Goal: Task Accomplishment & Management: Manage account settings

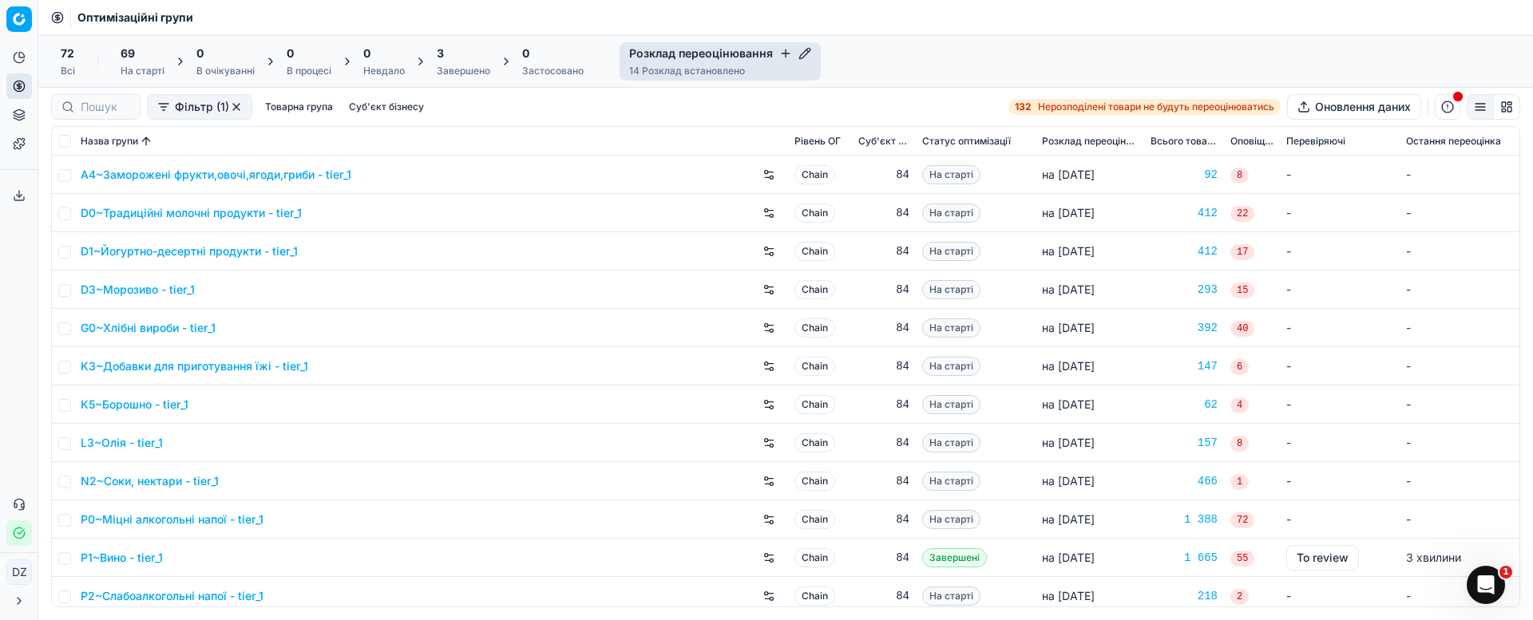
click at [453, 76] on div "Завершено" at bounding box center [463, 71] width 53 height 13
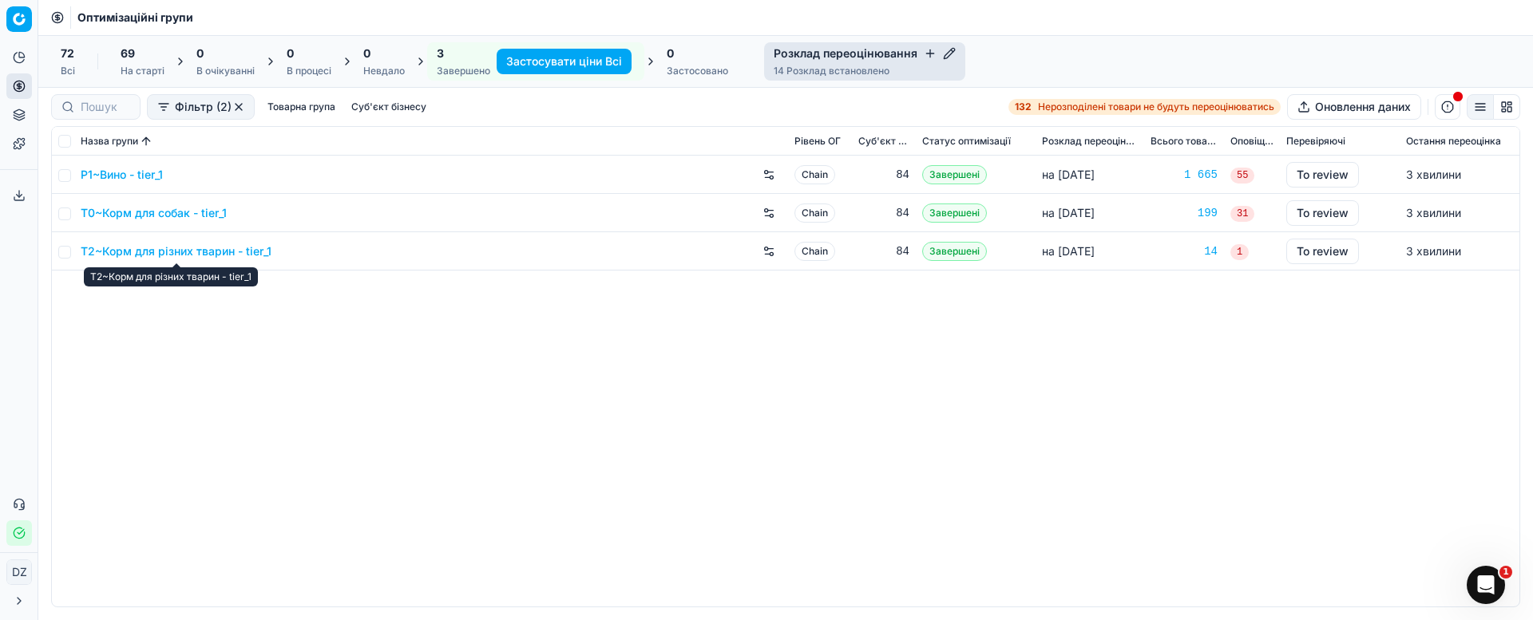
click at [188, 251] on link "T2~Корм для різних тварин - tier_1" at bounding box center [176, 251] width 191 height 16
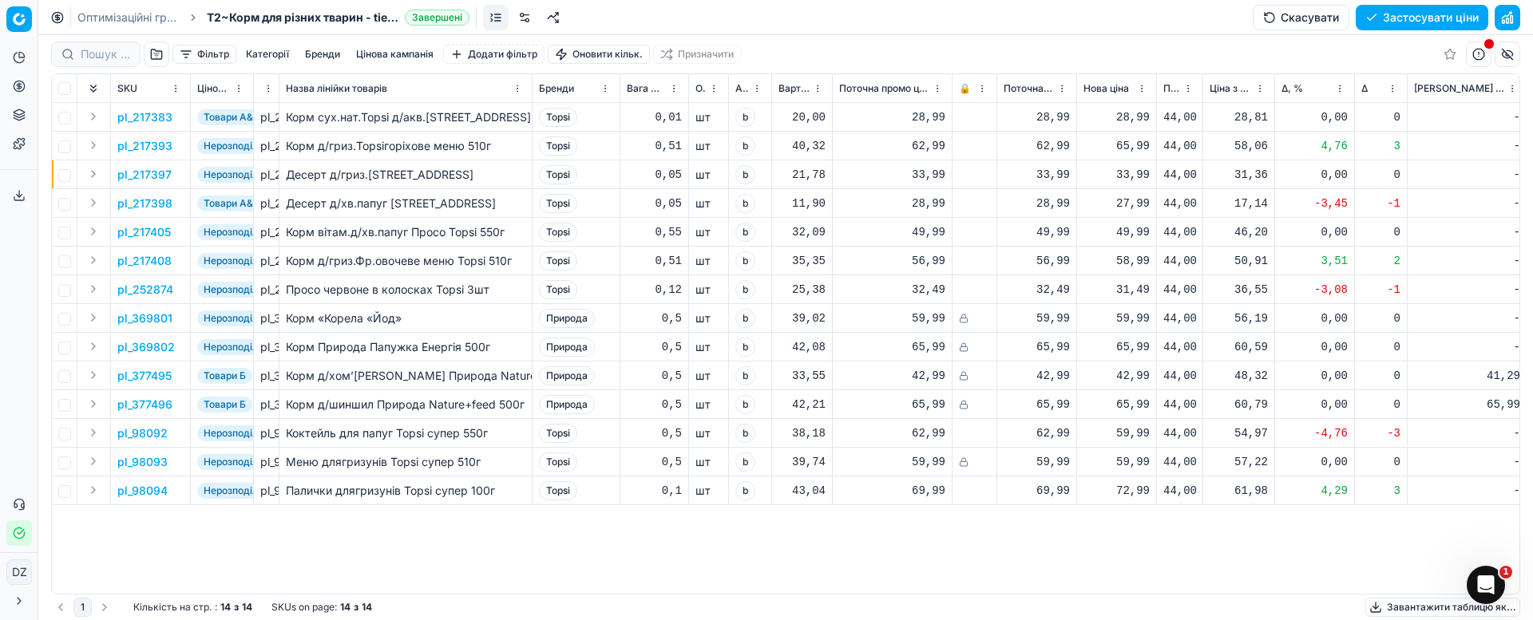
click at [1287, 86] on span "Δ, %" at bounding box center [1292, 88] width 22 height 13
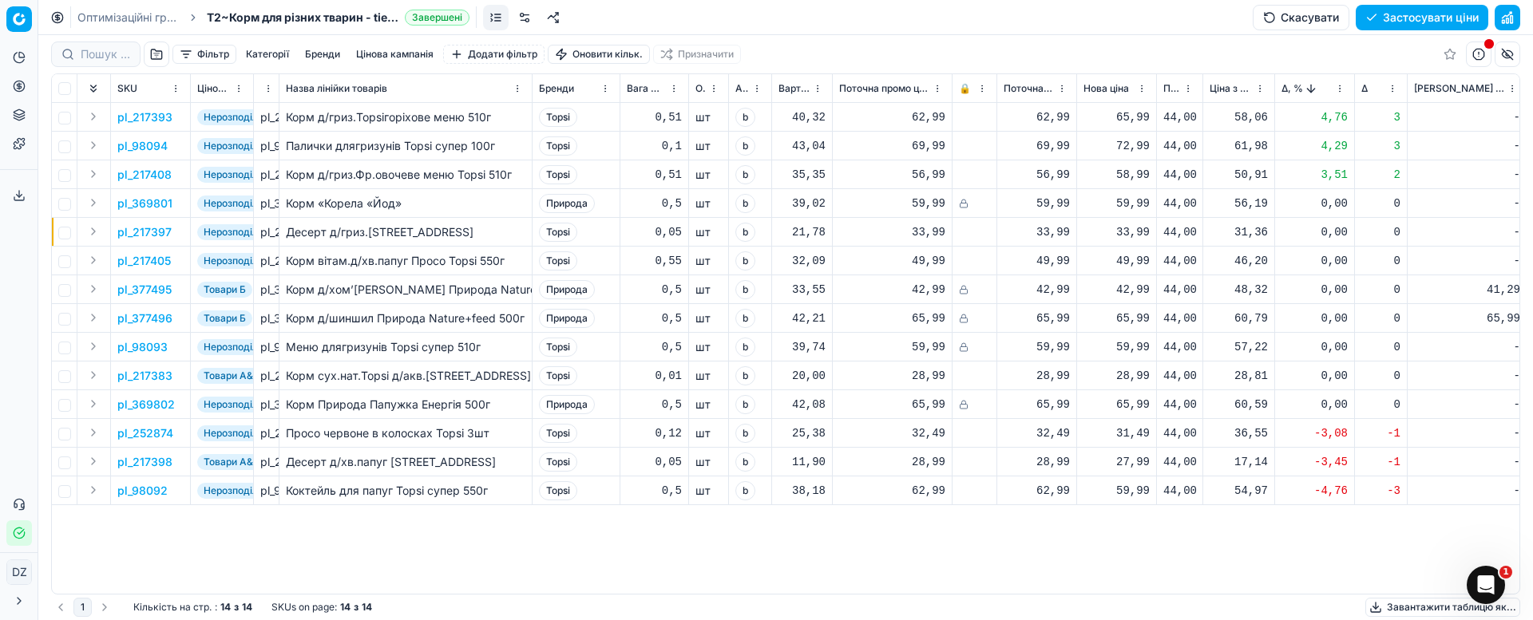
click at [1383, 15] on button "Застосувати ціни" at bounding box center [1422, 18] width 133 height 26
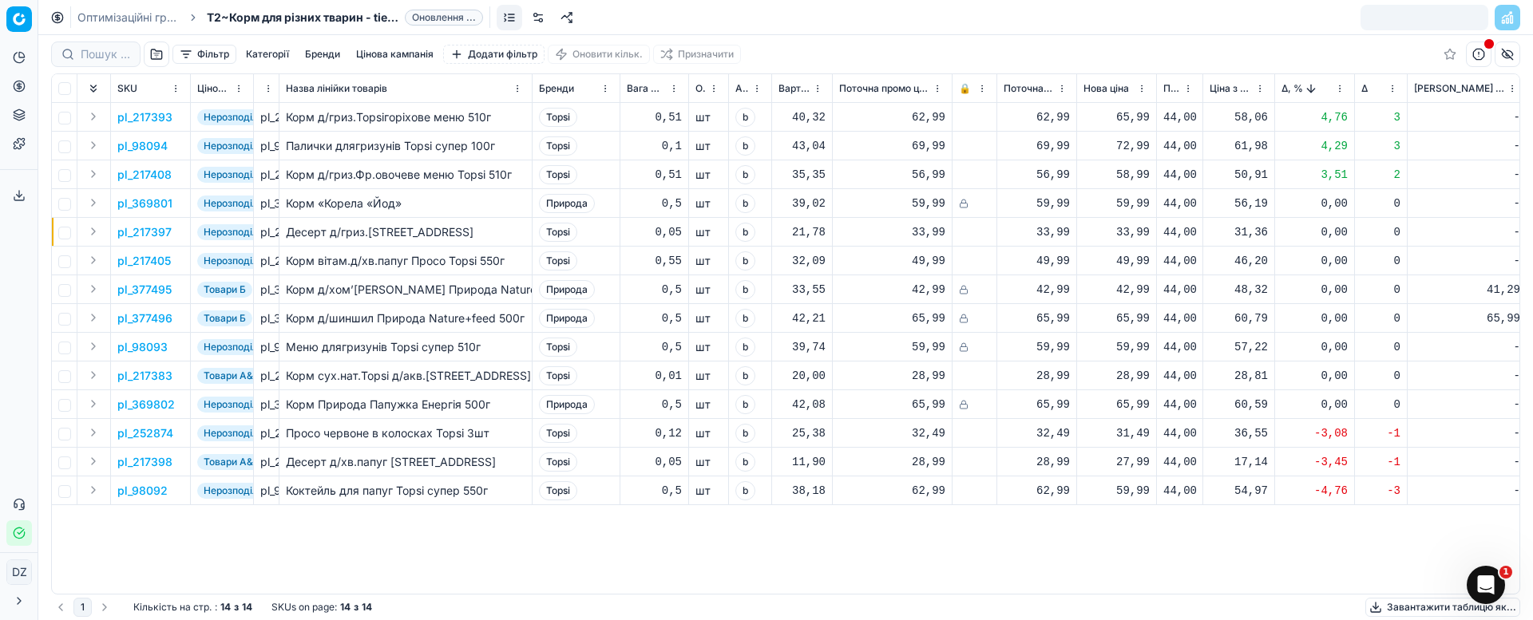
click at [151, 53] on button "button" at bounding box center [157, 55] width 26 height 26
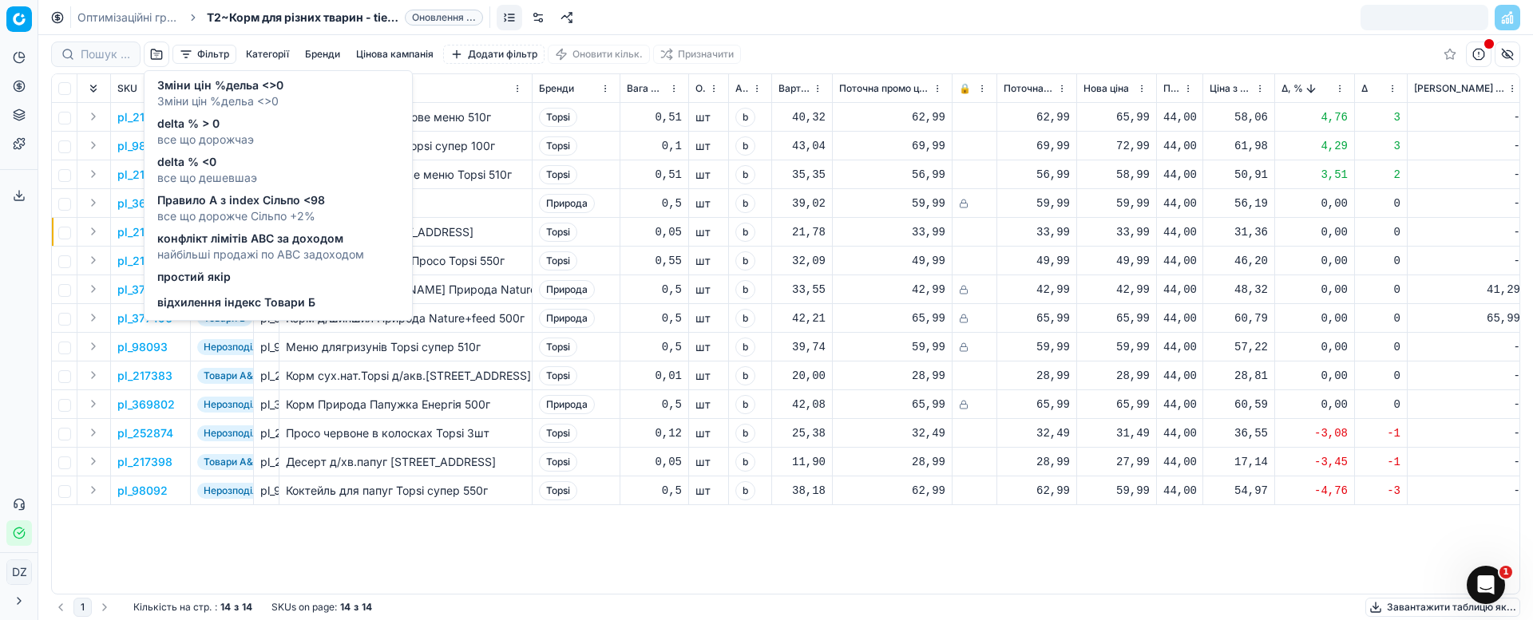
click at [249, 253] on span "найбільші продажі по АВС задоходом" at bounding box center [260, 255] width 207 height 16
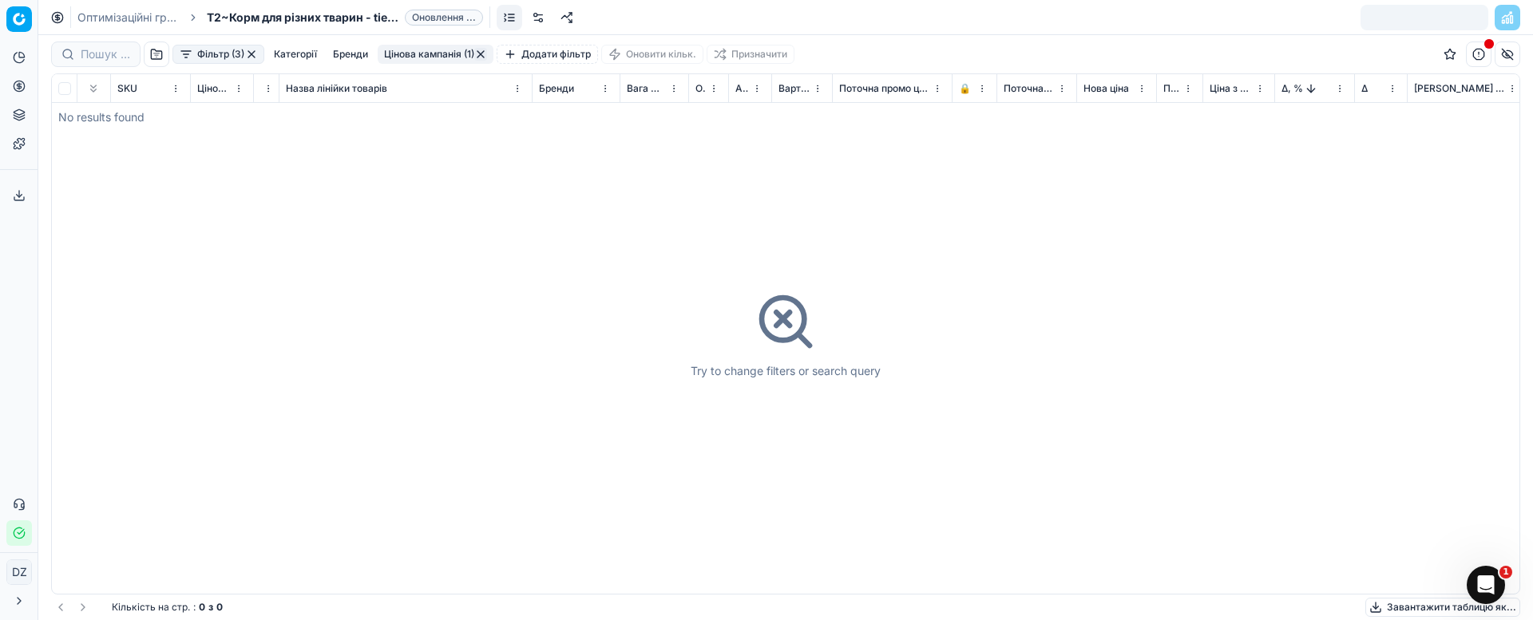
click at [252, 53] on button "button" at bounding box center [251, 54] width 13 height 13
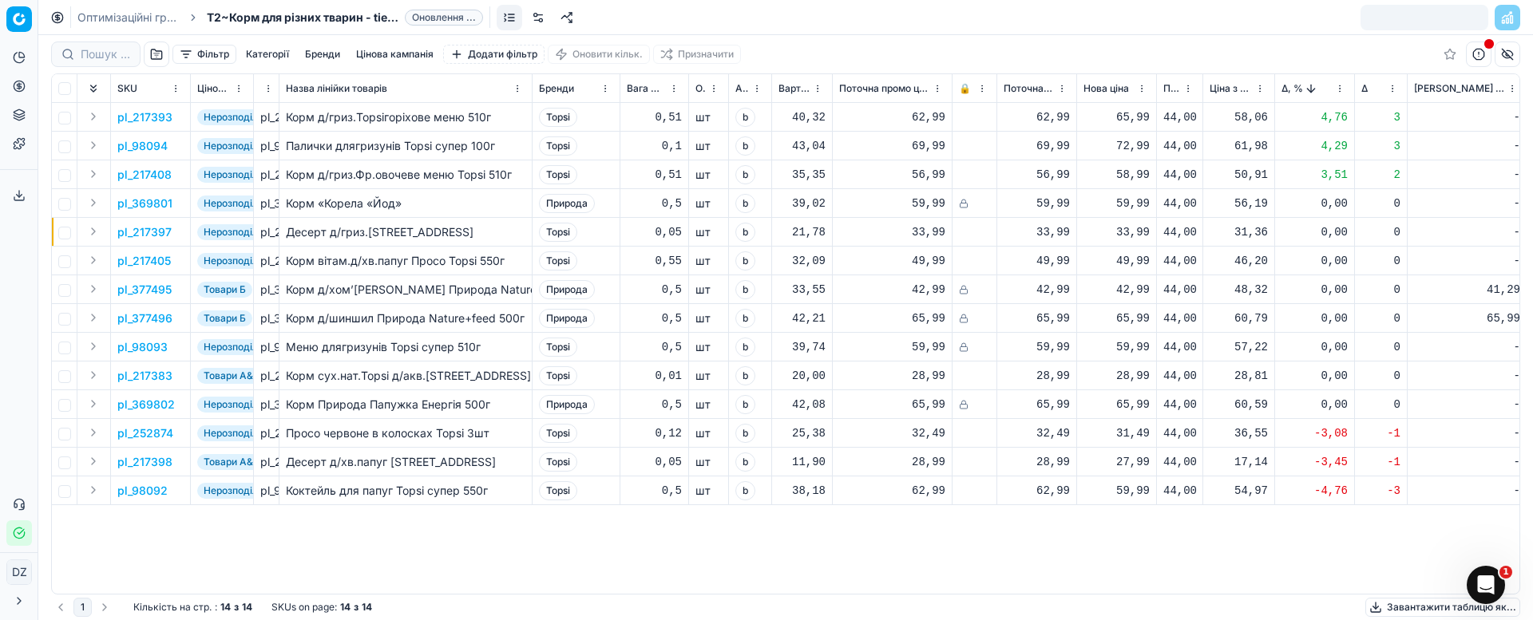
click at [152, 64] on button "button" at bounding box center [157, 55] width 26 height 26
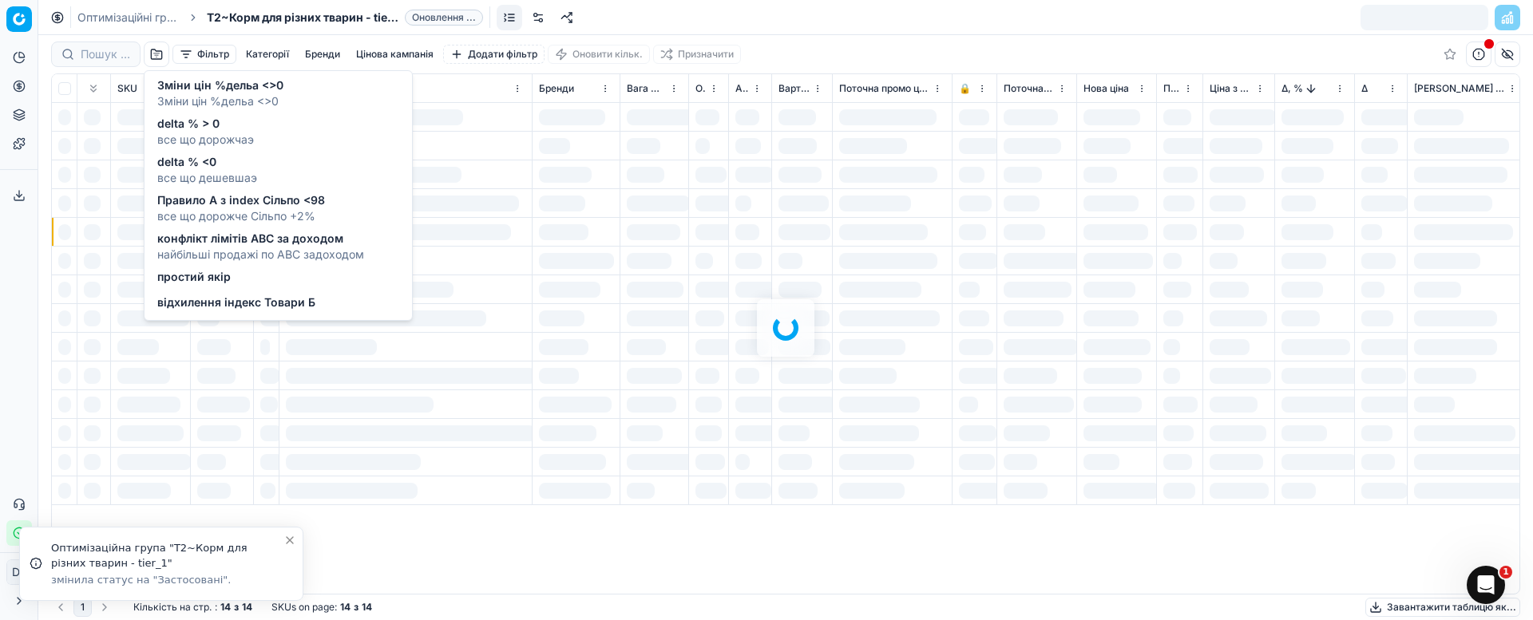
click at [253, 307] on span "відхилення індекс Товари Б" at bounding box center [236, 303] width 158 height 16
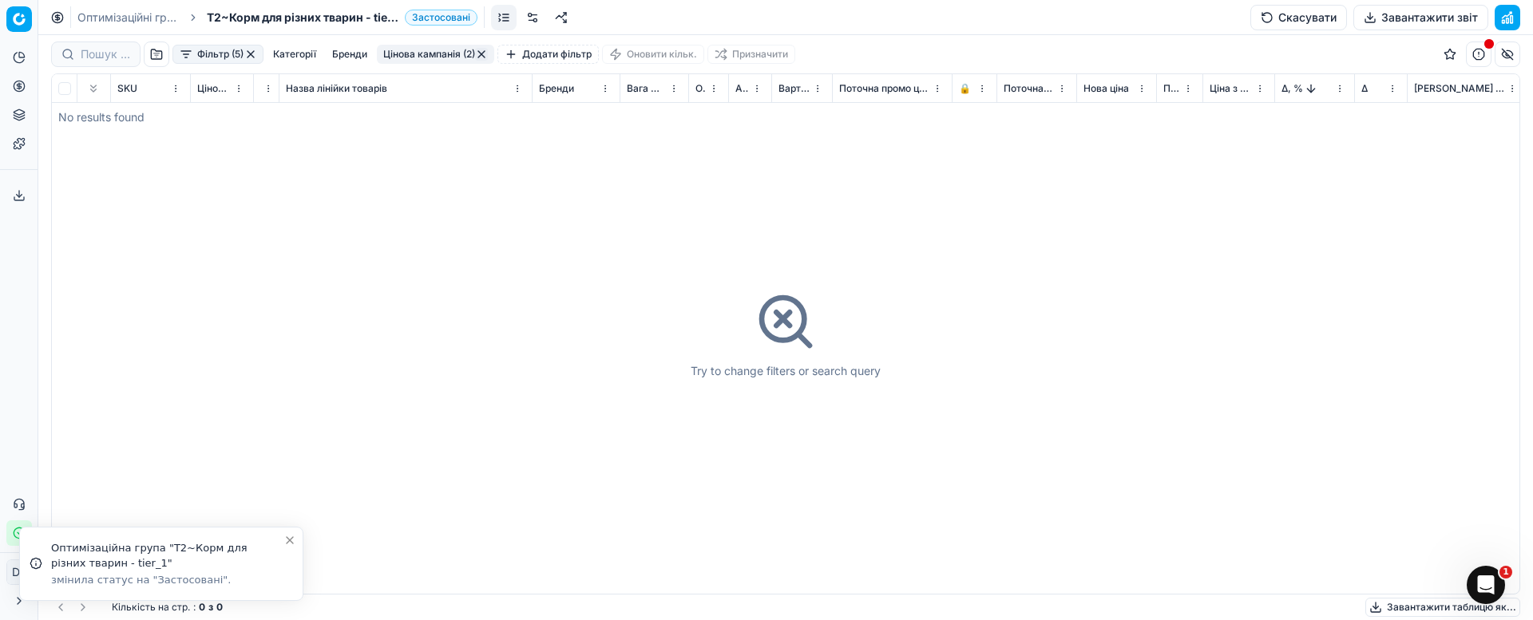
click at [257, 57] on button "button" at bounding box center [250, 54] width 13 height 13
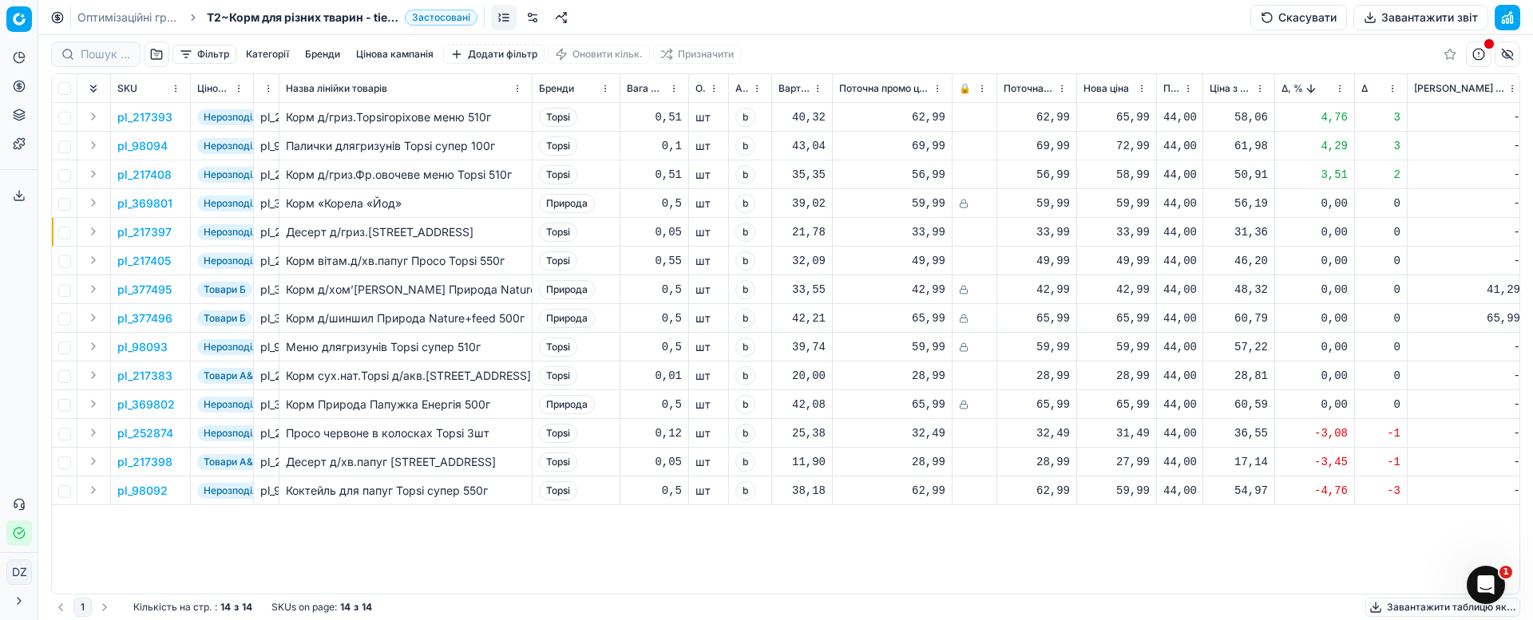
click at [1395, 22] on button "Завантажити звіт" at bounding box center [1420, 18] width 135 height 26
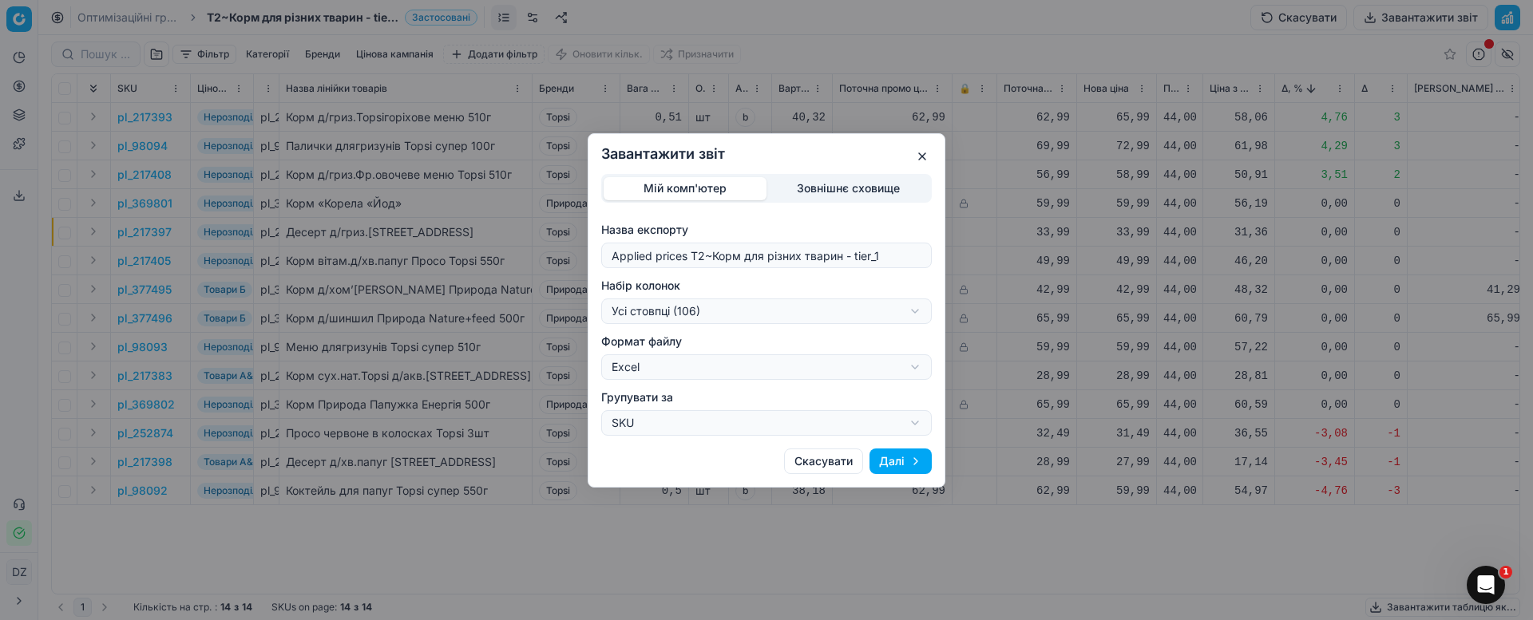
click at [797, 303] on div "Завантажити звіт Мій комп'ютер Зовнішнє сховище Назва експорту Applied prices T…" at bounding box center [766, 310] width 1533 height 620
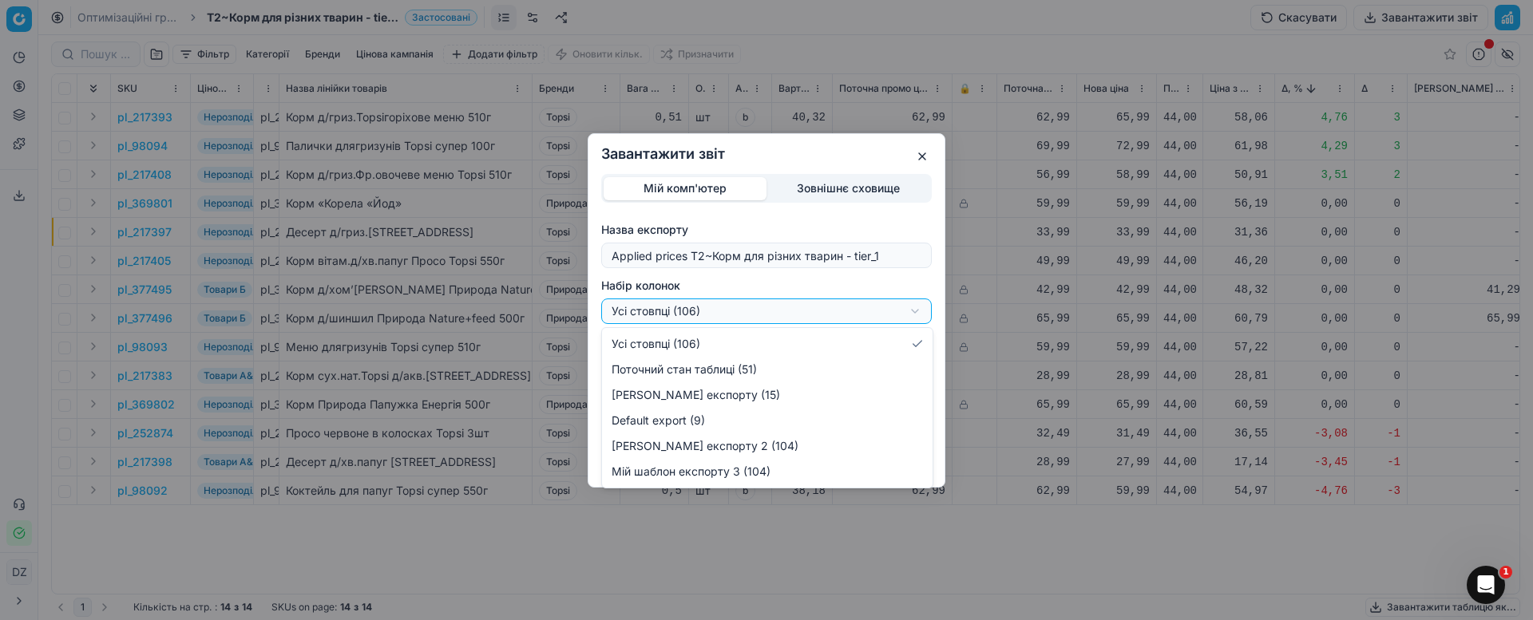
select select "custom"
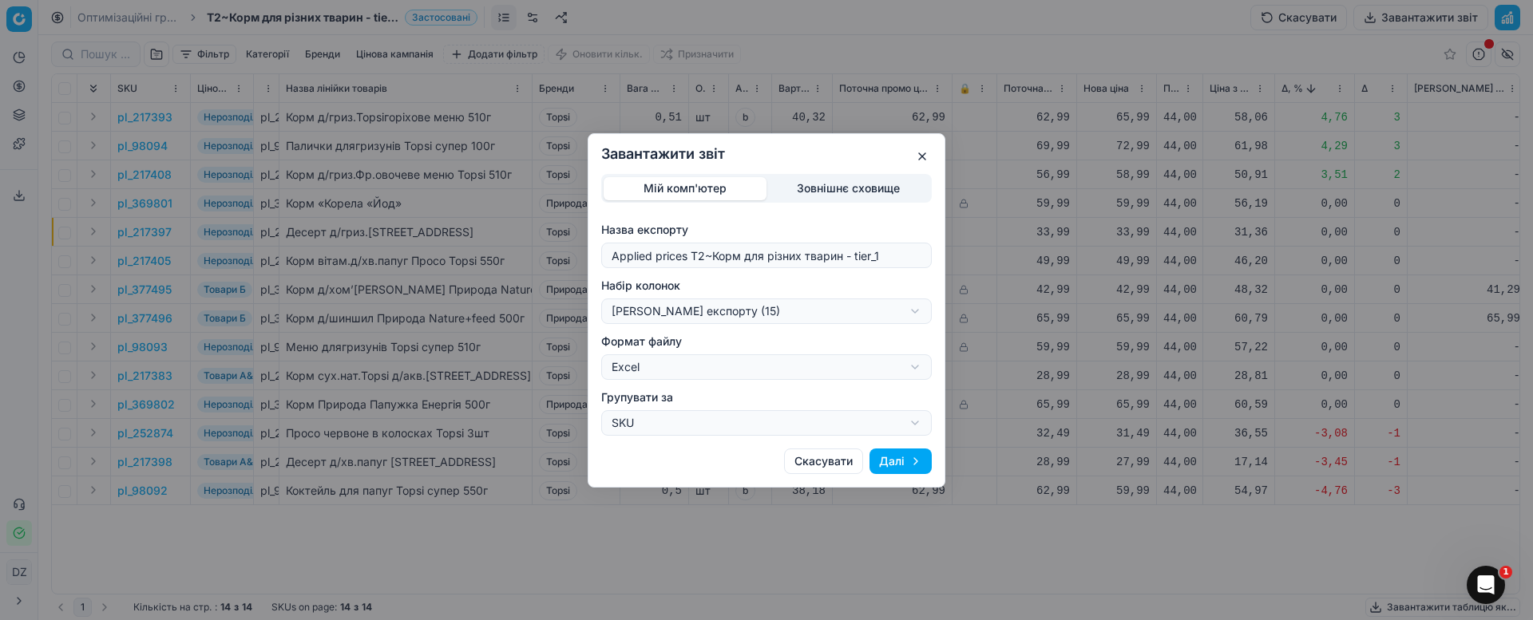
click at [914, 457] on button "Далі" at bounding box center [900, 462] width 62 height 26
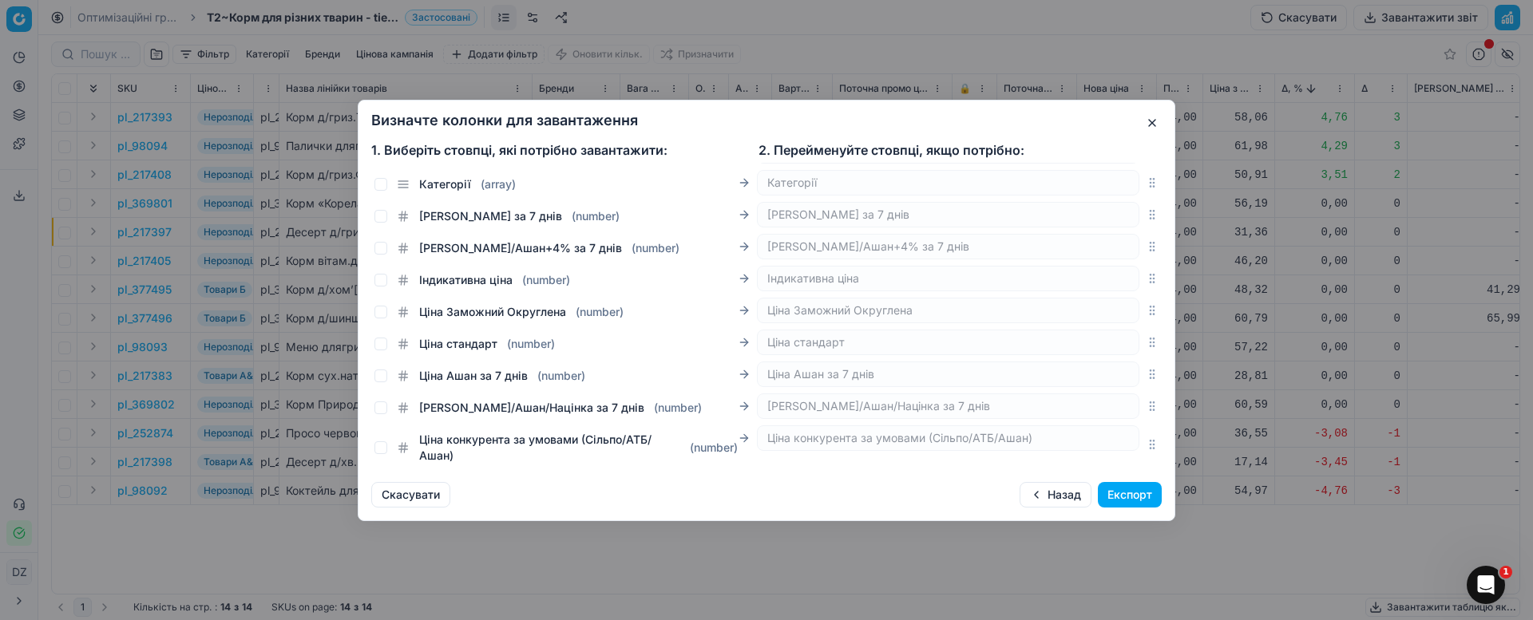
scroll to position [3270, 0]
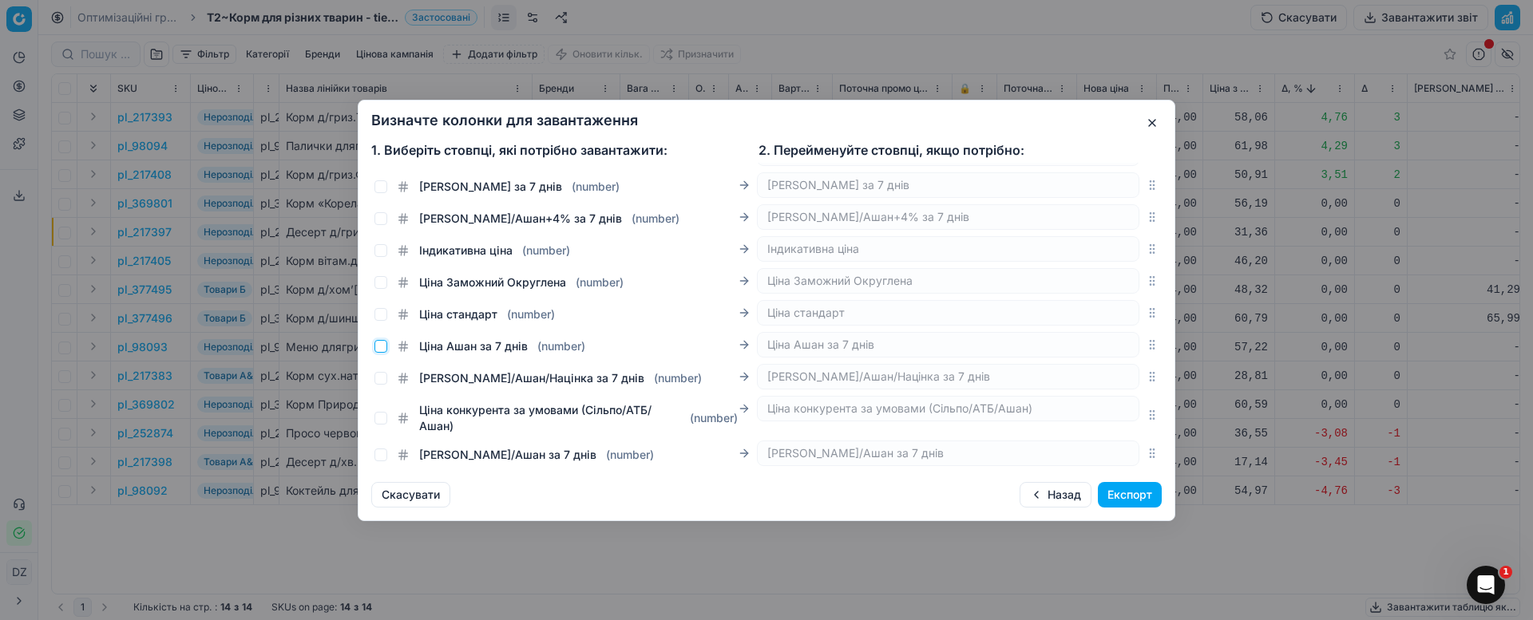
click at [382, 346] on input "Ціна Ашан за 7 днів ( number )" at bounding box center [380, 346] width 13 height 13
checkbox input "true"
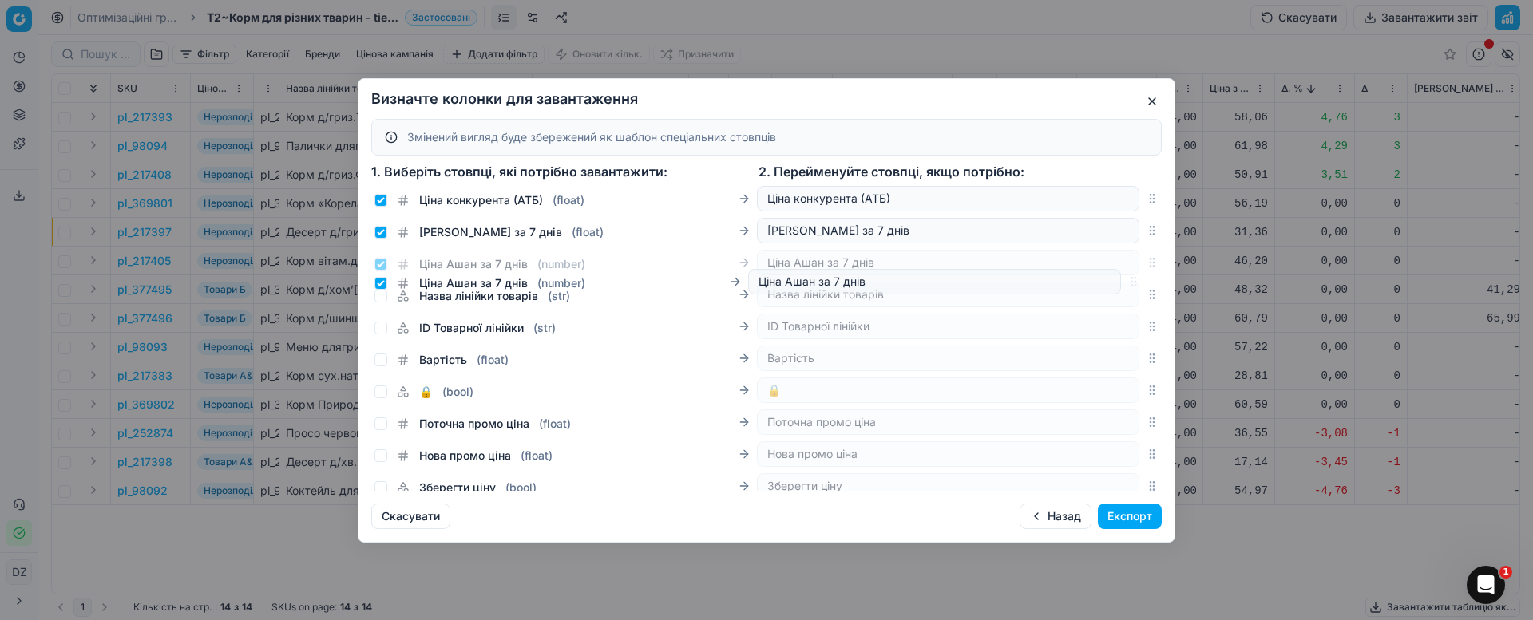
scroll to position [397, 0]
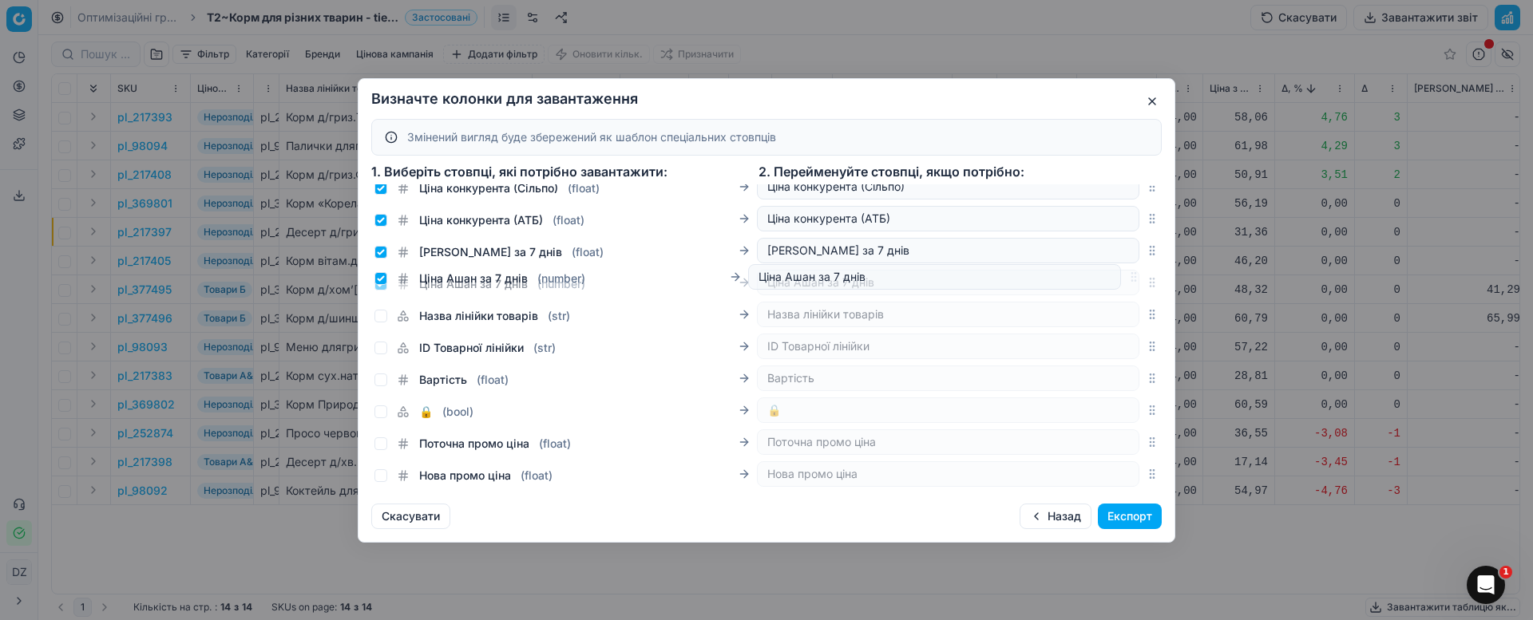
drag, startPoint x: 1136, startPoint y: 368, endPoint x: 1150, endPoint y: 279, distance: 90.4
click at [1150, 279] on div "Категорії ( array ) Категорії Бренди ( array ) Бренди SKU ( str ) SKU Назва ( s…" at bounding box center [766, 337] width 816 height 307
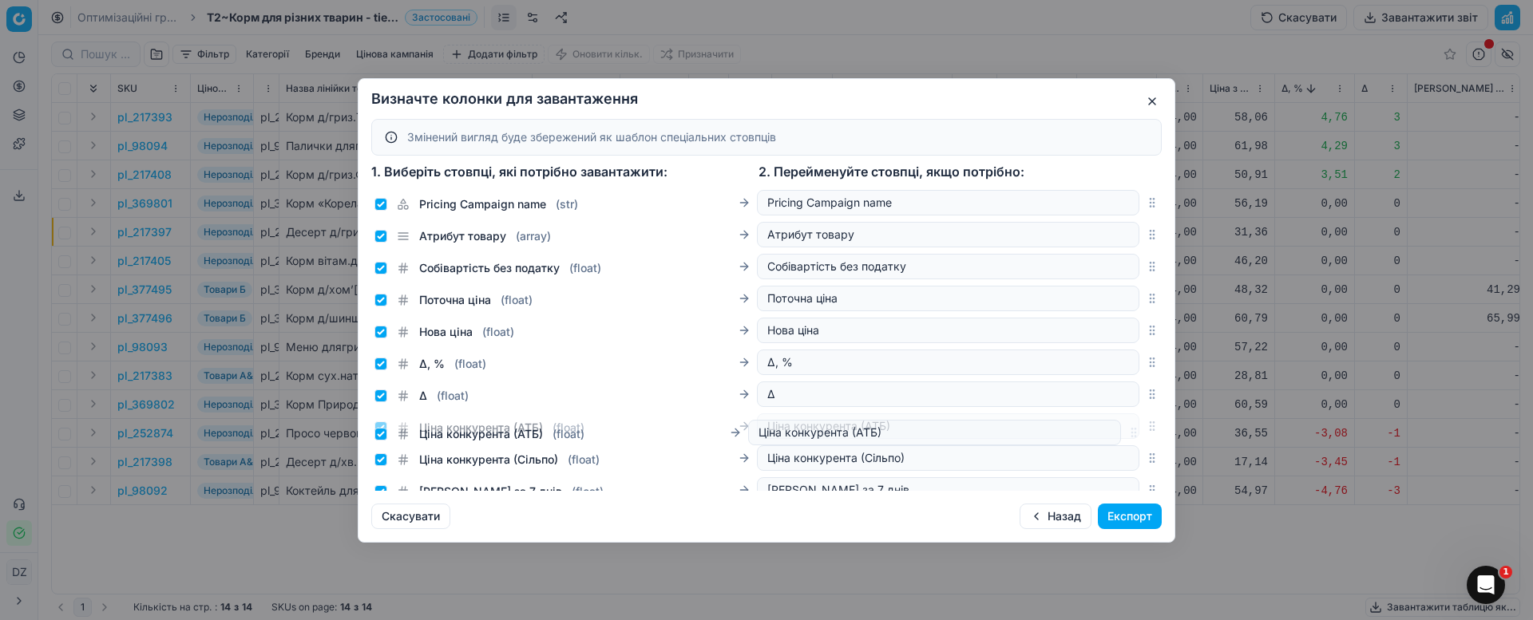
drag, startPoint x: 1130, startPoint y: 457, endPoint x: 1131, endPoint y: 432, distance: 25.6
click at [1146, 432] on icon "button" at bounding box center [1152, 426] width 13 height 13
click at [1142, 509] on button "Експорт" at bounding box center [1130, 517] width 64 height 26
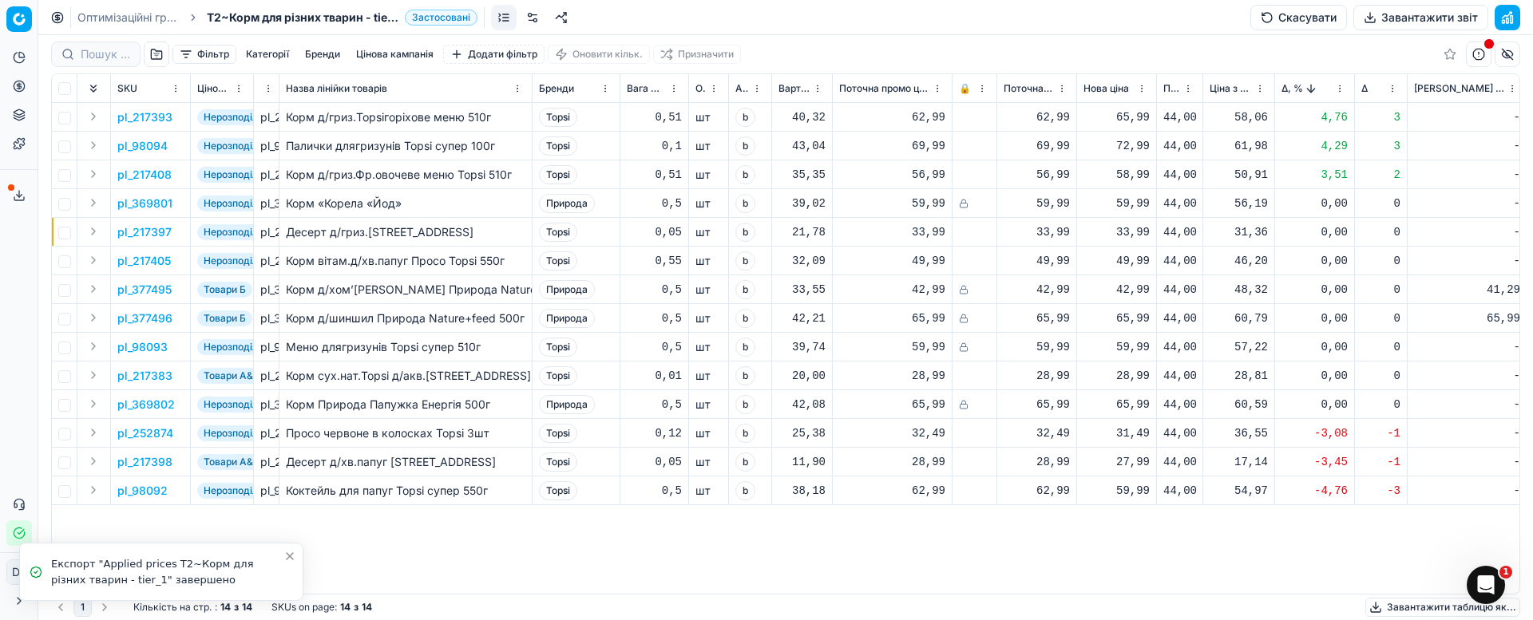
click at [16, 200] on icon at bounding box center [19, 198] width 10 height 3
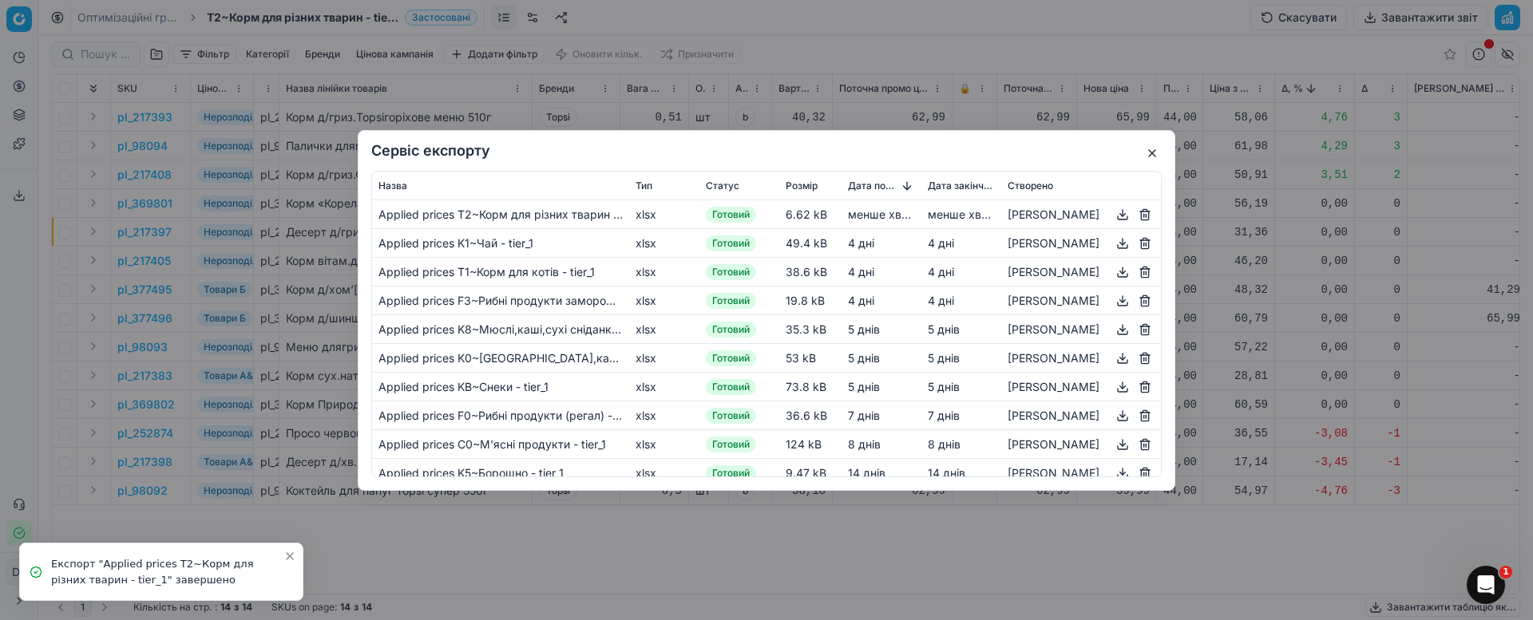
click at [1113, 218] on button "button" at bounding box center [1122, 213] width 19 height 19
click at [1159, 148] on button "button" at bounding box center [1151, 153] width 19 height 19
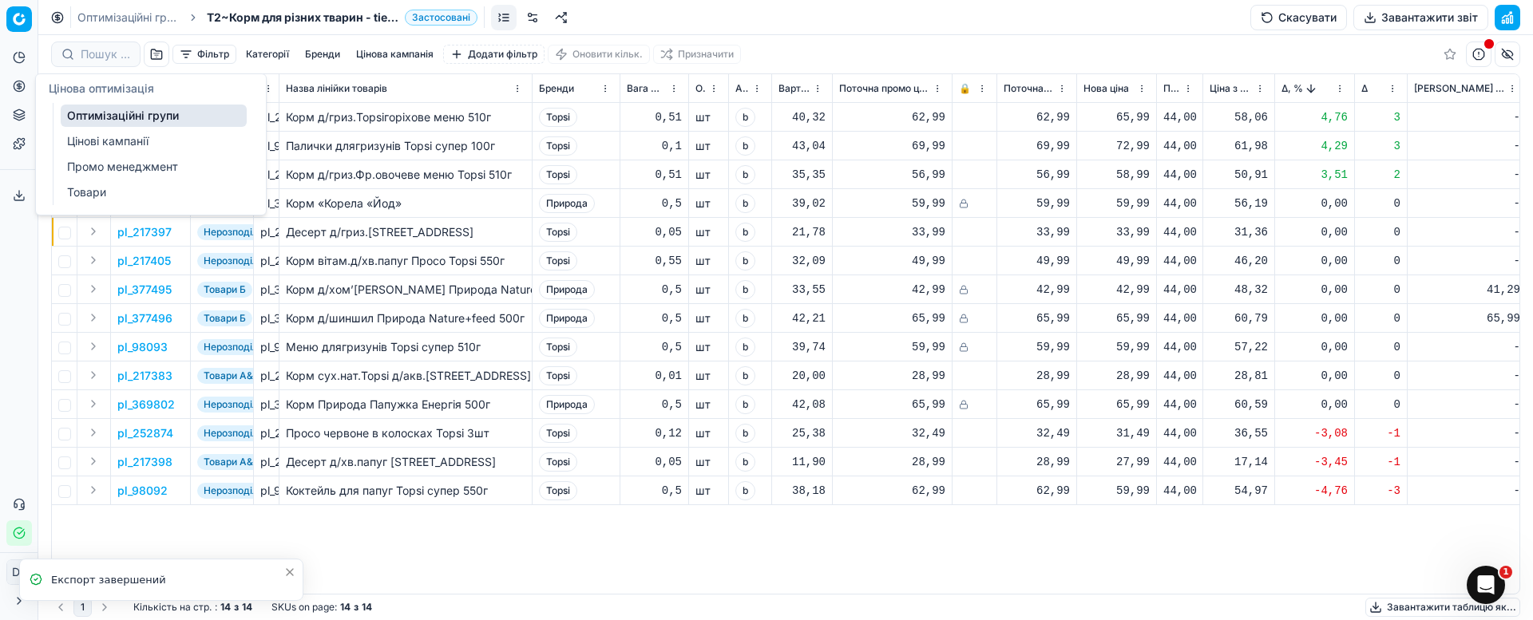
click at [18, 89] on icon at bounding box center [19, 86] width 13 height 13
click at [120, 113] on link "Оптимізаційні групи" at bounding box center [154, 116] width 186 height 22
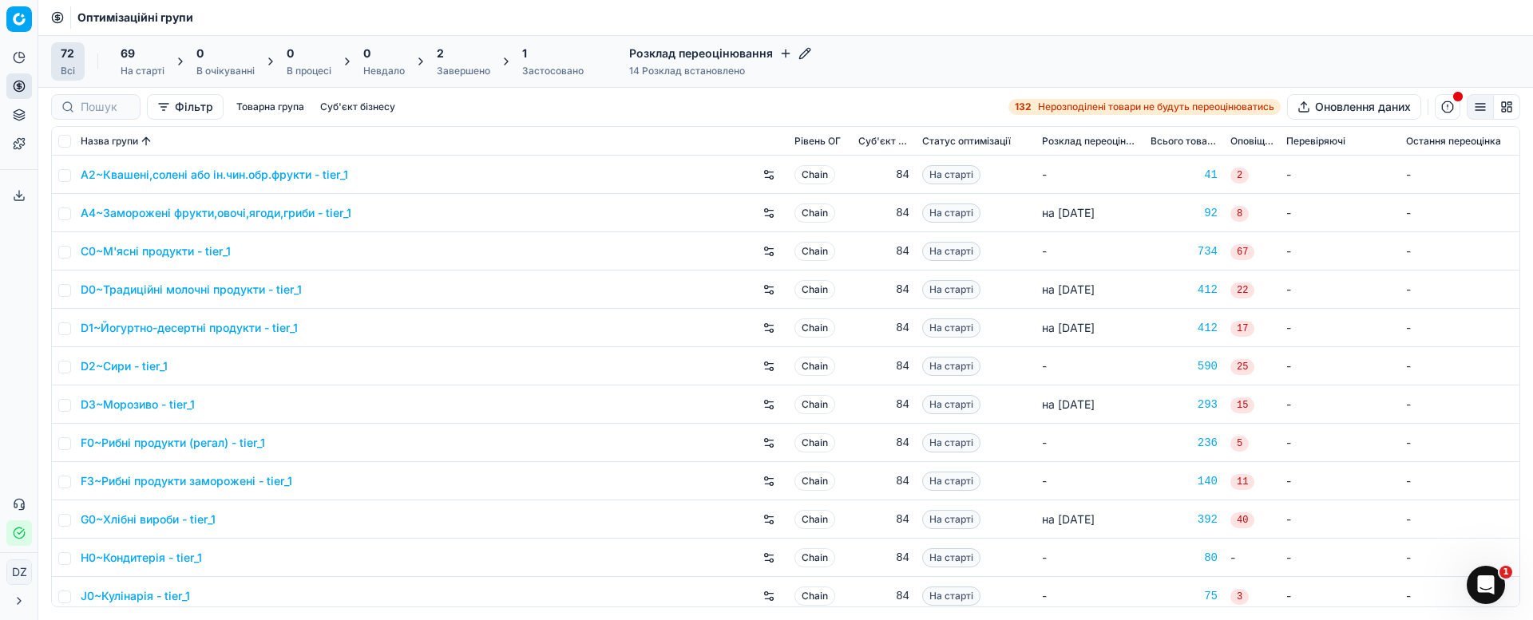
click at [465, 61] on div "2 Завершено" at bounding box center [463, 62] width 53 height 32
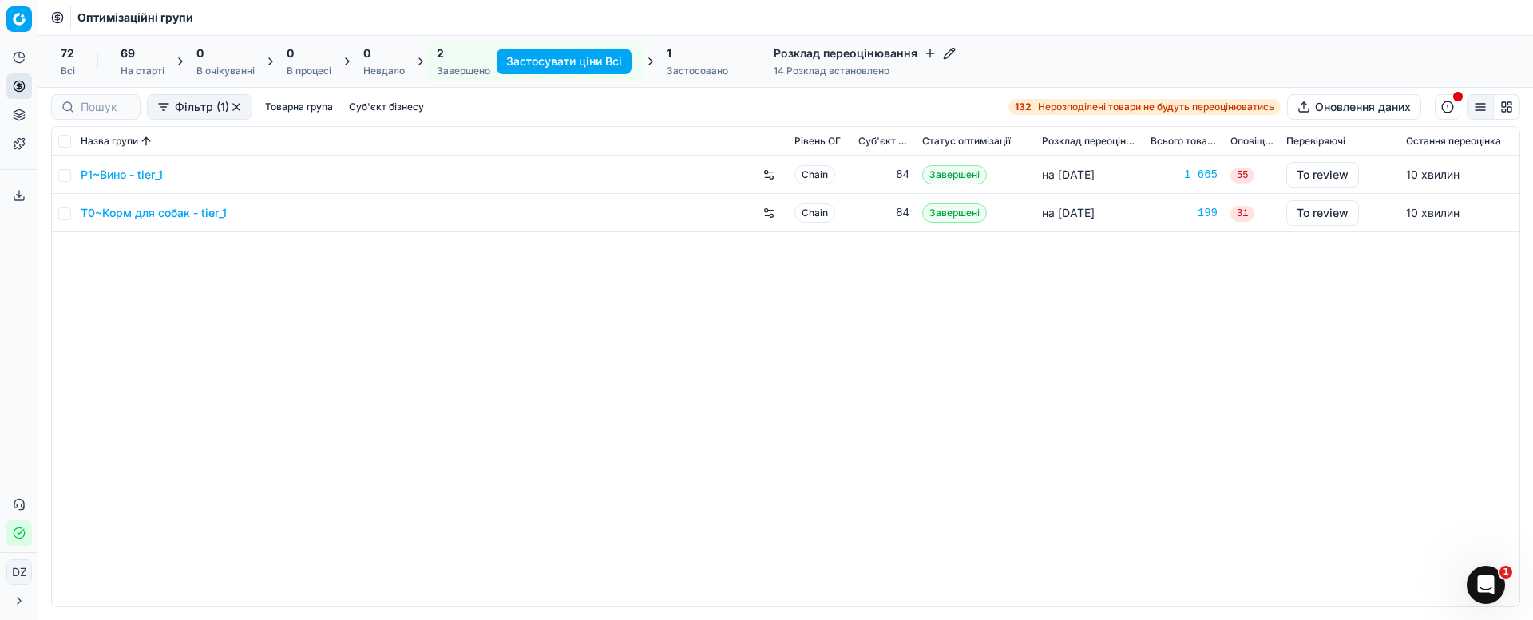
click at [151, 211] on link "T0~Корм для собак - tier_1" at bounding box center [154, 213] width 146 height 16
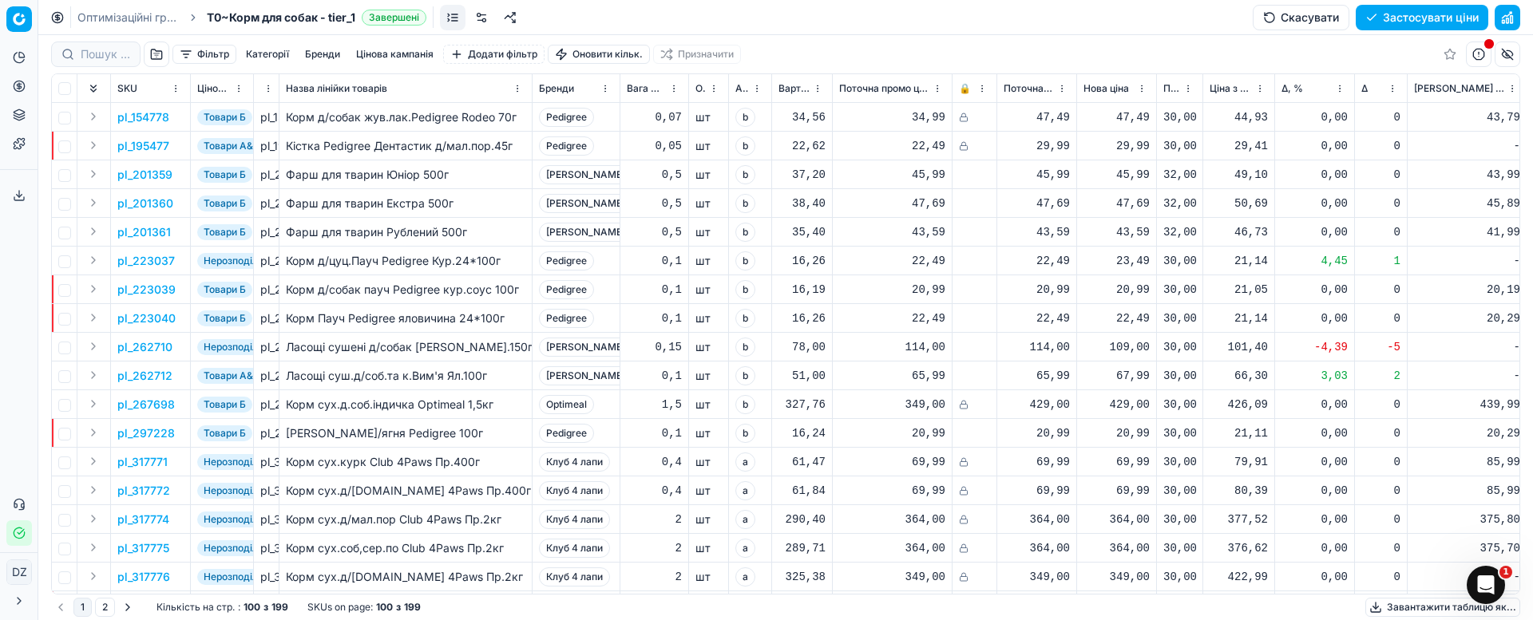
click at [414, 57] on button "Цінова кампанія" at bounding box center [395, 54] width 90 height 19
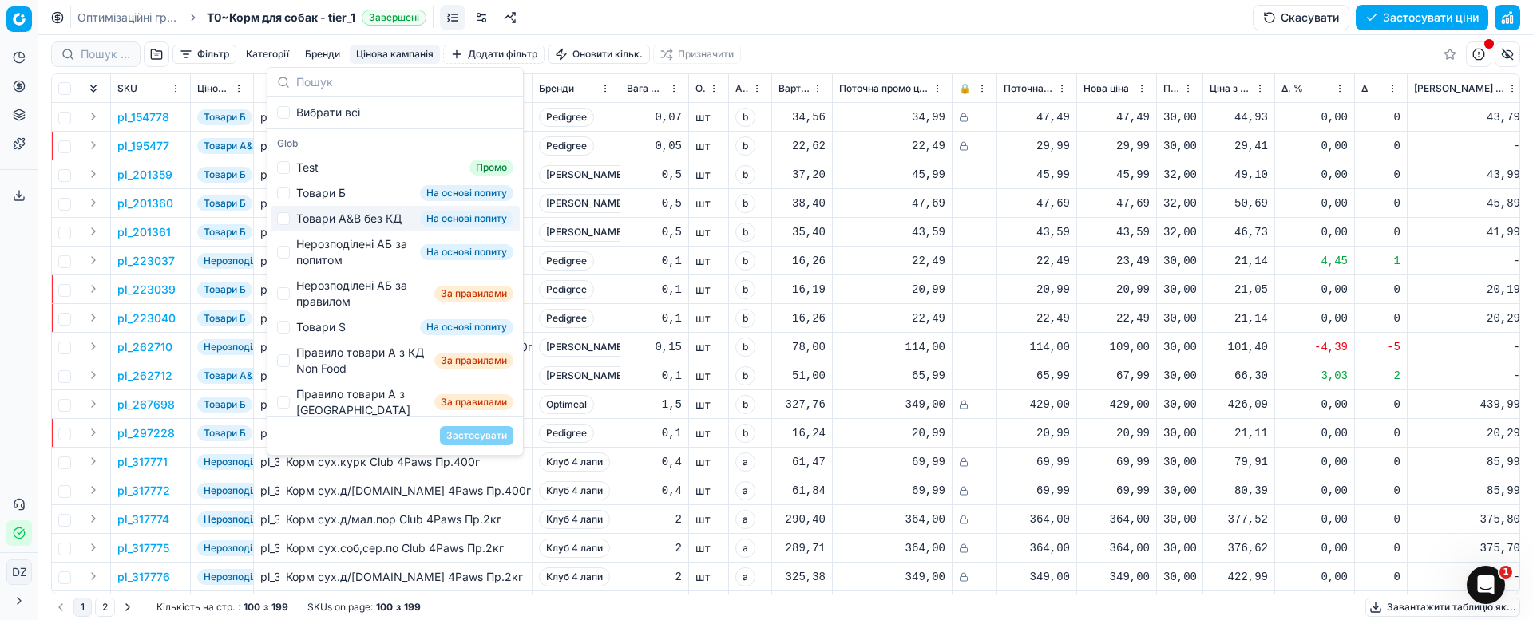
click at [294, 226] on div "Товари А&B без КД На основі попиту" at bounding box center [395, 219] width 249 height 26
checkbox input "true"
click at [469, 439] on button "Застосувати" at bounding box center [476, 435] width 73 height 19
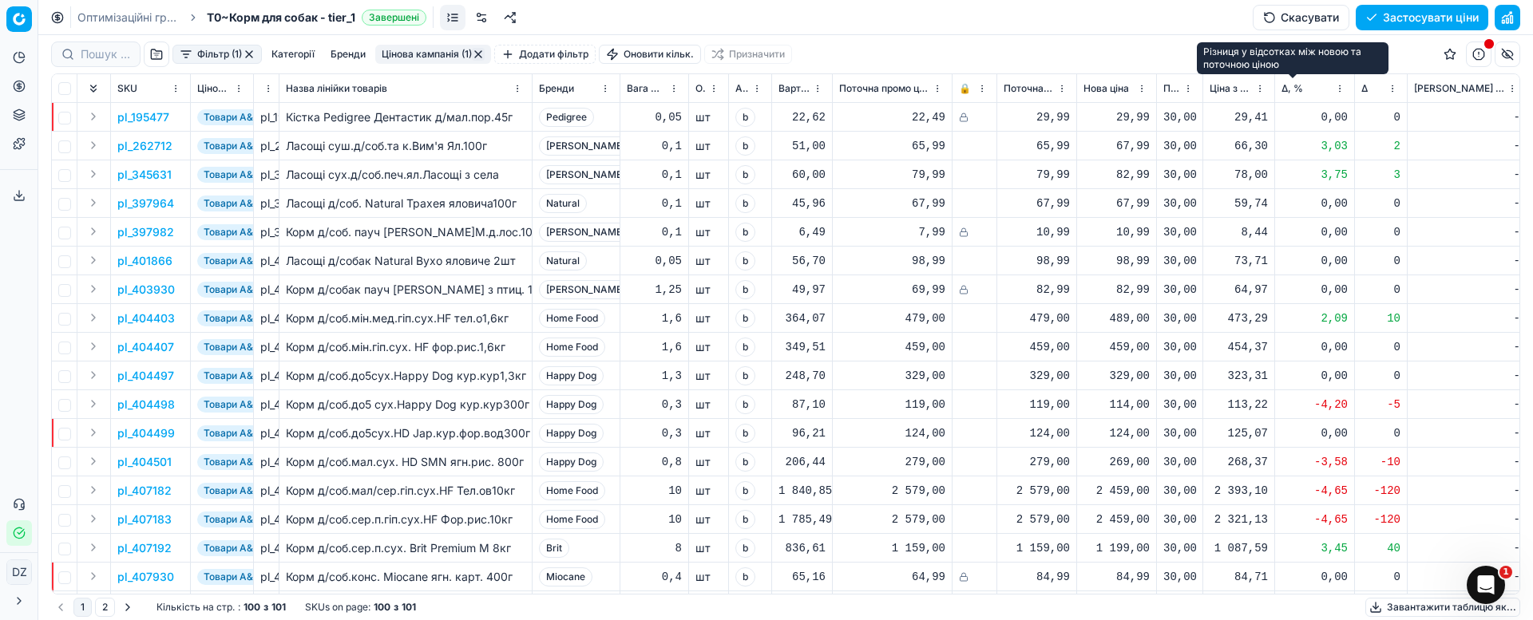
click at [1289, 89] on span "Δ, %" at bounding box center [1292, 88] width 22 height 13
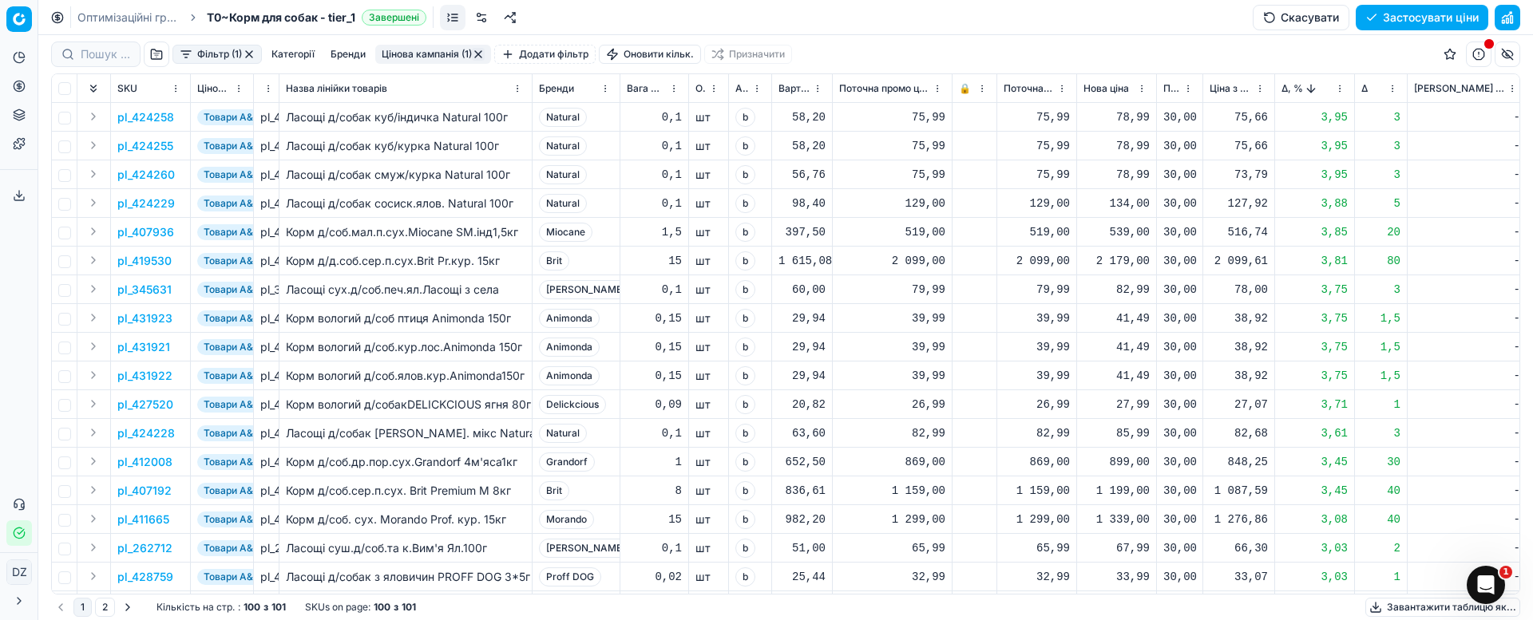
click at [1122, 264] on div "2 179,00" at bounding box center [1116, 261] width 66 height 16
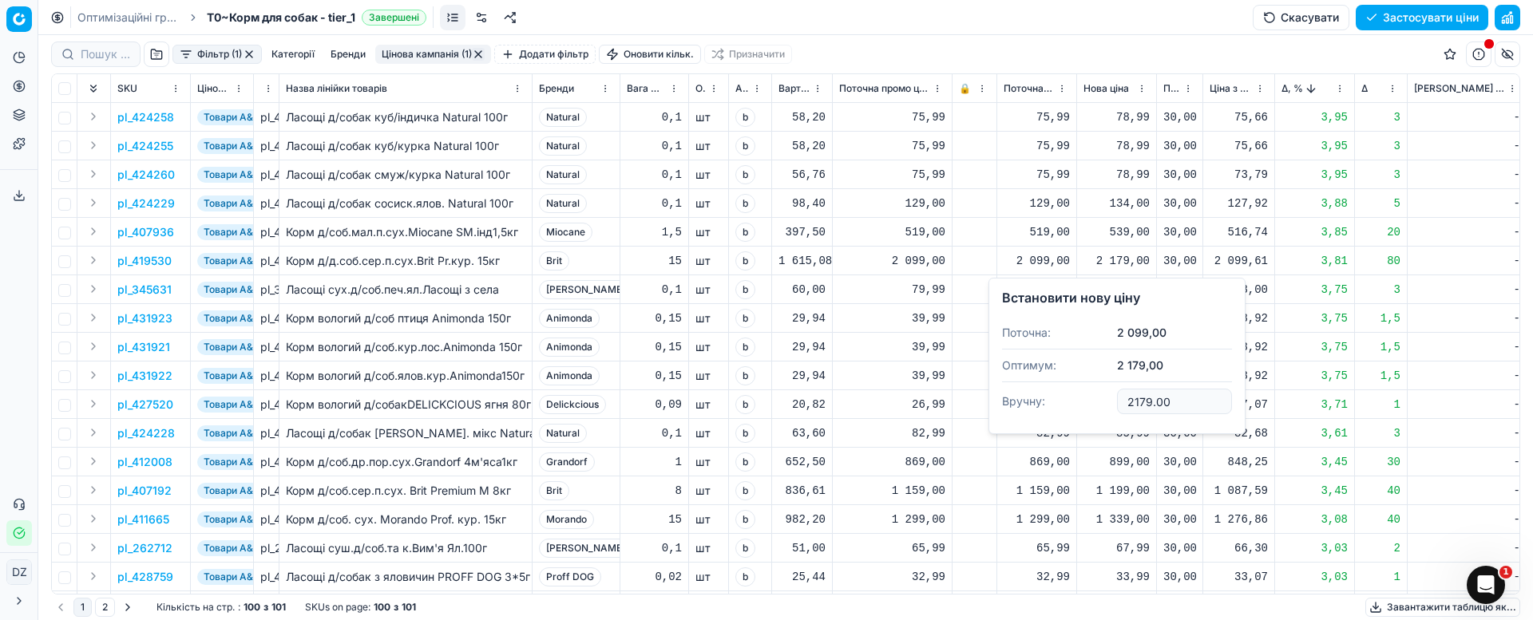
drag, startPoint x: 1199, startPoint y: 398, endPoint x: 1073, endPoint y: 398, distance: 126.1
click at [1073, 398] on dl "Поточна: 2 099,00 Оптимум: 2 179,00 Вручну: 2179.00" at bounding box center [1117, 369] width 230 height 104
type input "2119.00"
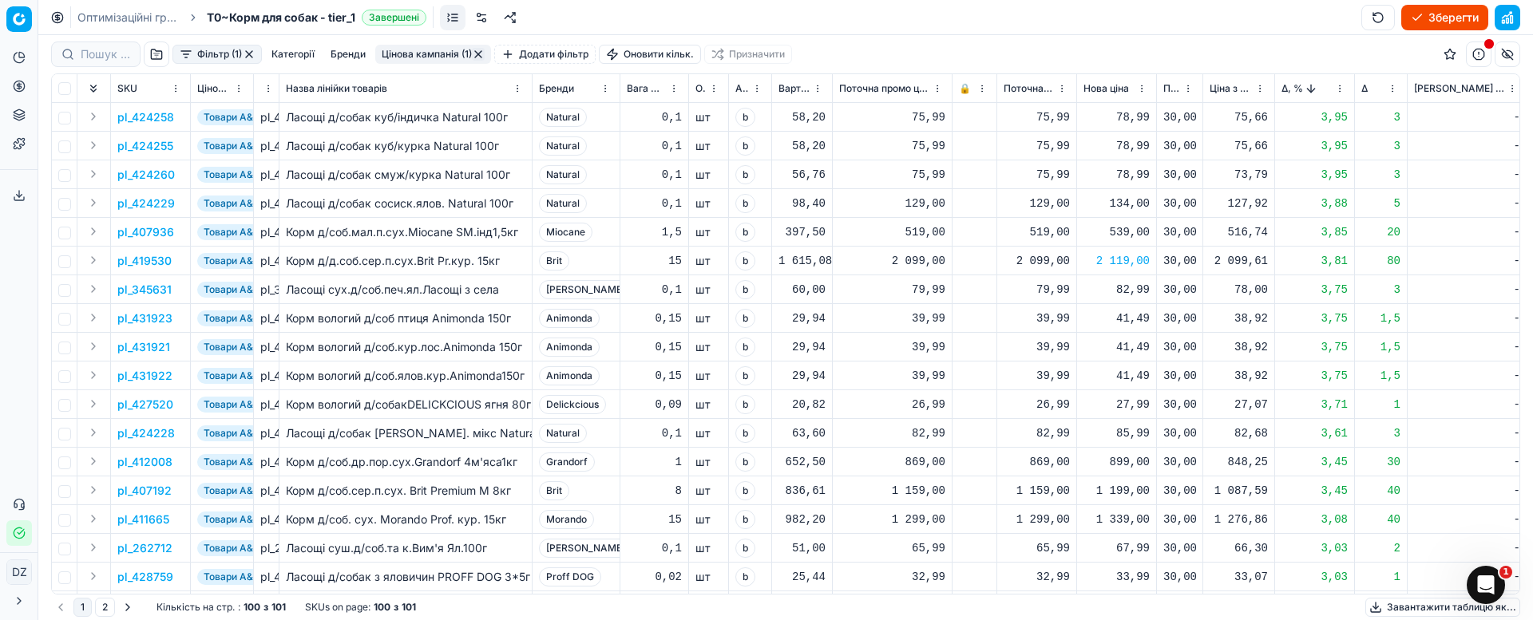
scroll to position [120, 0]
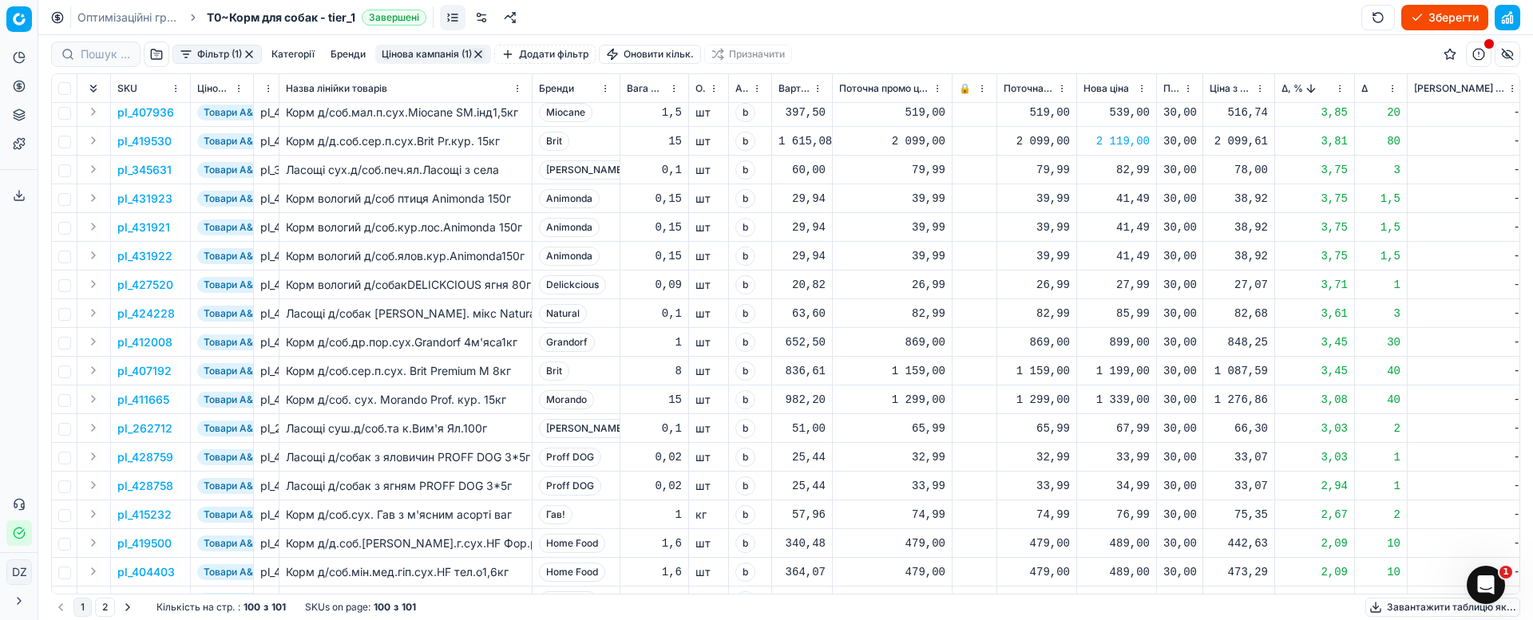
click at [1126, 346] on div "899,00" at bounding box center [1116, 342] width 66 height 16
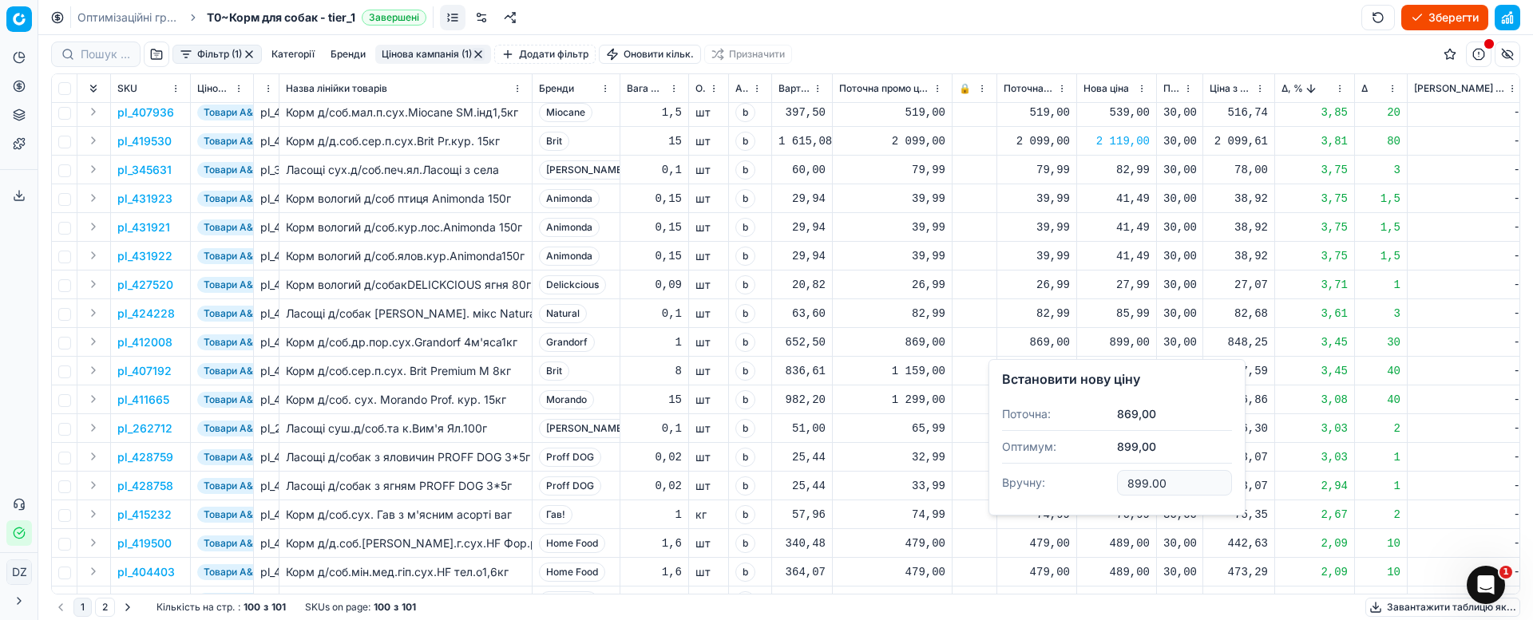
drag, startPoint x: 1094, startPoint y: 477, endPoint x: 1061, endPoint y: 477, distance: 33.5
click at [1061, 477] on dl "Поточна: 869,00 Оптимум: 899,00 Вручну: 899.00" at bounding box center [1117, 450] width 230 height 104
type input "879.00"
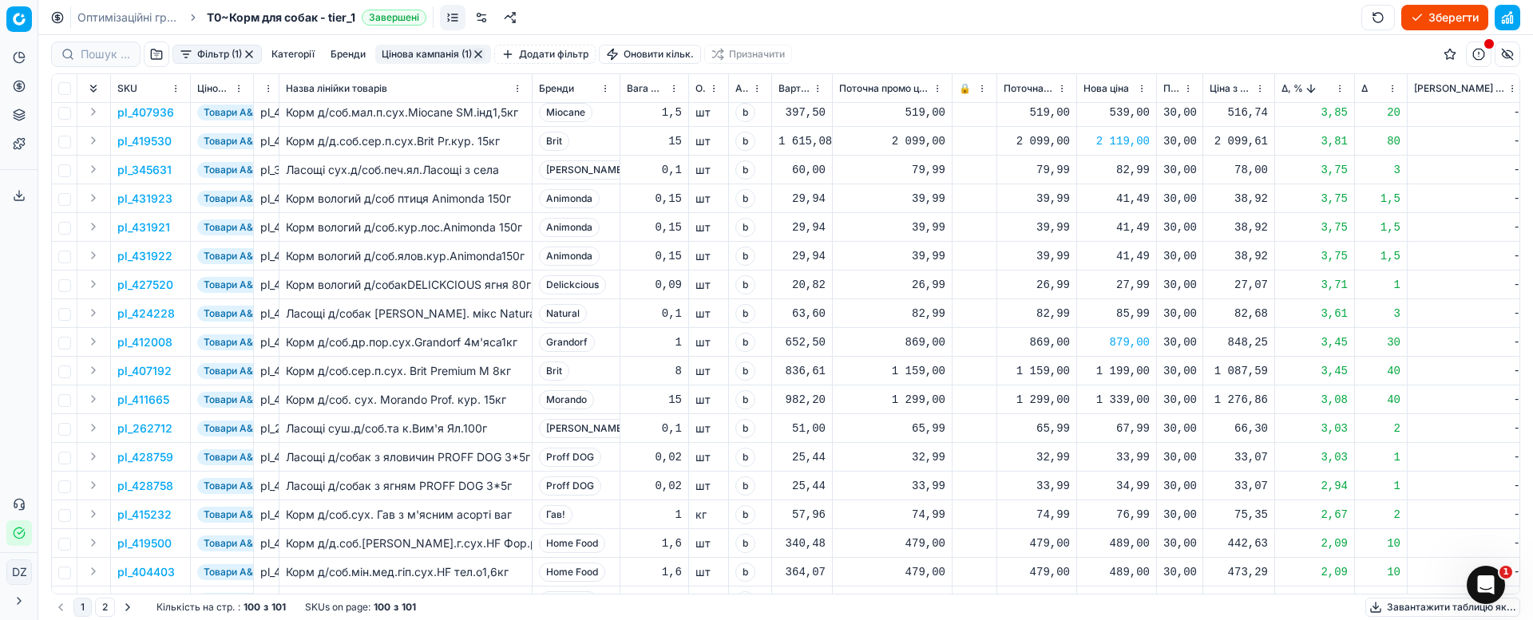
click at [1133, 374] on div "1 199,00" at bounding box center [1116, 371] width 66 height 16
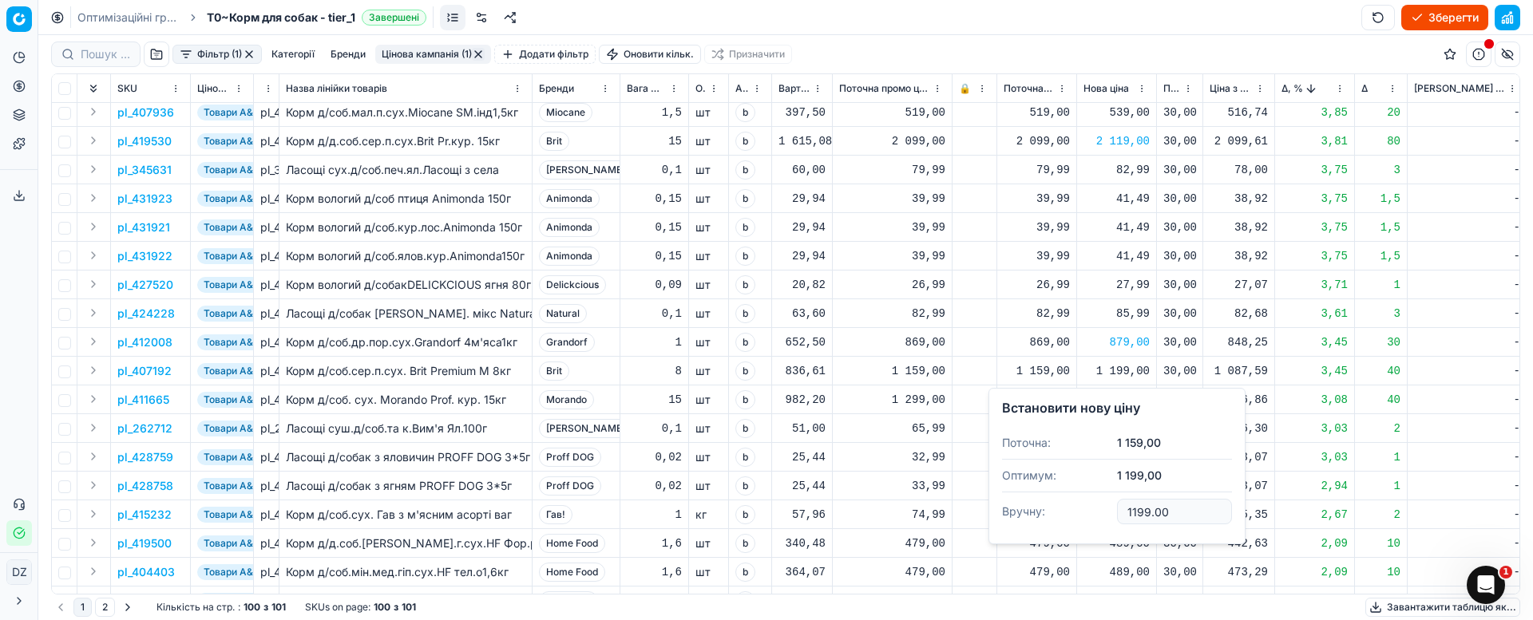
drag, startPoint x: 1186, startPoint y: 515, endPoint x: 1078, endPoint y: 505, distance: 109.1
click at [1078, 505] on dl "Поточна: 1 159,00 Оптимум: 1 199,00 Вручну: 1199.00" at bounding box center [1117, 479] width 230 height 104
type input "1189.00"
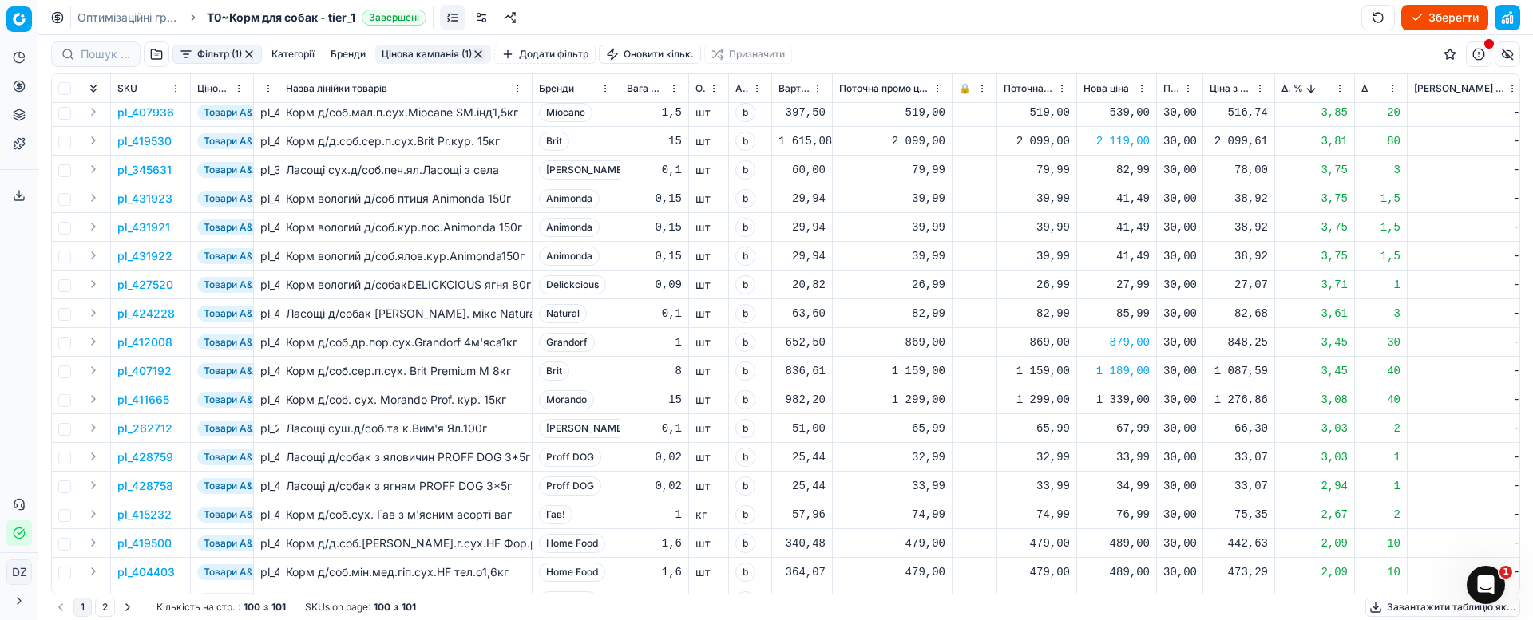
click at [1129, 402] on div "1 339,00" at bounding box center [1116, 400] width 66 height 16
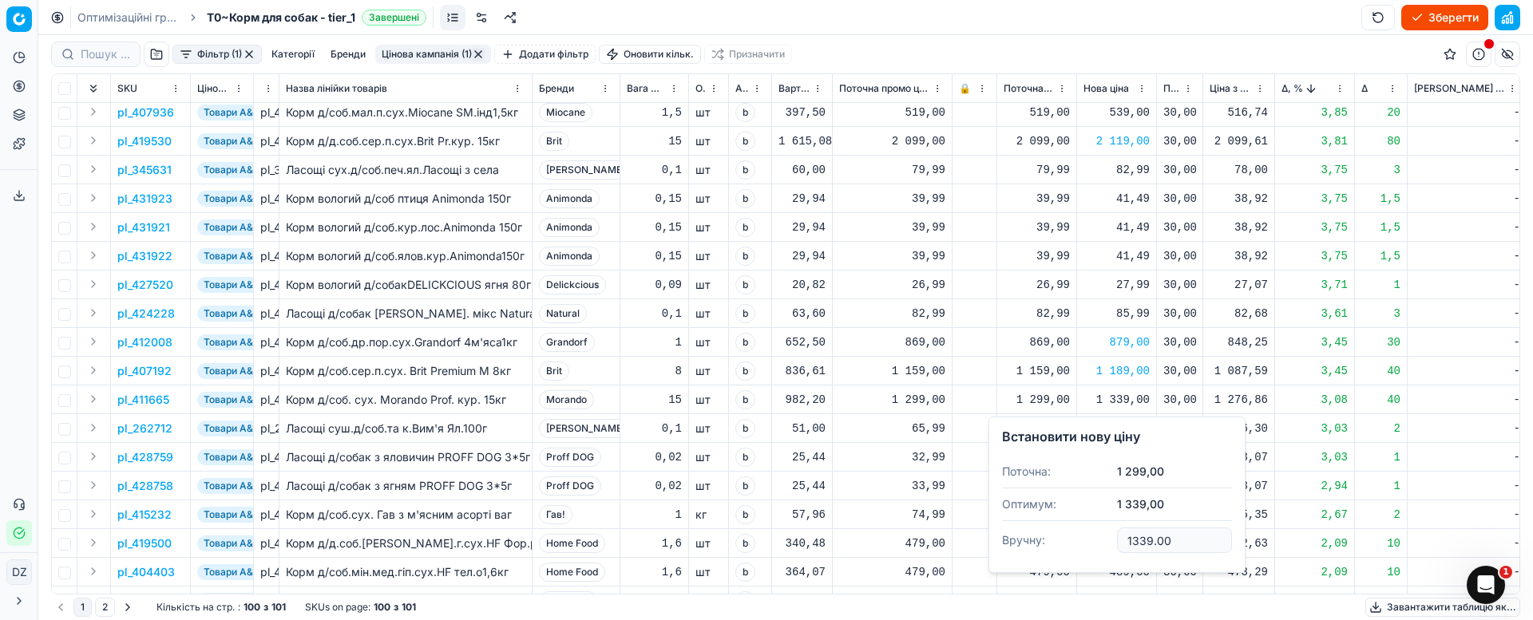
drag, startPoint x: 1190, startPoint y: 536, endPoint x: 1081, endPoint y: 536, distance: 109.4
click at [1081, 536] on dl "Поточна: 1 299,00 Оптимум: 1 339,00 Вручну: 1339.00" at bounding box center [1117, 508] width 230 height 104
type input "1319.00"
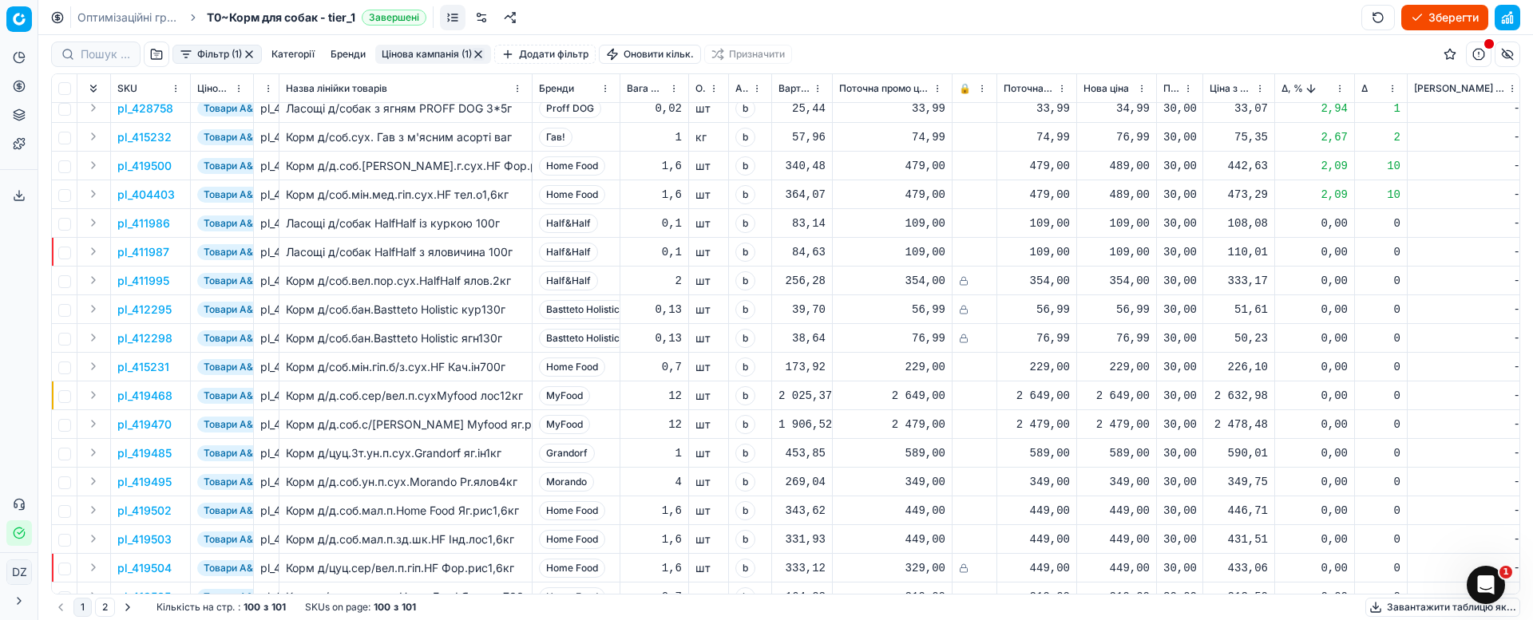
scroll to position [718, 0]
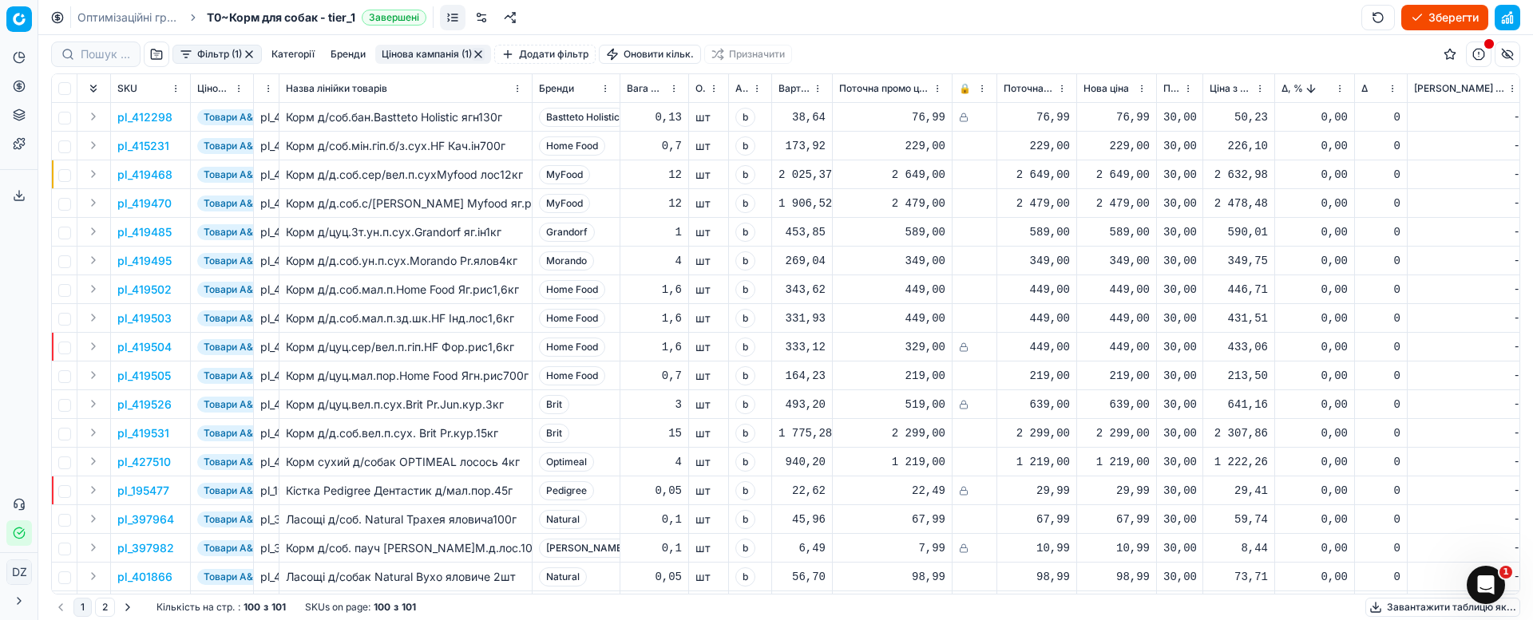
click at [1281, 87] on span "Δ, %" at bounding box center [1292, 88] width 22 height 13
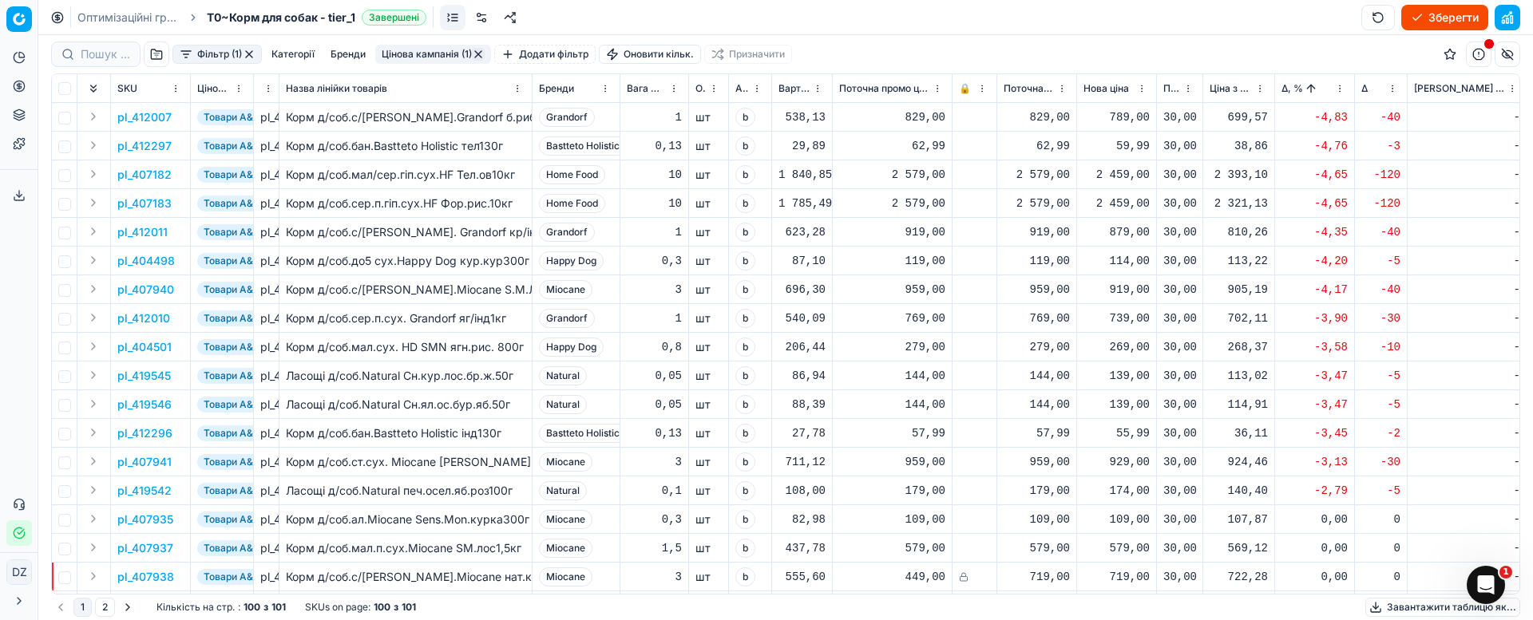
click at [1126, 113] on div "789,00" at bounding box center [1116, 117] width 66 height 16
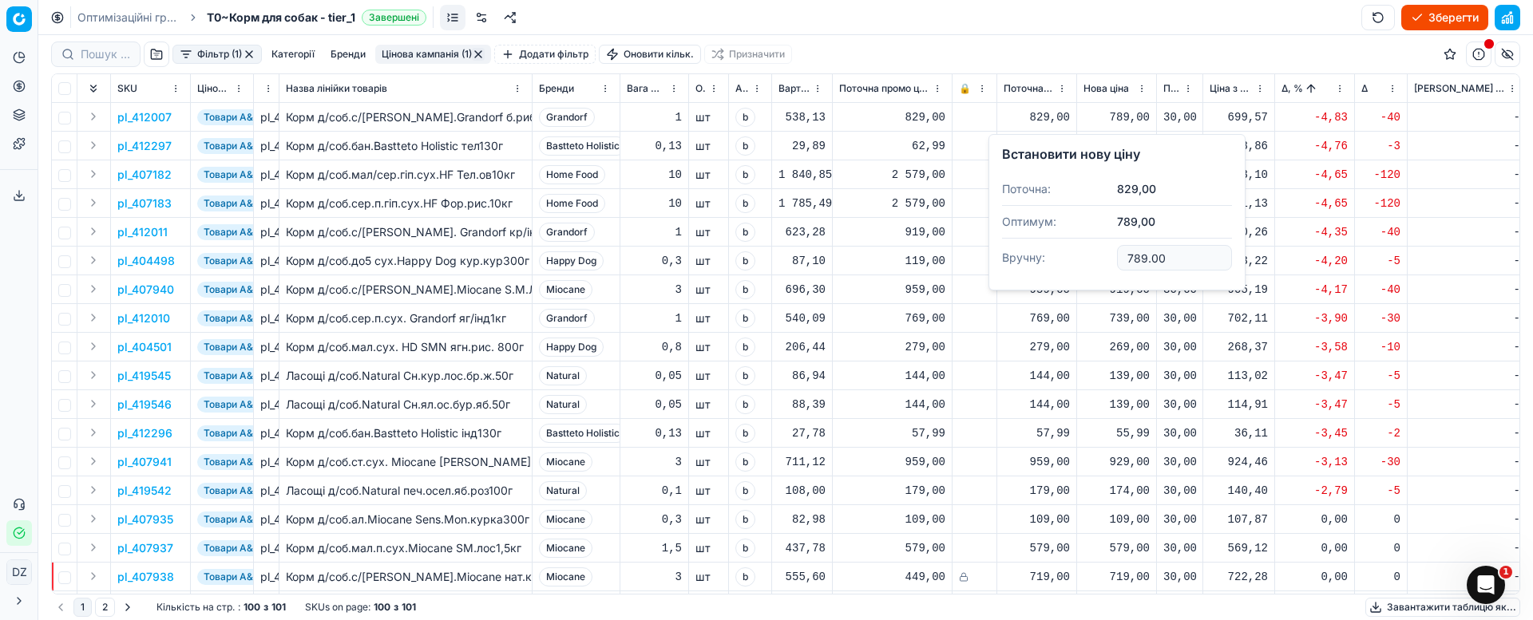
drag, startPoint x: 1178, startPoint y: 261, endPoint x: 1039, endPoint y: 254, distance: 139.1
click at [1039, 254] on dl "Поточна: 829,00 Оптимум: 789,00 Вручну: 789.00" at bounding box center [1117, 225] width 230 height 104
type input "799.00"
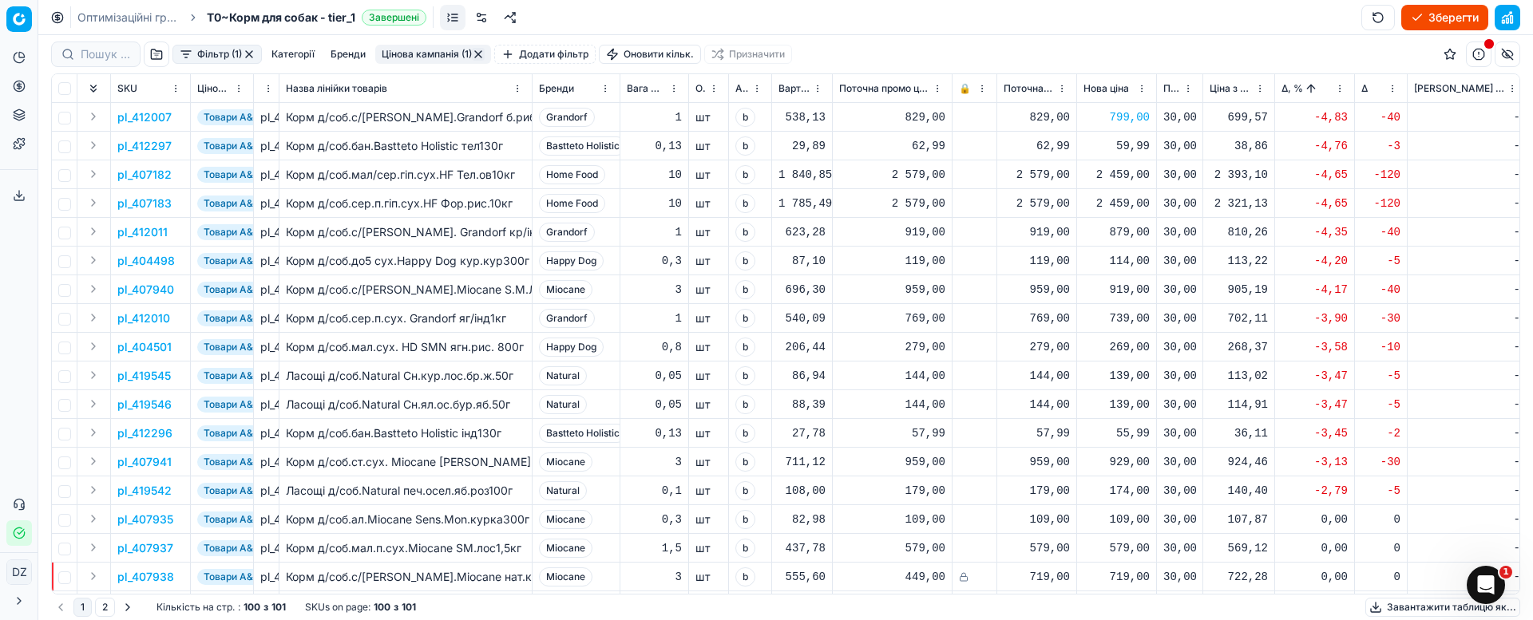
click at [1133, 180] on div "2 459,00" at bounding box center [1116, 175] width 66 height 16
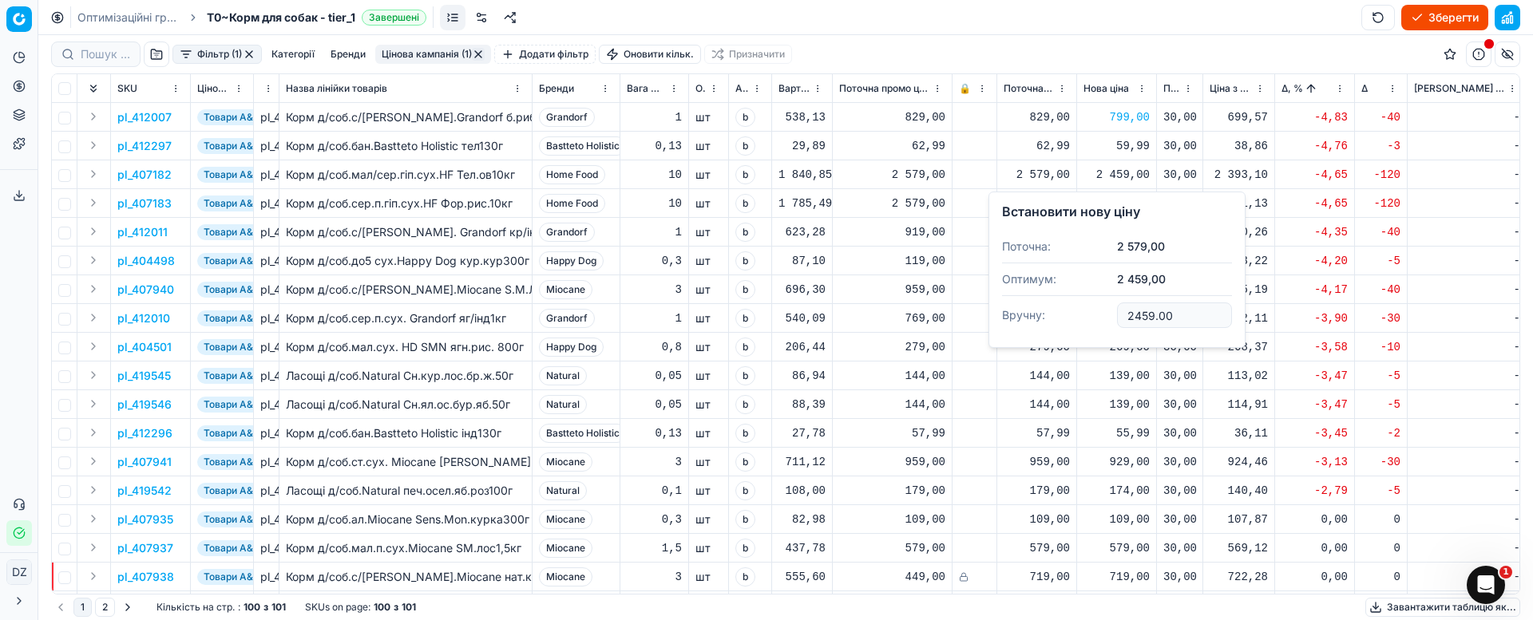
drag, startPoint x: 1192, startPoint y: 318, endPoint x: 1015, endPoint y: 303, distance: 177.8
click at [1032, 311] on dl "Поточна: 2 579,00 Оптимум: 2 459,00 Вручну: 2459.00" at bounding box center [1117, 283] width 230 height 104
type input "2529.00"
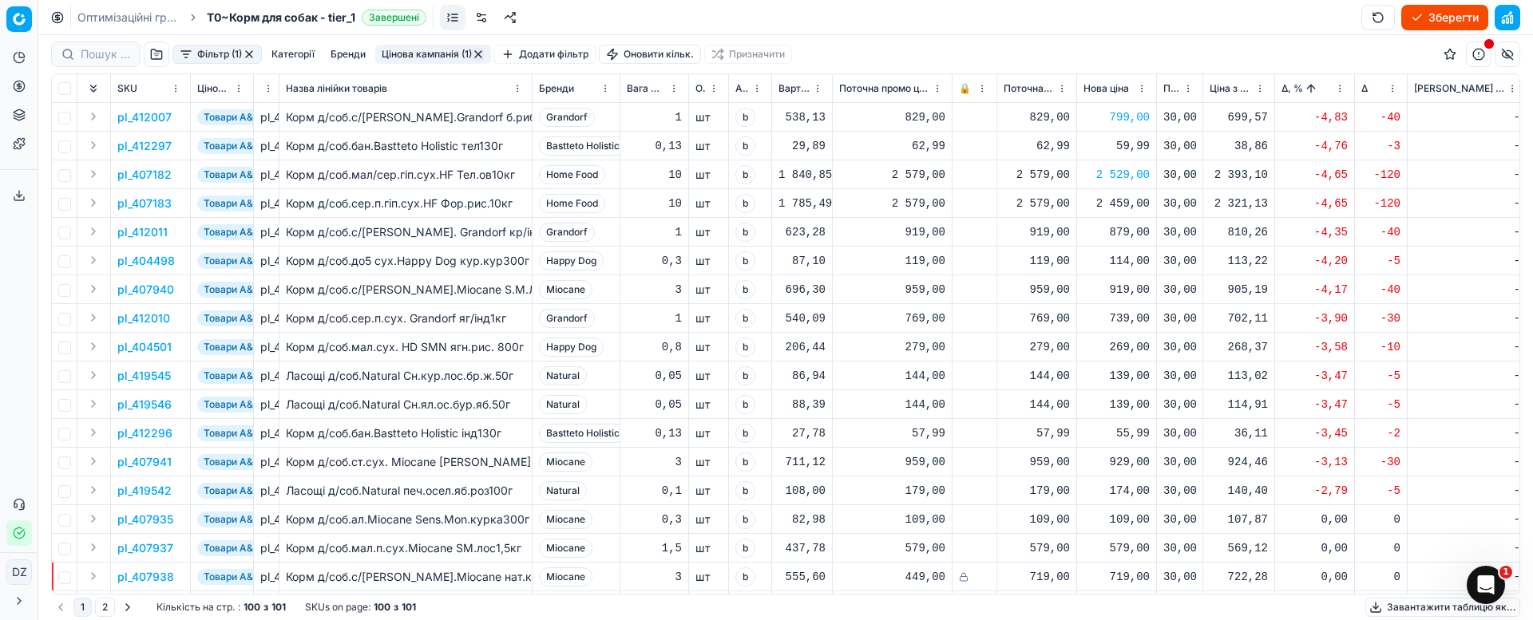
click at [1118, 206] on div "2 459,00" at bounding box center [1116, 204] width 66 height 16
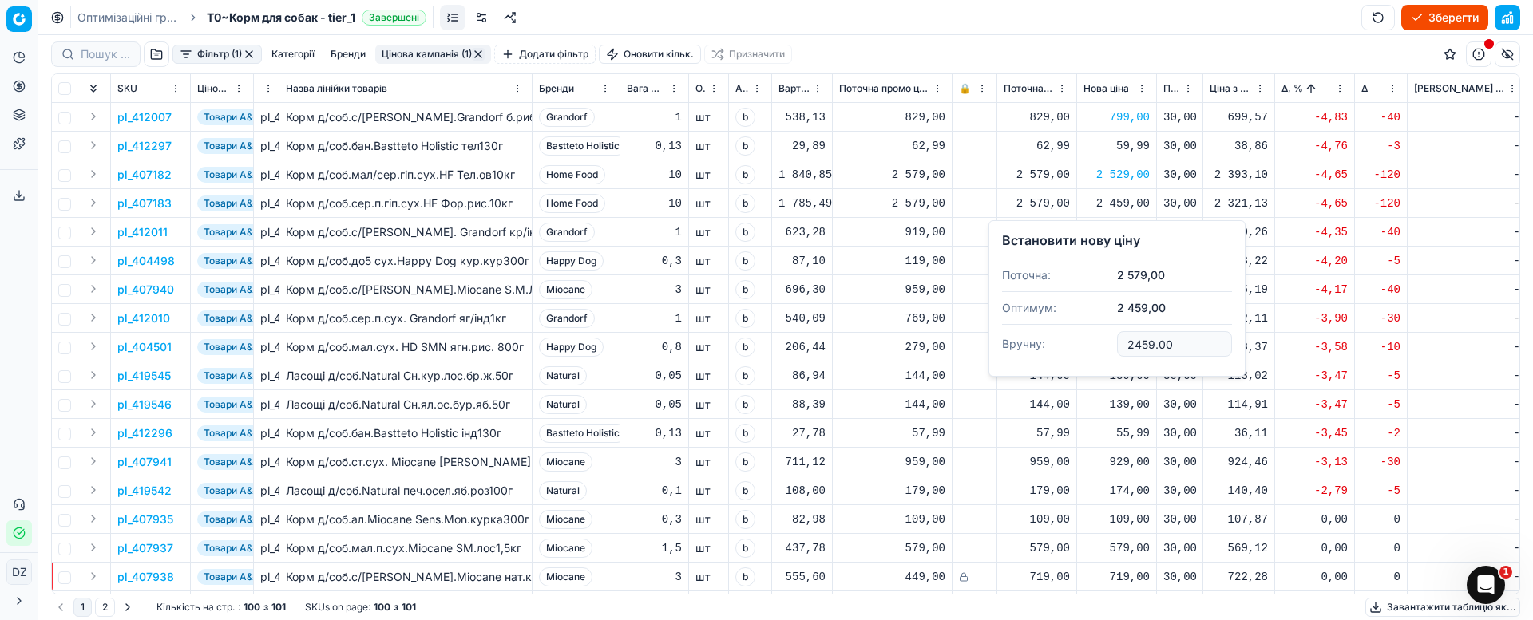
drag, startPoint x: 1185, startPoint y: 334, endPoint x: 1019, endPoint y: 318, distance: 166.0
click at [1058, 321] on dl "Поточна: 2 579,00 Оптимум: 2 459,00 Вручну: 2459.00" at bounding box center [1117, 311] width 230 height 104
type input "2529.00"
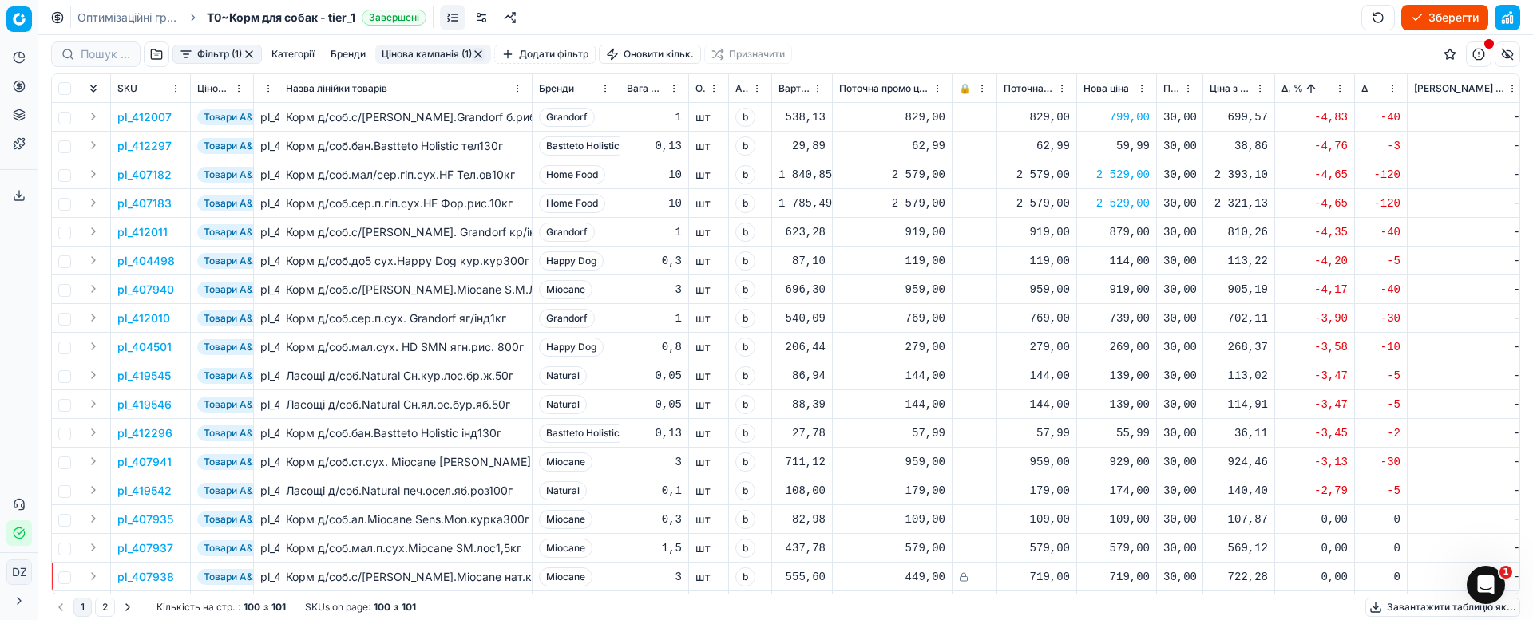
click at [1119, 236] on div "879,00" at bounding box center [1116, 232] width 66 height 16
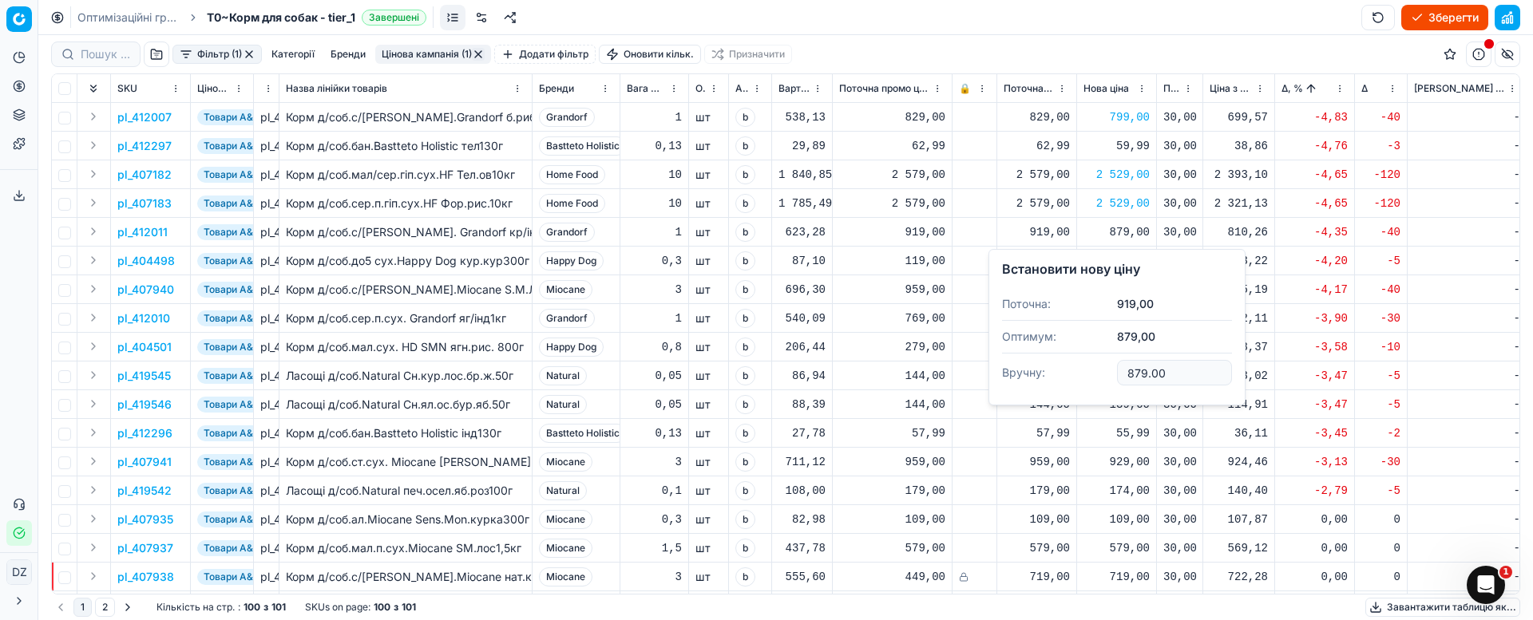
drag, startPoint x: 1201, startPoint y: 367, endPoint x: 1051, endPoint y: 365, distance: 150.1
click at [1051, 365] on dl "Поточна: 919,00 Оптимум: 879,00 Вручну: 879.00" at bounding box center [1117, 340] width 230 height 104
type input "899.00"
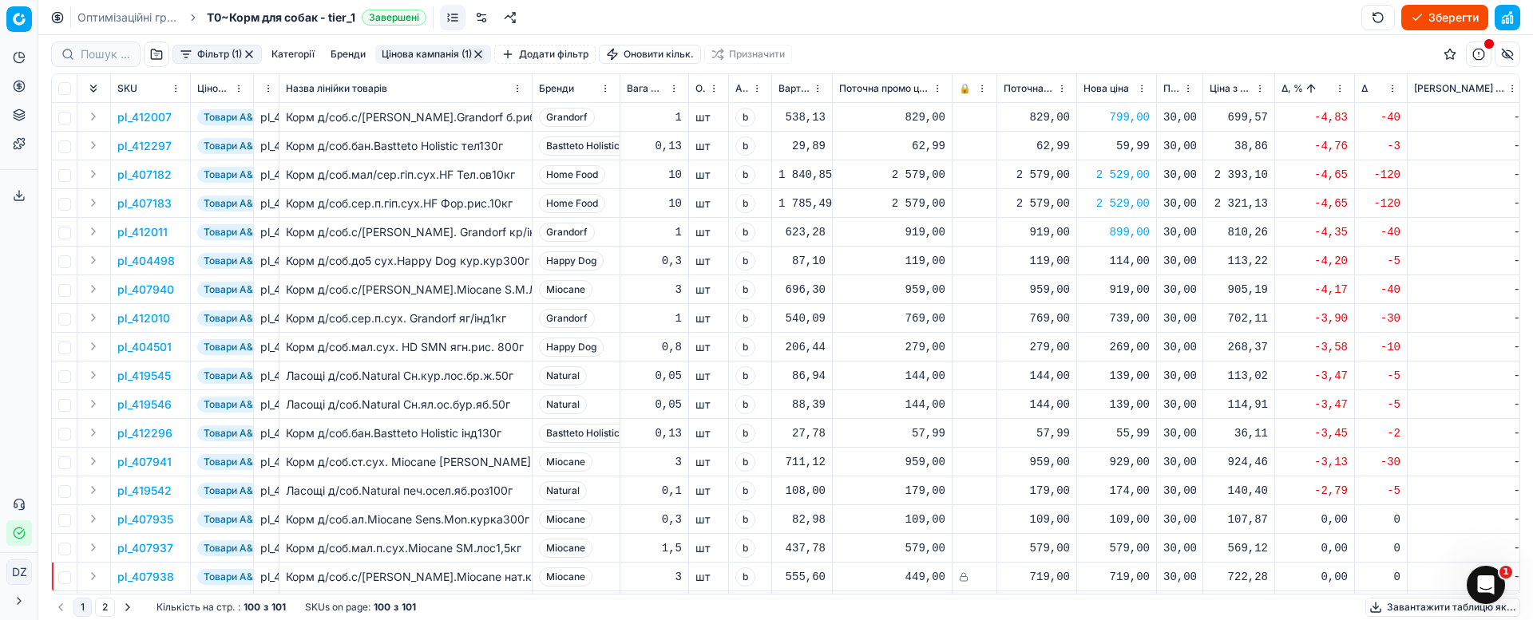
click at [1126, 291] on div "919,00" at bounding box center [1116, 290] width 66 height 16
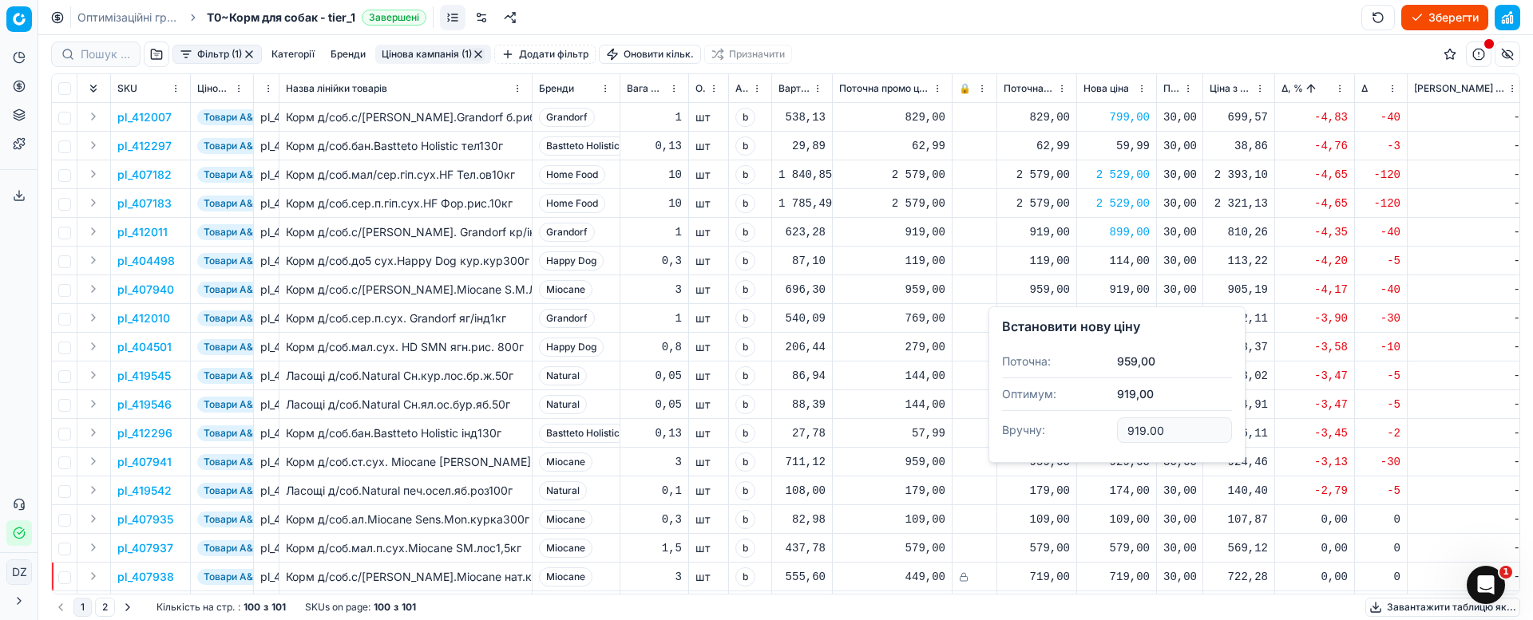
drag, startPoint x: 1179, startPoint y: 433, endPoint x: 1070, endPoint y: 430, distance: 109.4
click at [1070, 430] on dl "Поточна: 959,00 Оптимум: 919,00 Вручну: 919.00" at bounding box center [1117, 398] width 230 height 104
type input "939.00"
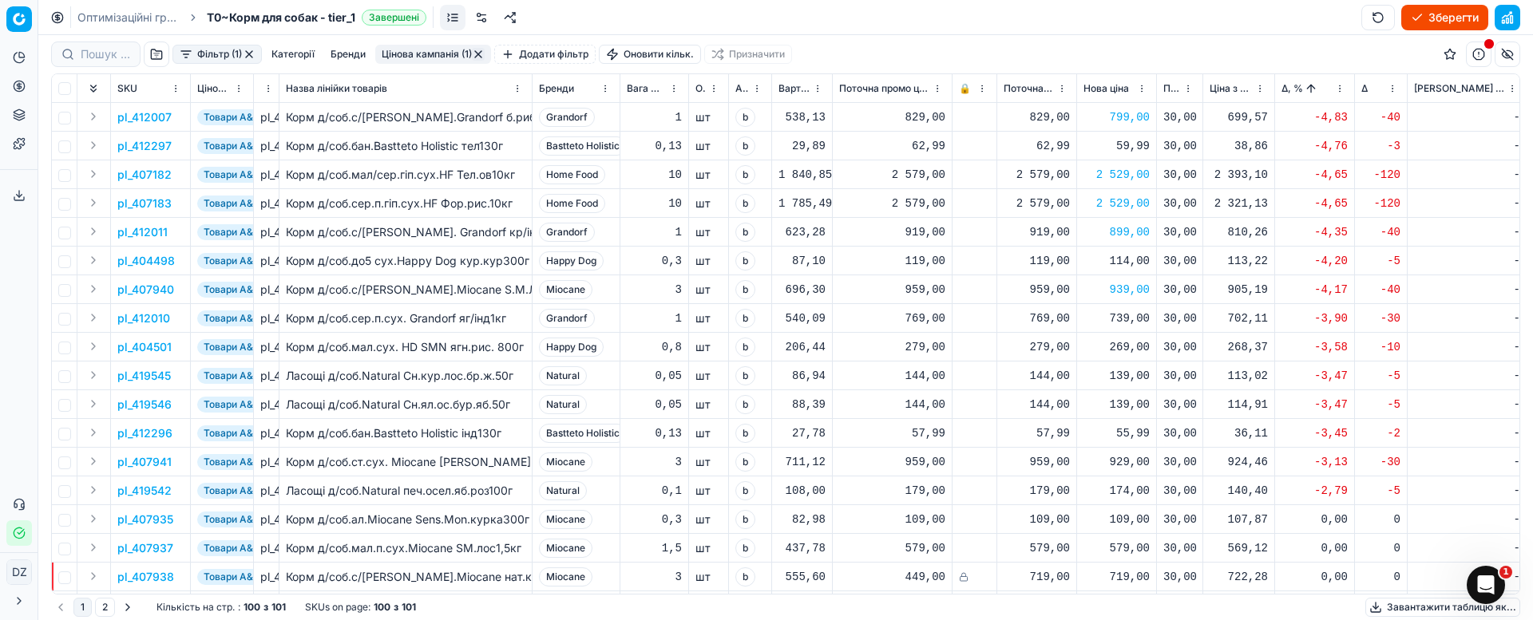
click at [1130, 326] on div "739,00" at bounding box center [1116, 318] width 66 height 28
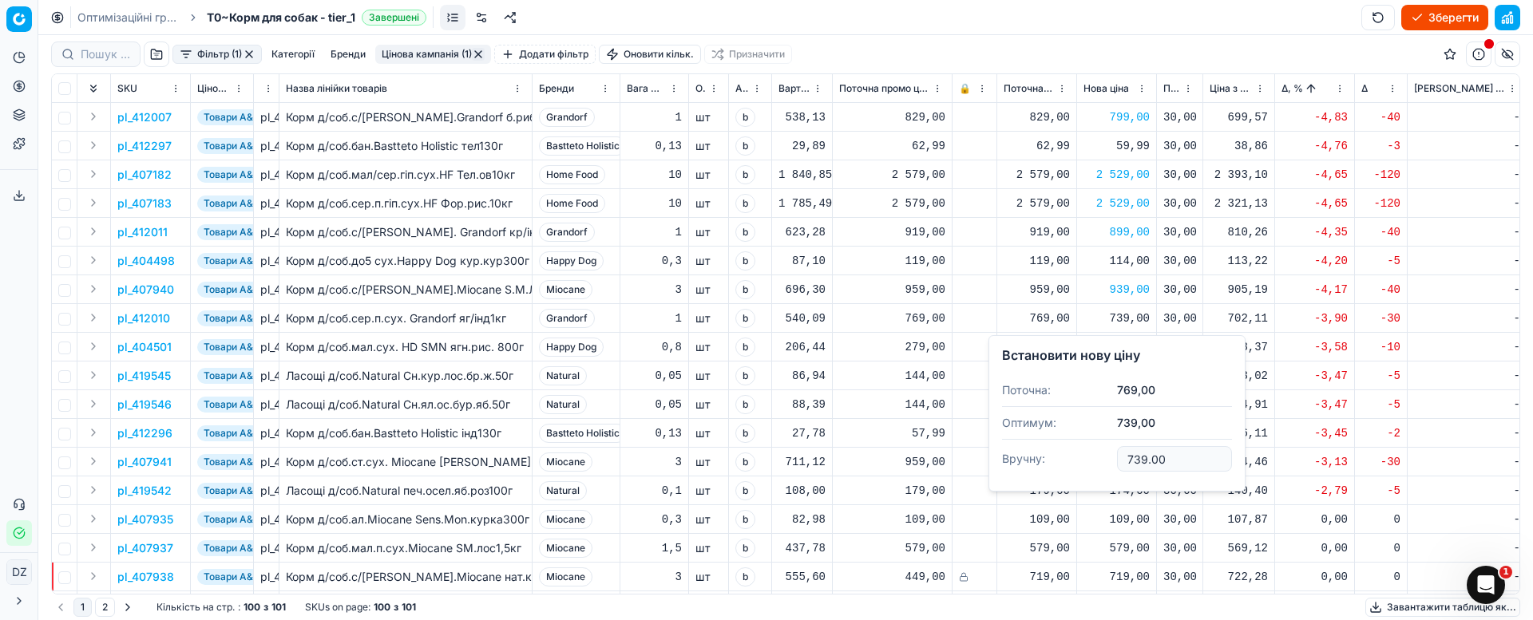
drag, startPoint x: 1185, startPoint y: 461, endPoint x: 1053, endPoint y: 449, distance: 133.1
click at [1053, 449] on dl "Поточна: 769,00 Оптимум: 739,00 Вручну: 739.00" at bounding box center [1117, 426] width 230 height 104
type input "759.00"
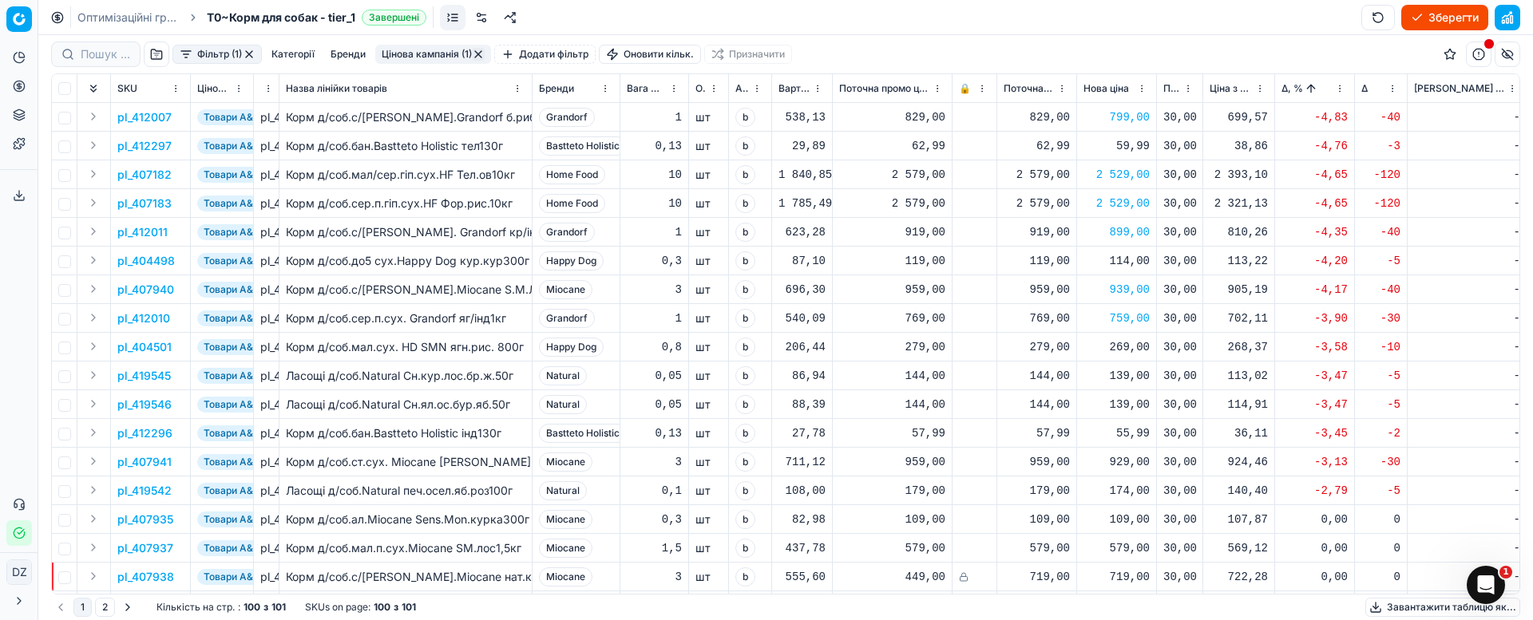
click at [1133, 460] on div "929,00" at bounding box center [1116, 462] width 66 height 16
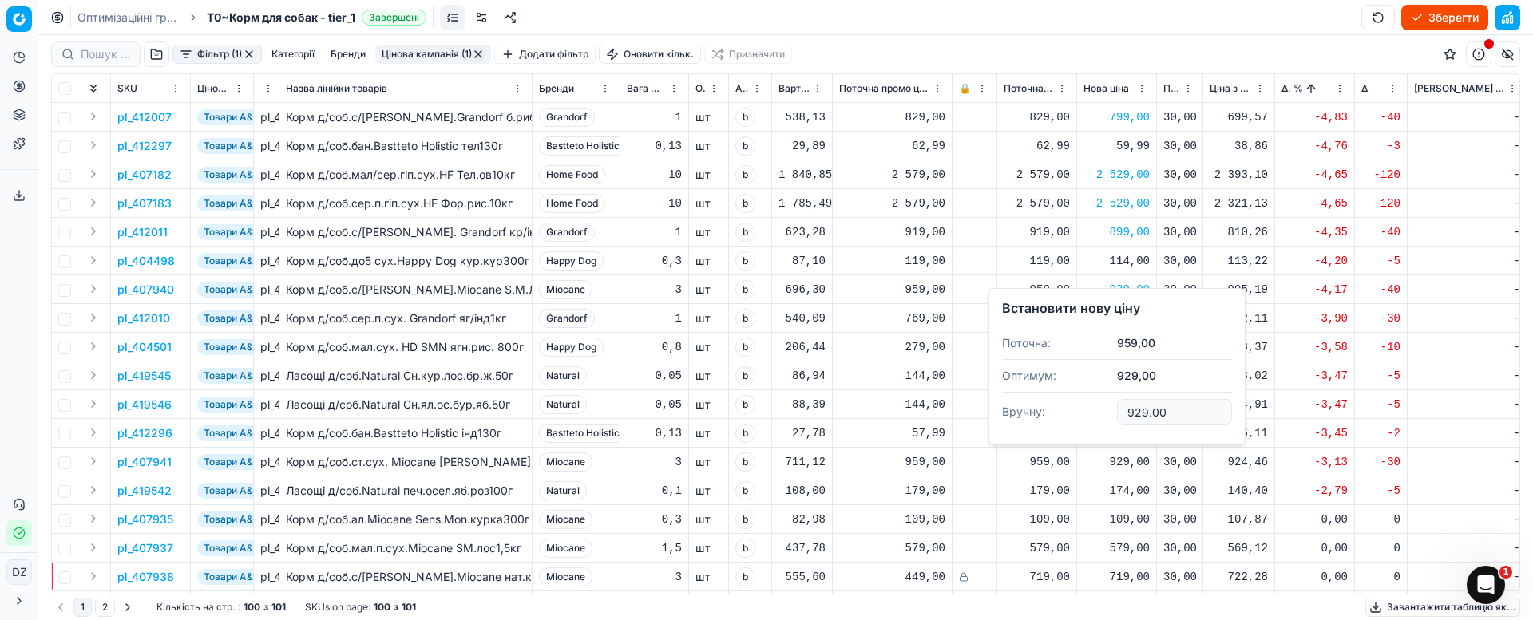
drag, startPoint x: 1174, startPoint y: 414, endPoint x: 1113, endPoint y: 403, distance: 62.5
click at [1117, 404] on input "929.00" at bounding box center [1174, 412] width 115 height 26
type input "939.00"
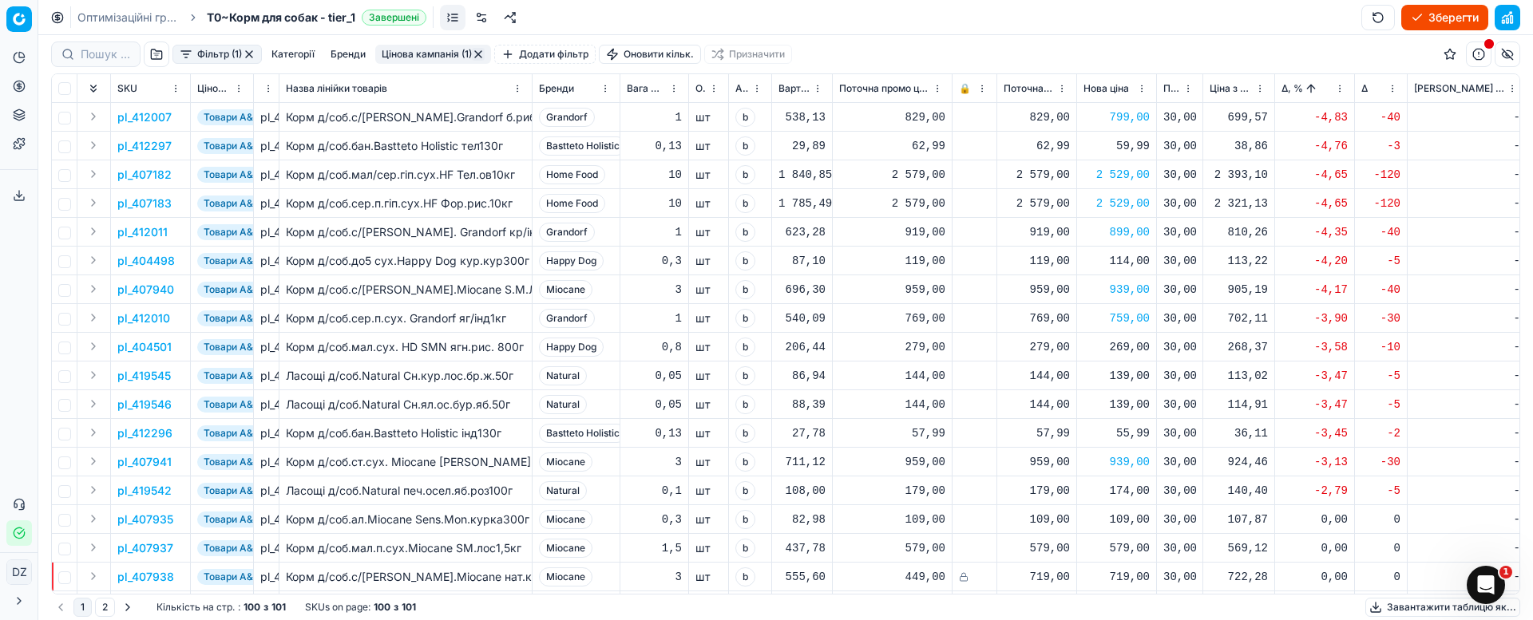
click at [477, 57] on button "button" at bounding box center [478, 54] width 13 height 13
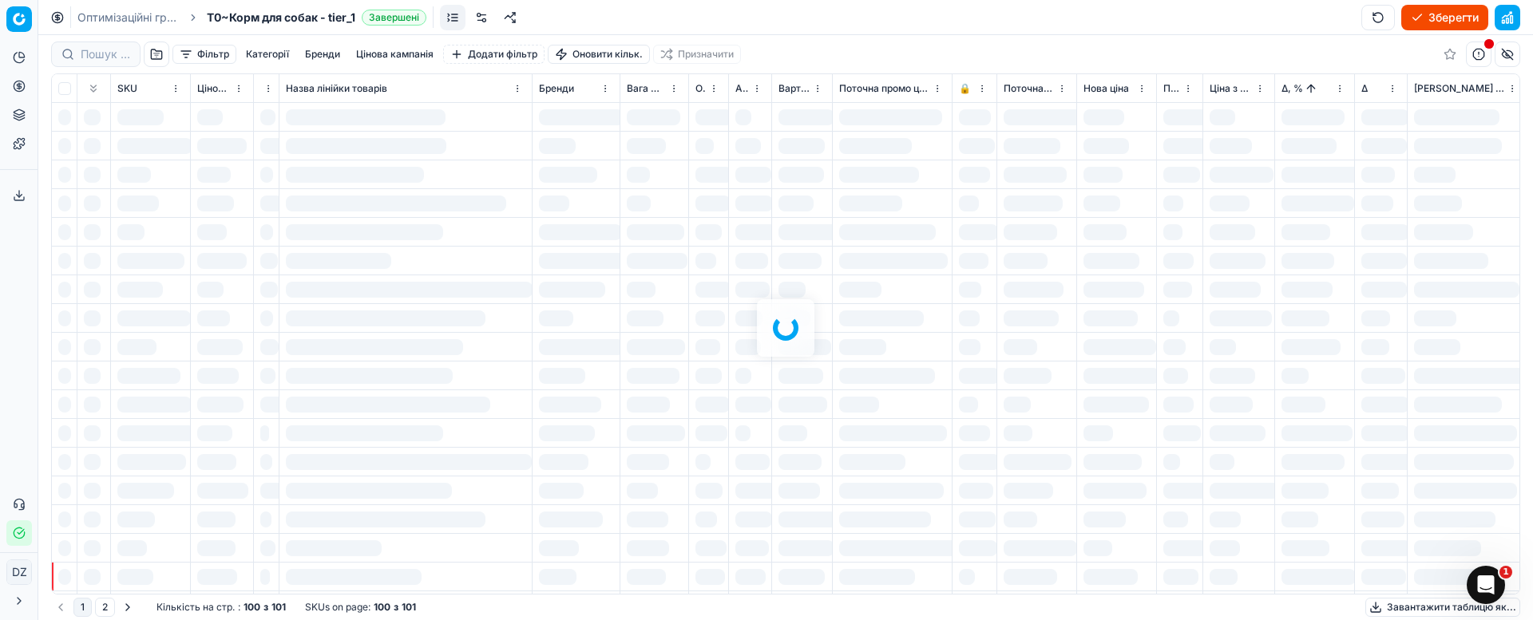
click at [409, 54] on button "Цінова кампанія" at bounding box center [395, 54] width 90 height 19
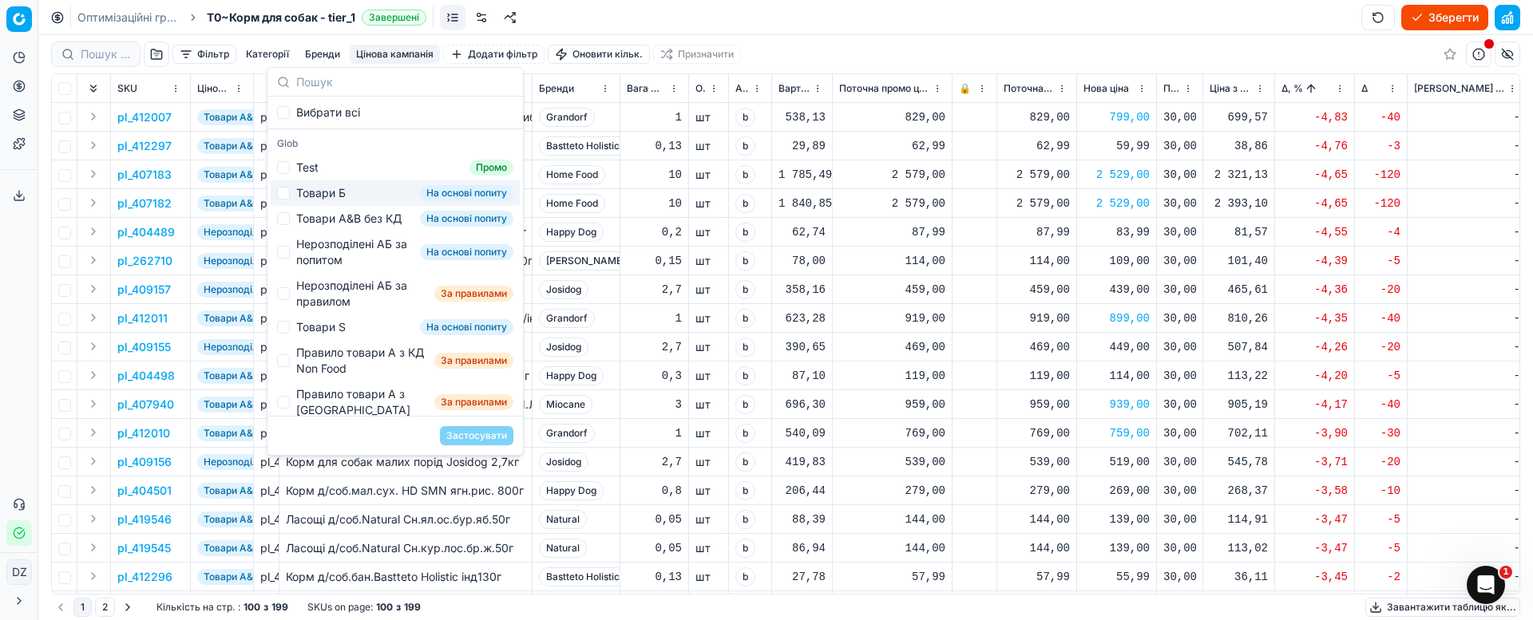
click at [341, 193] on div "Товари Б" at bounding box center [320, 193] width 49 height 16
checkbox input "true"
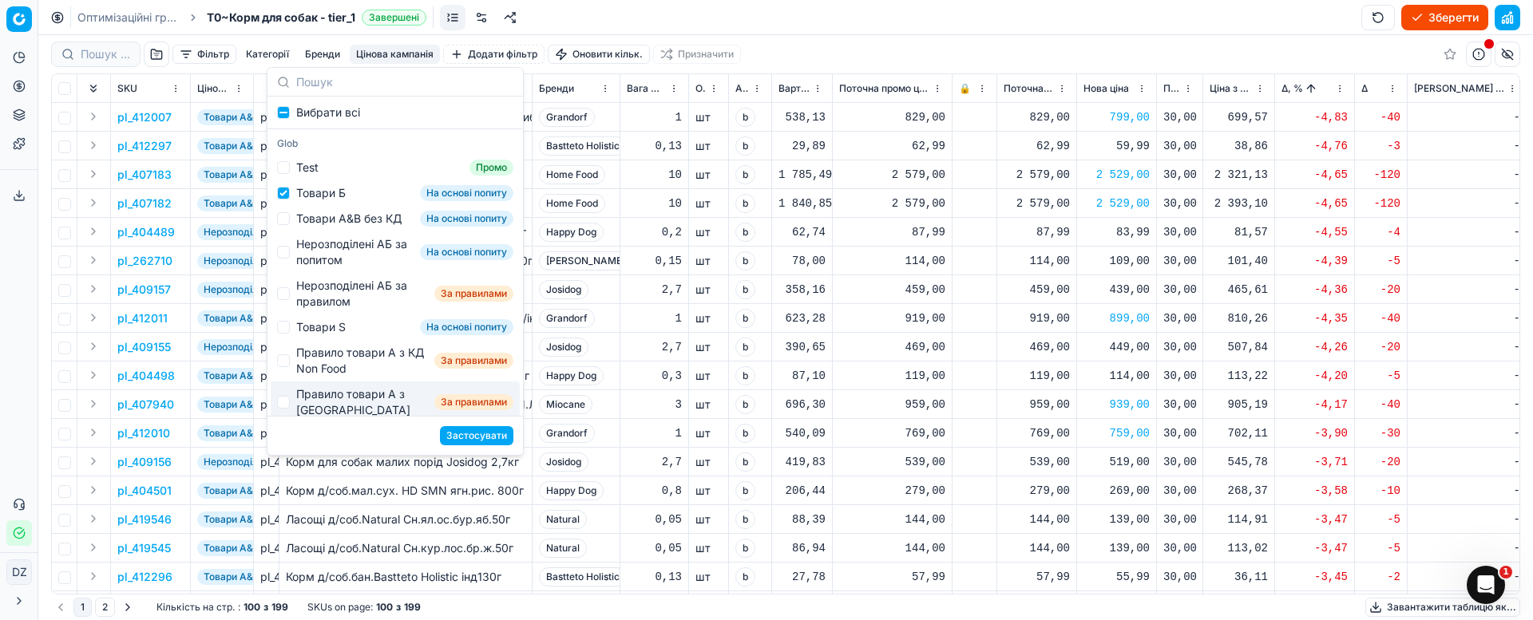
click at [476, 441] on button "Застосувати" at bounding box center [476, 435] width 73 height 19
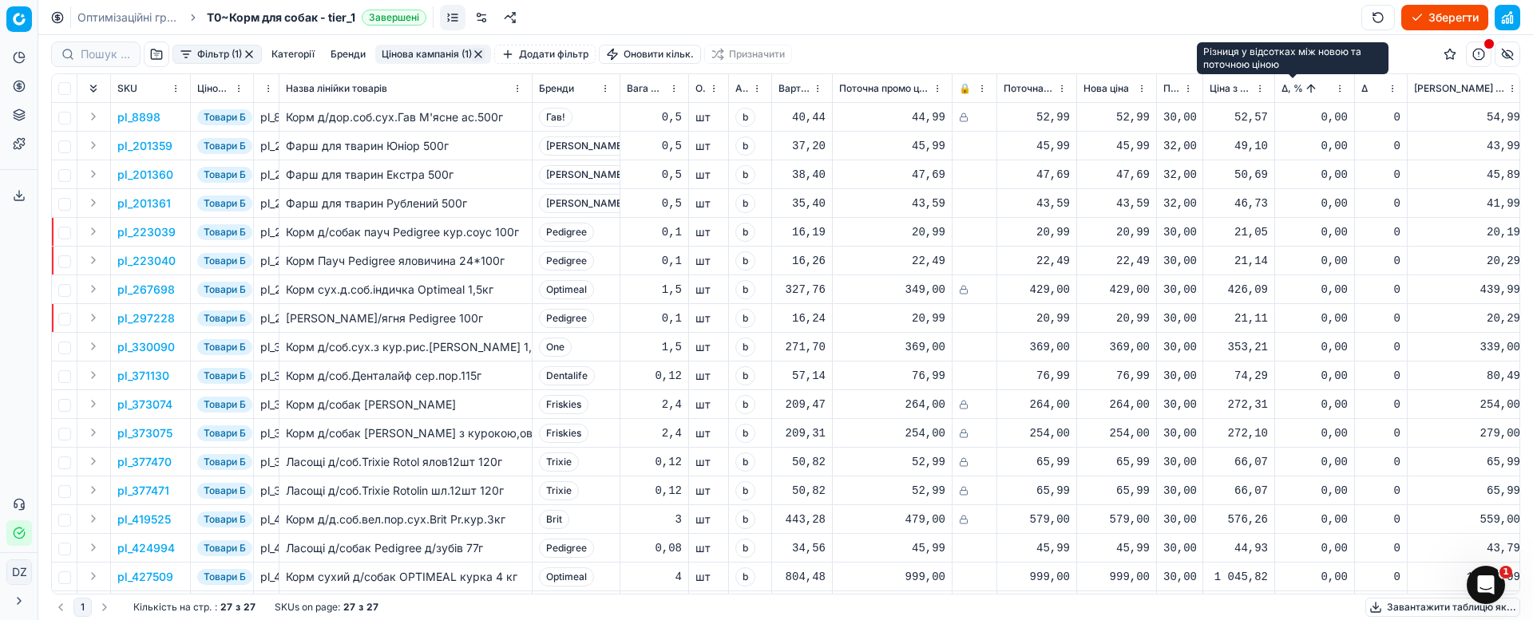
click at [1284, 88] on span "Δ, %" at bounding box center [1292, 88] width 22 height 13
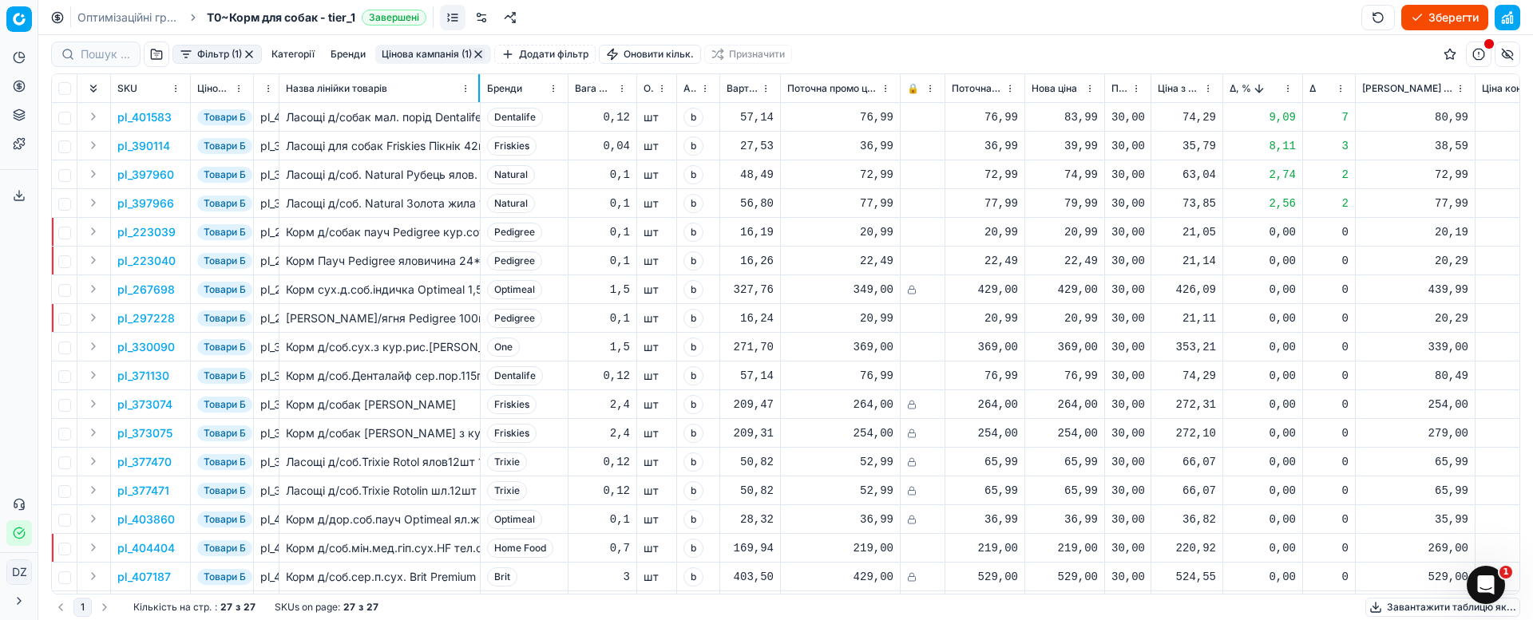
drag, startPoint x: 531, startPoint y: 90, endPoint x: 479, endPoint y: 96, distance: 52.2
click at [479, 96] on div at bounding box center [479, 88] width 2 height 28
click at [1087, 262] on div "22,49" at bounding box center [1064, 261] width 66 height 16
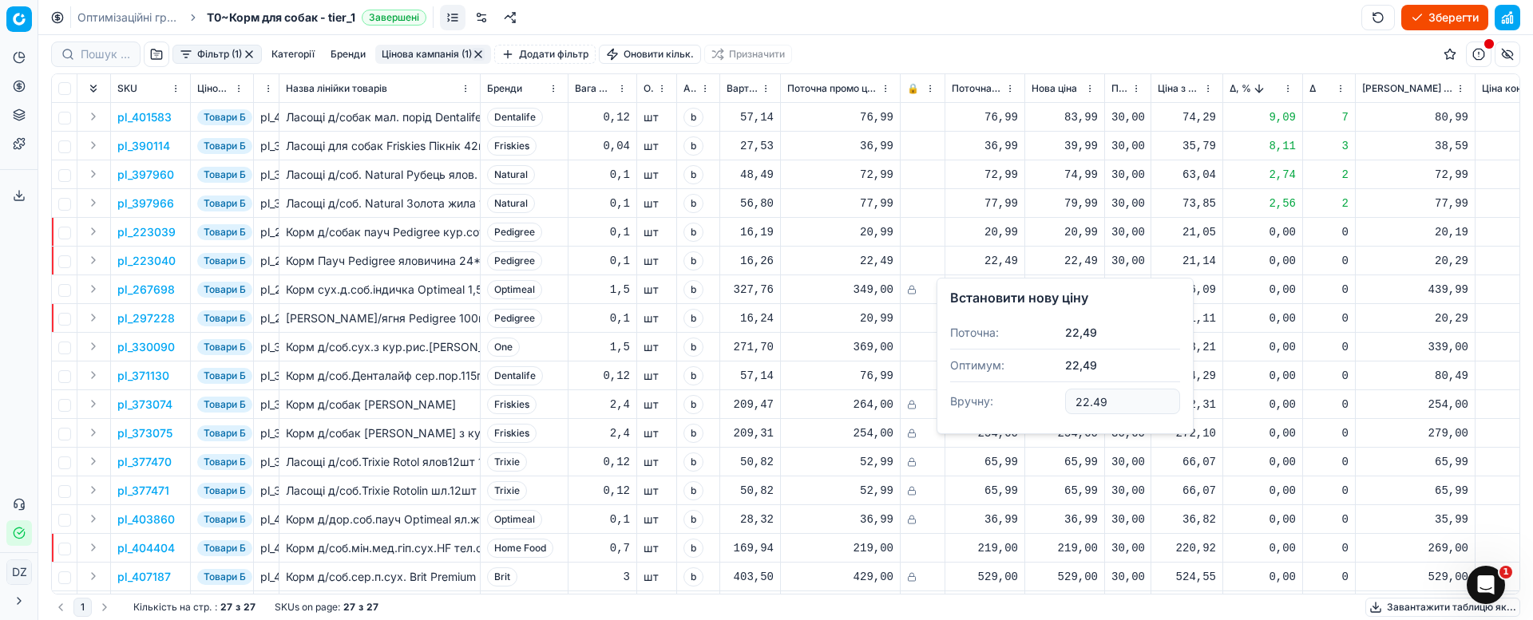
click at [152, 264] on p "pl_223040" at bounding box center [146, 261] width 58 height 16
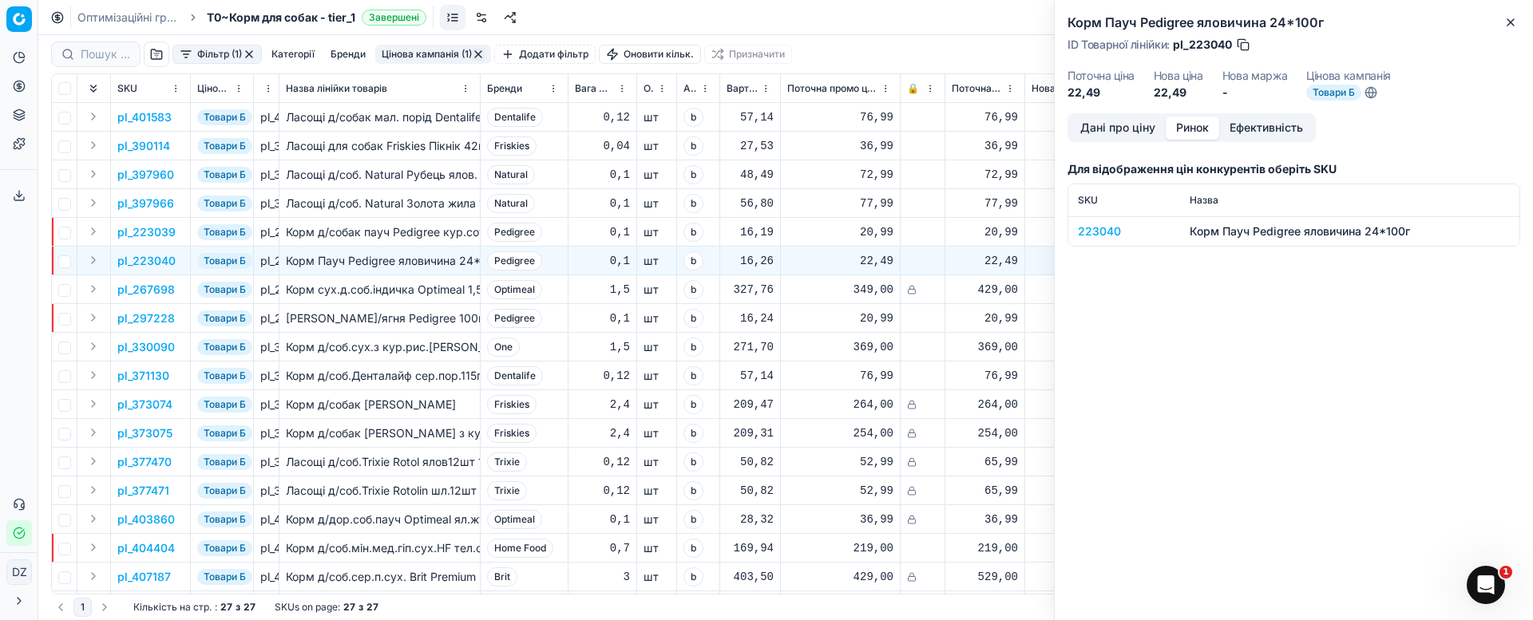
click at [1188, 129] on button "Ринок" at bounding box center [1192, 128] width 53 height 23
click at [1094, 228] on div "223040" at bounding box center [1124, 232] width 93 height 16
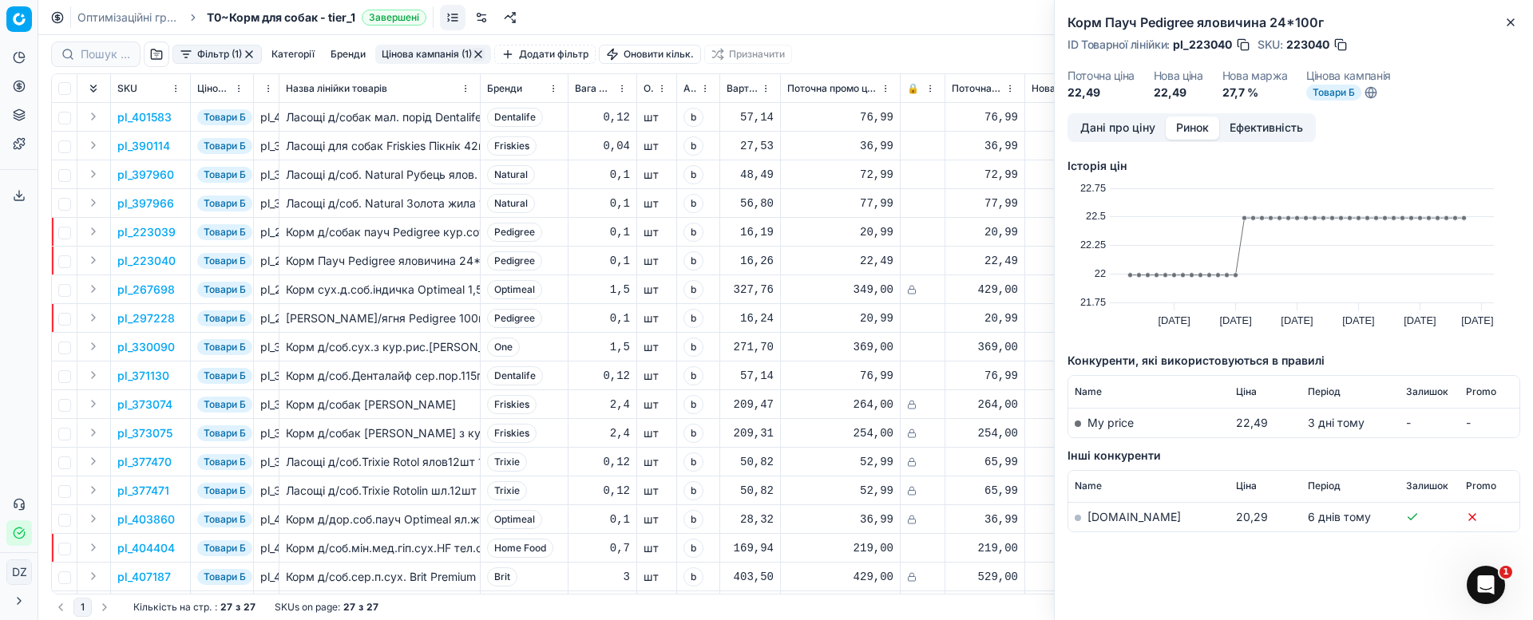
click at [1112, 517] on link "[DOMAIN_NAME]" at bounding box center [1133, 517] width 93 height 14
click at [1510, 10] on div "Корм Пауч Pedigree яловичина 24*100г ID Товарної лінійки : pl_223040 SKU : 2230…" at bounding box center [1294, 56] width 478 height 113
click at [1513, 22] on icon "button" at bounding box center [1510, 22] width 13 height 13
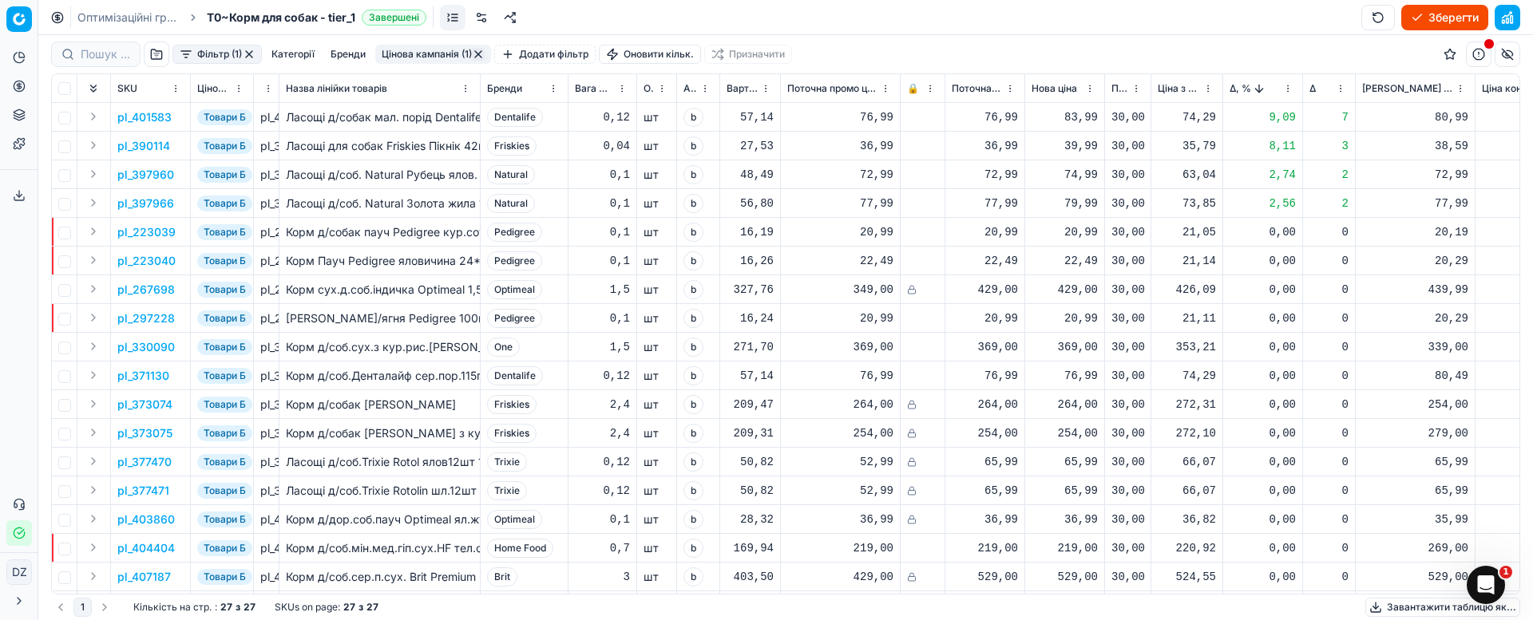
click at [1075, 260] on div "22,49" at bounding box center [1064, 261] width 66 height 16
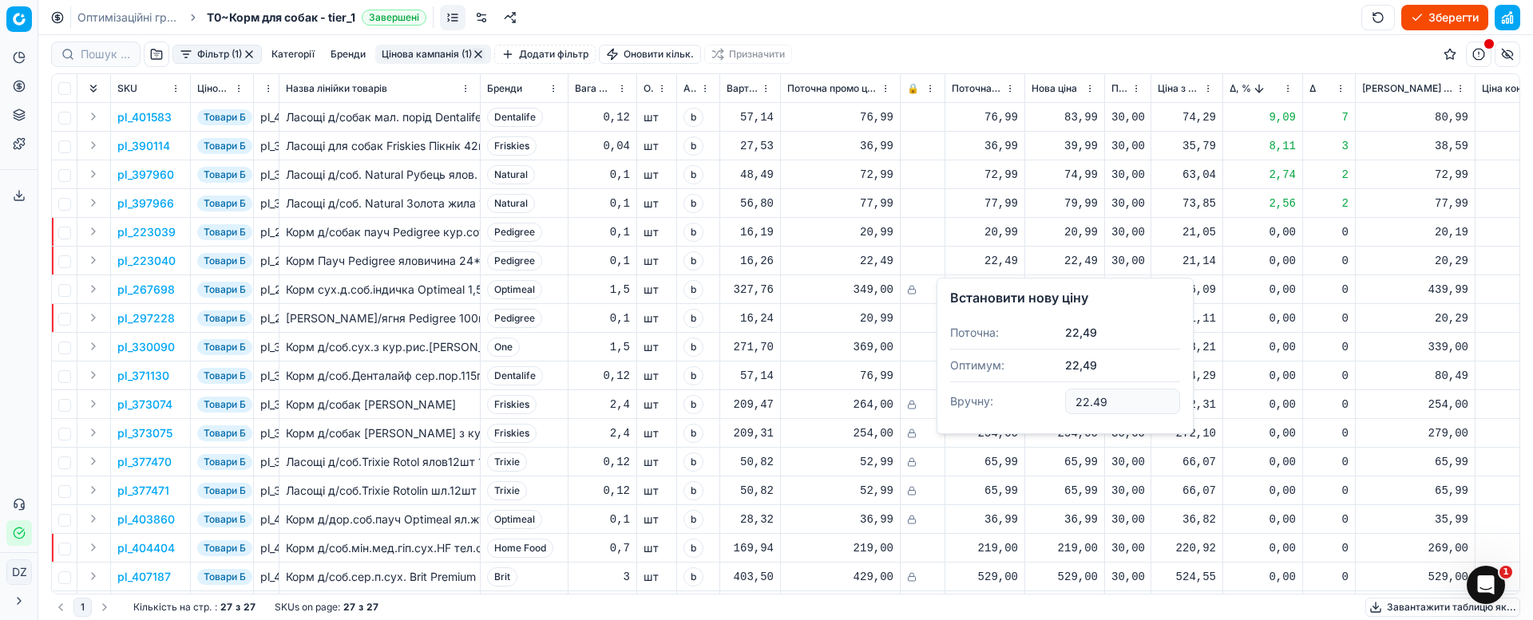
drag, startPoint x: 1134, startPoint y: 402, endPoint x: 966, endPoint y: 399, distance: 167.7
click at [975, 401] on dl "Поточна: 22,49 Оптимум: 22,49 Вручну: 22.49" at bounding box center [1065, 369] width 230 height 104
type input "20.99"
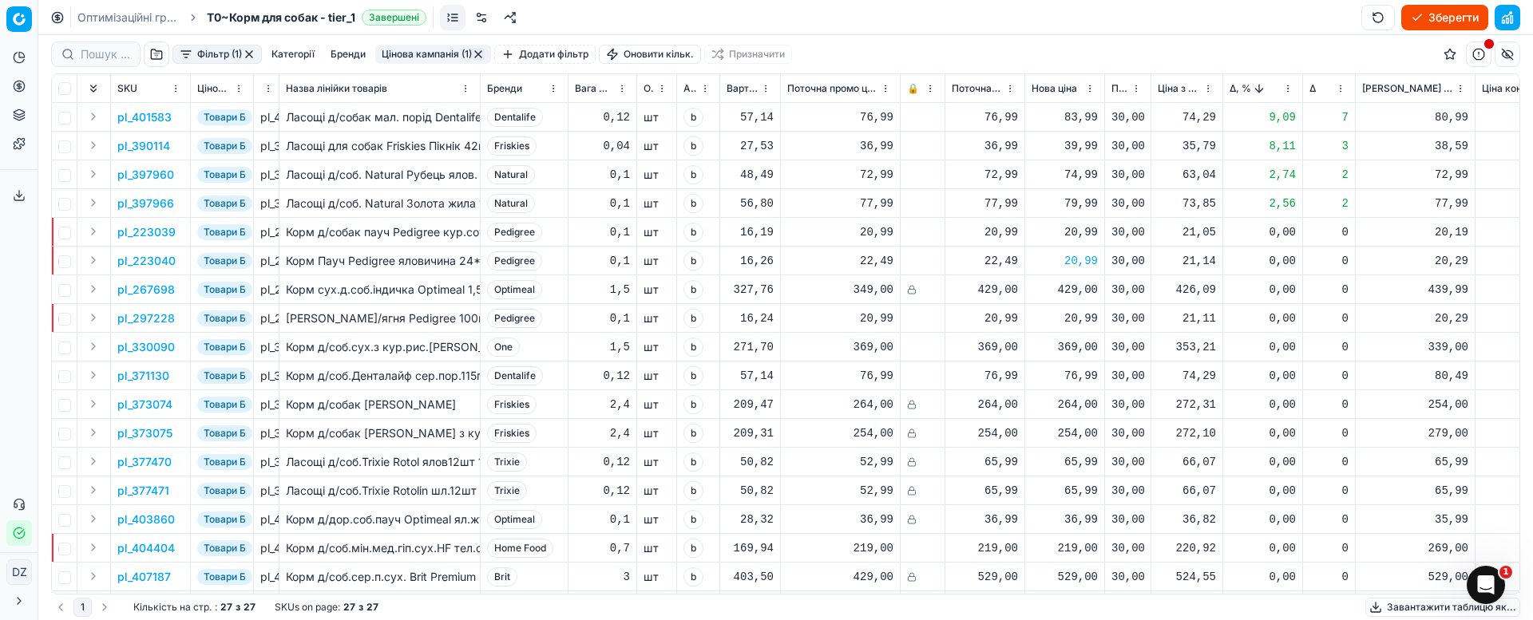
click at [478, 53] on button "button" at bounding box center [478, 54] width 13 height 13
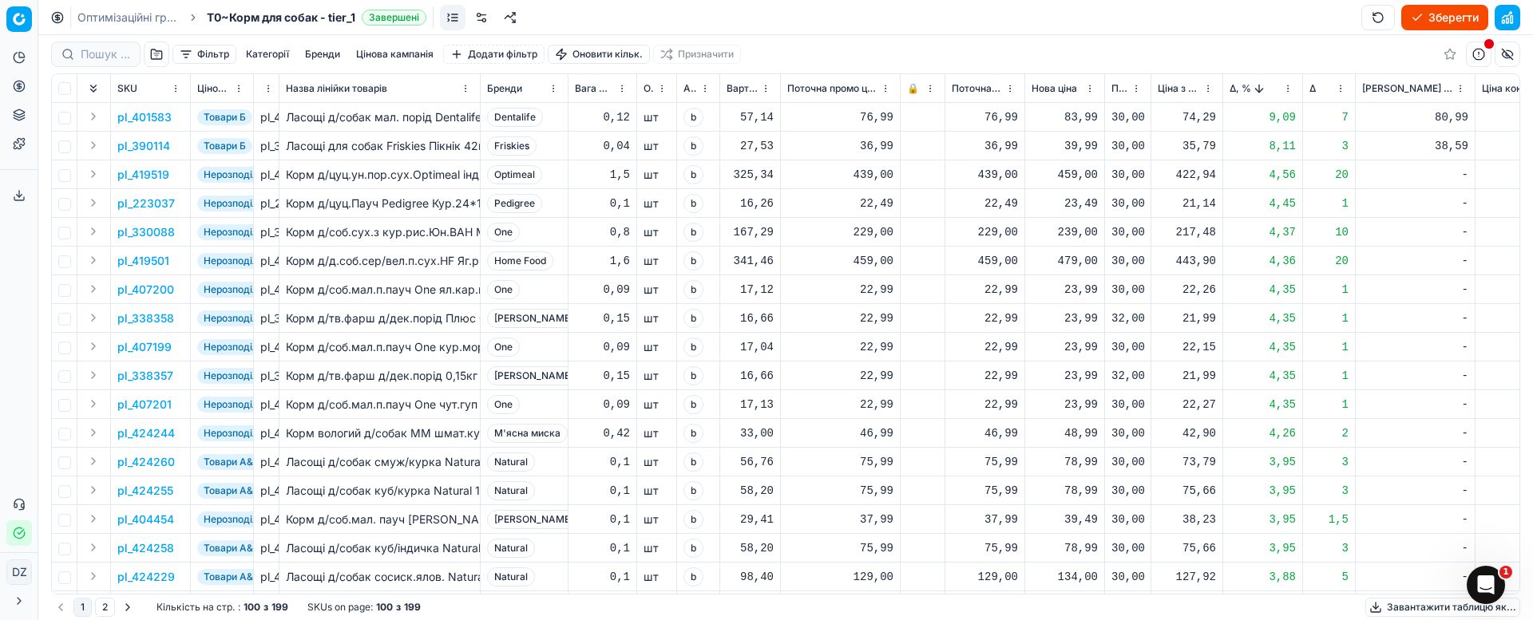
click at [156, 56] on button "button" at bounding box center [157, 55] width 26 height 26
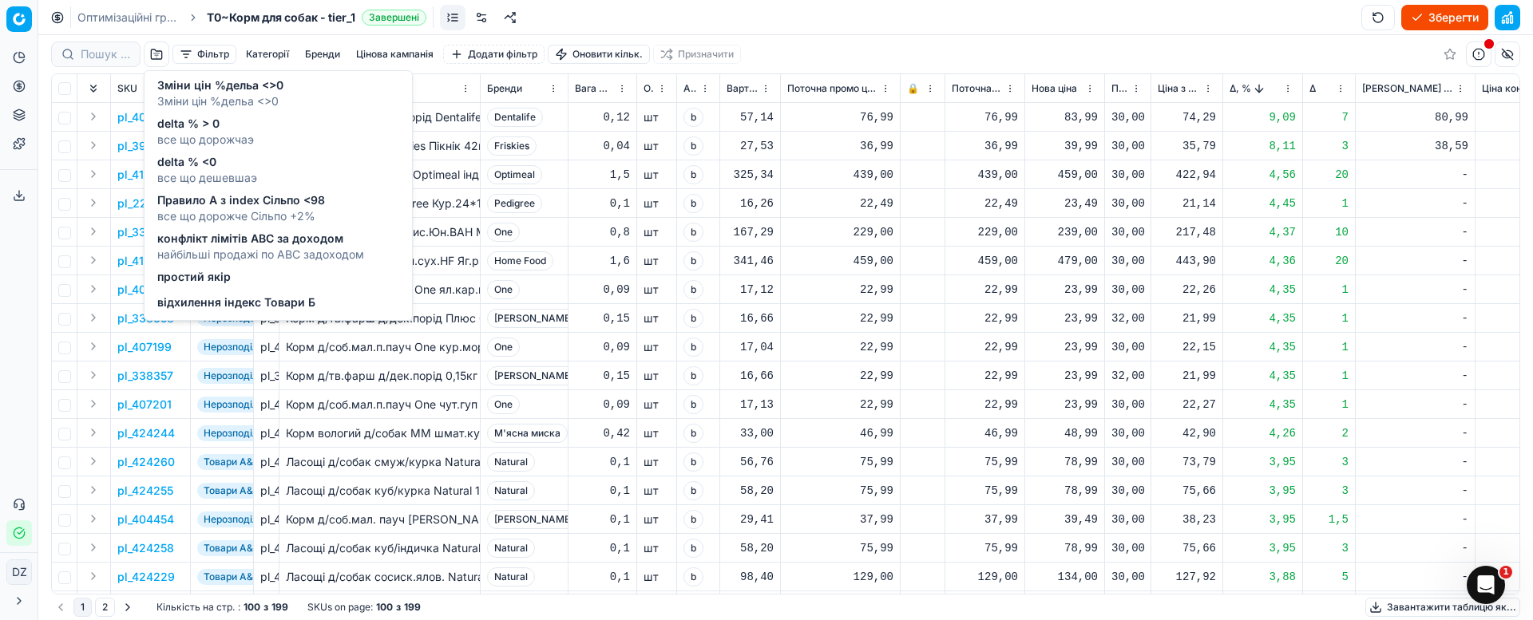
click at [303, 301] on span "відхилення індекс Товари Б" at bounding box center [236, 303] width 158 height 16
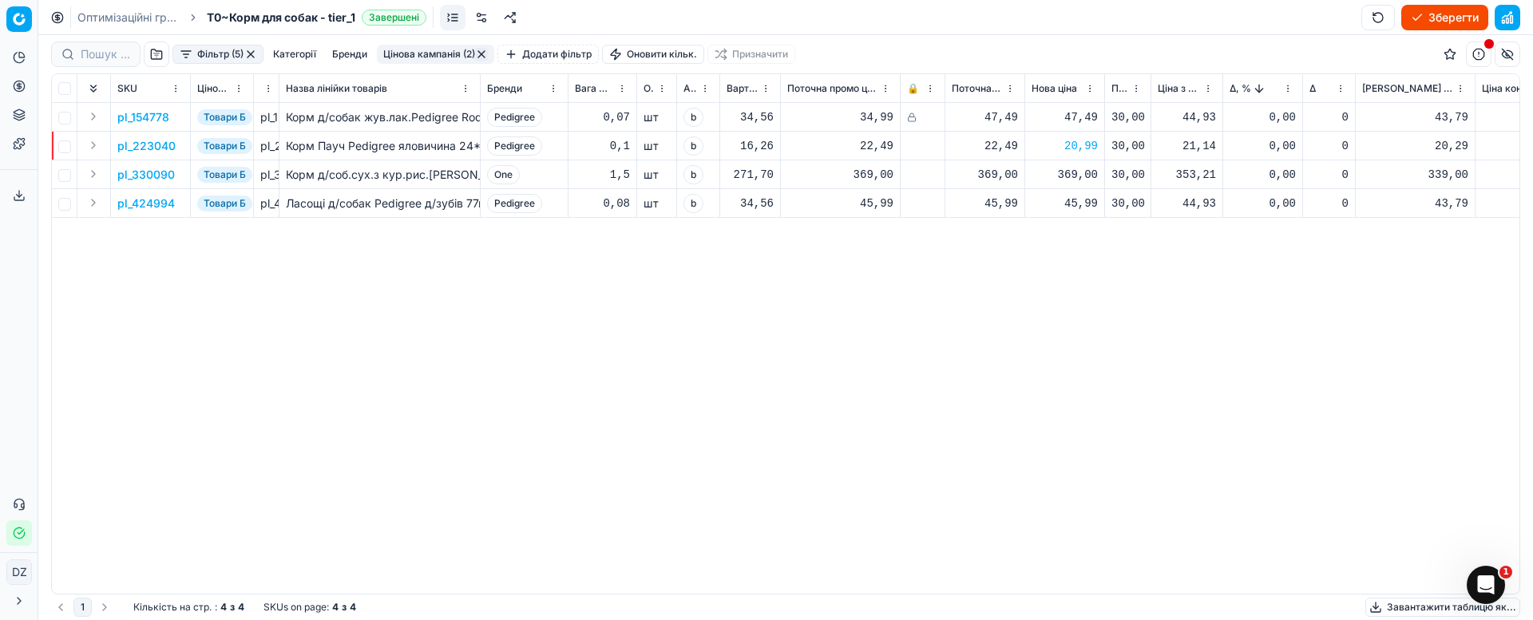
click at [1184, 117] on div "44,93" at bounding box center [1187, 117] width 58 height 16
click at [1077, 117] on div "47,49" at bounding box center [1064, 117] width 66 height 16
drag, startPoint x: 1008, startPoint y: 256, endPoint x: 976, endPoint y: 255, distance: 32.7
click at [984, 258] on dl "Поточна: 47,49 Оптимум: - Вручну: 47.49" at bounding box center [1065, 225] width 230 height 104
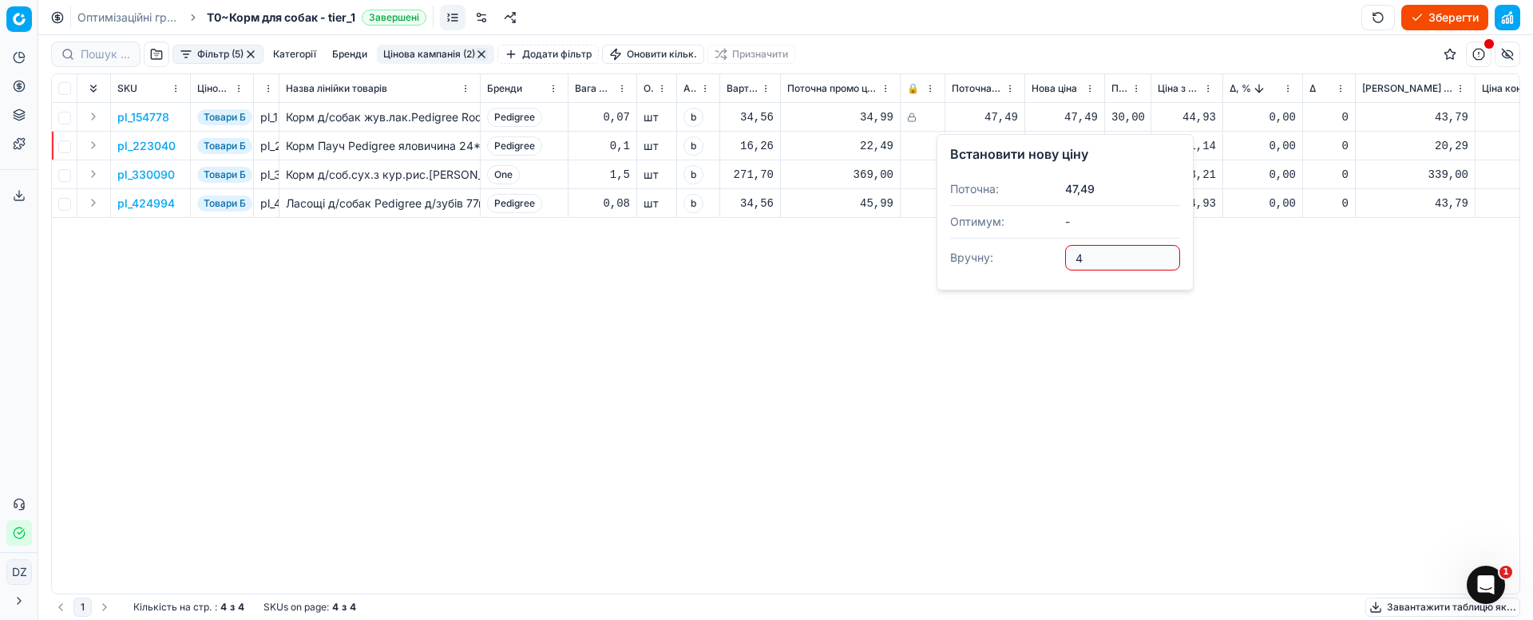
type input "4.00"
click at [1357, 331] on div "pl_154778 Товари Б pl_154778 Корм д/собак жув.лак.Pedigree Rodeo 70г Pedigree 0…" at bounding box center [785, 348] width 1467 height 491
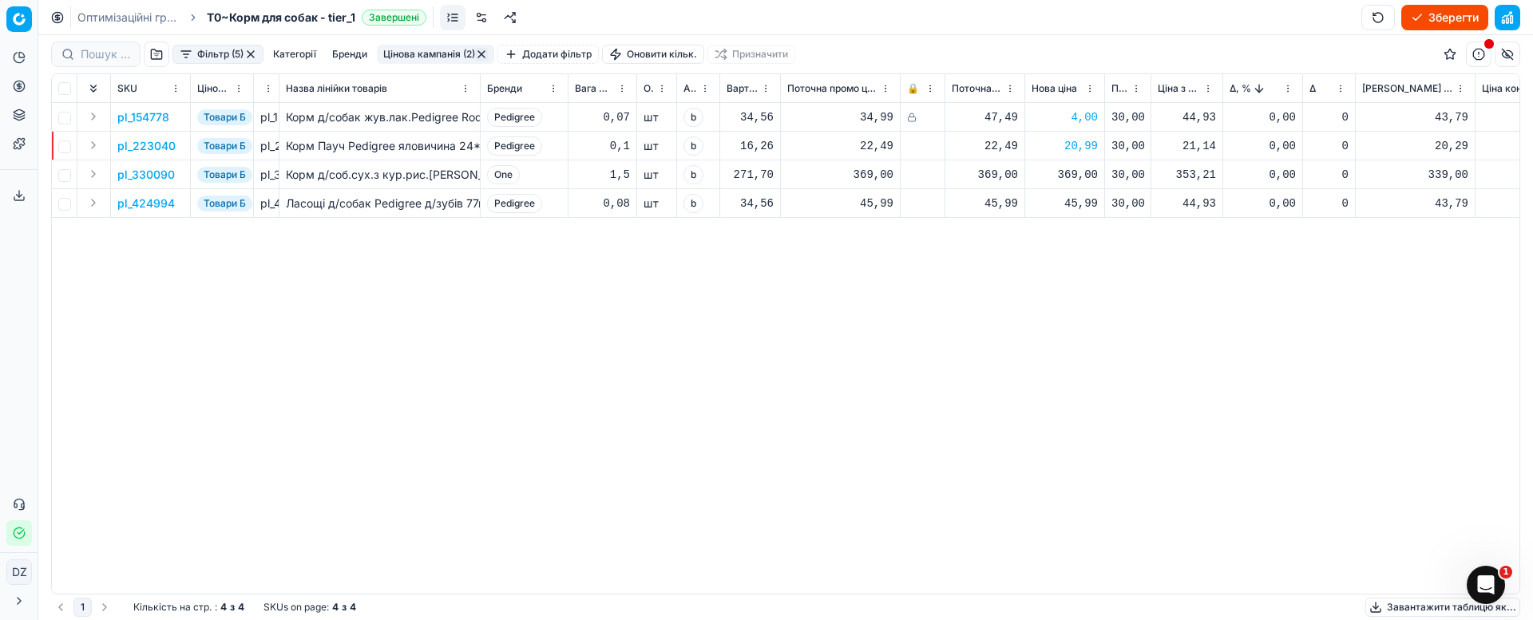
click at [1093, 113] on div "4,00" at bounding box center [1064, 117] width 66 height 16
drag, startPoint x: 1122, startPoint y: 250, endPoint x: 1027, endPoint y: 247, distance: 94.2
click at [1027, 247] on dl "Поточна: 47,49 Оптимум: - Вручну: 4.00" at bounding box center [1065, 225] width 230 height 104
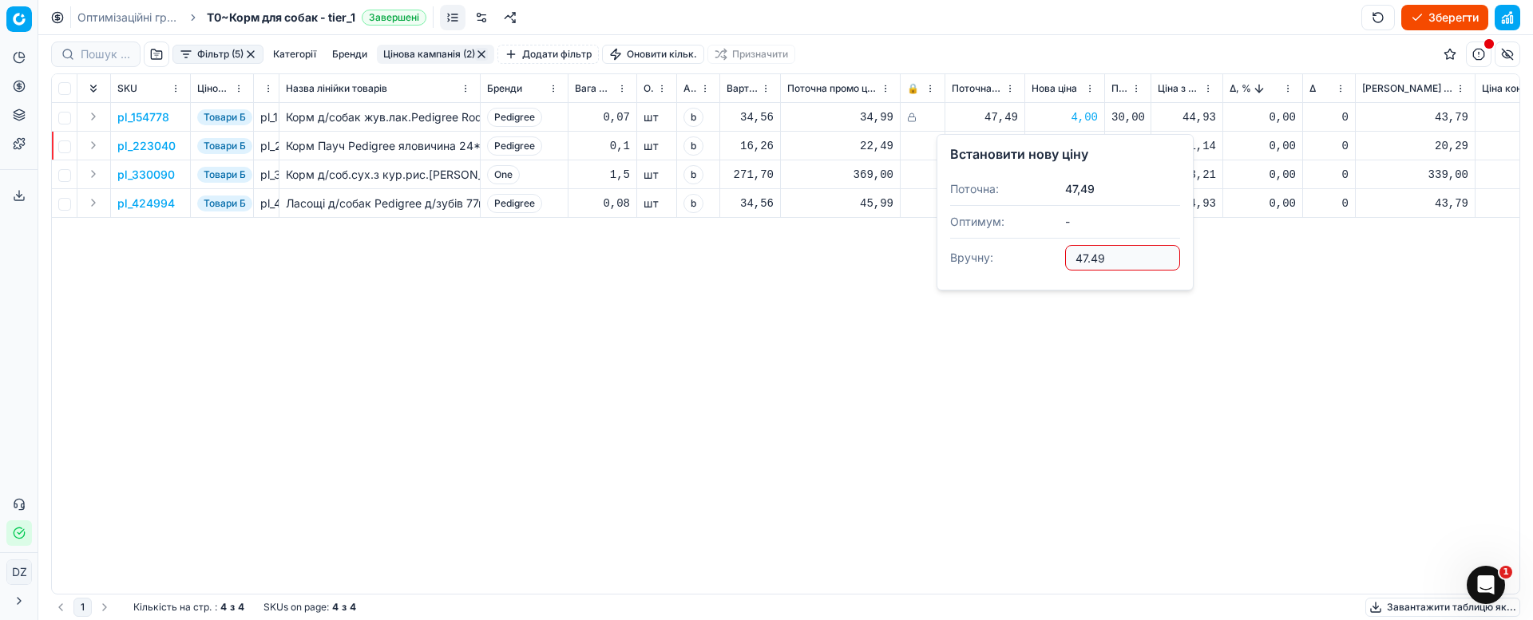
type input "47.49"
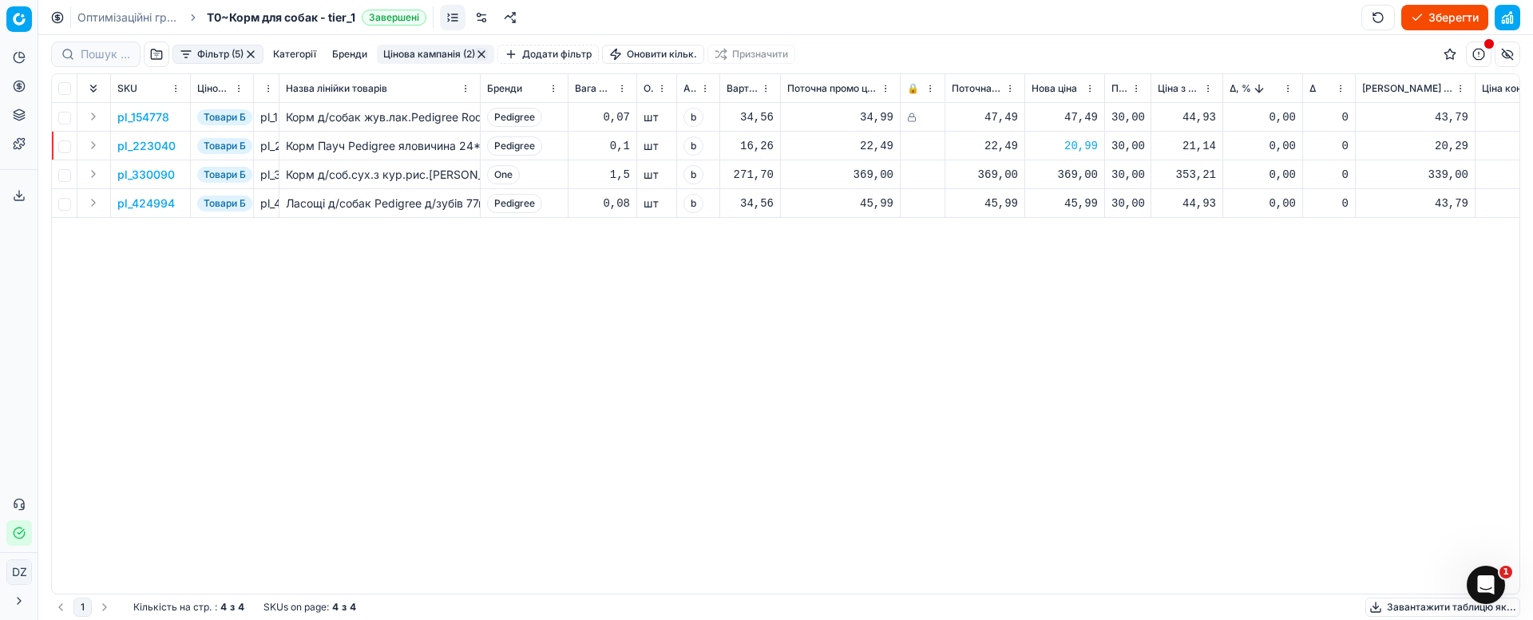
click at [1075, 178] on div "369,00" at bounding box center [1064, 175] width 66 height 16
drag, startPoint x: 1122, startPoint y: 311, endPoint x: 1004, endPoint y: 312, distance: 118.2
click at [1004, 312] on dl "Поточна: 369,00 Оптимум: 369,00 Вручну: 369.00" at bounding box center [1065, 283] width 230 height 104
type input "349.00"
click at [135, 174] on p "pl_330090" at bounding box center [145, 175] width 57 height 16
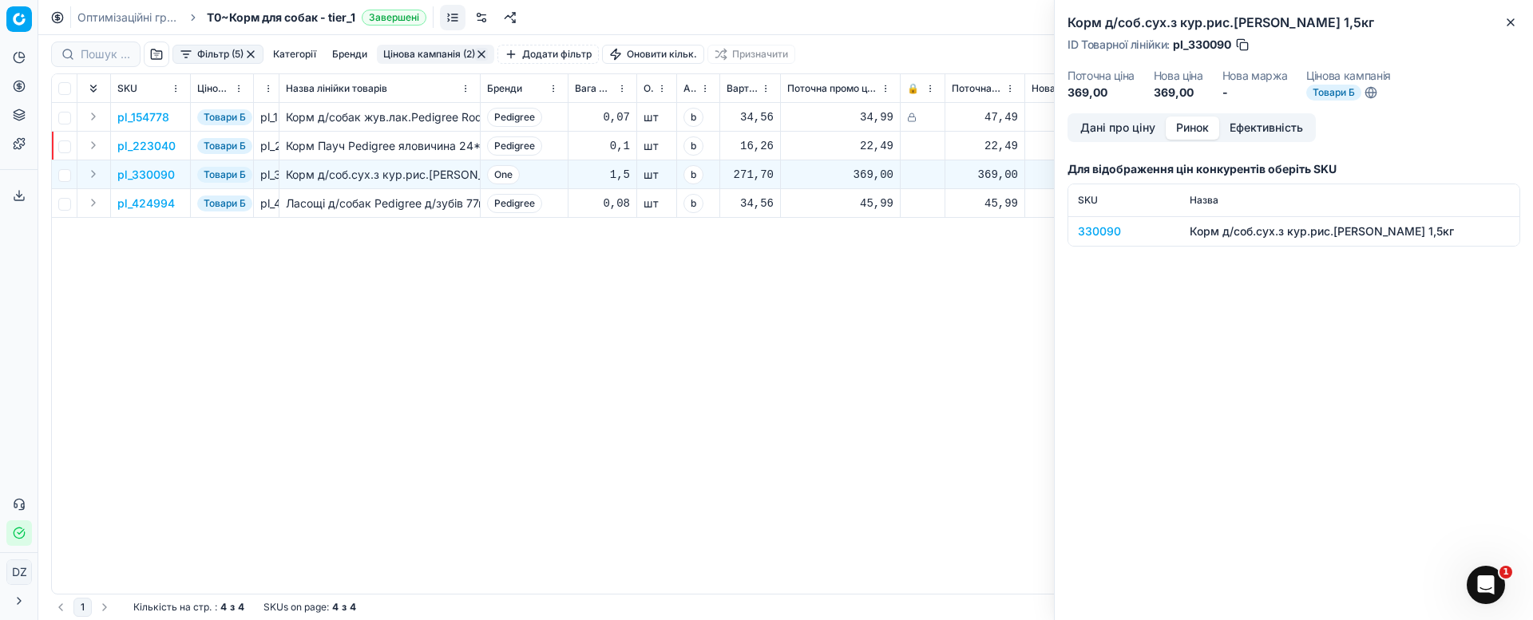
click at [1192, 123] on button "Ринок" at bounding box center [1192, 128] width 53 height 23
click at [1102, 226] on div "330090" at bounding box center [1124, 232] width 93 height 16
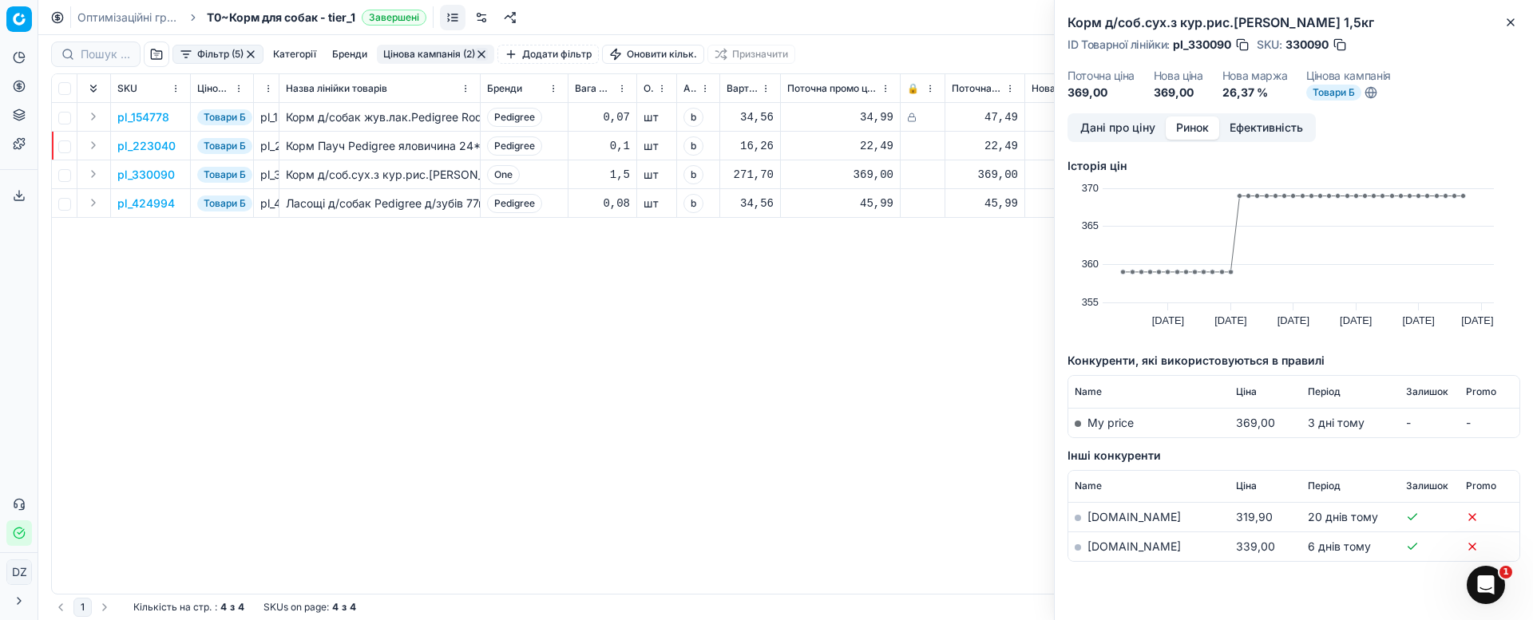
click at [1102, 547] on link "[DOMAIN_NAME]" at bounding box center [1133, 547] width 93 height 14
click at [1507, 26] on icon "button" at bounding box center [1510, 22] width 6 height 6
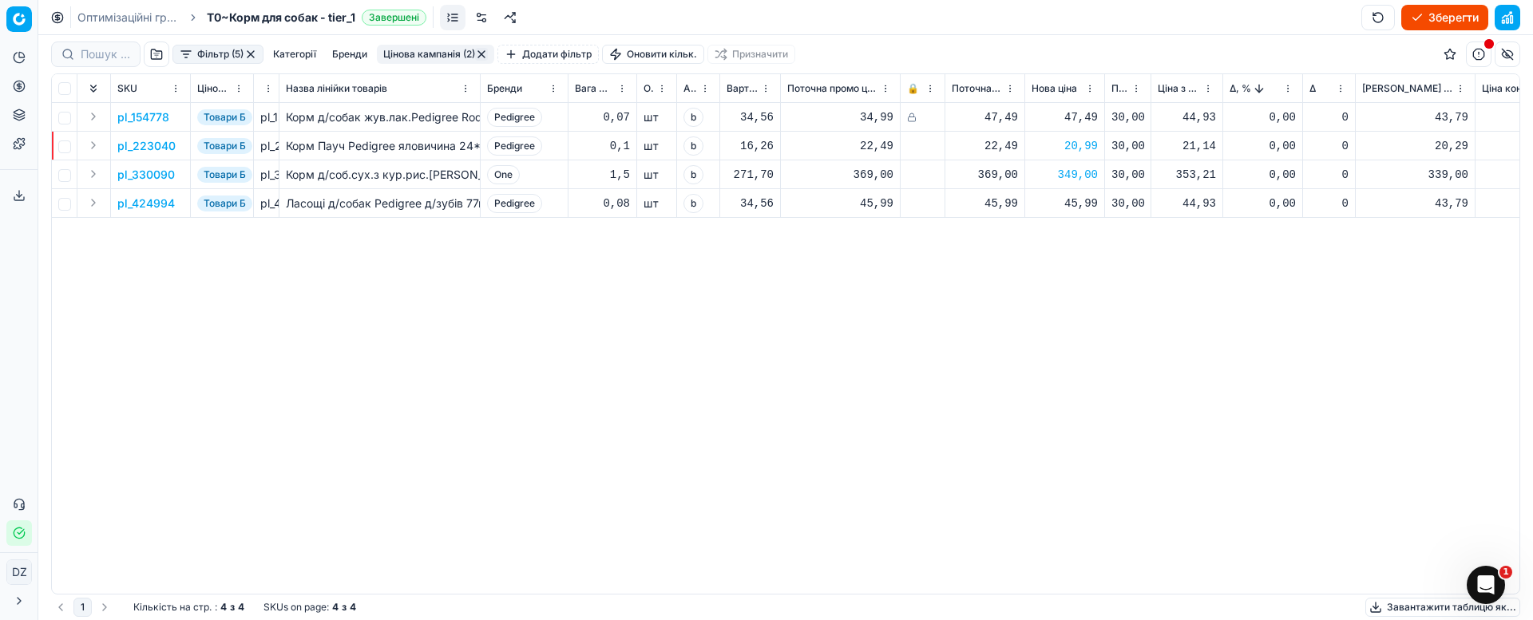
click at [248, 53] on button "button" at bounding box center [250, 54] width 13 height 13
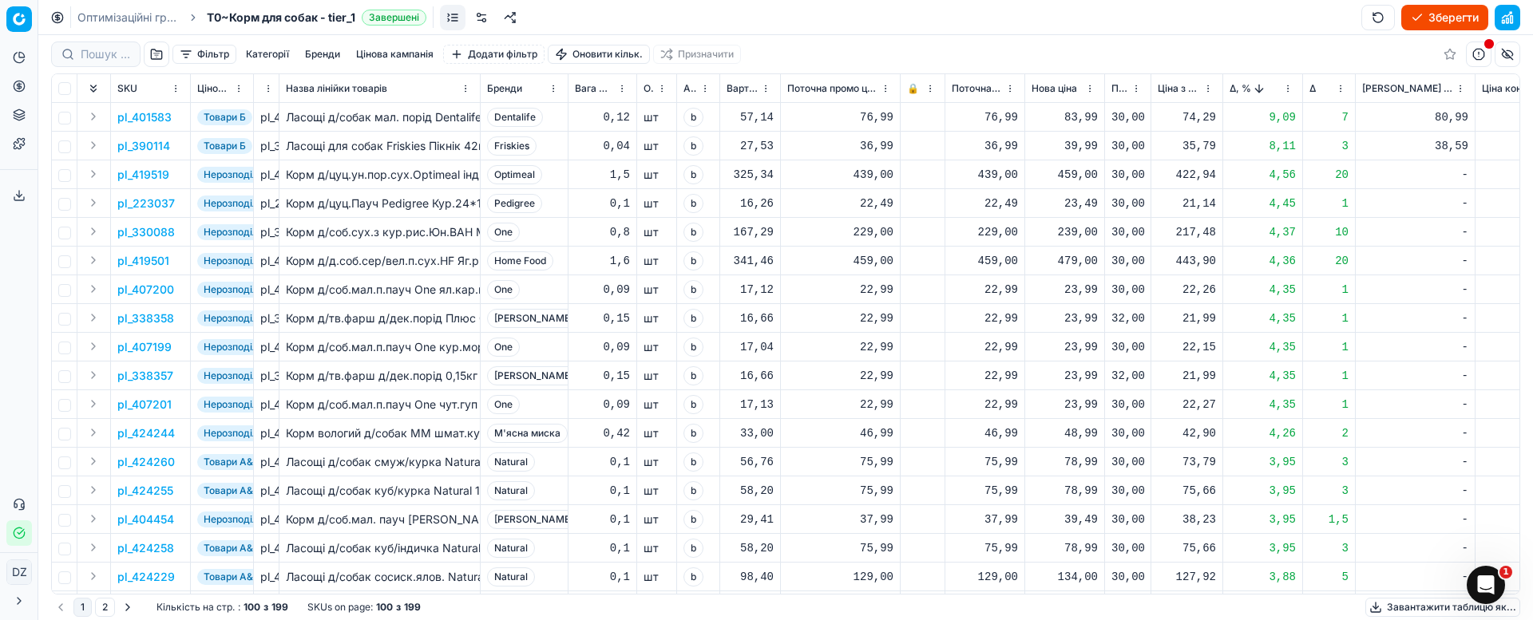
click at [156, 50] on button "button" at bounding box center [157, 55] width 26 height 26
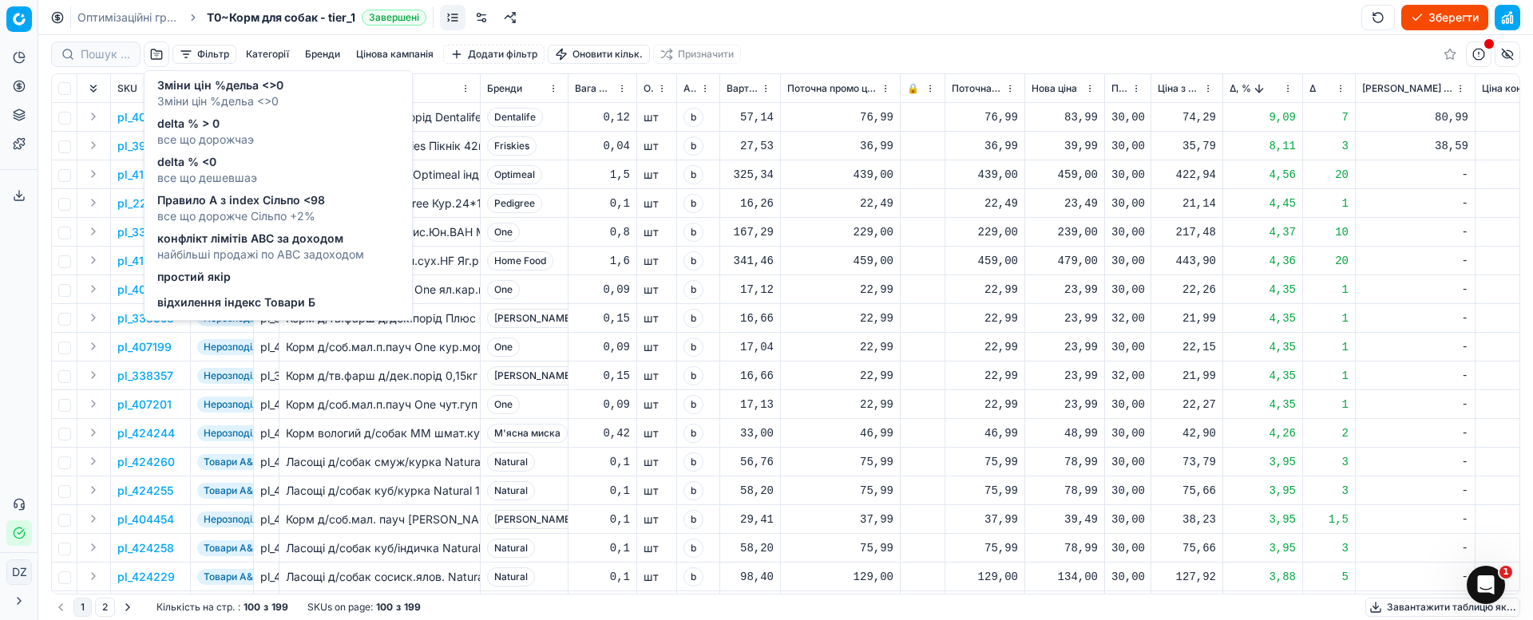
click at [268, 236] on span "конфлікт лімітів ABC за доходом" at bounding box center [260, 239] width 207 height 16
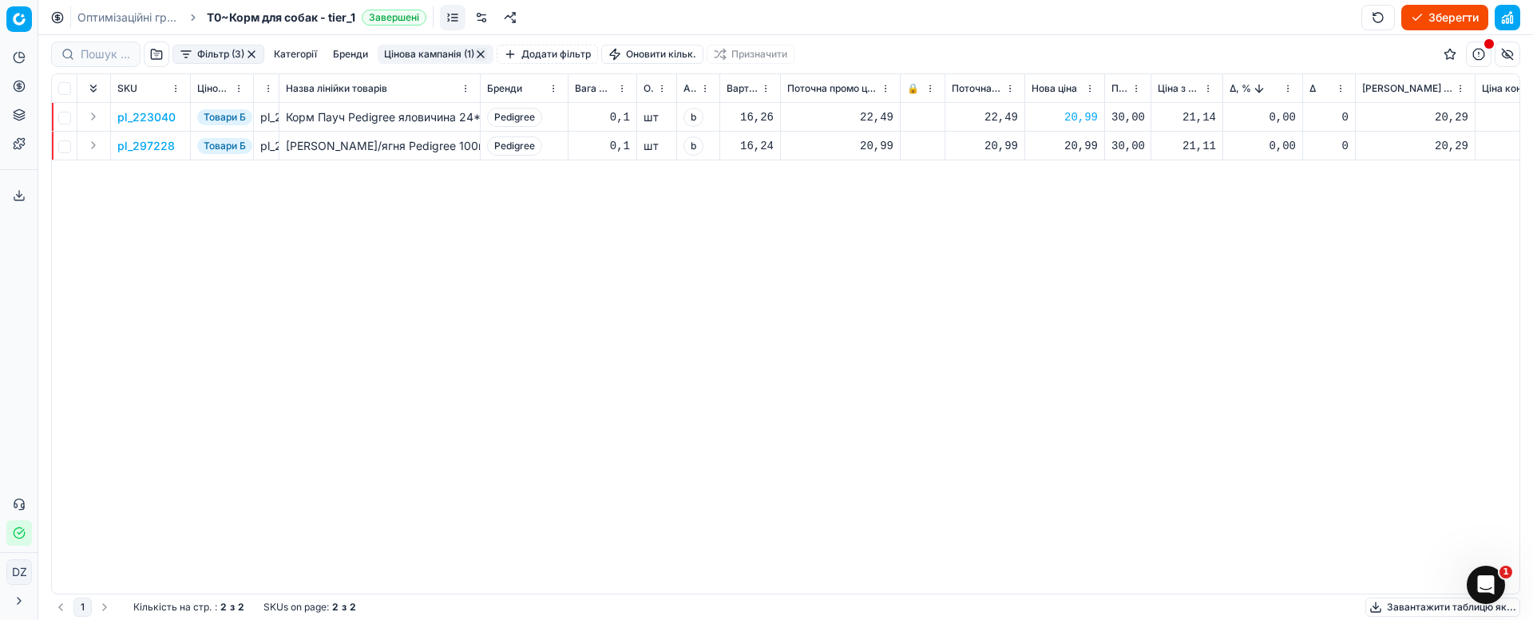
click at [255, 53] on button "button" at bounding box center [251, 54] width 13 height 13
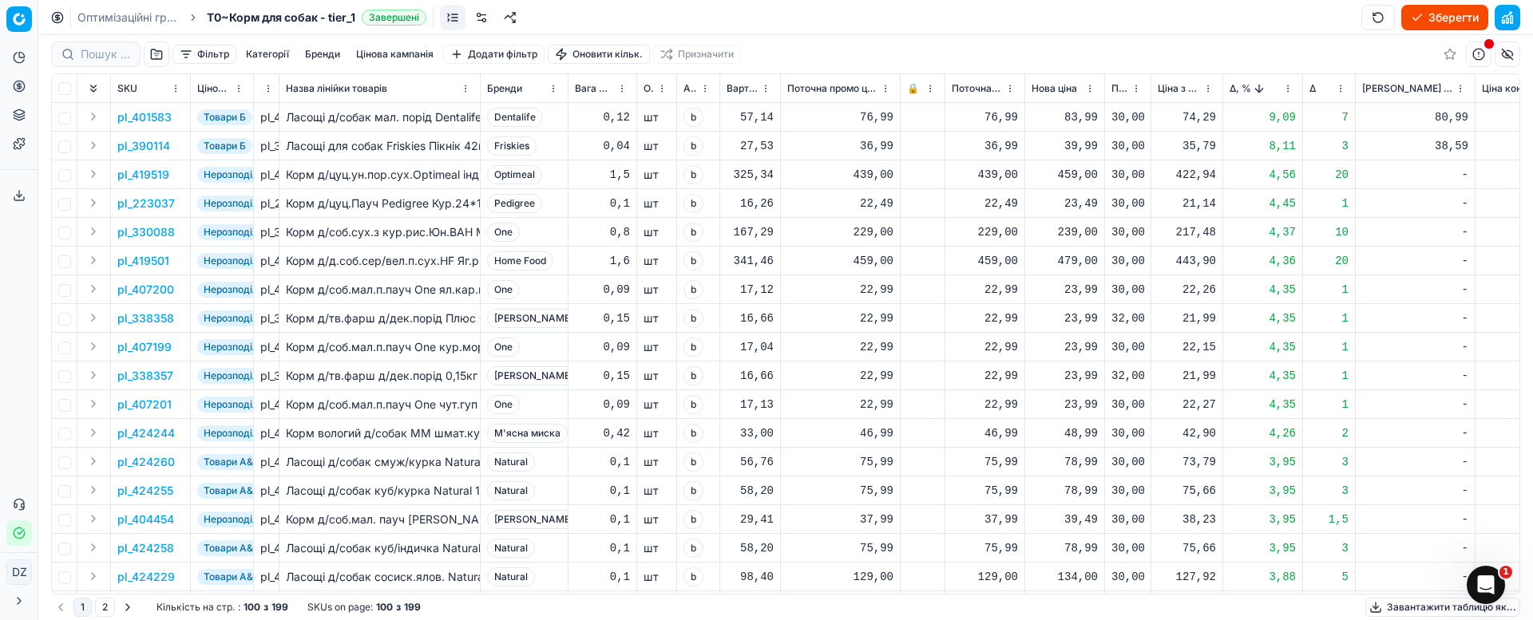
click at [157, 53] on button "button" at bounding box center [157, 55] width 26 height 26
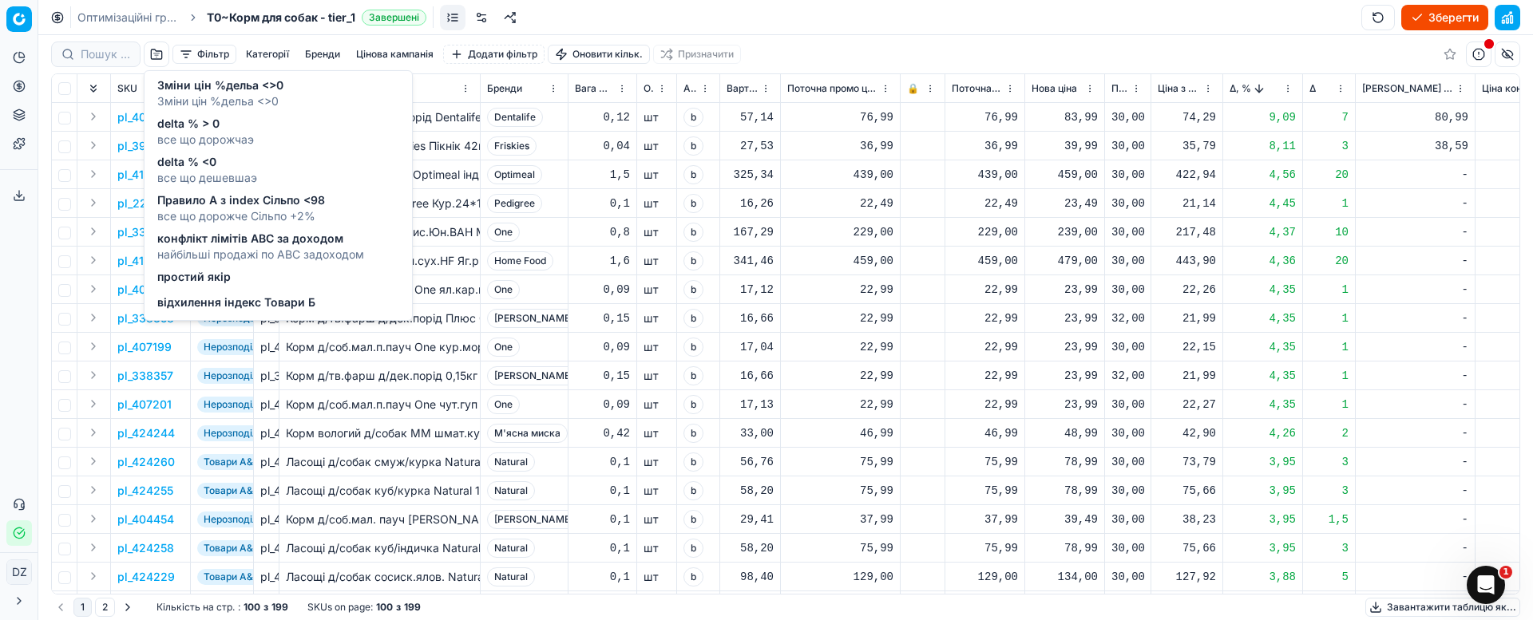
click at [323, 204] on span "Правило А з index Сільпо <98" at bounding box center [241, 200] width 168 height 16
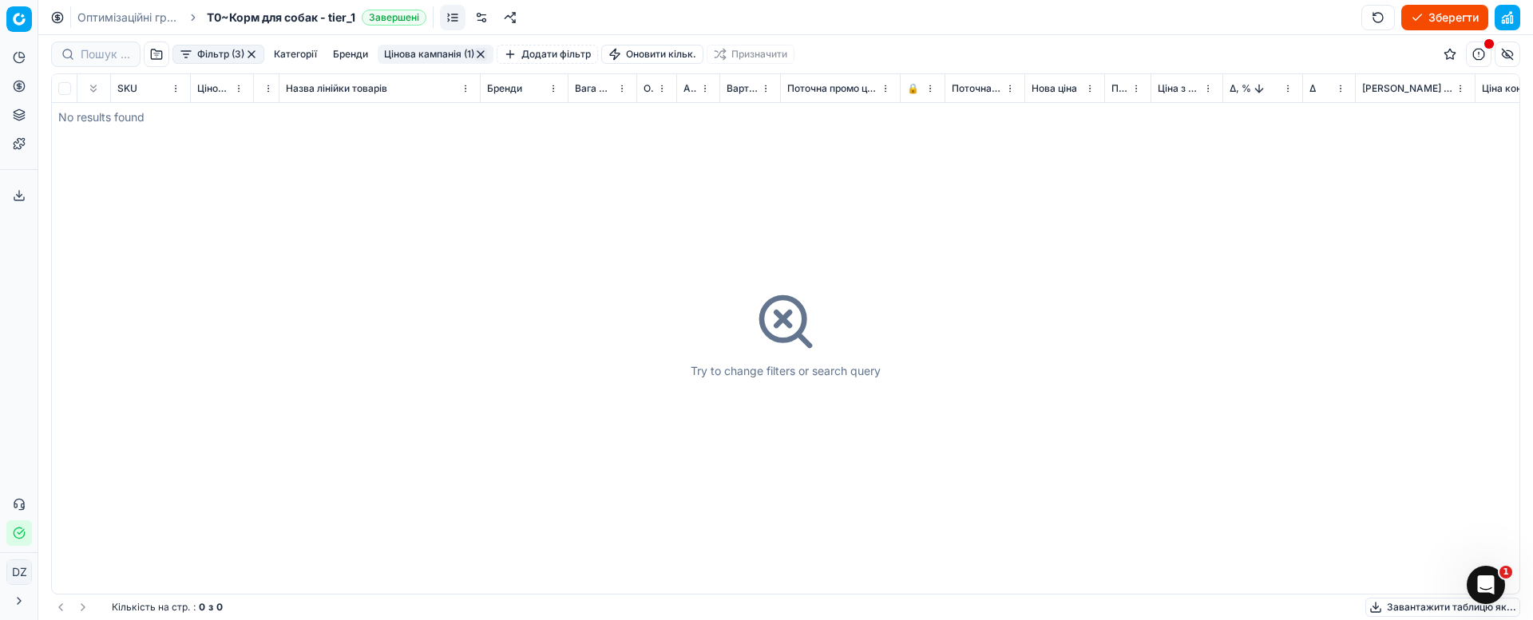
click at [482, 54] on button "button" at bounding box center [480, 54] width 13 height 13
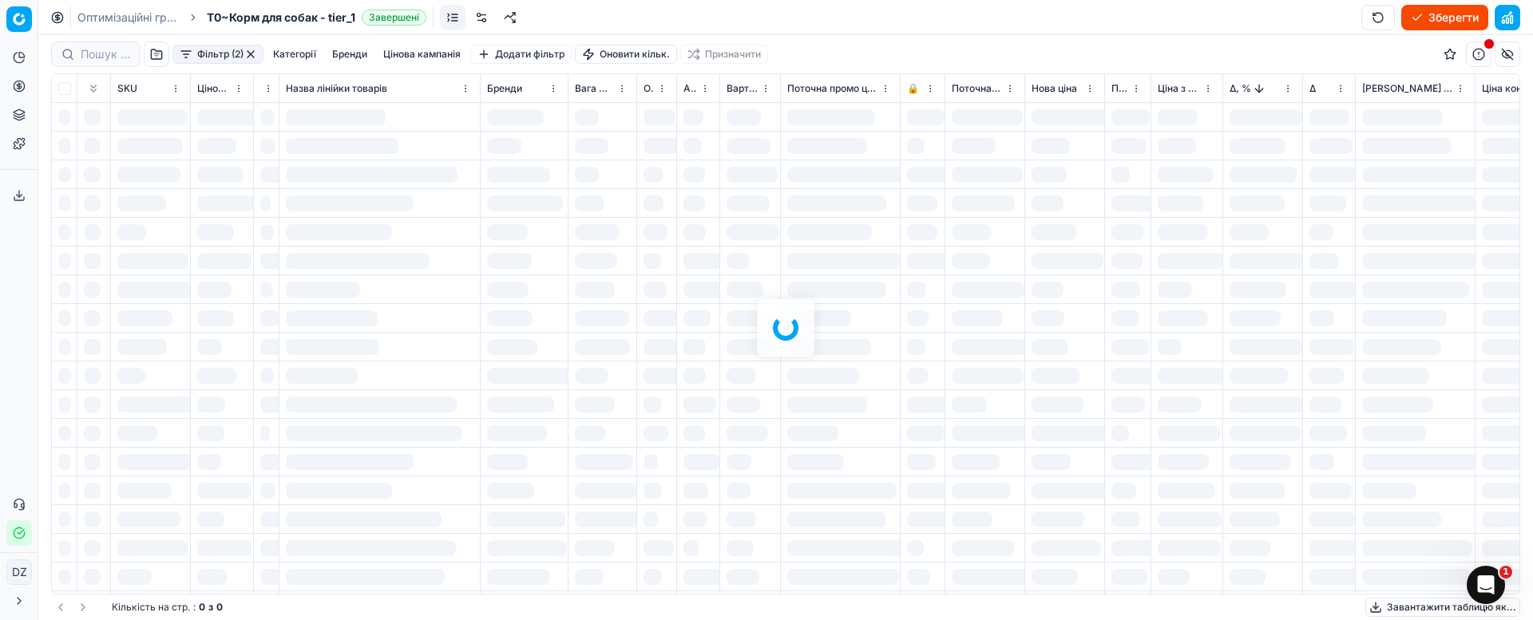
click at [251, 57] on button "button" at bounding box center [250, 54] width 13 height 13
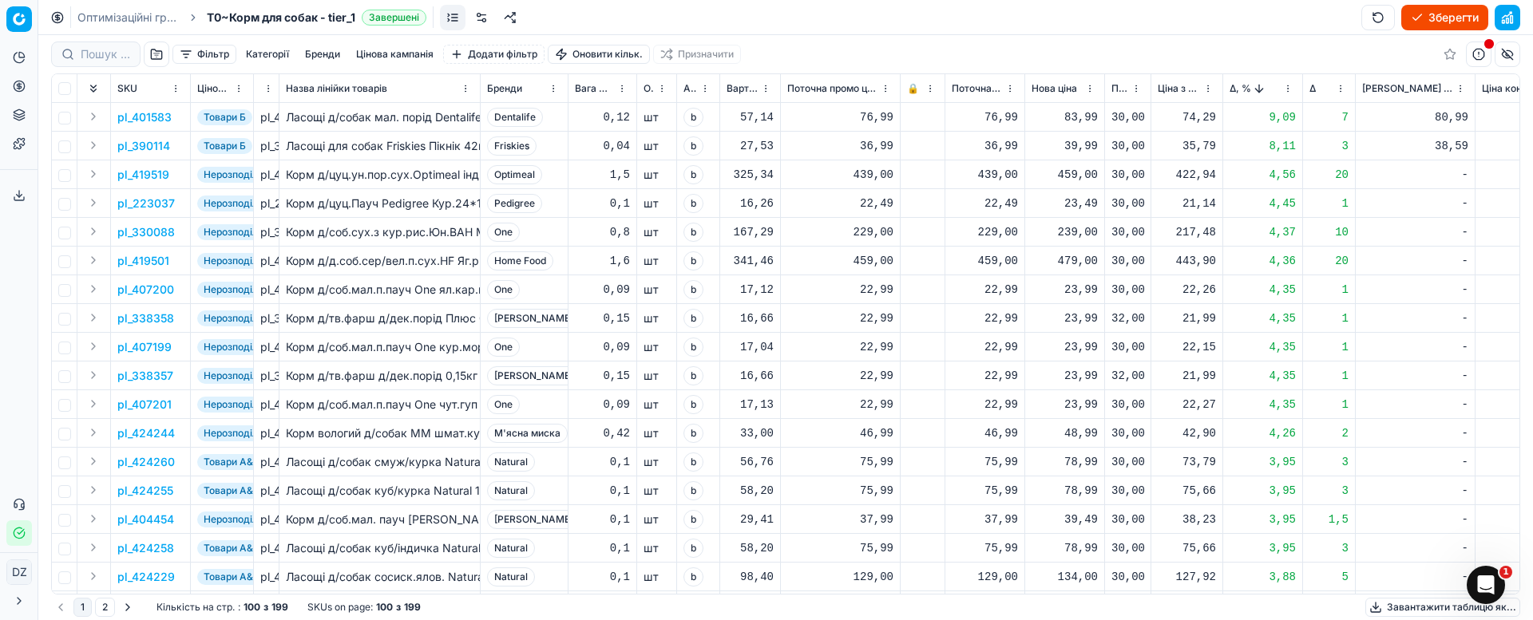
click at [250, 52] on button "Категорії" at bounding box center [267, 54] width 56 height 19
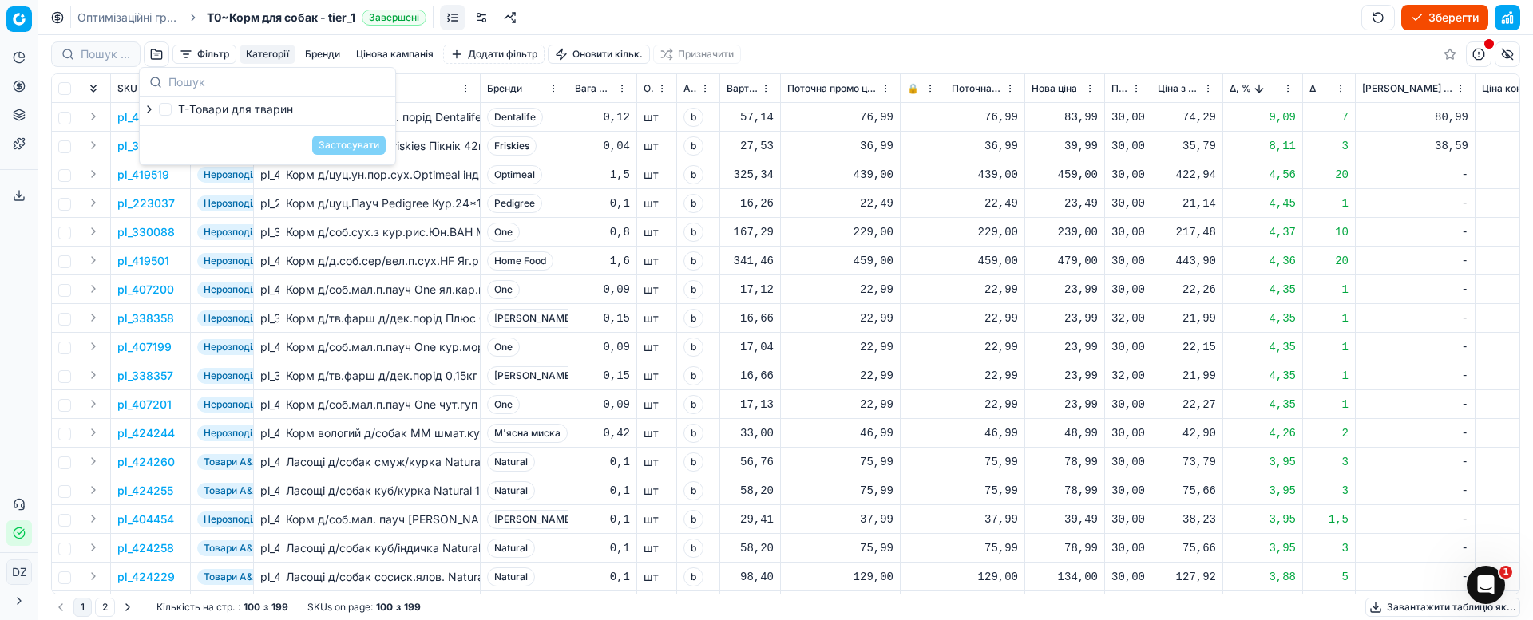
click at [250, 52] on button "Категорії" at bounding box center [267, 54] width 56 height 19
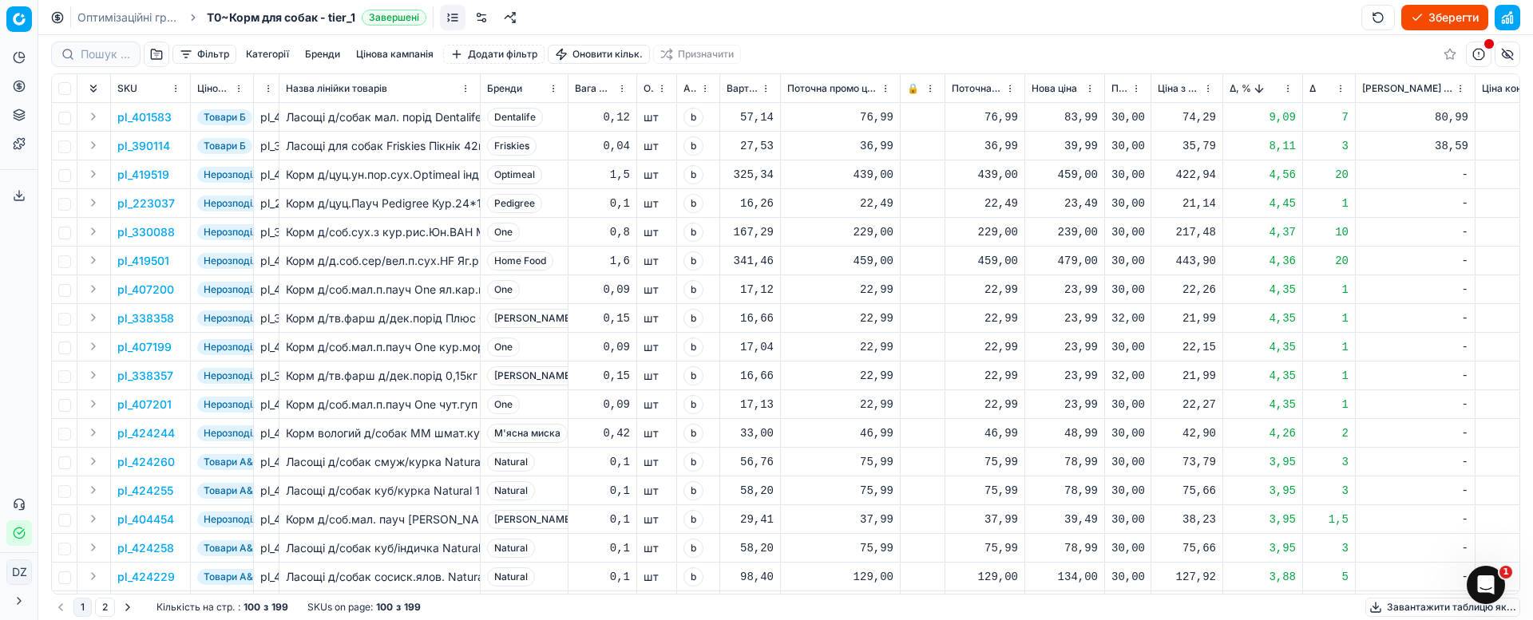
click at [193, 54] on button "Фільтр" at bounding box center [204, 54] width 64 height 19
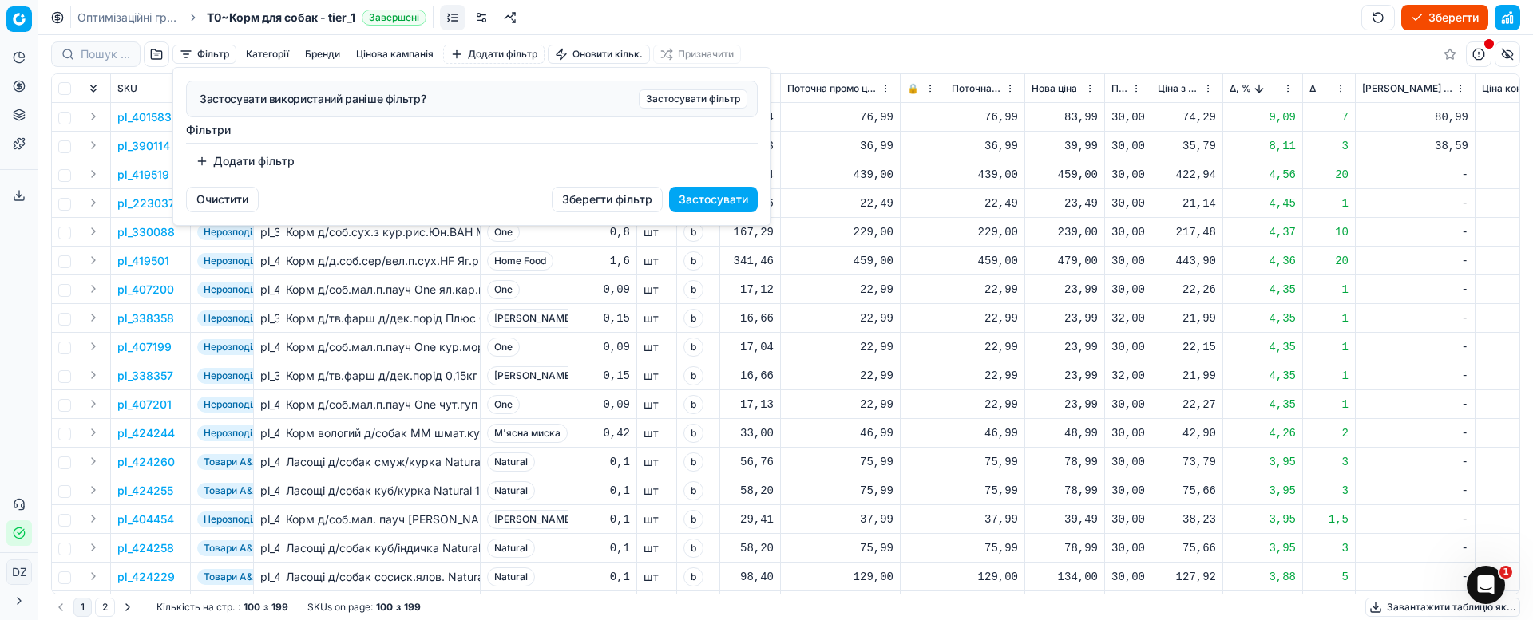
click at [923, 45] on html "Pricing platform Аналітика Цінова оптимізація Асортимент продукції Шаблони Серв…" at bounding box center [766, 310] width 1533 height 620
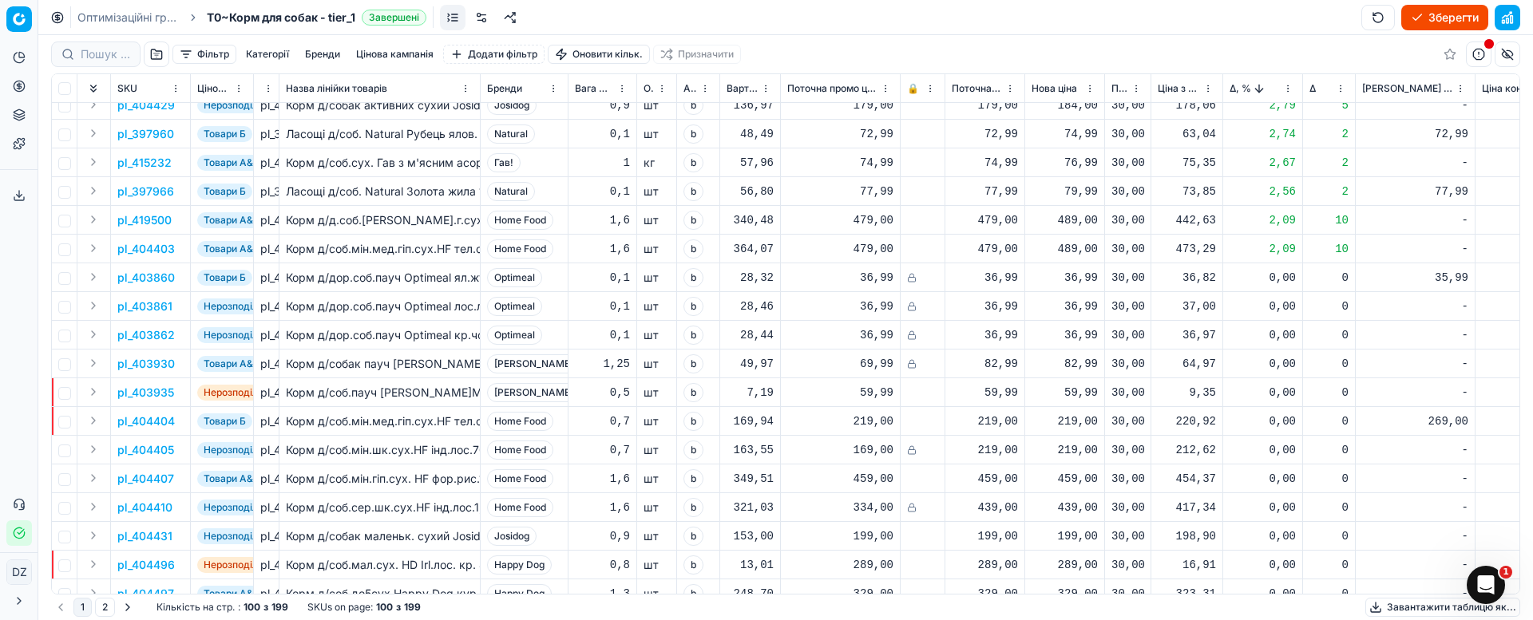
scroll to position [1078, 0]
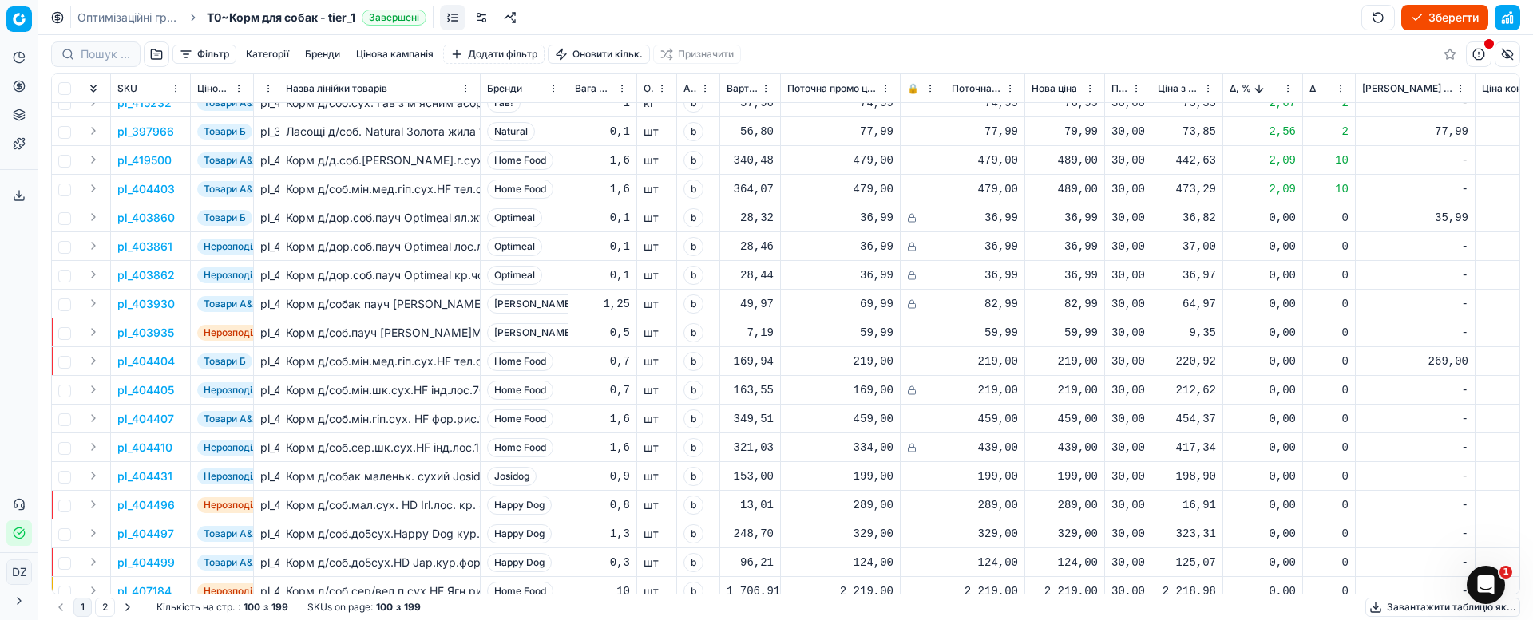
click at [147, 362] on p "pl_404404" at bounding box center [145, 362] width 57 height 16
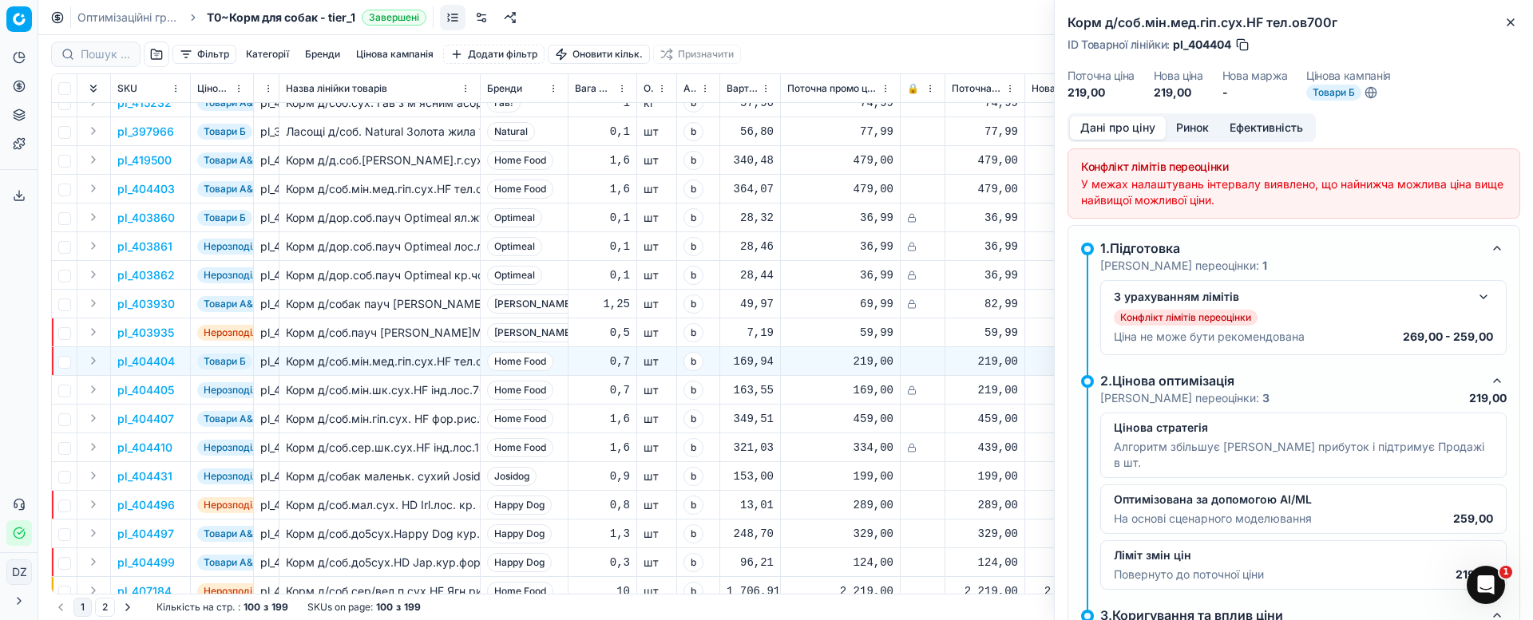
click at [1193, 134] on button "Ринок" at bounding box center [1192, 128] width 53 height 23
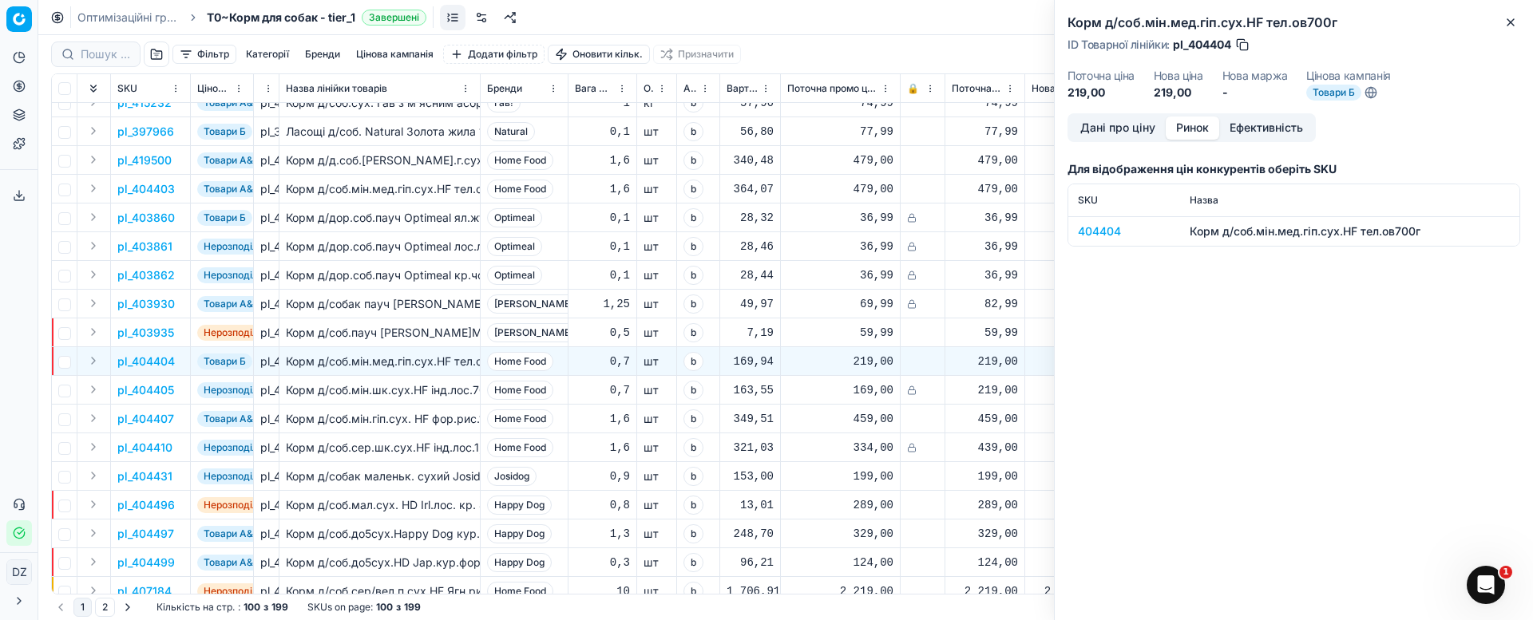
click at [1110, 226] on div "404404" at bounding box center [1124, 232] width 93 height 16
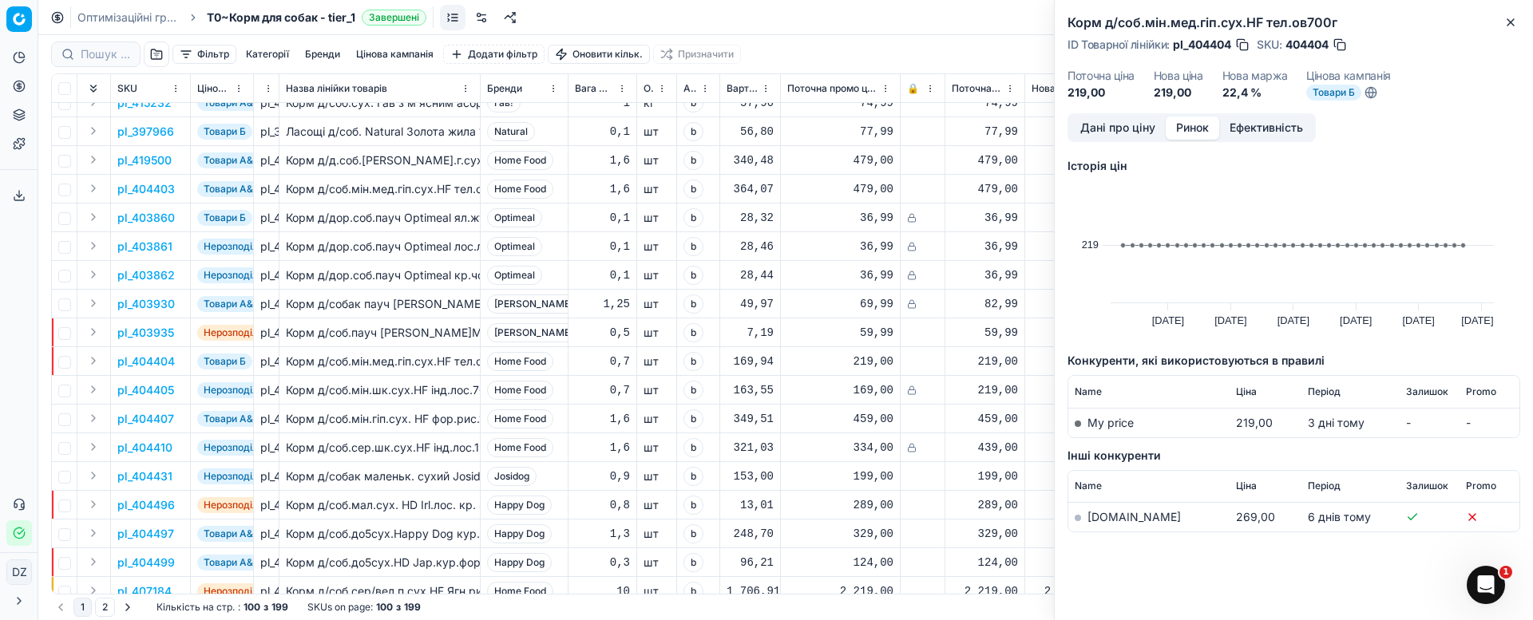
click at [1098, 517] on link "[DOMAIN_NAME]" at bounding box center [1133, 517] width 93 height 14
click at [1512, 13] on button "Close" at bounding box center [1510, 22] width 19 height 19
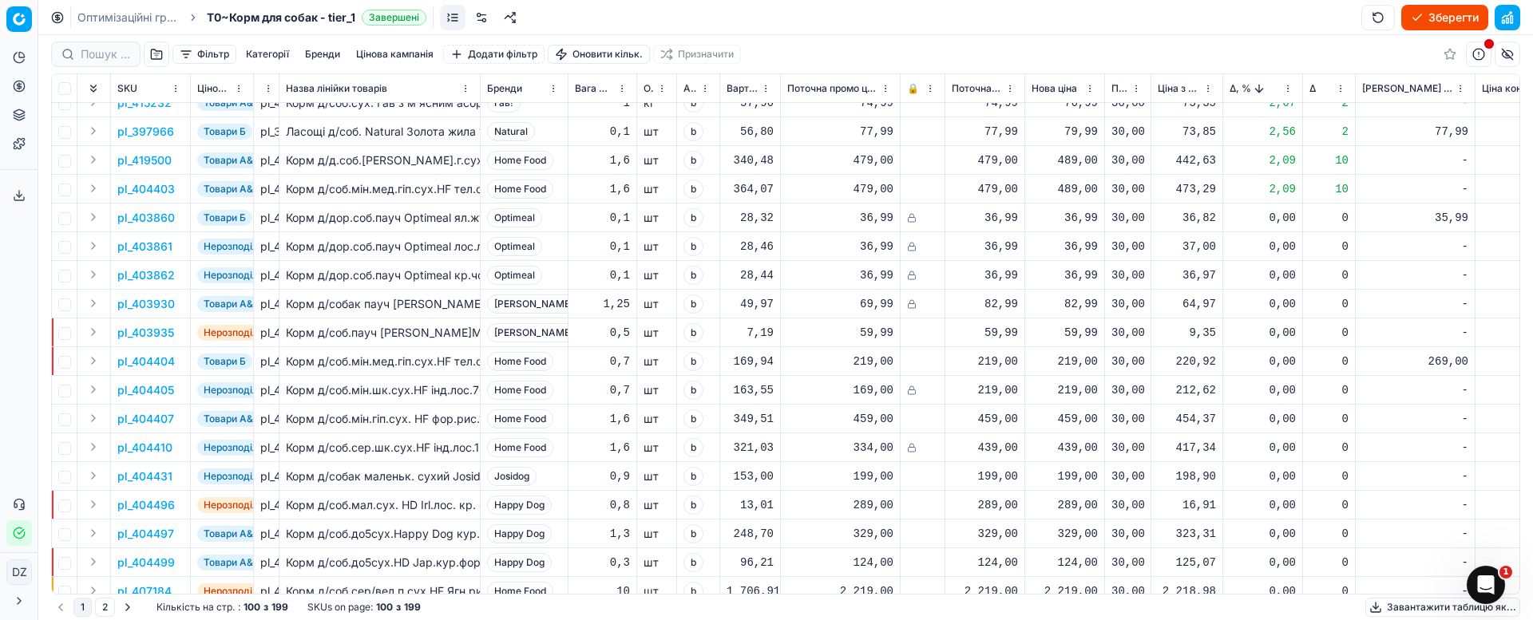
click at [1082, 360] on div "219,00" at bounding box center [1064, 362] width 66 height 16
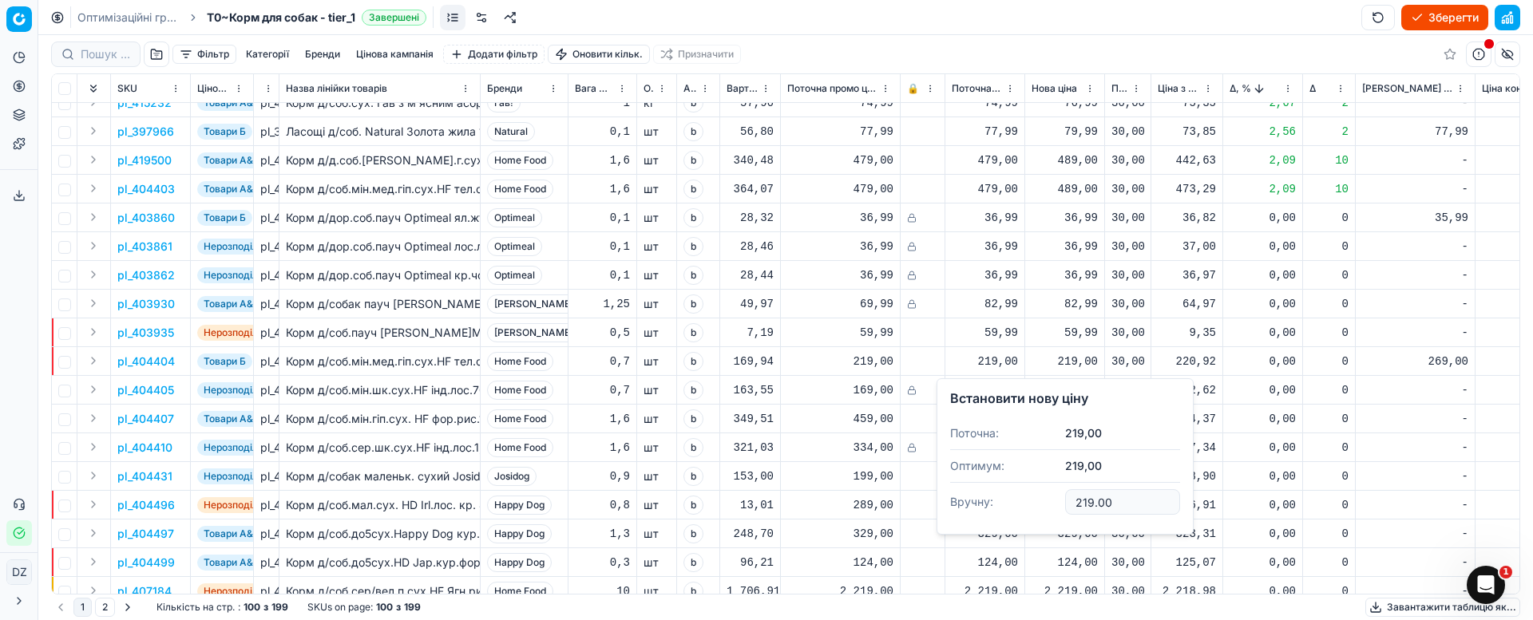
drag, startPoint x: 1124, startPoint y: 503, endPoint x: 1034, endPoint y: 502, distance: 90.2
click at [1034, 502] on dl "Поточна: 219,00 Оптимум: 219,00 Вручну: 219.00" at bounding box center [1065, 470] width 230 height 104
type input "239.00"
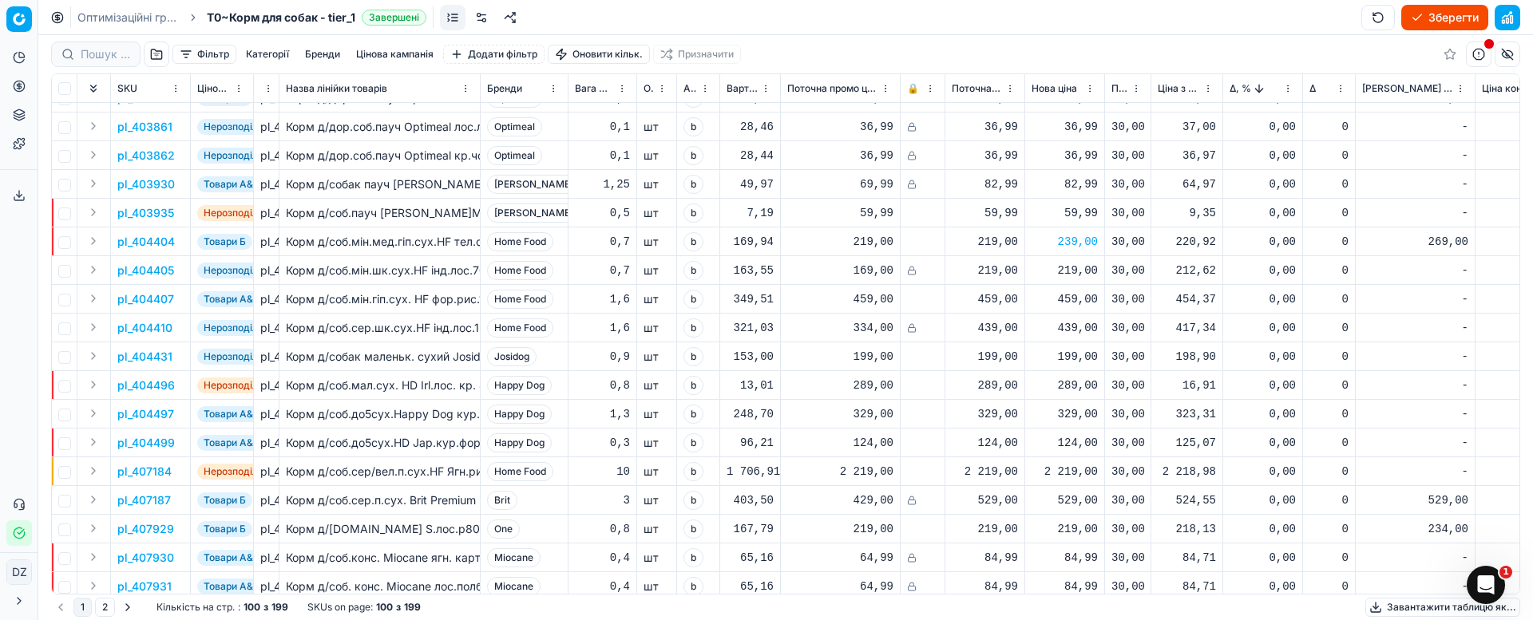
scroll to position [1317, 0]
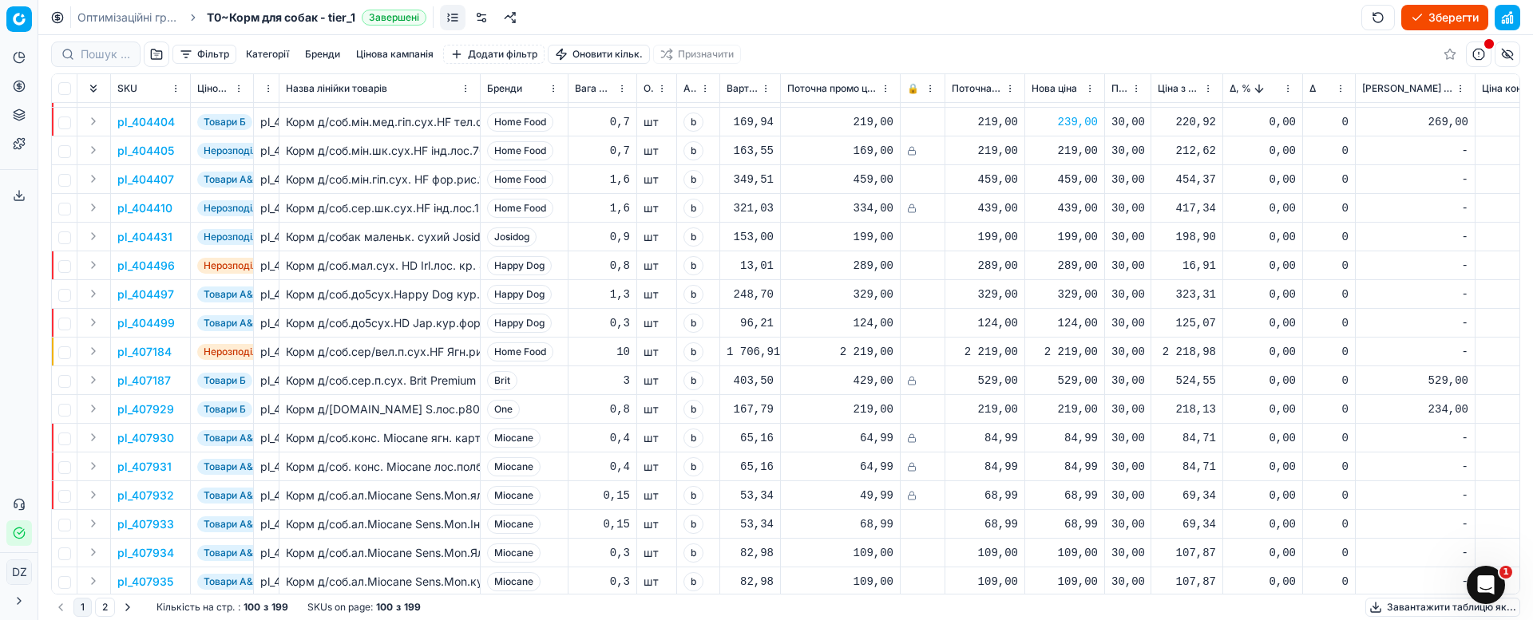
click at [154, 414] on p "pl_407929" at bounding box center [145, 410] width 57 height 16
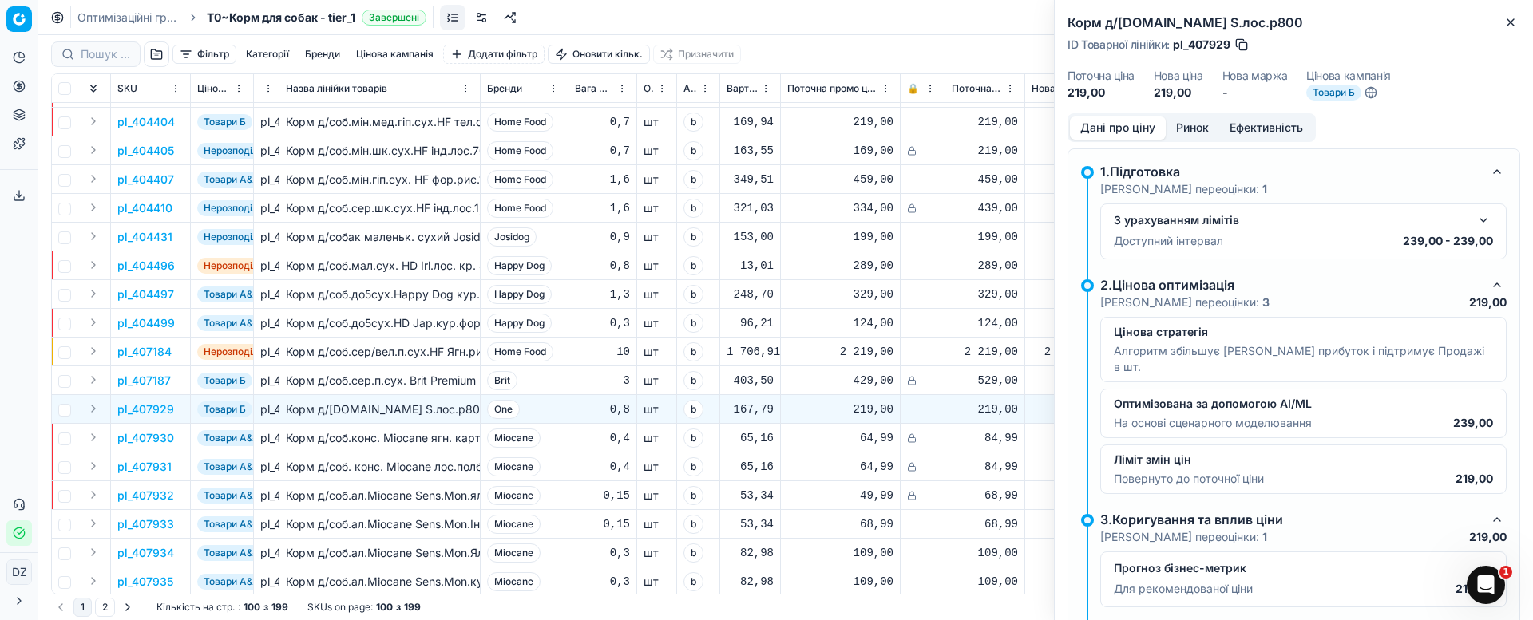
click at [1198, 124] on button "Ринок" at bounding box center [1192, 128] width 53 height 23
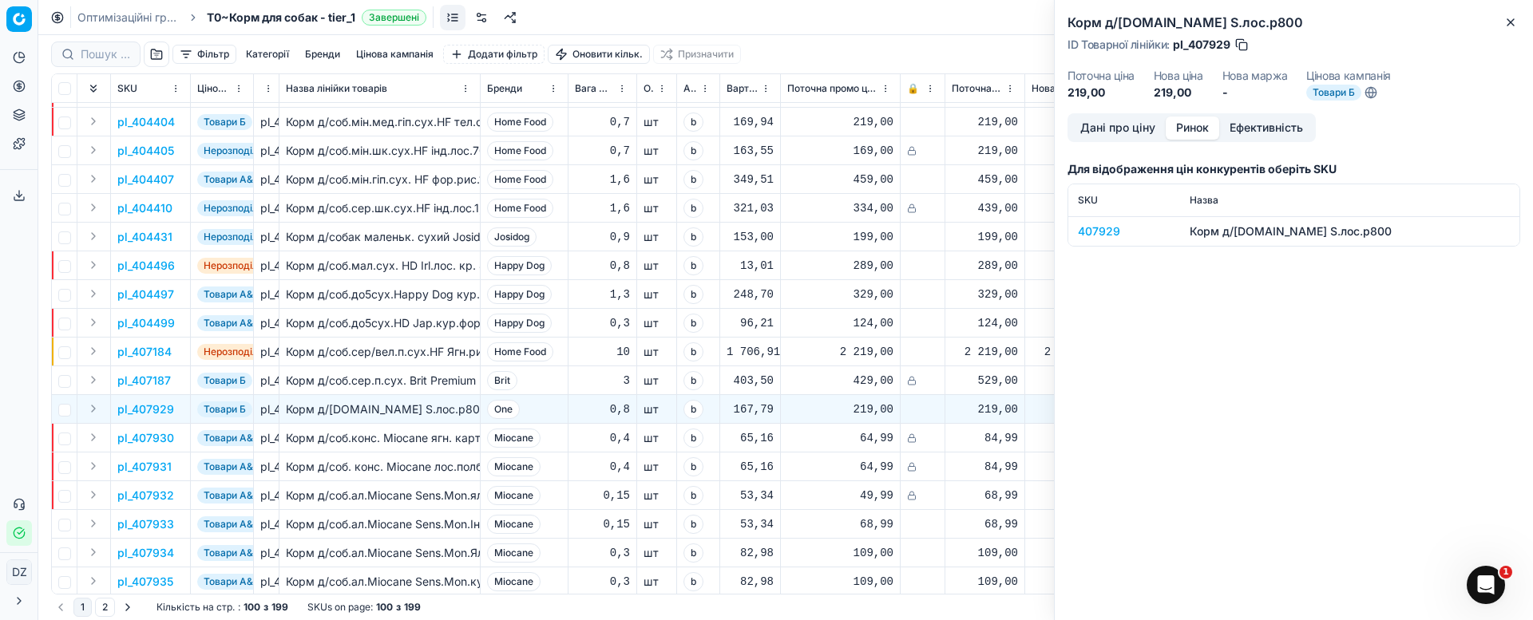
click at [1100, 230] on div "407929" at bounding box center [1124, 232] width 93 height 16
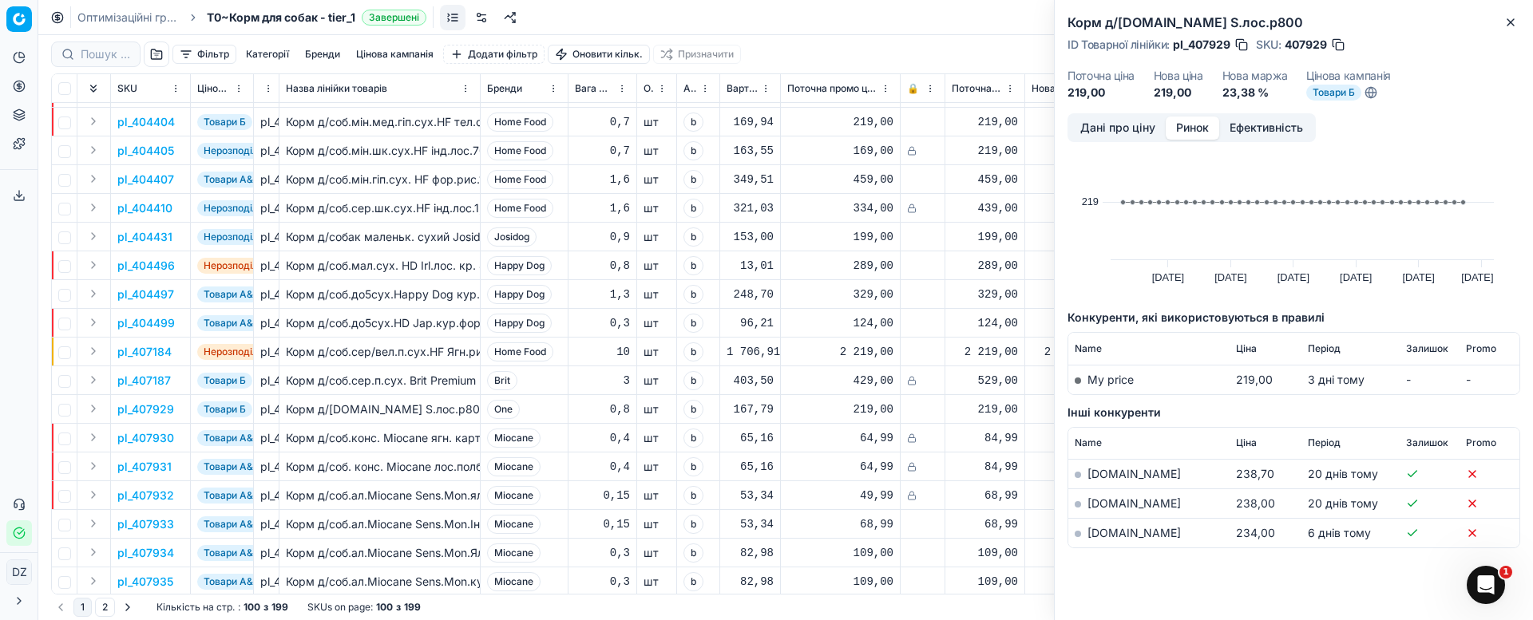
scroll to position [67, 0]
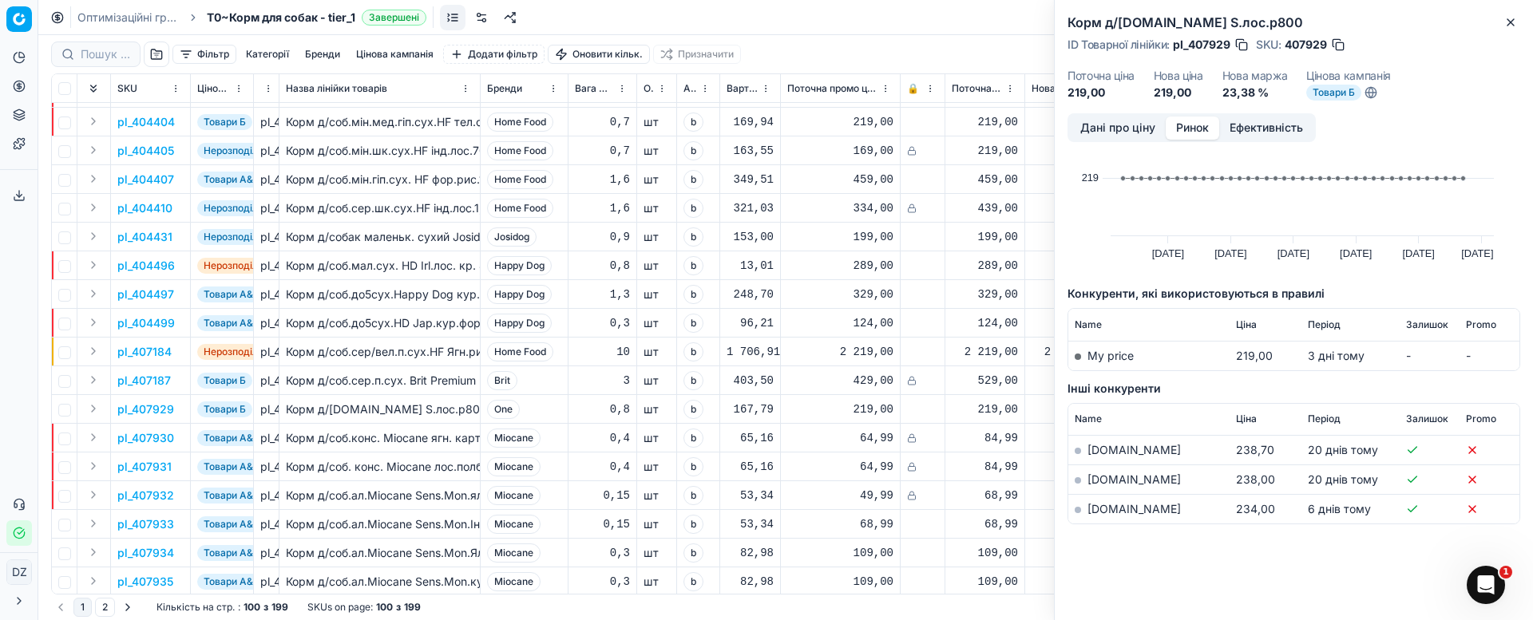
click at [1108, 505] on link "[DOMAIN_NAME]" at bounding box center [1133, 509] width 93 height 14
click at [1506, 22] on icon "button" at bounding box center [1510, 22] width 13 height 13
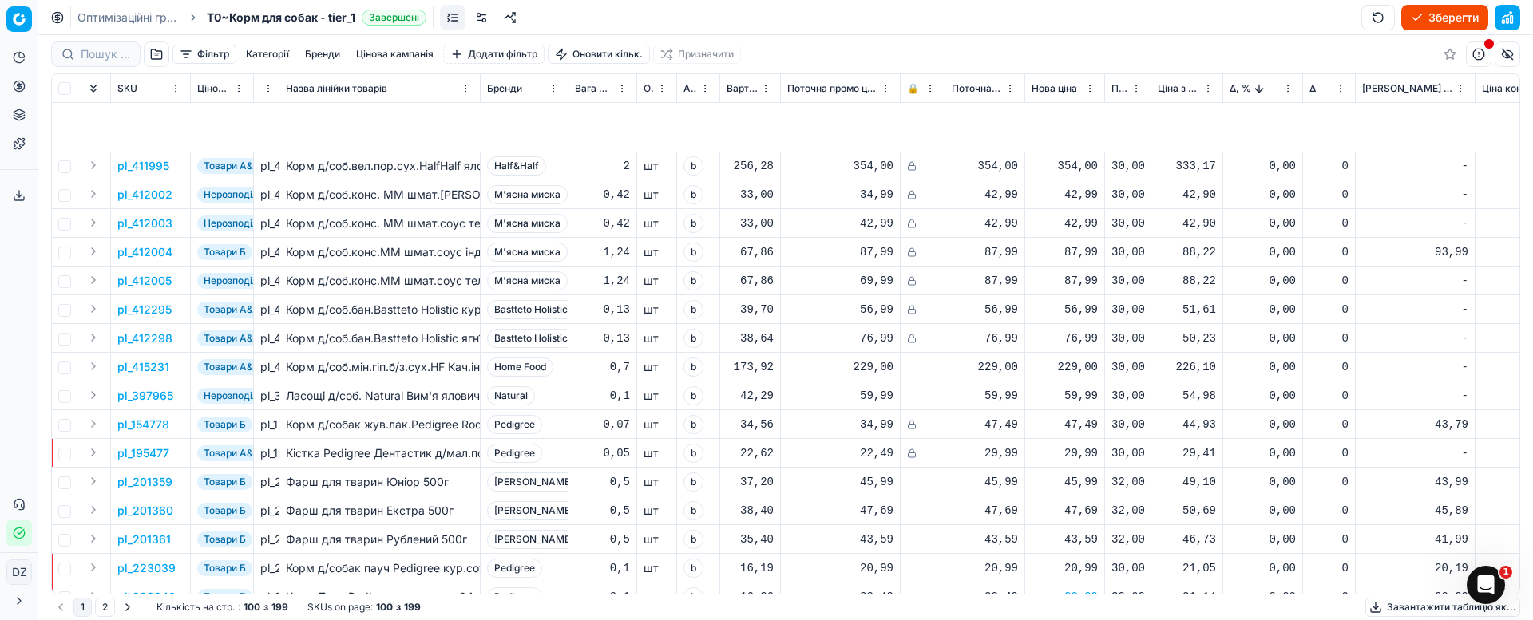
scroll to position [2401, 0]
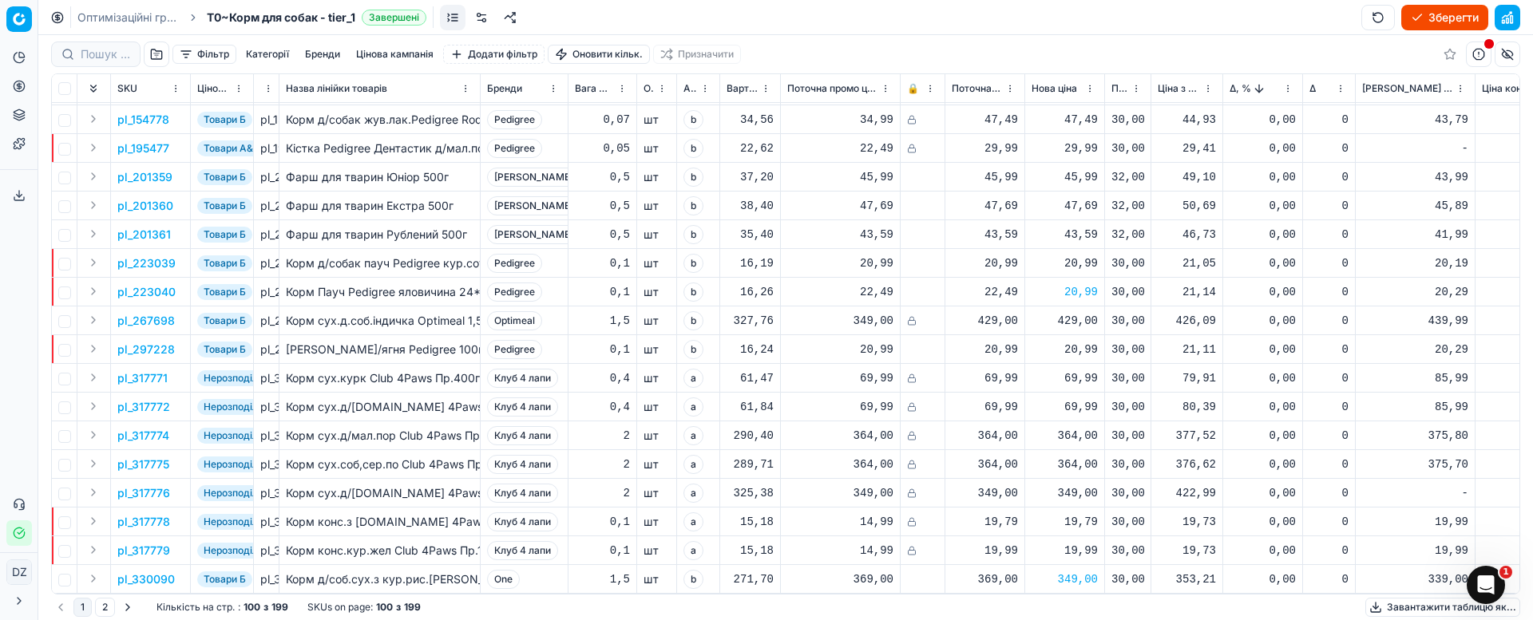
click at [1444, 3] on div "Оптимізаційні групи T0~Корм для собак - tier_1 Завершені Зберегти" at bounding box center [785, 17] width 1494 height 35
click at [1439, 21] on button "Зберегти" at bounding box center [1444, 18] width 87 height 26
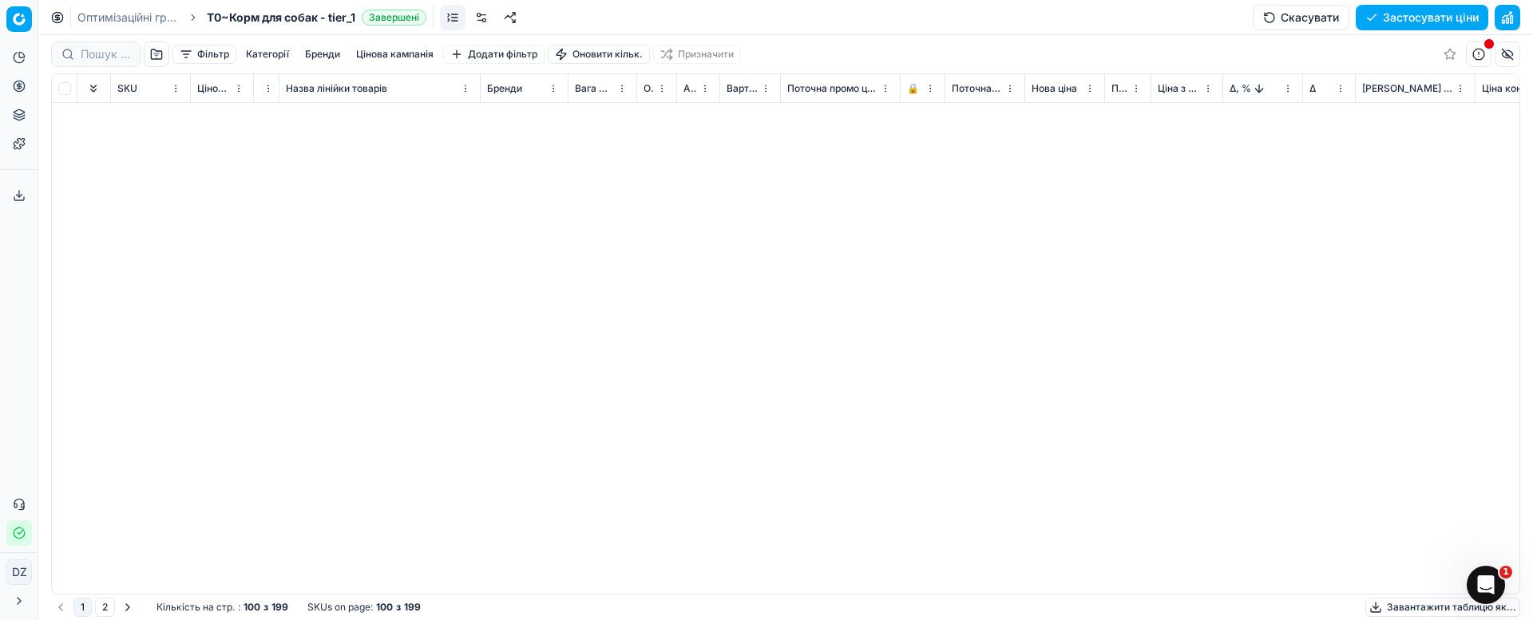
scroll to position [0, 0]
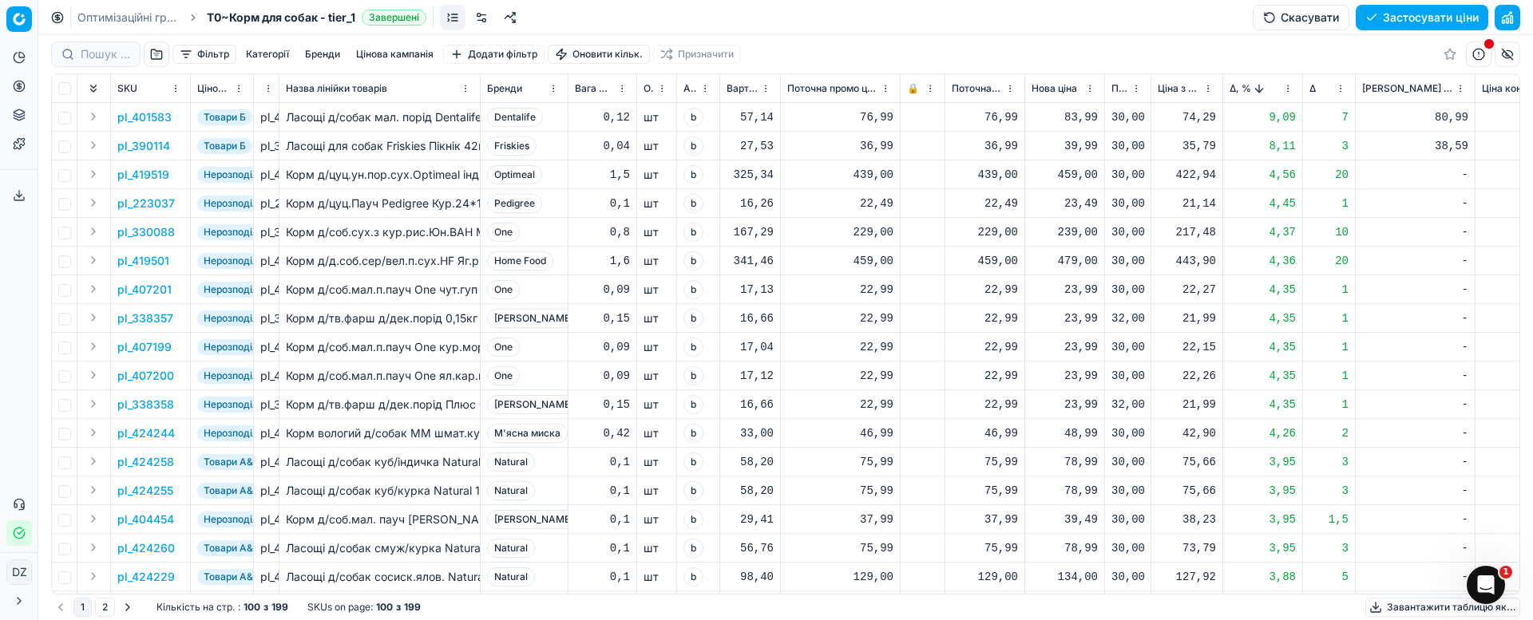
click at [1433, 20] on button "Застосувати ціни" at bounding box center [1422, 18] width 133 height 26
click at [1407, 13] on button "Завантажити звіт" at bounding box center [1420, 18] width 135 height 26
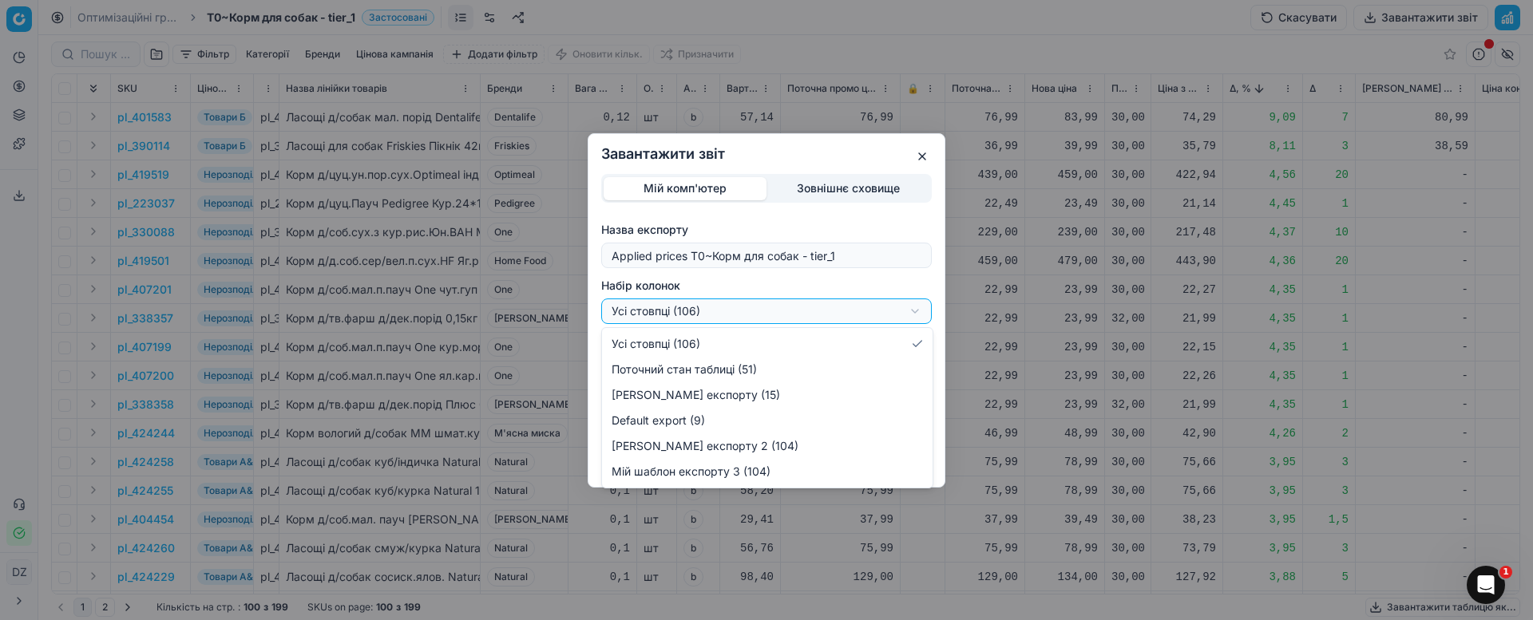
click at [764, 312] on div "Завантажити звіт Мій комп'ютер Зовнішнє сховище Назва експорту Applied prices T…" at bounding box center [766, 310] width 1533 height 620
select select "custom"
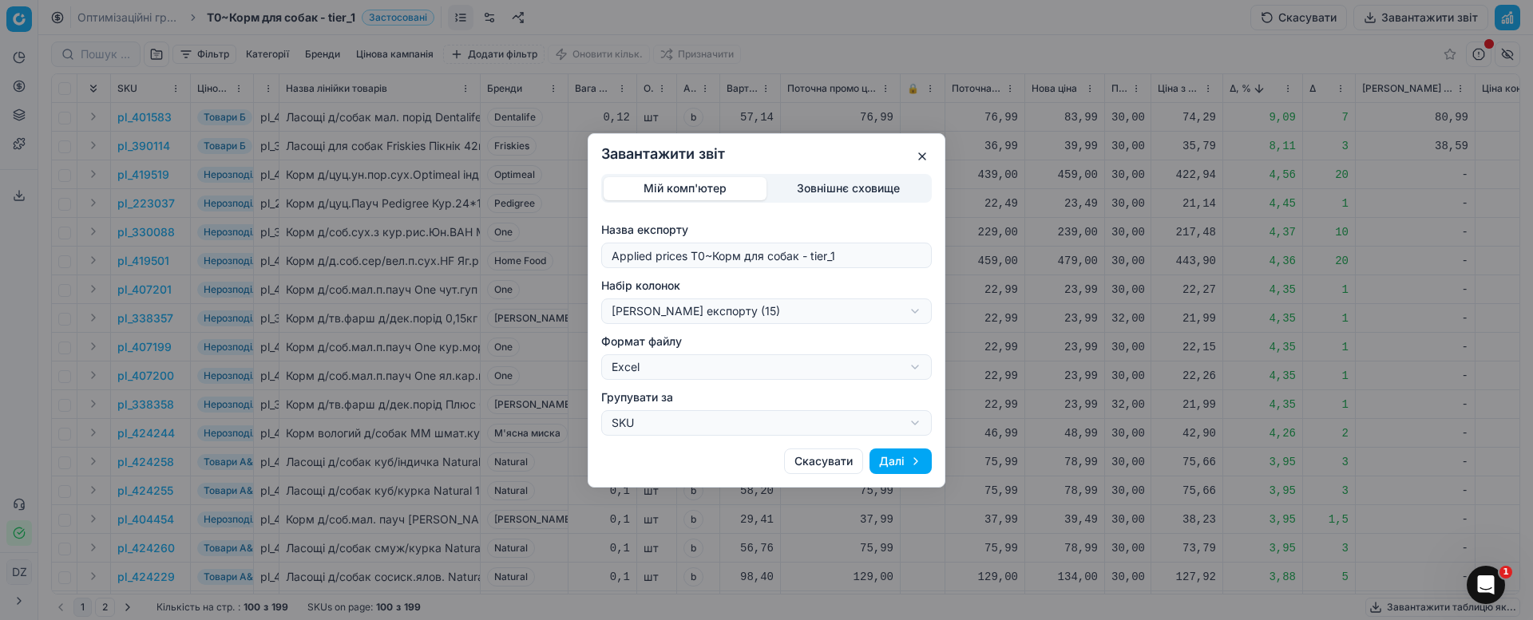
click at [907, 456] on button "Далі" at bounding box center [900, 462] width 62 height 26
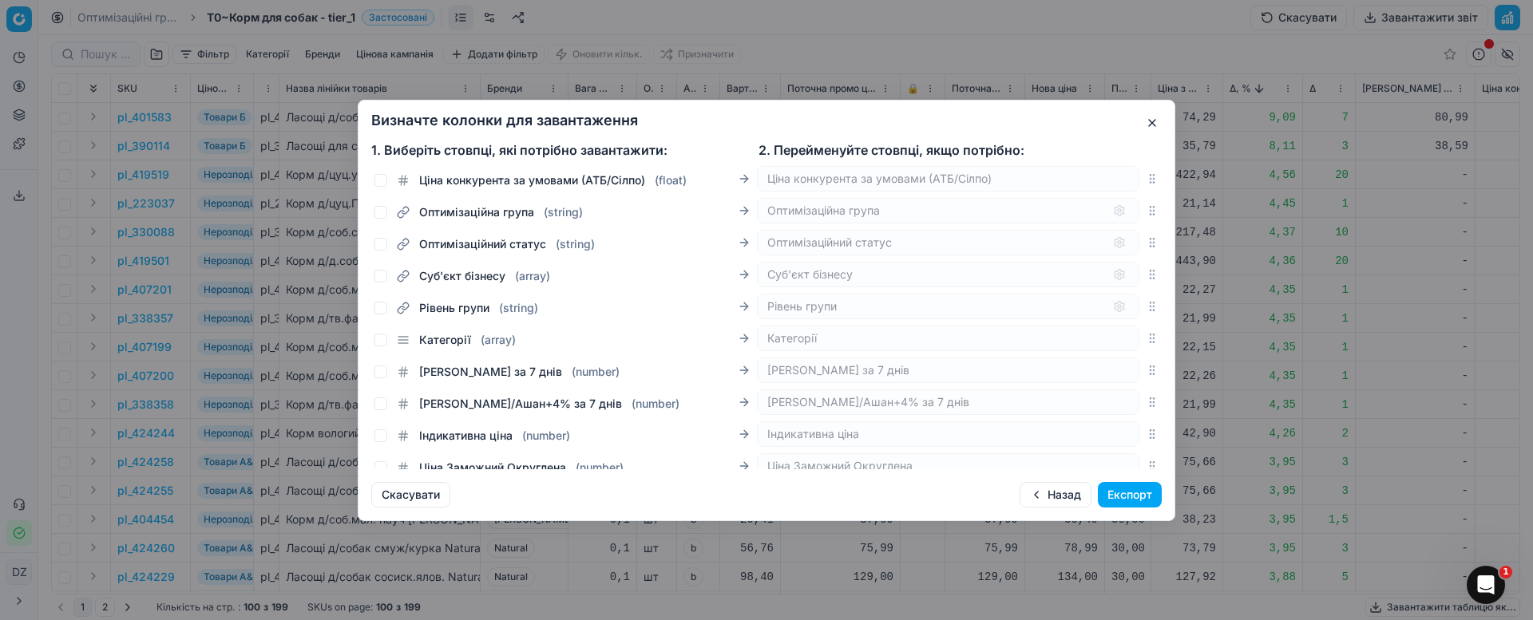
scroll to position [3270, 0]
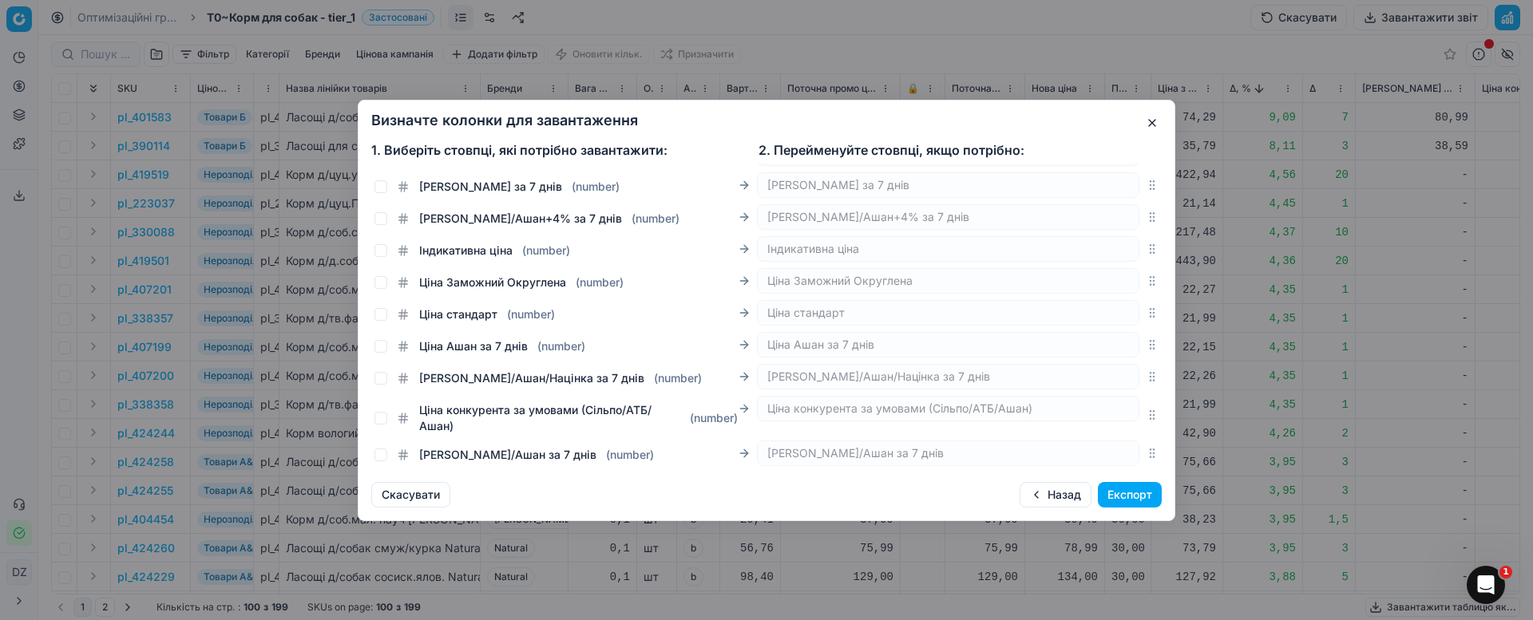
click at [461, 335] on div "Ціна Ашан за 7 днів ( number )" at bounding box center [565, 343] width 382 height 22
click at [530, 350] on label "Ціна Ашан за 7 днів ( number )" at bounding box center [491, 346] width 188 height 16
click at [387, 350] on input "Ціна Ашан за 7 днів ( number )" at bounding box center [380, 346] width 13 height 13
checkbox input "true"
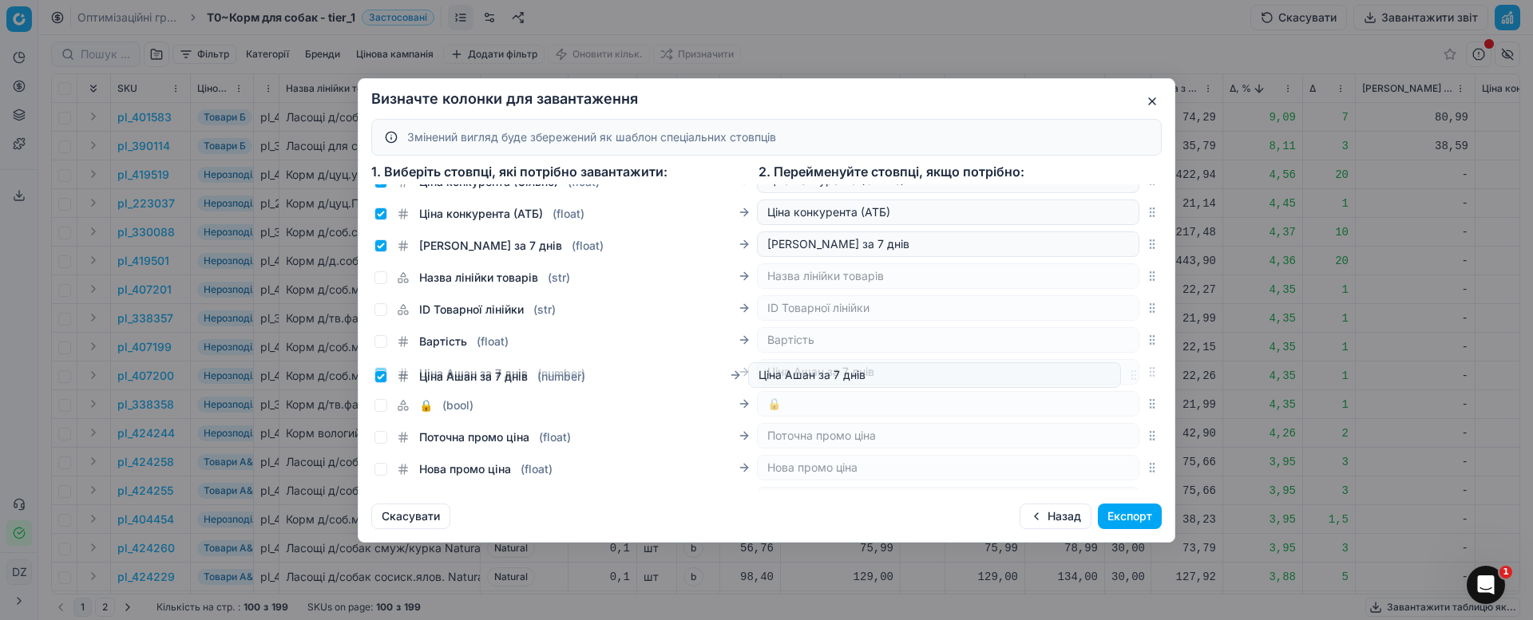
scroll to position [405, 0]
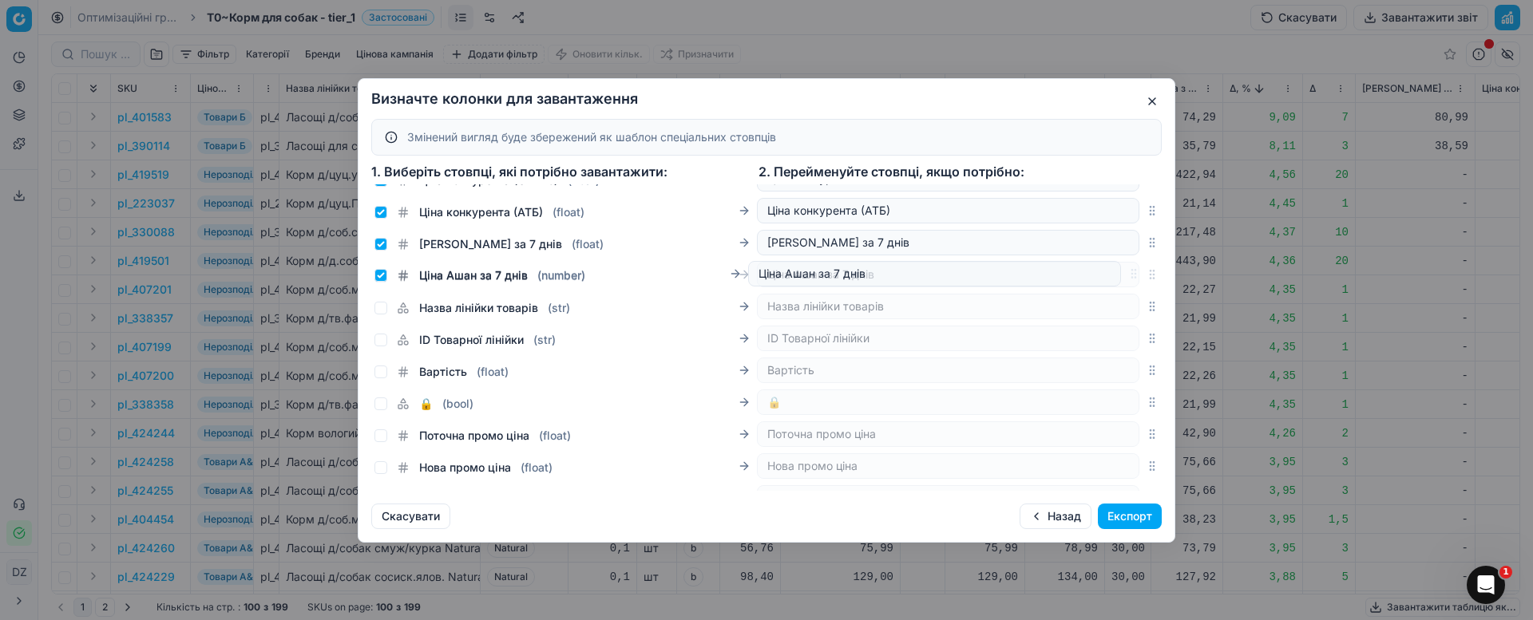
drag, startPoint x: 1134, startPoint y: 370, endPoint x: 1225, endPoint y: 278, distance: 129.3
click at [1225, 278] on div "Визначте колонки для завантаження Змінений вигляд буде збережений як шаблон спе…" at bounding box center [766, 310] width 1533 height 620
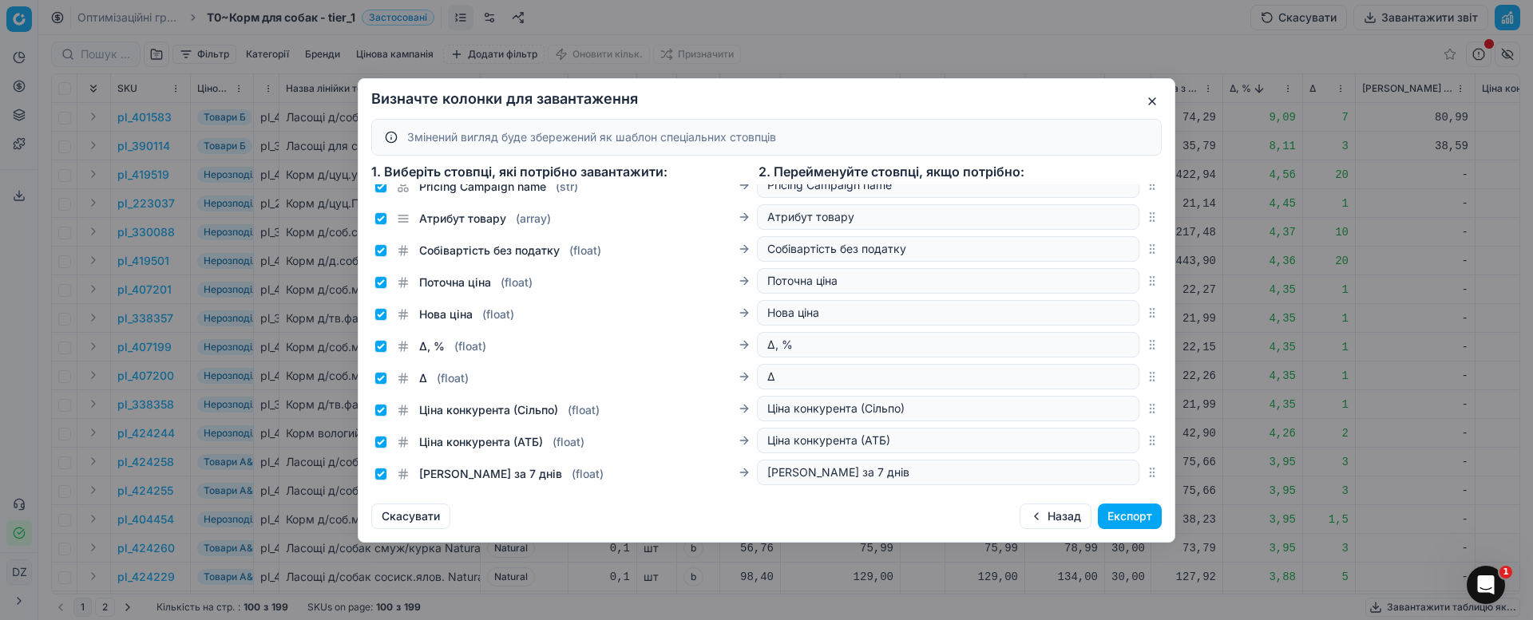
scroll to position [165, 0]
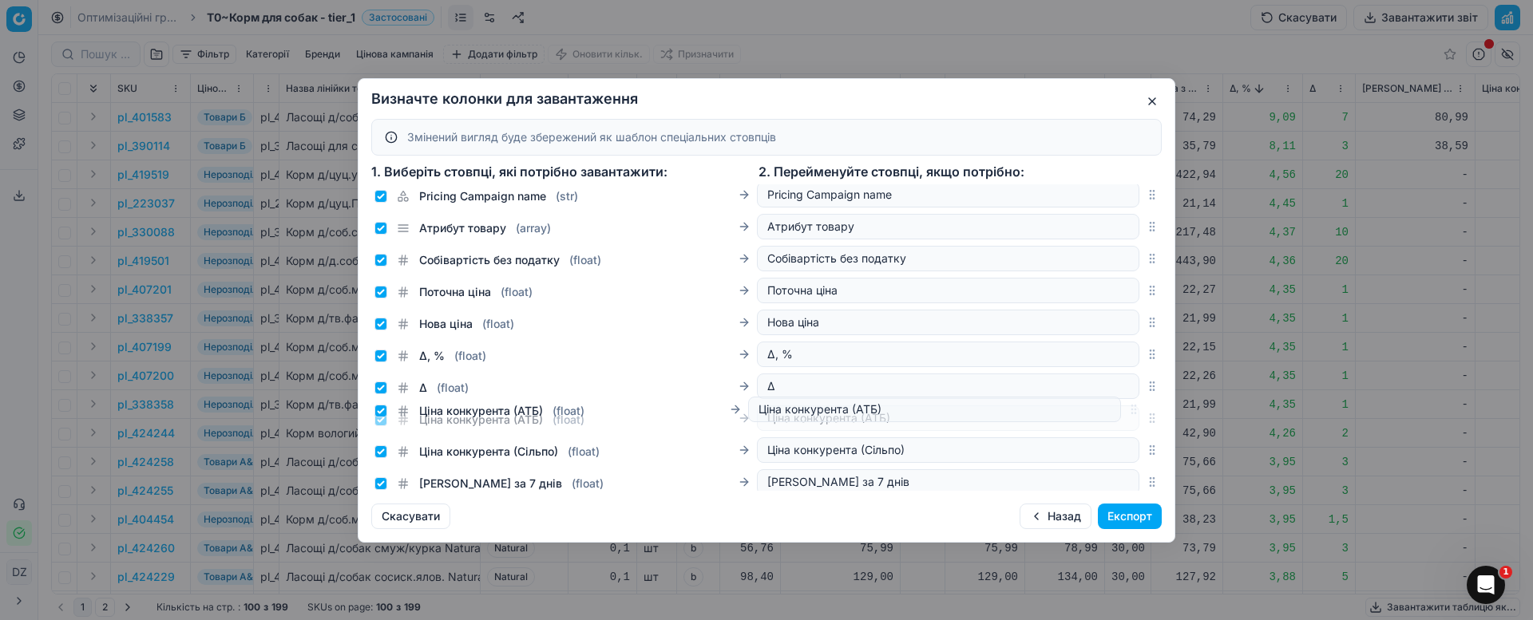
drag, startPoint x: 1130, startPoint y: 454, endPoint x: 1130, endPoint y: 414, distance: 40.7
click at [1146, 414] on icon "button" at bounding box center [1152, 418] width 13 height 13
click at [1136, 521] on button "Експорт" at bounding box center [1130, 517] width 64 height 26
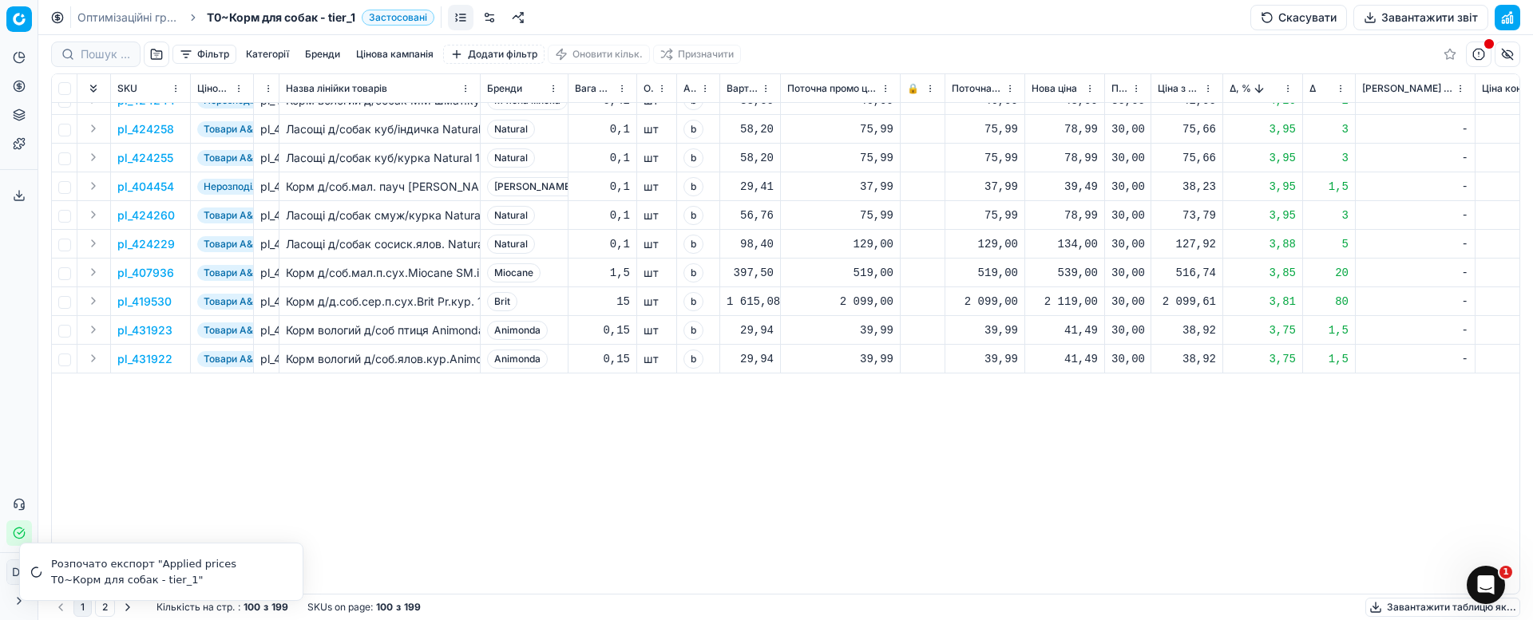
scroll to position [0, 0]
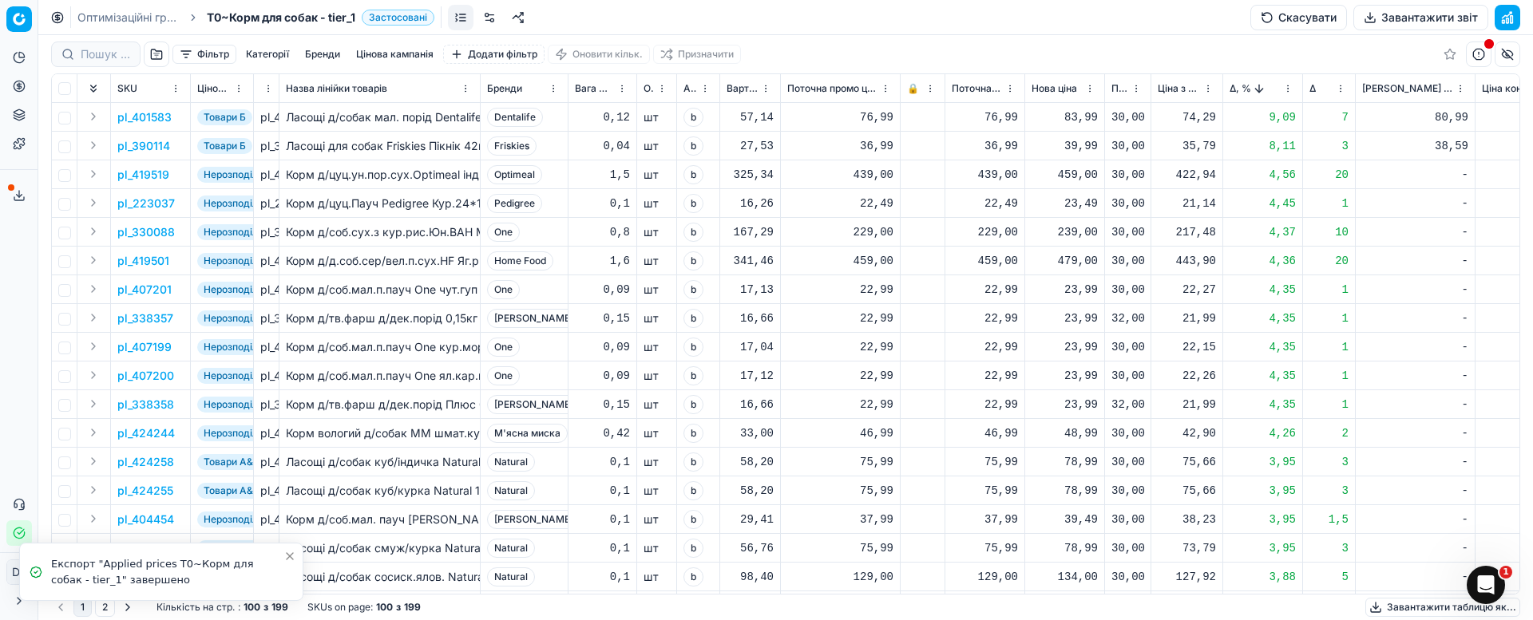
click at [26, 196] on button "Сервіс експорту" at bounding box center [19, 196] width 26 height 26
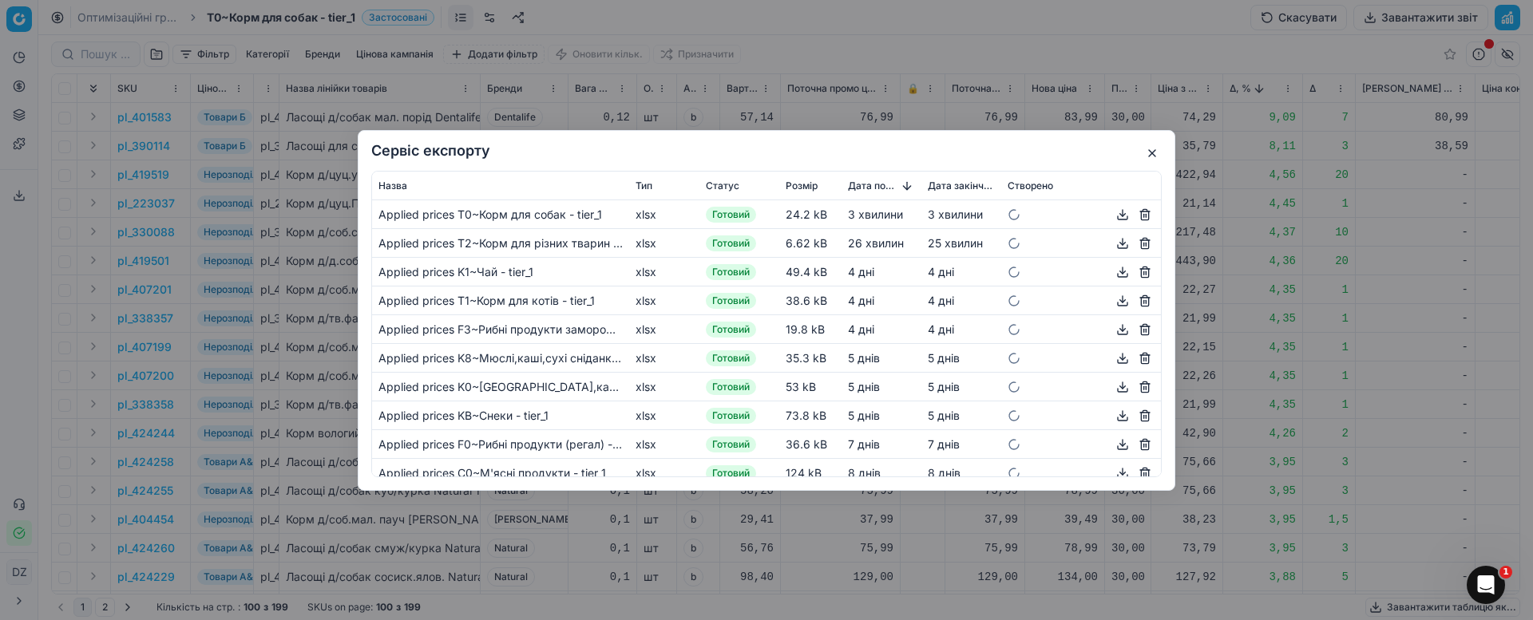
click at [1113, 215] on button "button" at bounding box center [1122, 213] width 19 height 19
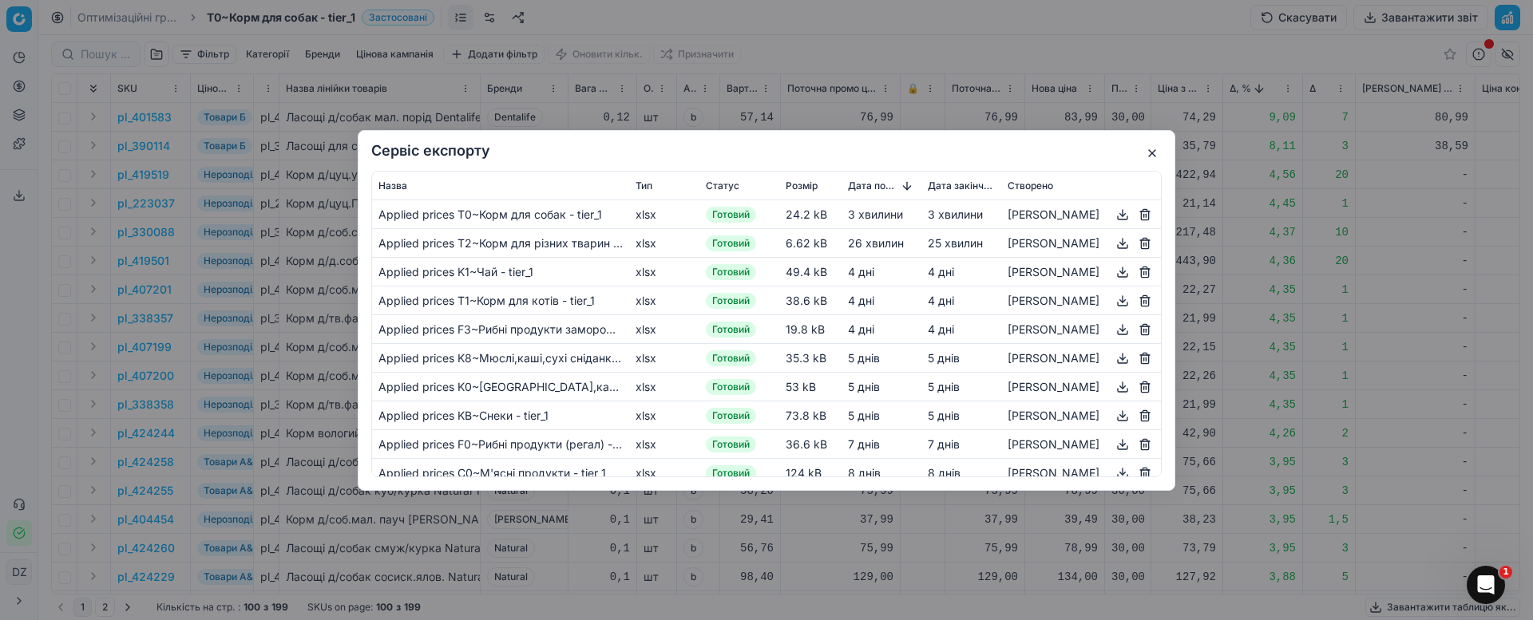
click at [1157, 148] on button "button" at bounding box center [1151, 153] width 19 height 19
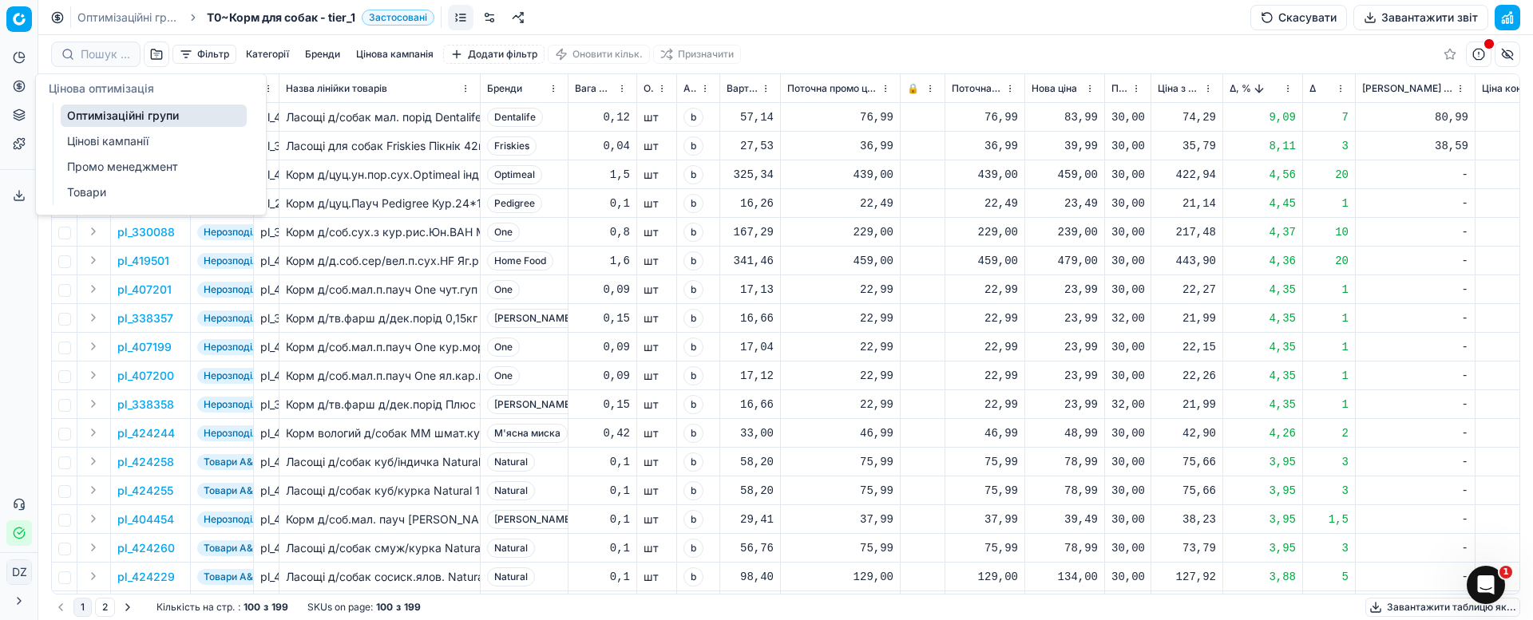
click at [14, 85] on circle at bounding box center [19, 86] width 10 height 10
click at [149, 122] on link "Оптимізаційні групи" at bounding box center [154, 116] width 186 height 22
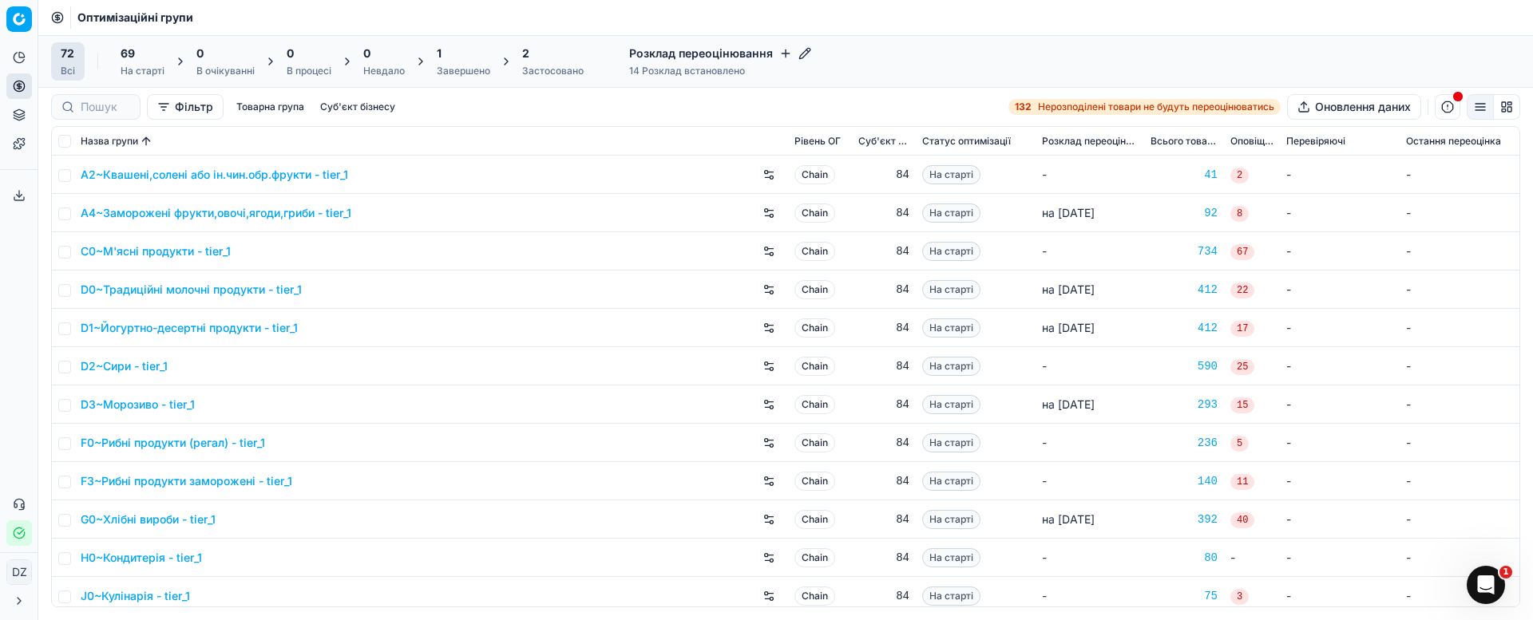
click at [461, 62] on div "1 Завершено" at bounding box center [463, 62] width 53 height 32
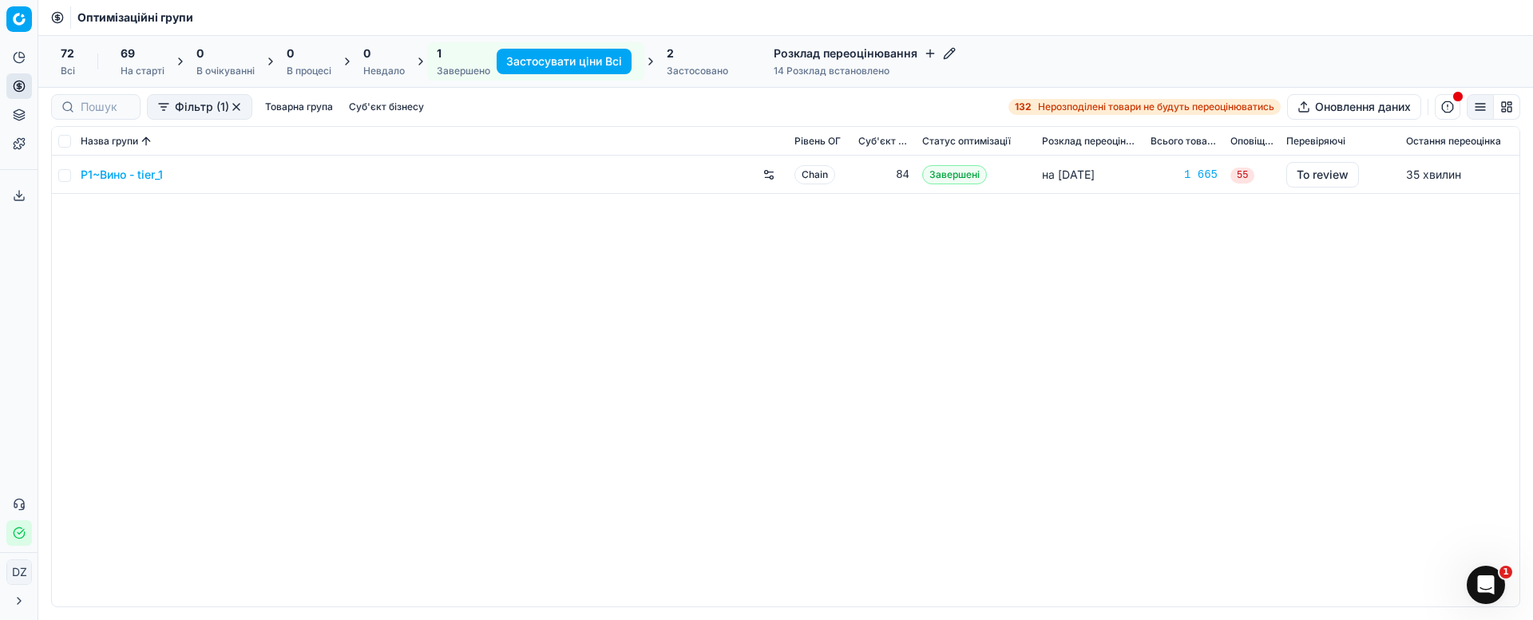
click at [137, 176] on link "P1~Вино - tier_1" at bounding box center [122, 175] width 82 height 16
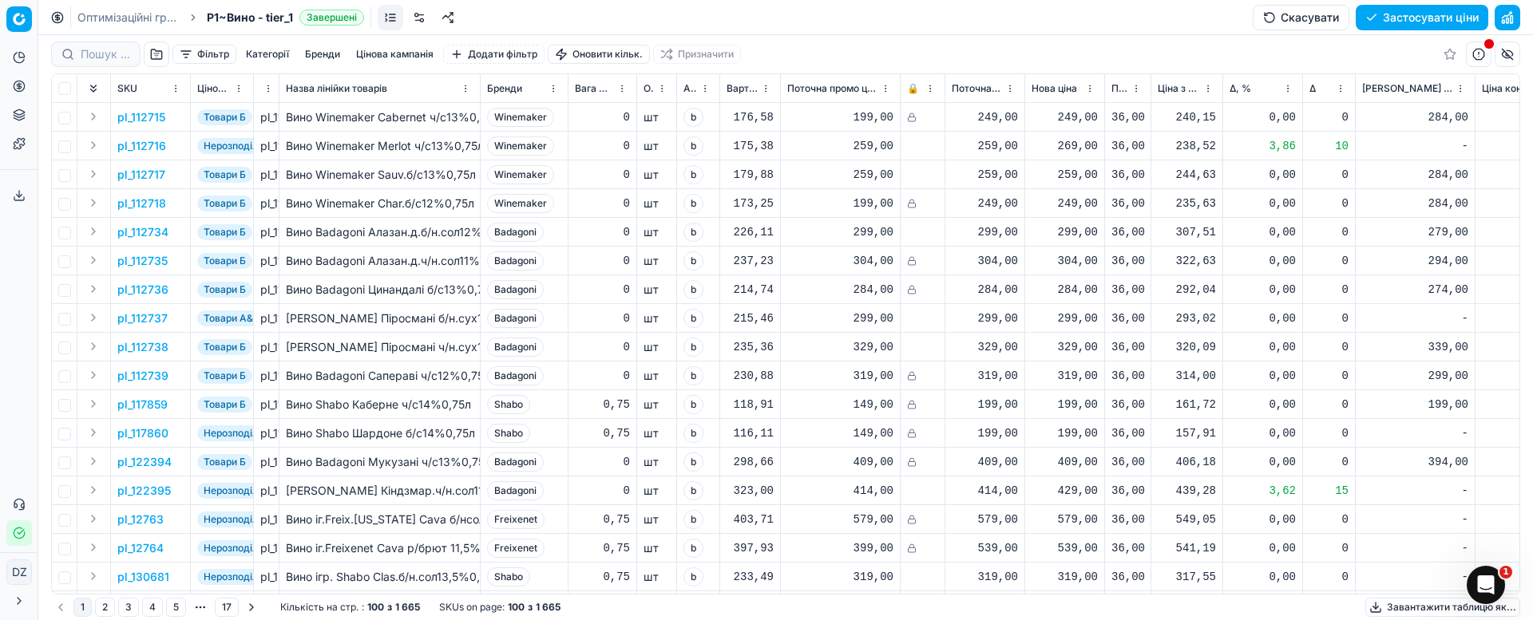
click at [405, 53] on button "Цінова кампанія" at bounding box center [395, 54] width 90 height 19
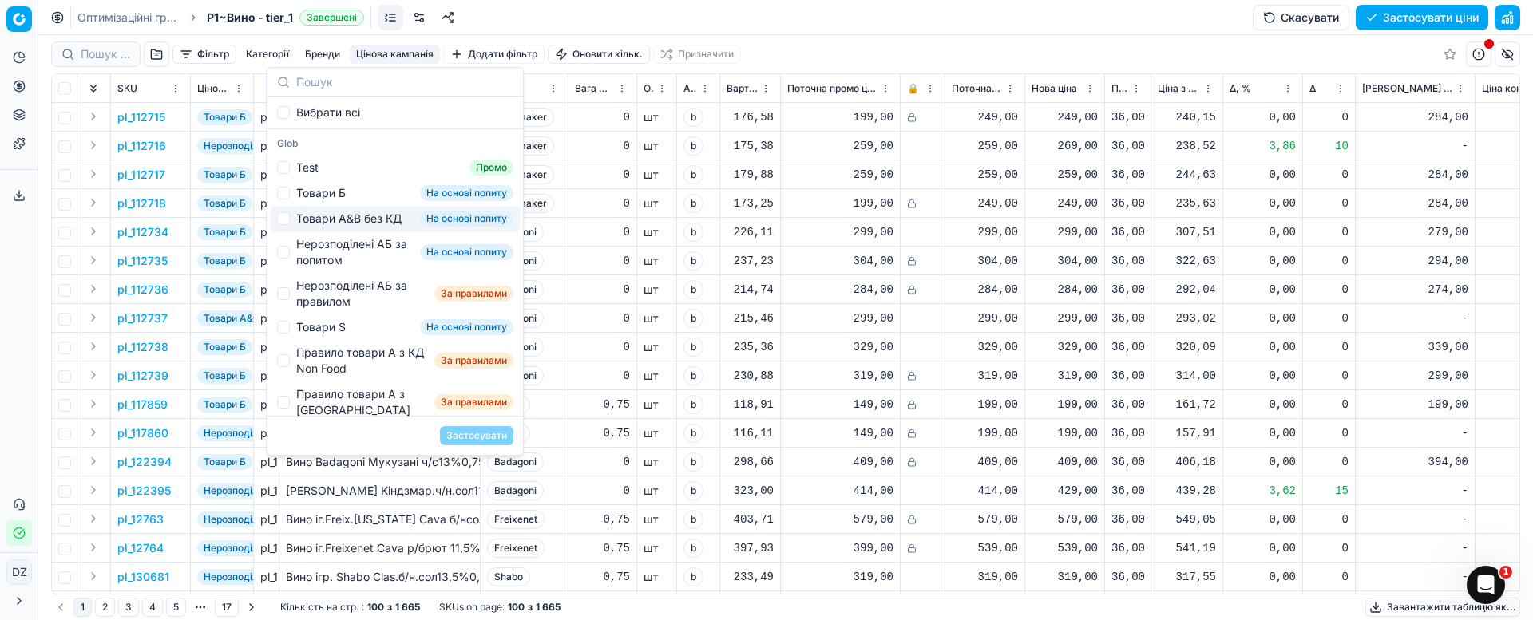
click at [311, 221] on div "Товари А&B без КД" at bounding box center [348, 219] width 105 height 16
checkbox input "true"
click at [468, 432] on button "Застосувати" at bounding box center [476, 435] width 73 height 19
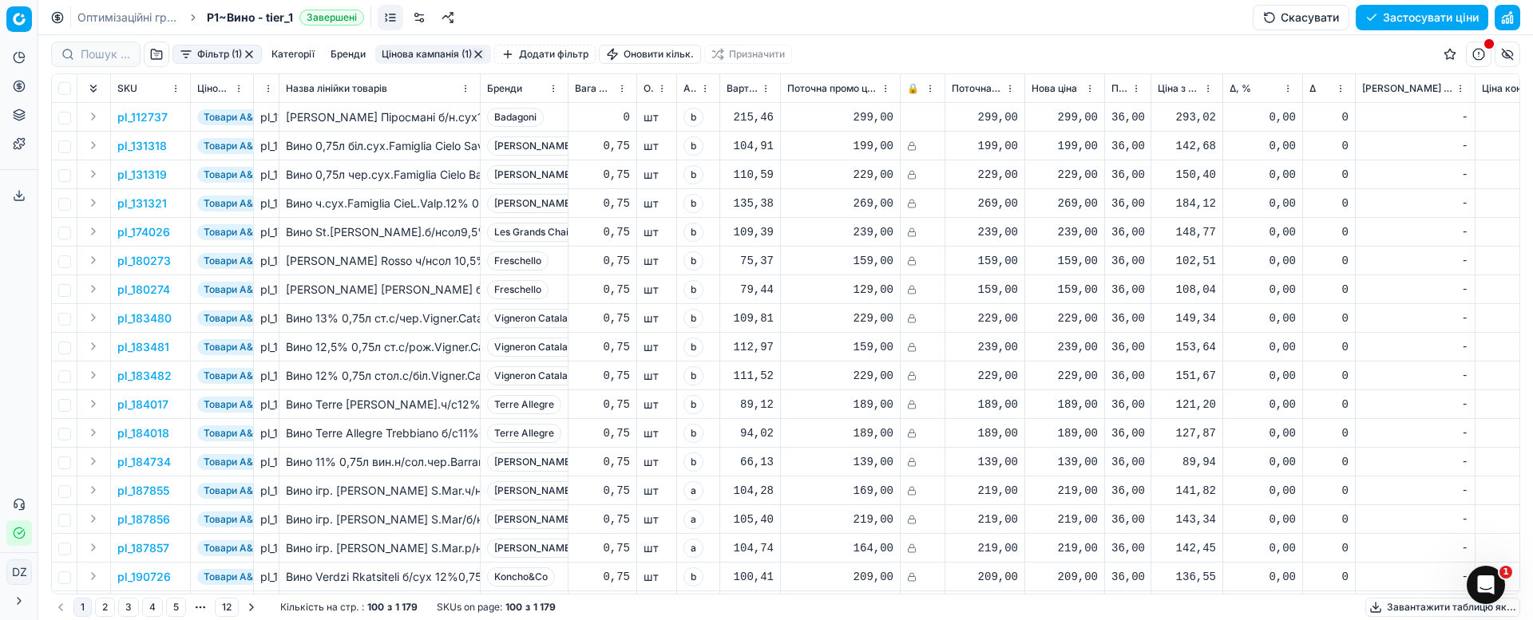
click at [1231, 87] on span "Δ, %" at bounding box center [1240, 88] width 22 height 13
click at [1235, 89] on span "Δ, %" at bounding box center [1240, 88] width 22 height 13
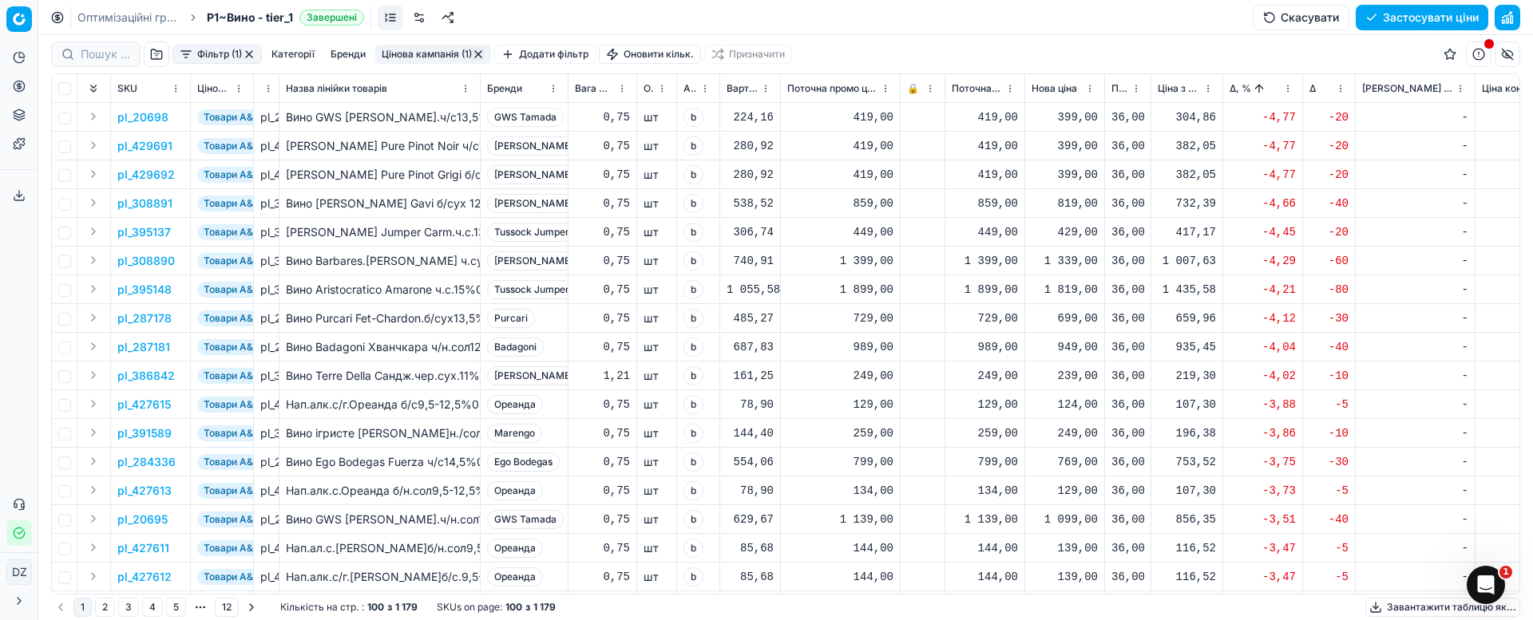
click at [1064, 203] on div "819,00" at bounding box center [1064, 204] width 66 height 16
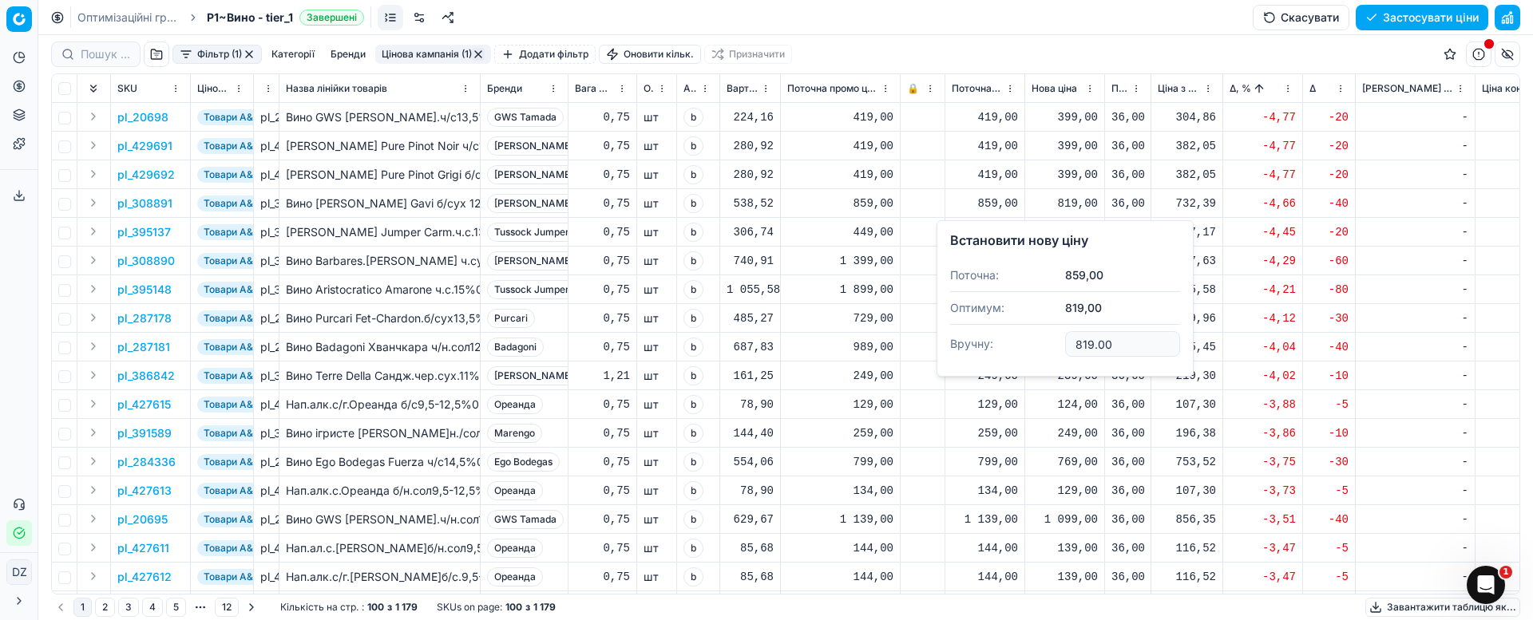
drag, startPoint x: 1131, startPoint y: 336, endPoint x: 1016, endPoint y: 336, distance: 115.0
click at [1016, 336] on dl "Поточна: 859,00 Оптимум: 819,00 Вручну: 819.00" at bounding box center [1065, 311] width 230 height 104
type input "839.00"
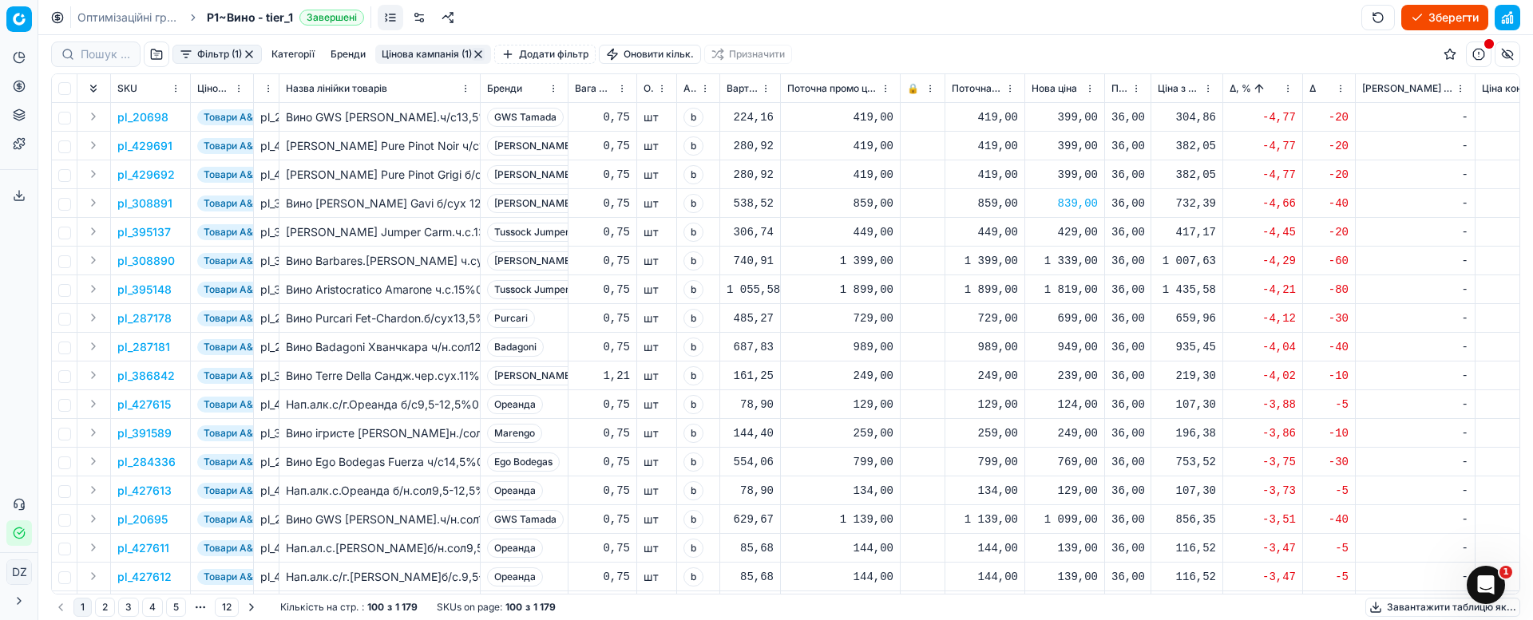
click at [1076, 265] on div "1 339,00" at bounding box center [1064, 261] width 66 height 16
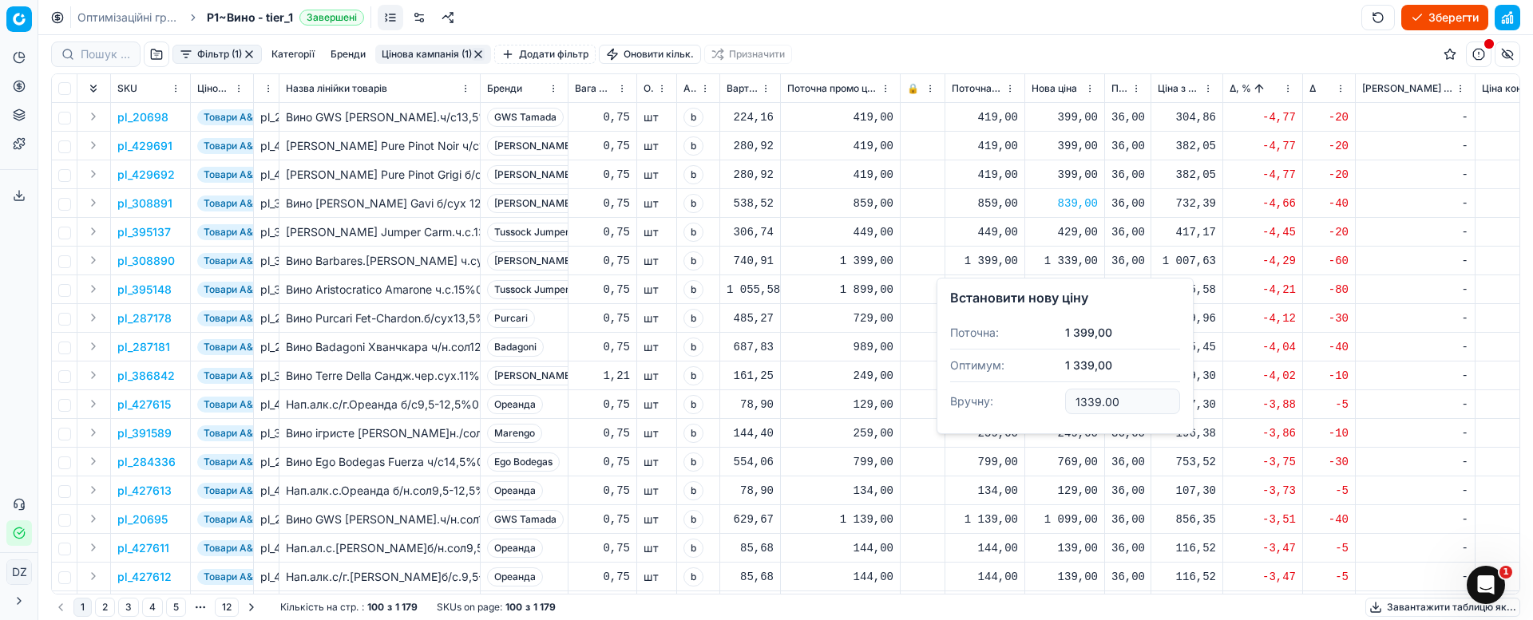
drag, startPoint x: 1079, startPoint y: 415, endPoint x: 991, endPoint y: 418, distance: 88.7
click at [991, 419] on dl "Поточна: 1 399,00 Оптимум: 1 339,00 Вручну: 1339.00" at bounding box center [1065, 369] width 230 height 104
type input "1379.00"
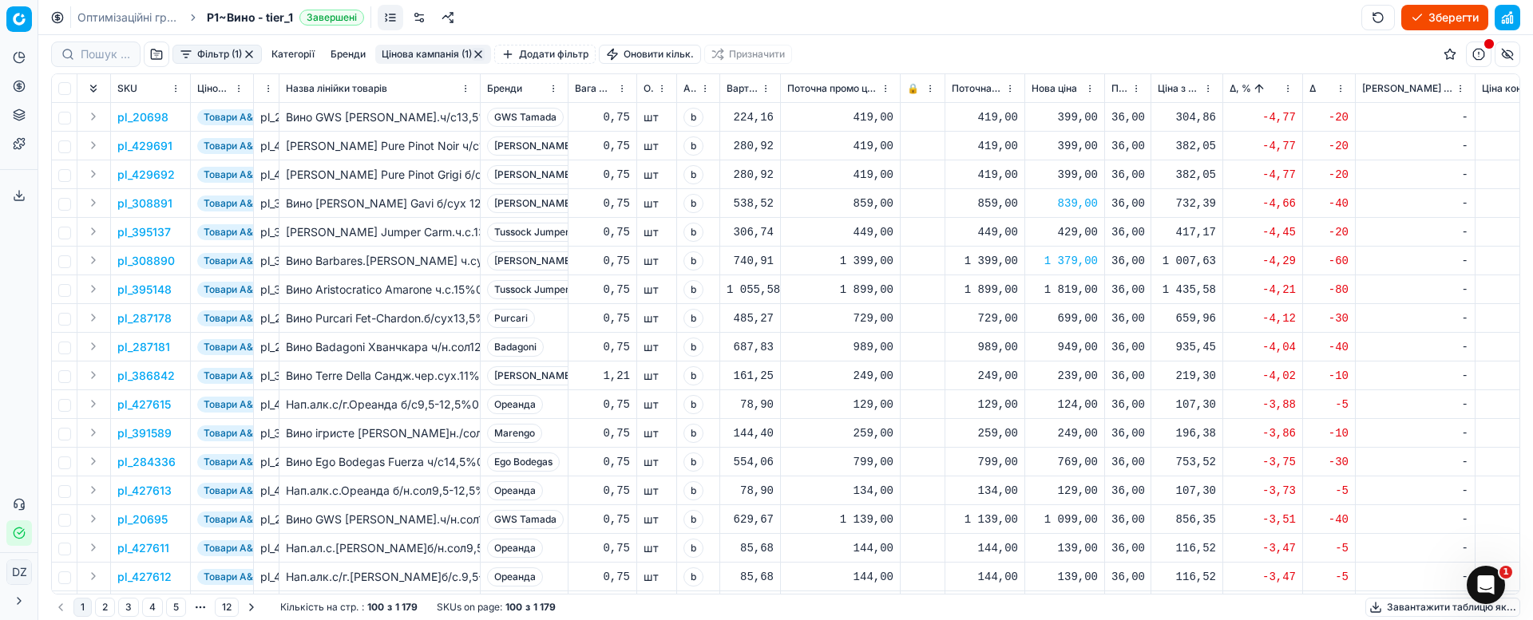
click at [1080, 288] on div "1 819,00" at bounding box center [1064, 290] width 66 height 16
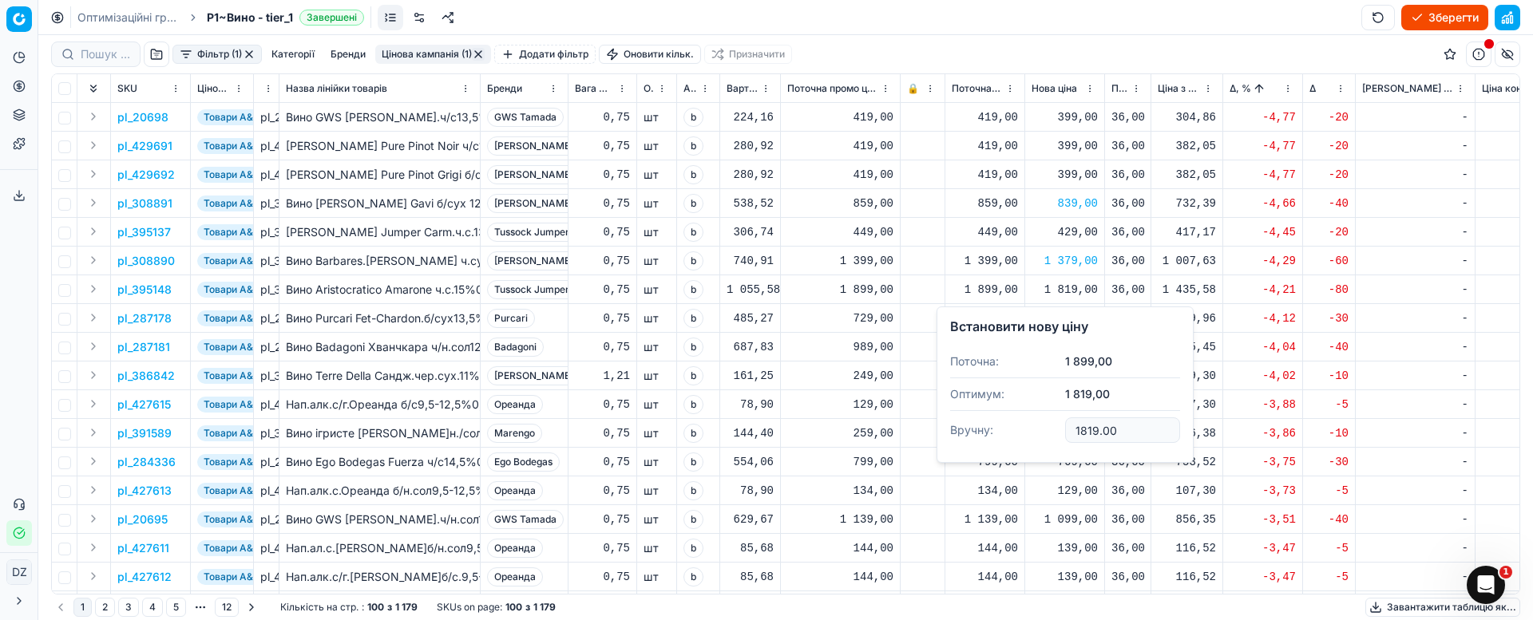
drag, startPoint x: 1123, startPoint y: 441, endPoint x: 1063, endPoint y: 437, distance: 60.8
click at [1063, 437] on dl "Поточна: 1 899,00 Оптимум: 1 819,00 Вручну: 1819.00" at bounding box center [1065, 398] width 230 height 104
type input "1879.00"
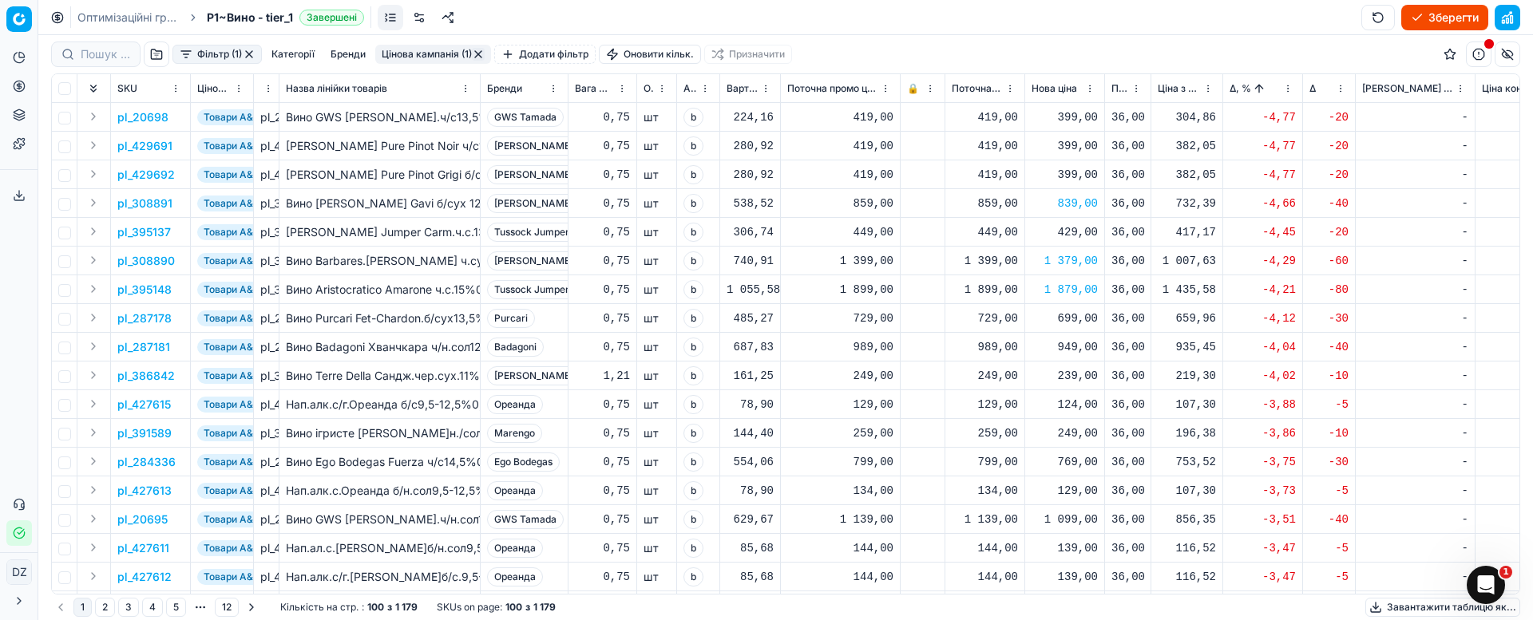
click at [1087, 318] on div "699,00" at bounding box center [1064, 319] width 66 height 16
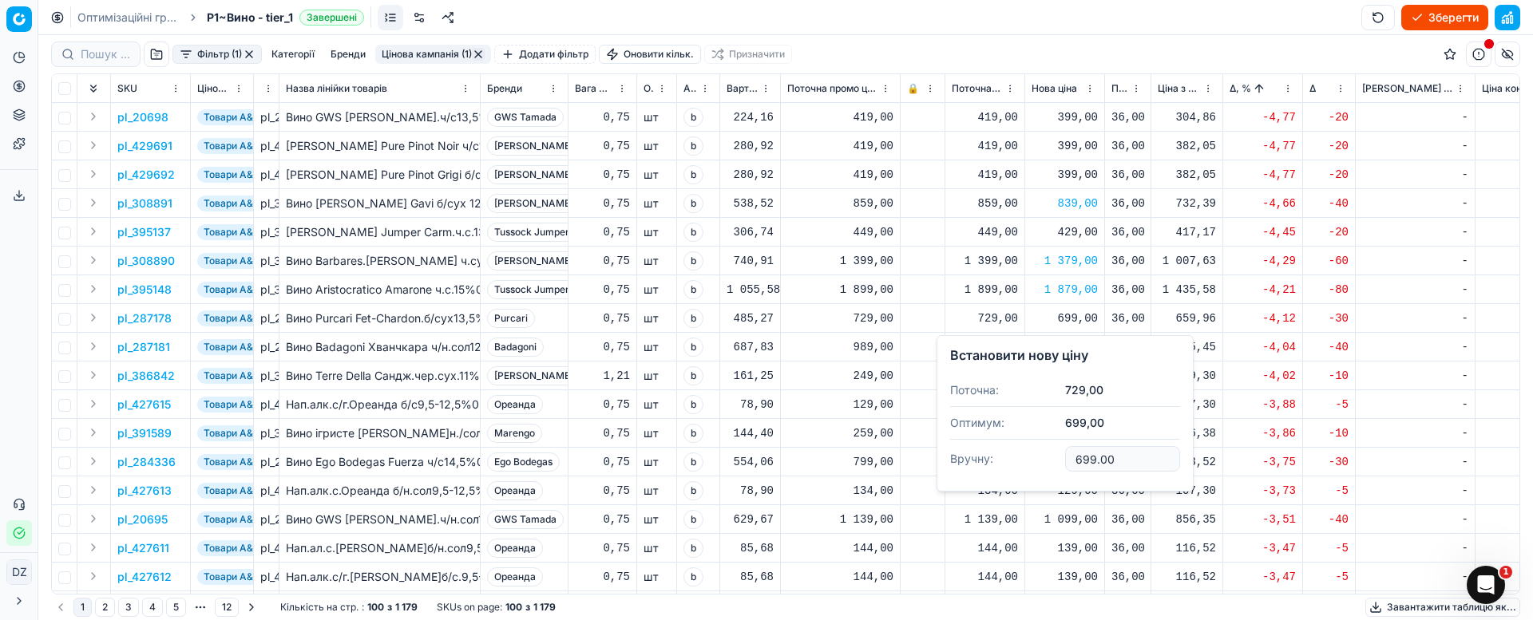
drag, startPoint x: 1142, startPoint y: 465, endPoint x: 1034, endPoint y: 450, distance: 108.8
click at [1034, 450] on dl "Поточна: 729,00 Оптимум: 699,00 Вручну: 699.00" at bounding box center [1065, 426] width 230 height 104
type input "719.00"
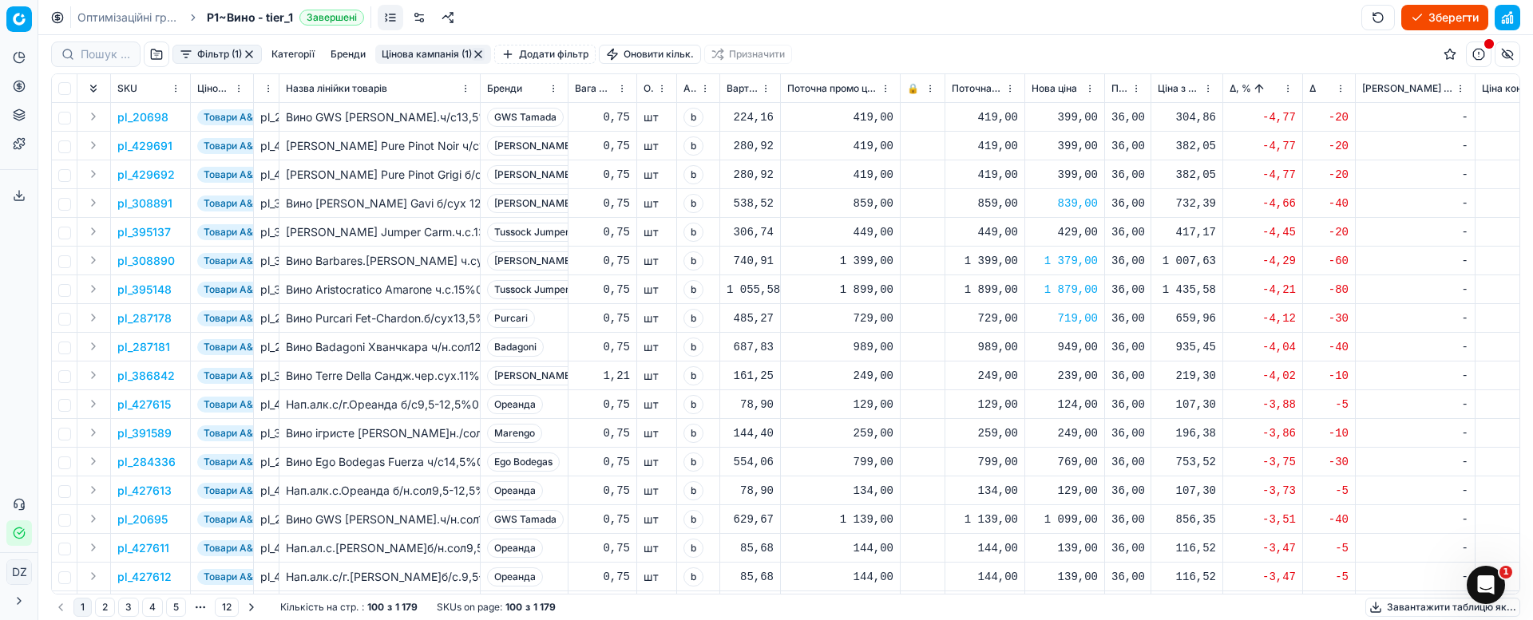
click at [1075, 343] on div "949,00" at bounding box center [1064, 347] width 66 height 16
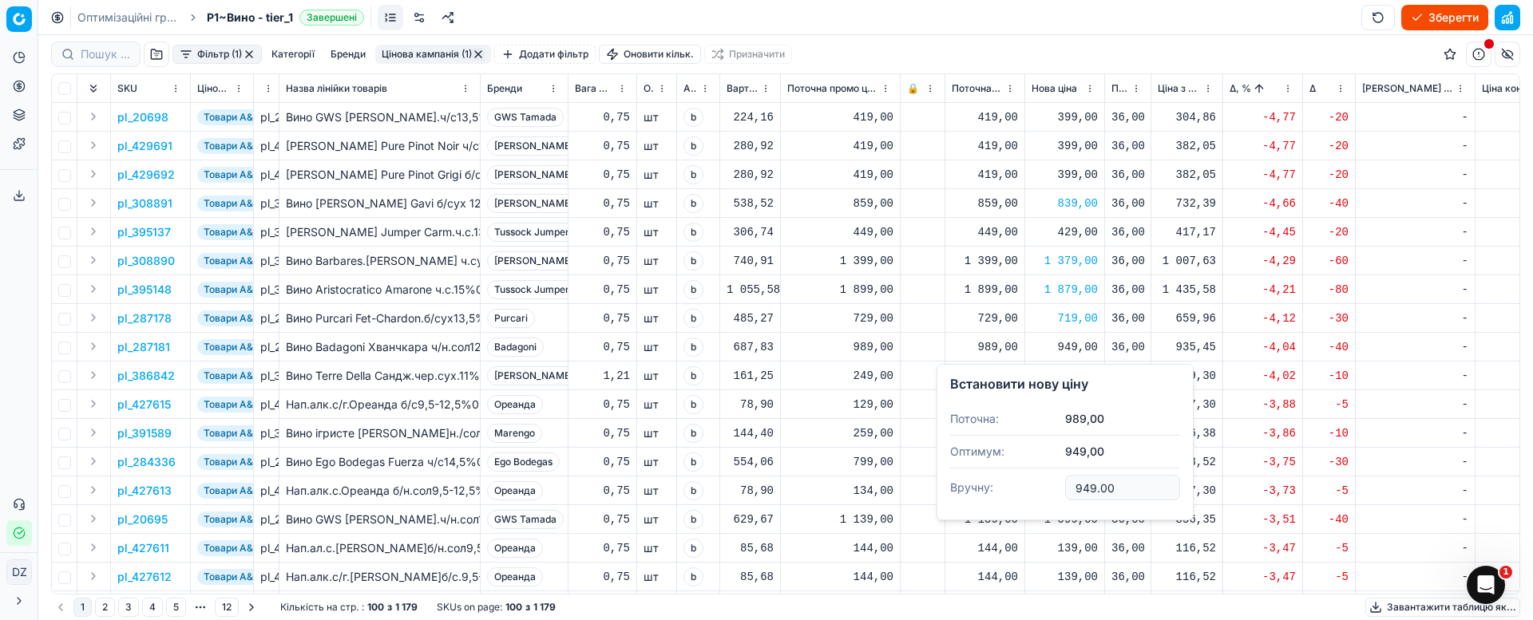
drag, startPoint x: 1134, startPoint y: 485, endPoint x: 995, endPoint y: 486, distance: 139.7
click at [995, 486] on dl "Поточна: 989,00 Оптимум: 949,00 Вручну: 949.00" at bounding box center [1065, 455] width 230 height 104
type input "969.00"
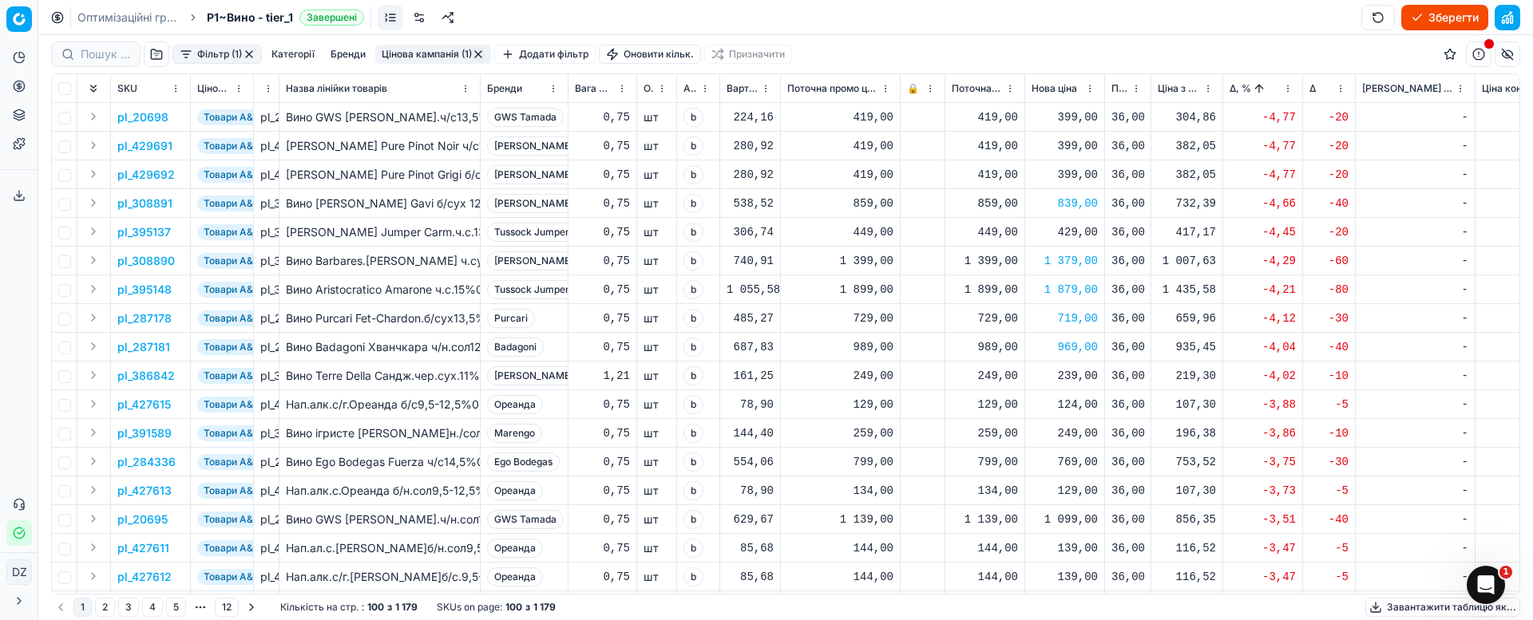
click at [1079, 463] on div "769,00" at bounding box center [1064, 462] width 66 height 16
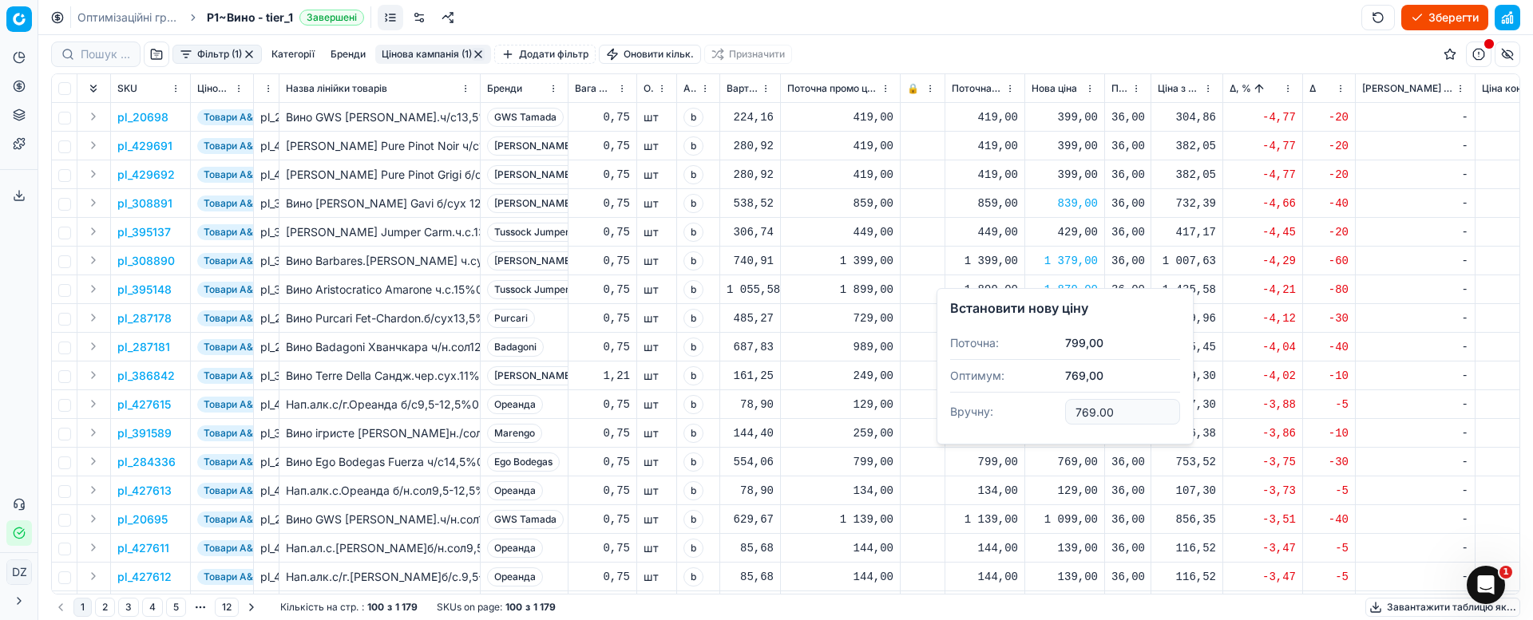
drag, startPoint x: 1117, startPoint y: 416, endPoint x: 986, endPoint y: 390, distance: 133.5
click at [1009, 406] on dl "Поточна: 799,00 Оптимум: 769,00 Вручну: 769.00" at bounding box center [1065, 379] width 230 height 104
type input "779.00"
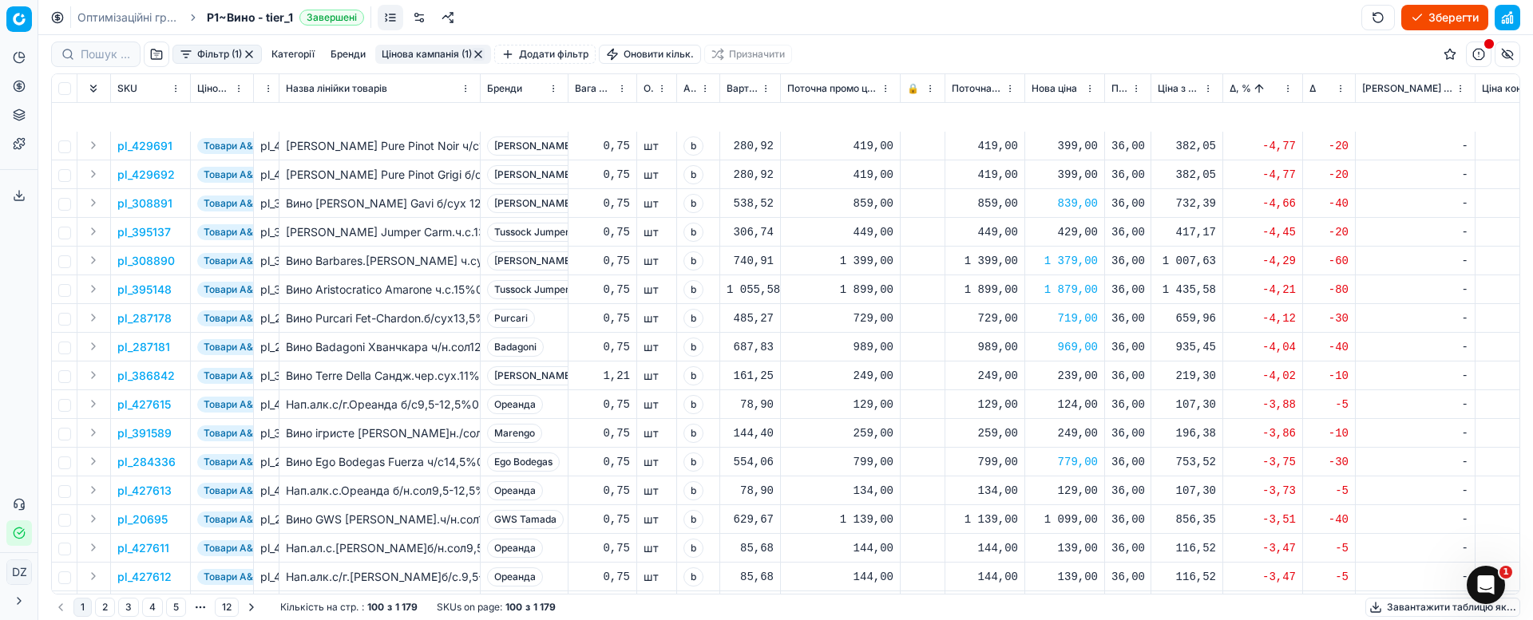
scroll to position [120, 0]
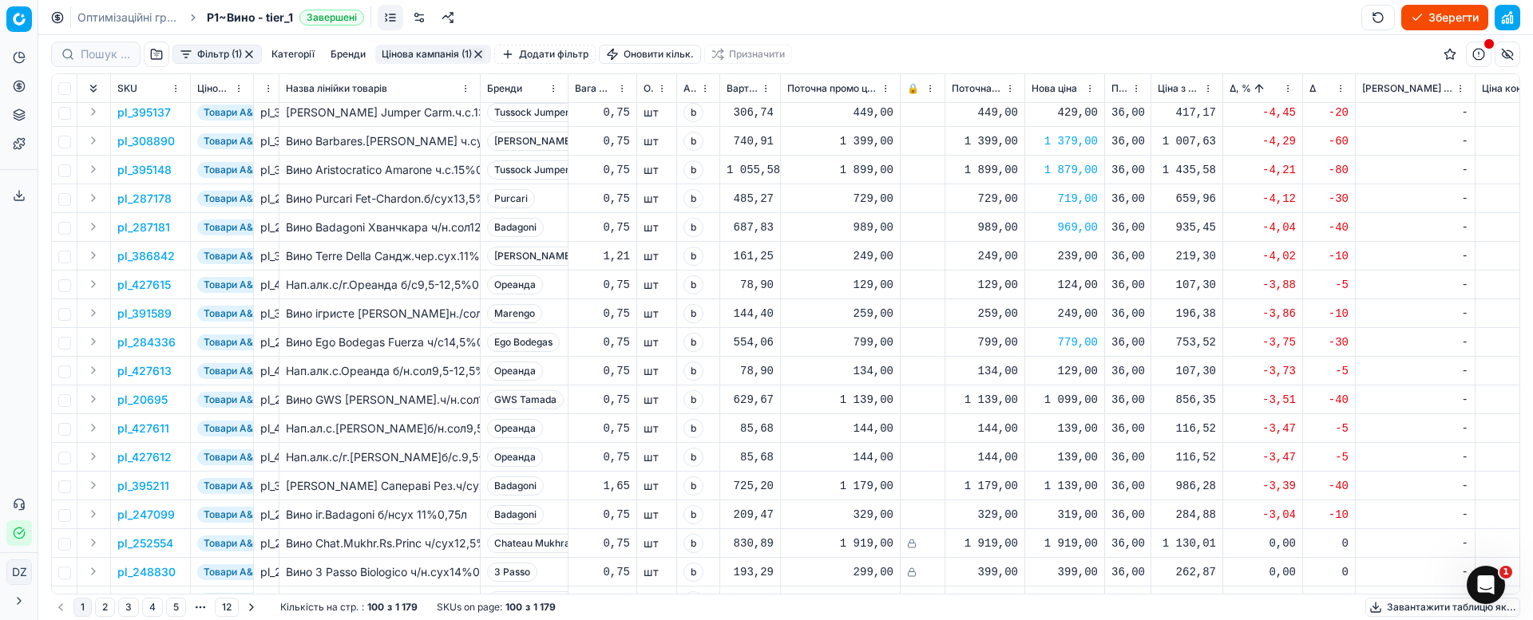
click at [1078, 402] on div "1 099,00" at bounding box center [1064, 400] width 66 height 16
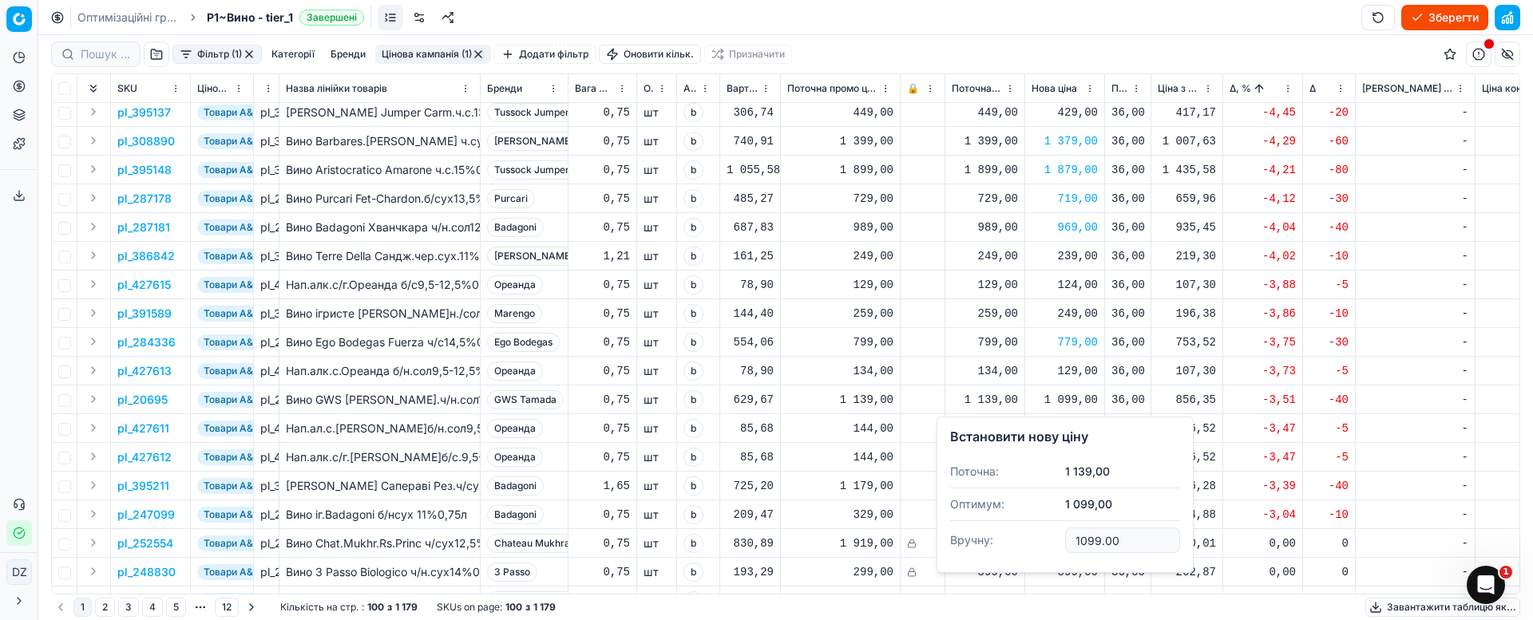
drag, startPoint x: 1143, startPoint y: 539, endPoint x: 981, endPoint y: 533, distance: 162.2
click at [1002, 535] on dl "Поточна: 1 139,00 Оптимум: 1 099,00 Вручну: 1099.00" at bounding box center [1065, 508] width 230 height 104
type input "1119.00"
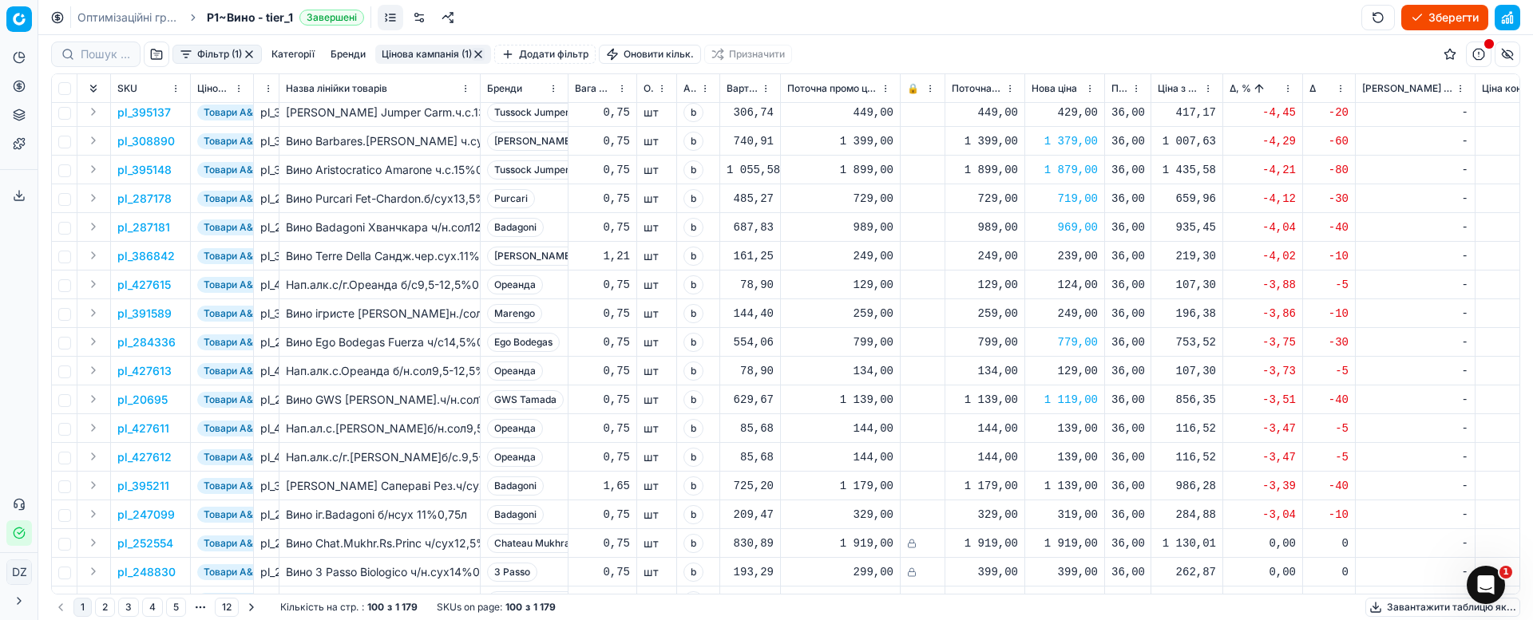
click at [1069, 488] on div "1 139,00" at bounding box center [1064, 486] width 66 height 16
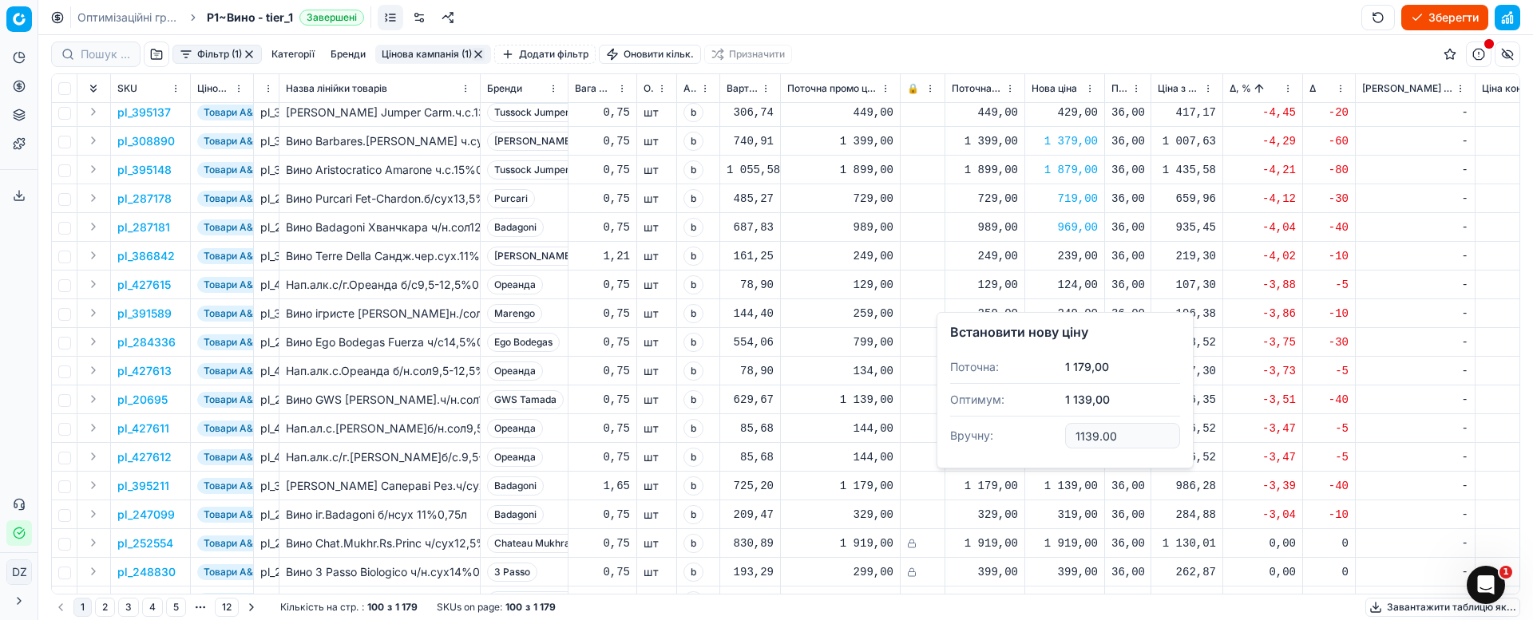
drag, startPoint x: 1110, startPoint y: 431, endPoint x: 1034, endPoint y: 432, distance: 75.8
click at [1036, 432] on dl "Поточна: 1 179,00 Оптимум: 1 139,00 Вручну: 1139.00" at bounding box center [1065, 403] width 230 height 104
type input "1159.00"
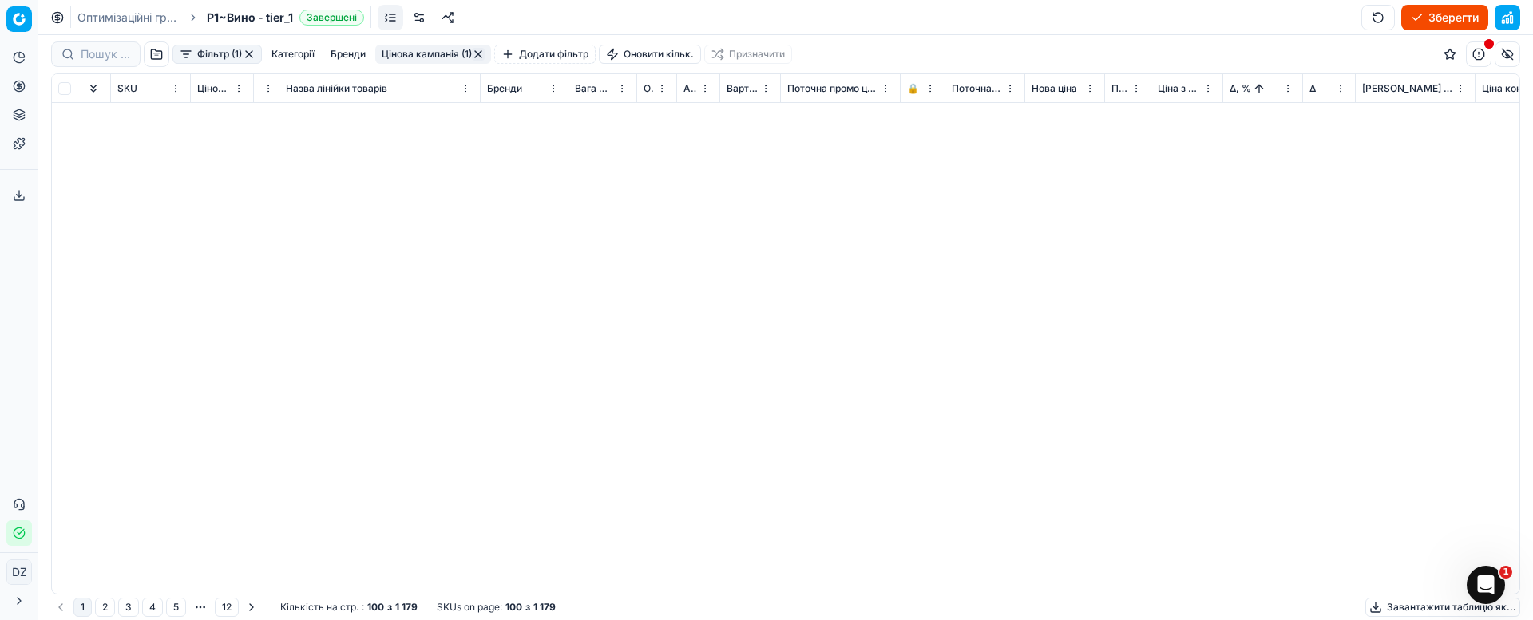
scroll to position [0, 0]
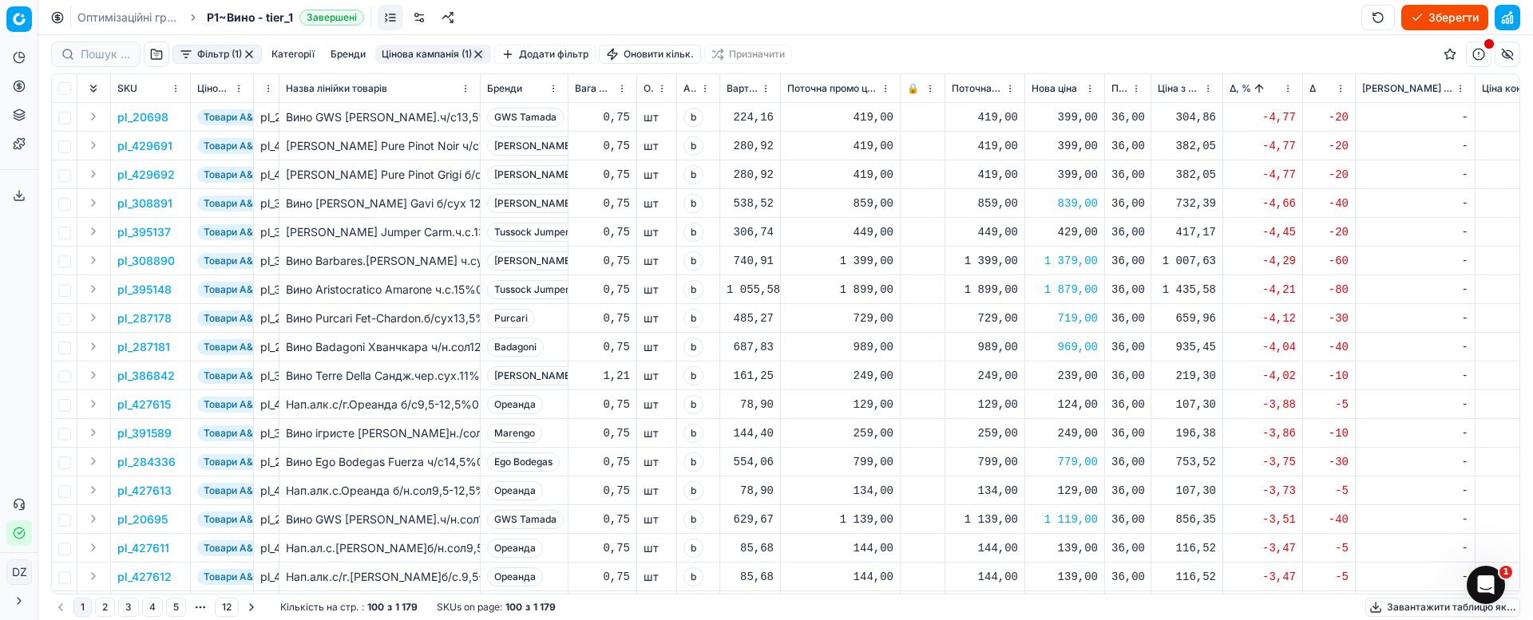
click at [476, 53] on button "button" at bounding box center [478, 54] width 13 height 13
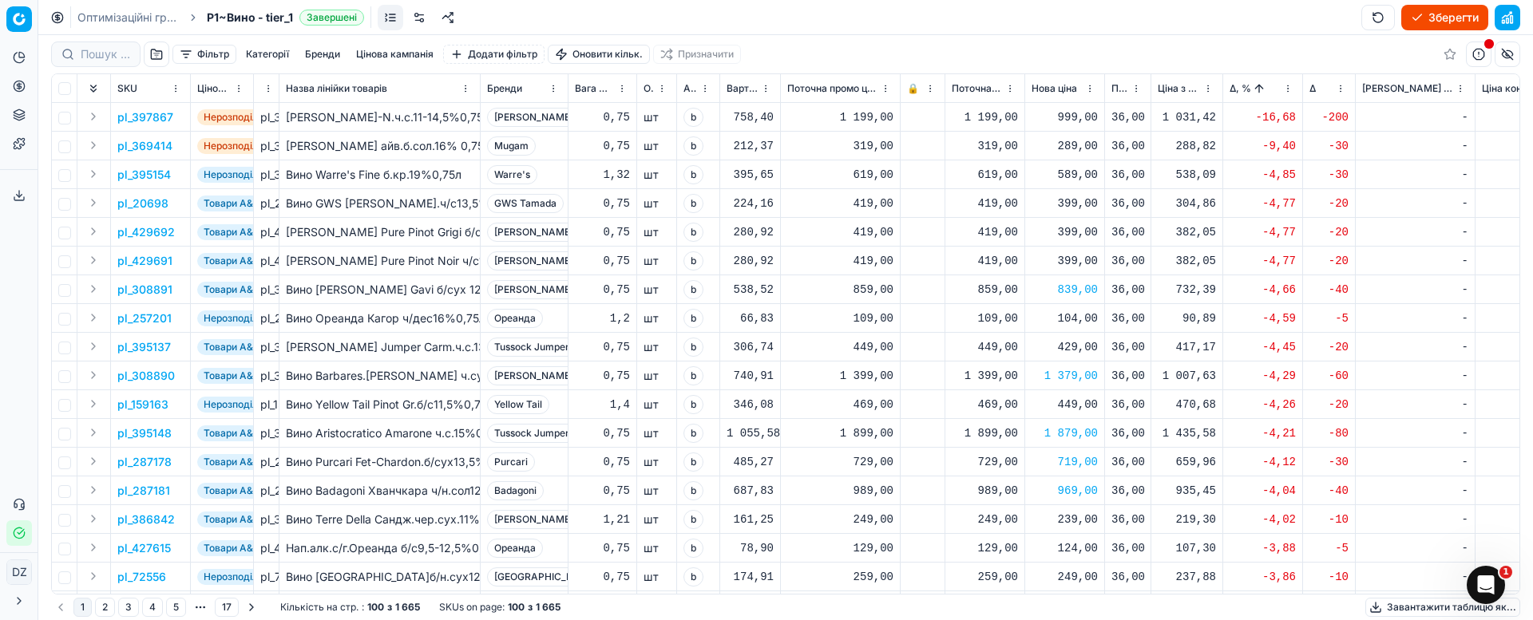
click at [394, 56] on button "Цінова кампанія" at bounding box center [395, 54] width 90 height 19
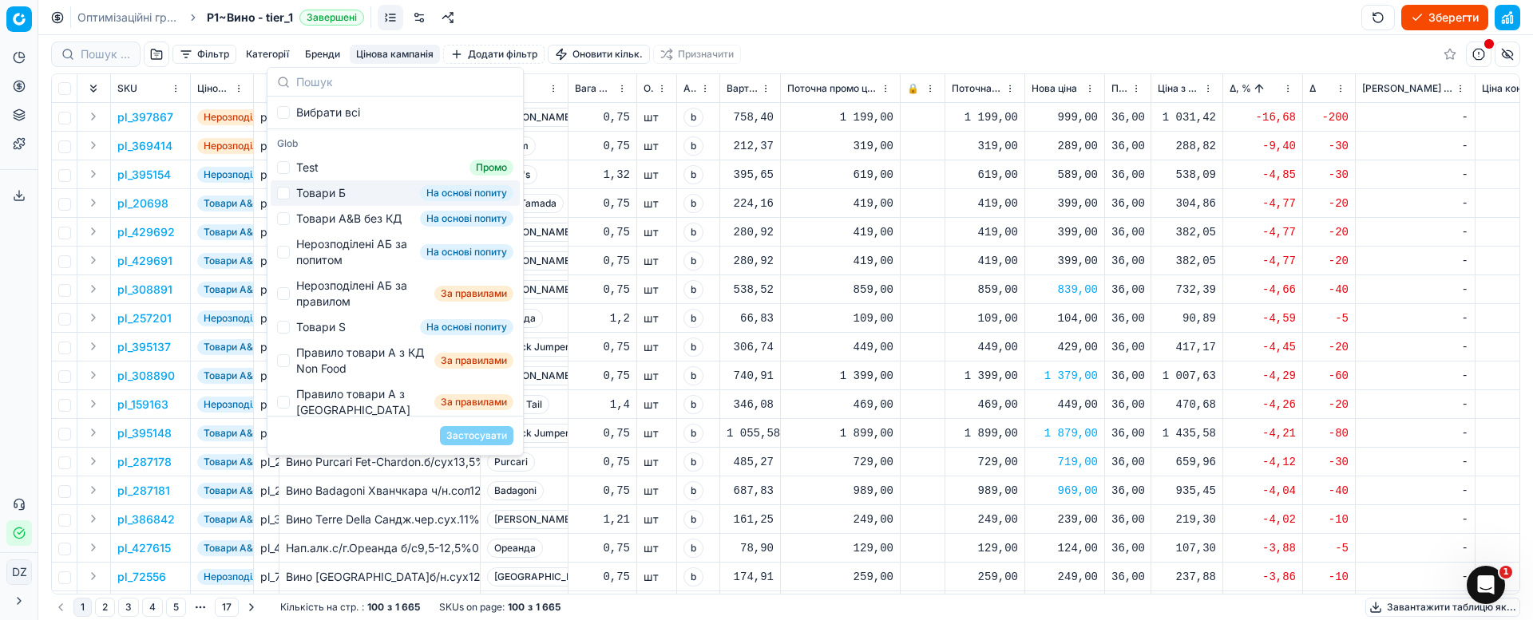
click at [342, 192] on div "Товари Б" at bounding box center [320, 193] width 49 height 16
checkbox input "true"
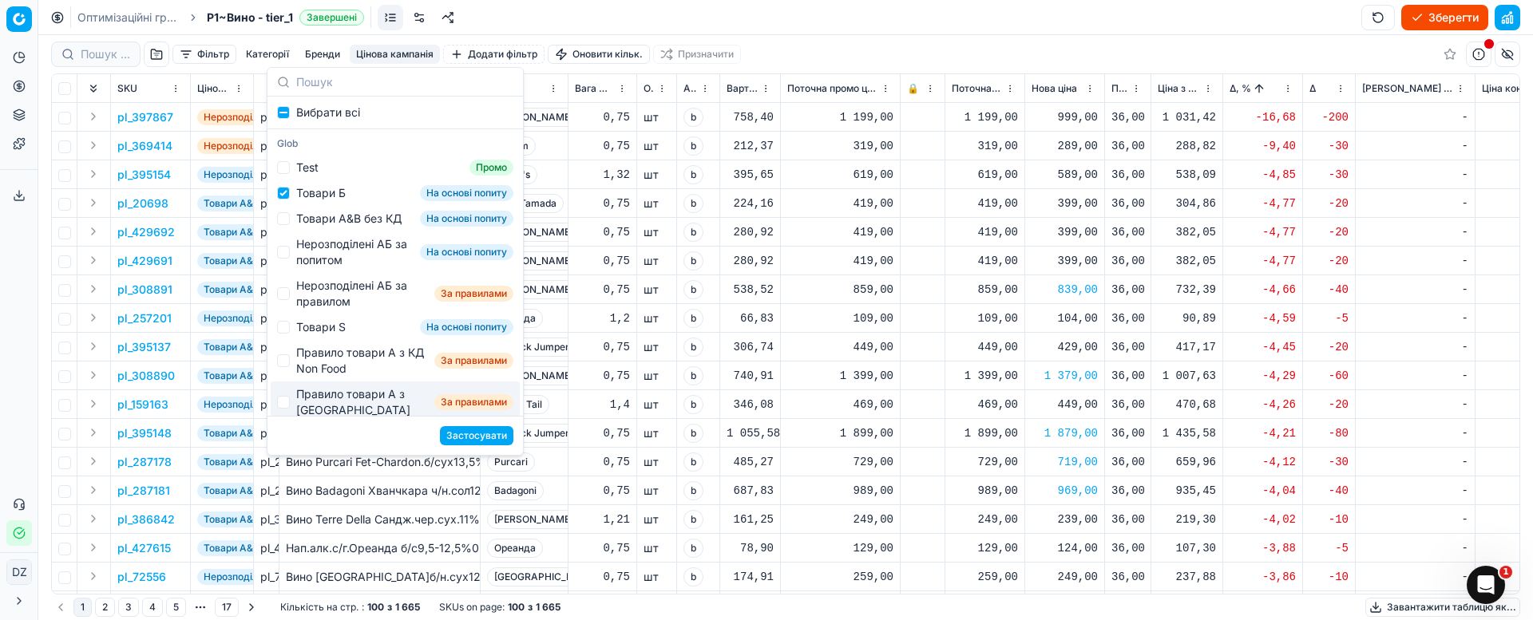
click at [480, 431] on button "Застосувати" at bounding box center [476, 435] width 73 height 19
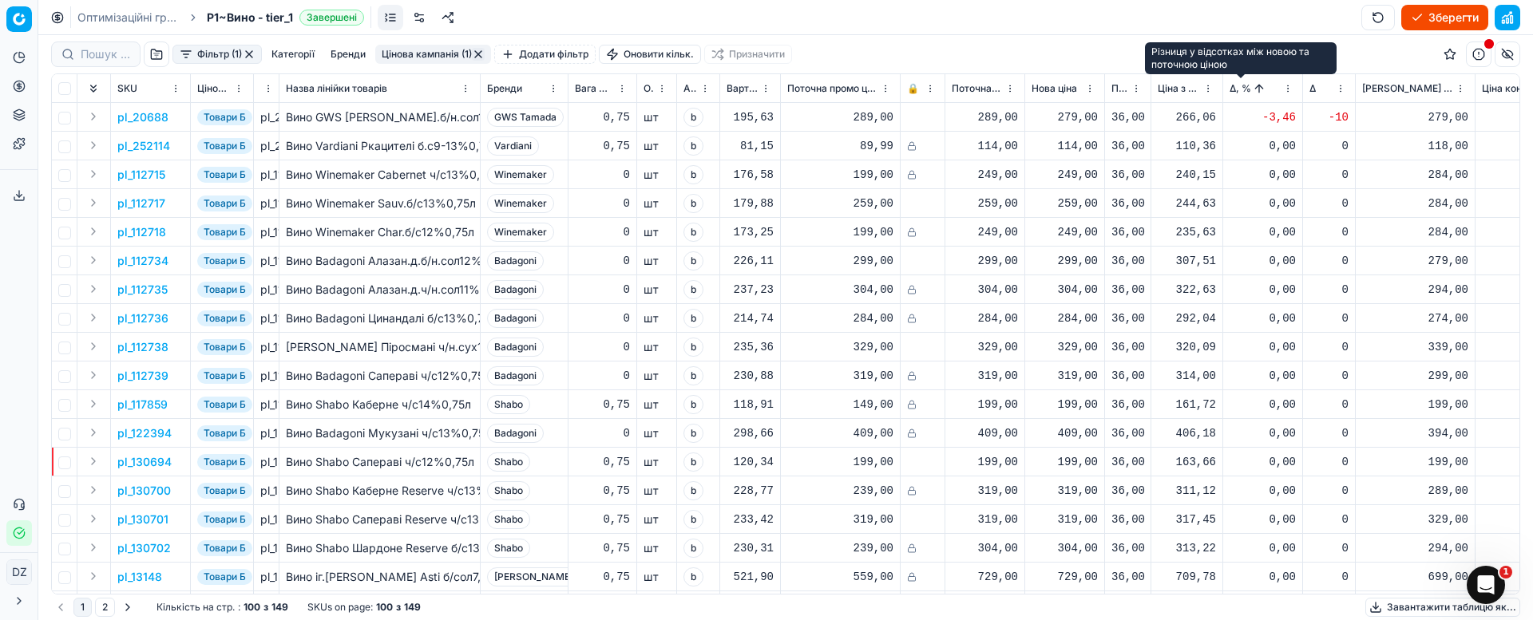
click at [1234, 90] on span "Δ, %" at bounding box center [1240, 88] width 22 height 13
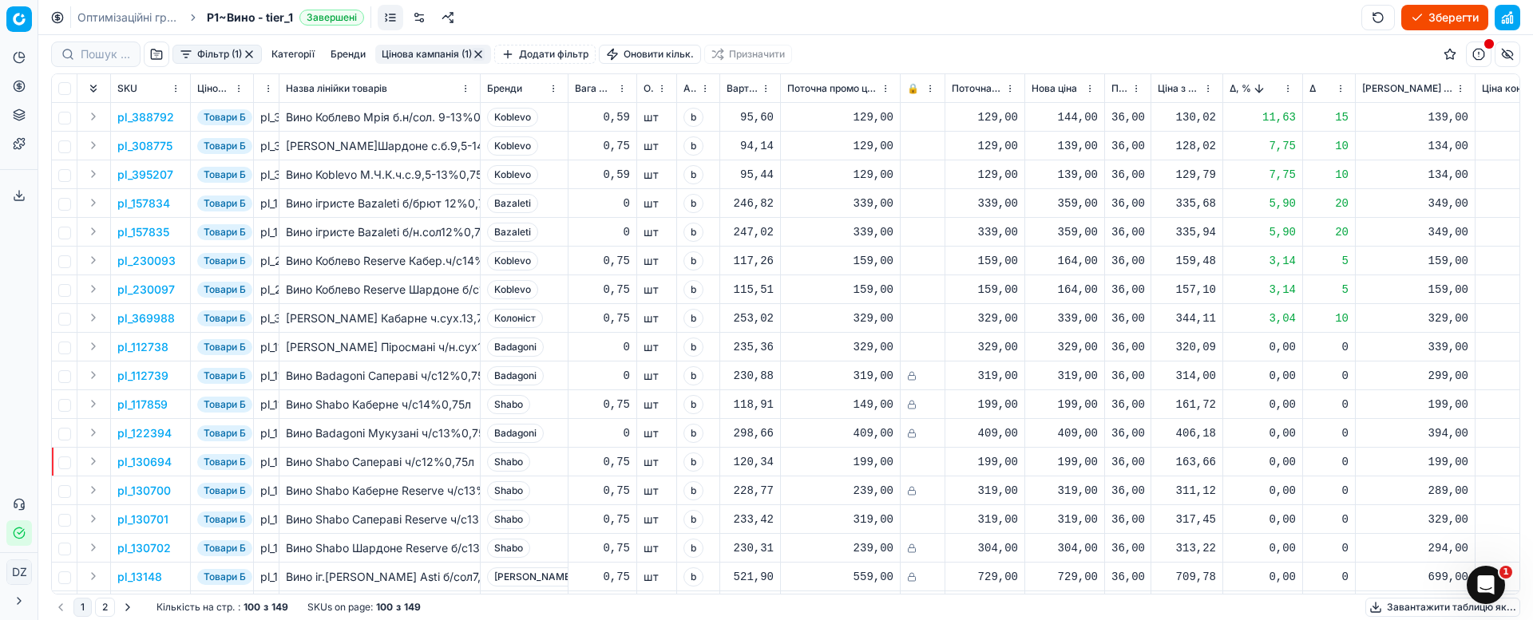
click at [139, 117] on p "pl_388792" at bounding box center [145, 117] width 57 height 16
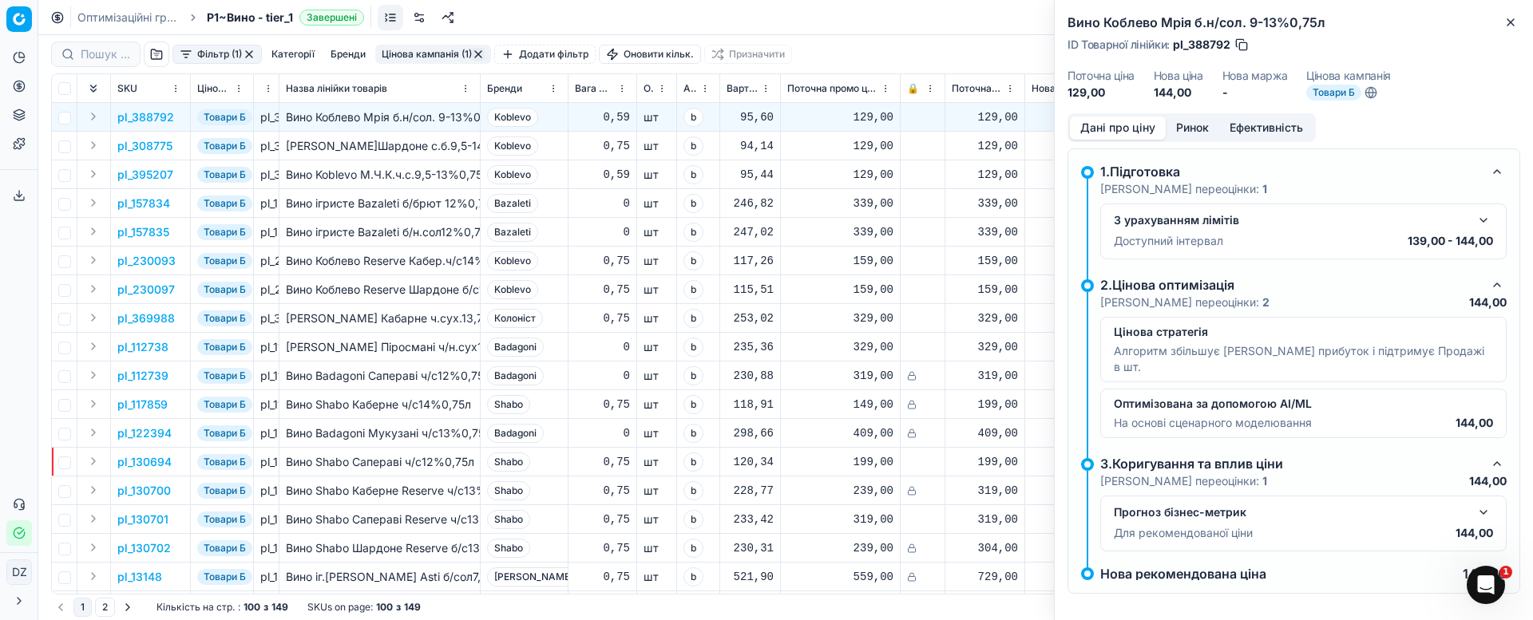
click at [1203, 124] on button "Ринок" at bounding box center [1192, 128] width 53 height 23
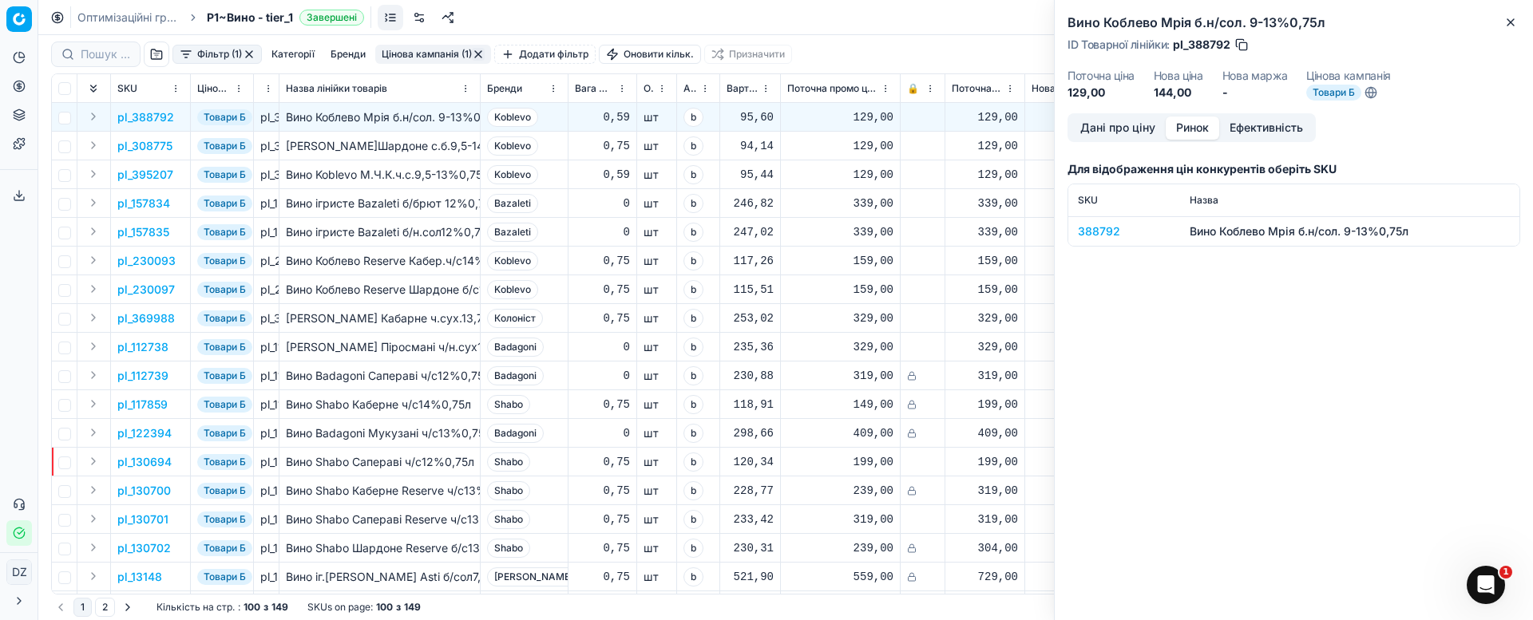
click at [1111, 233] on div "388792" at bounding box center [1124, 232] width 93 height 16
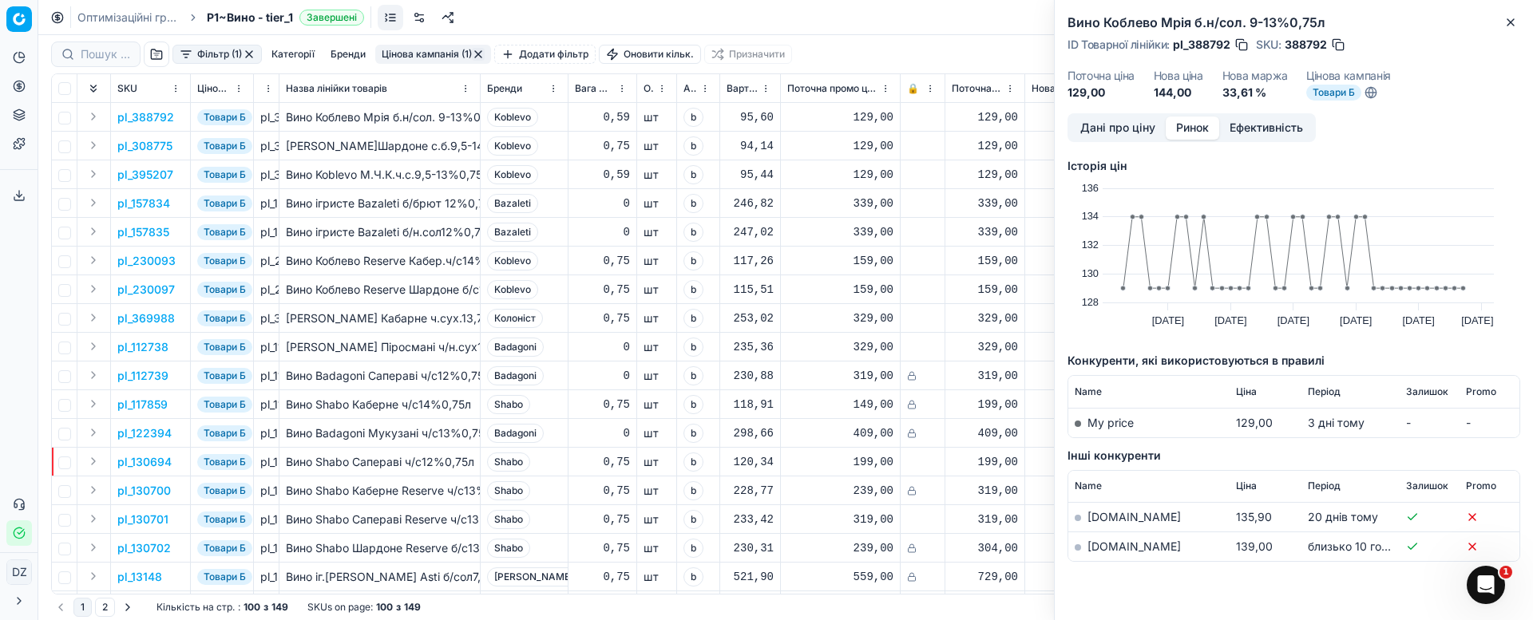
click at [1108, 546] on link "[DOMAIN_NAME]" at bounding box center [1133, 547] width 93 height 14
click at [1509, 25] on icon "button" at bounding box center [1510, 22] width 13 height 13
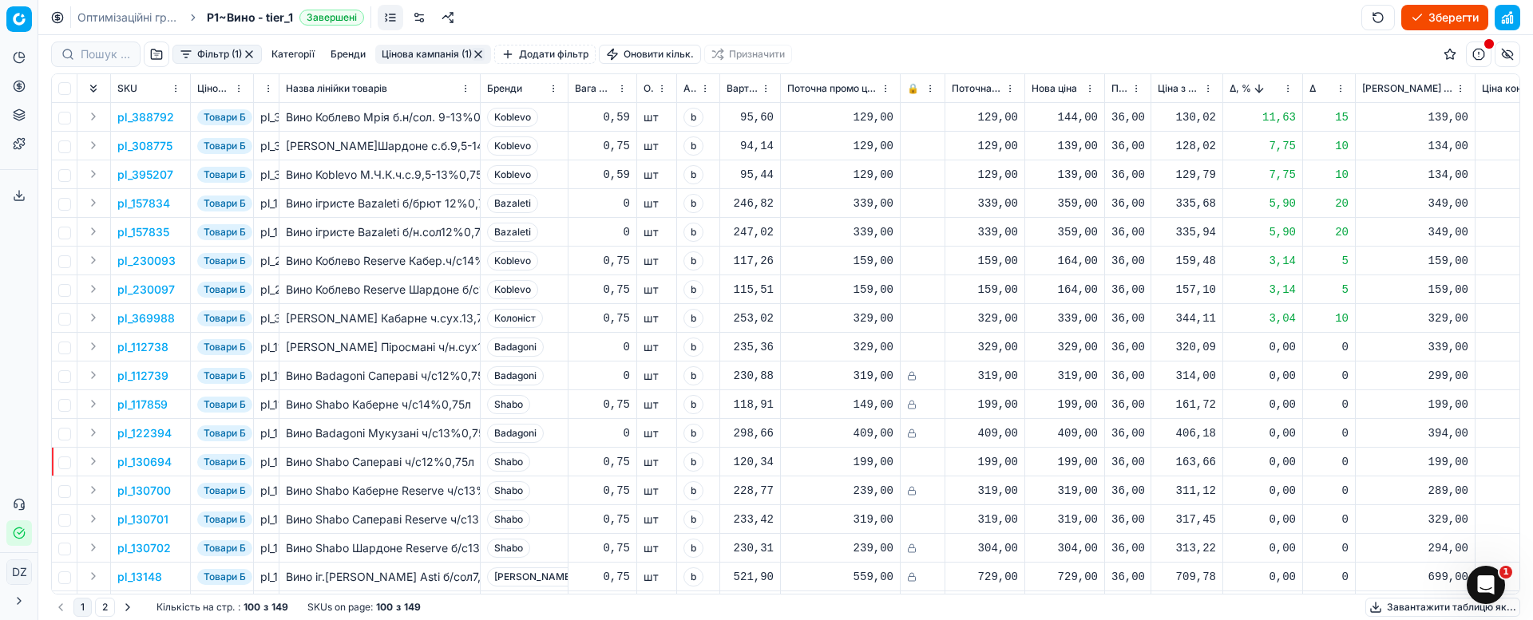
click at [150, 202] on p "pl_157834" at bounding box center [143, 204] width 53 height 16
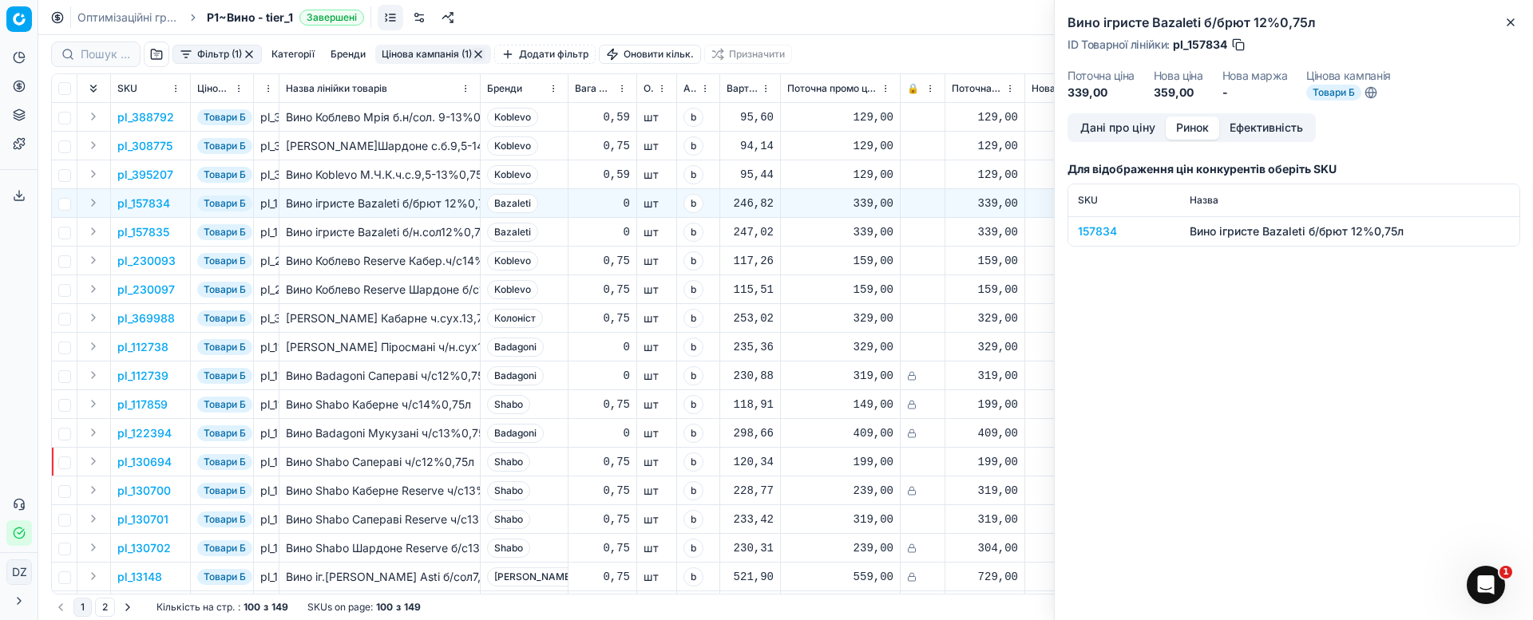
click at [1199, 125] on button "Ринок" at bounding box center [1192, 128] width 53 height 23
click at [1096, 230] on div "157834" at bounding box center [1124, 232] width 93 height 16
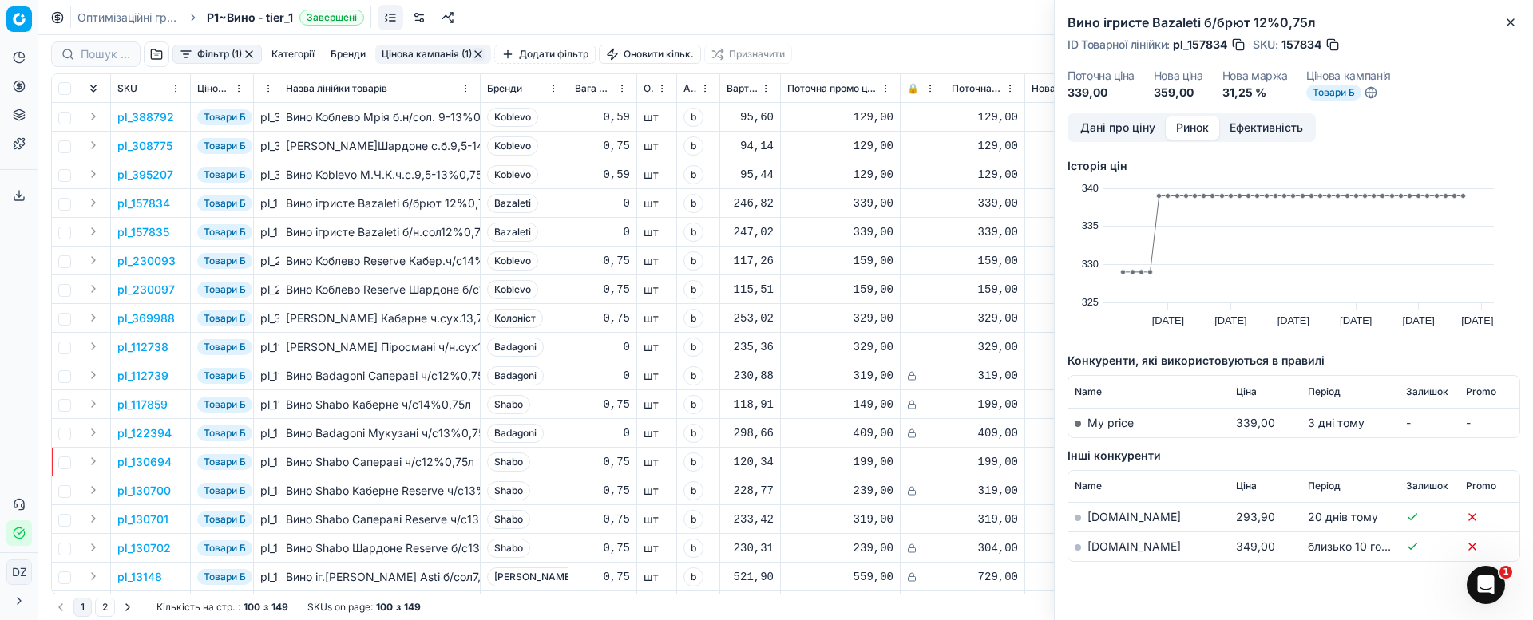
click at [1094, 544] on link "[DOMAIN_NAME]" at bounding box center [1133, 547] width 93 height 14
click at [1506, 16] on icon "button" at bounding box center [1510, 22] width 13 height 13
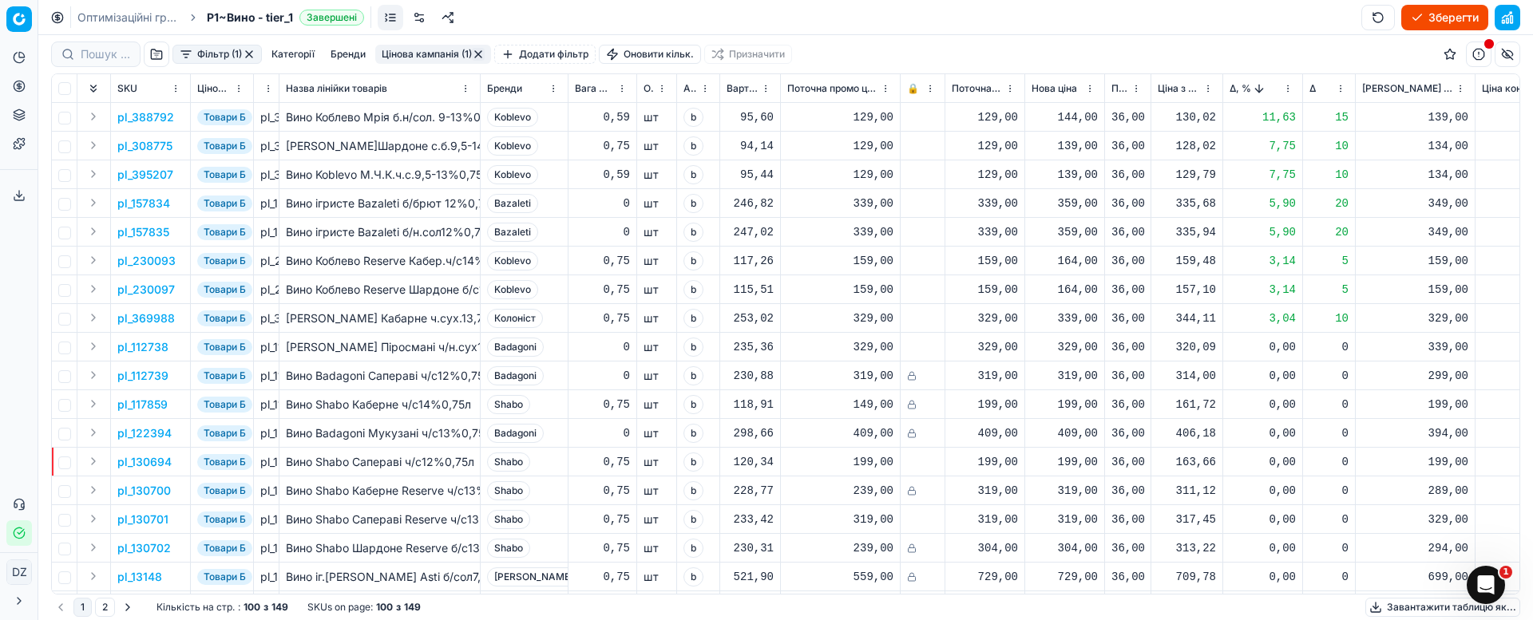
click at [250, 53] on button "button" at bounding box center [249, 54] width 13 height 13
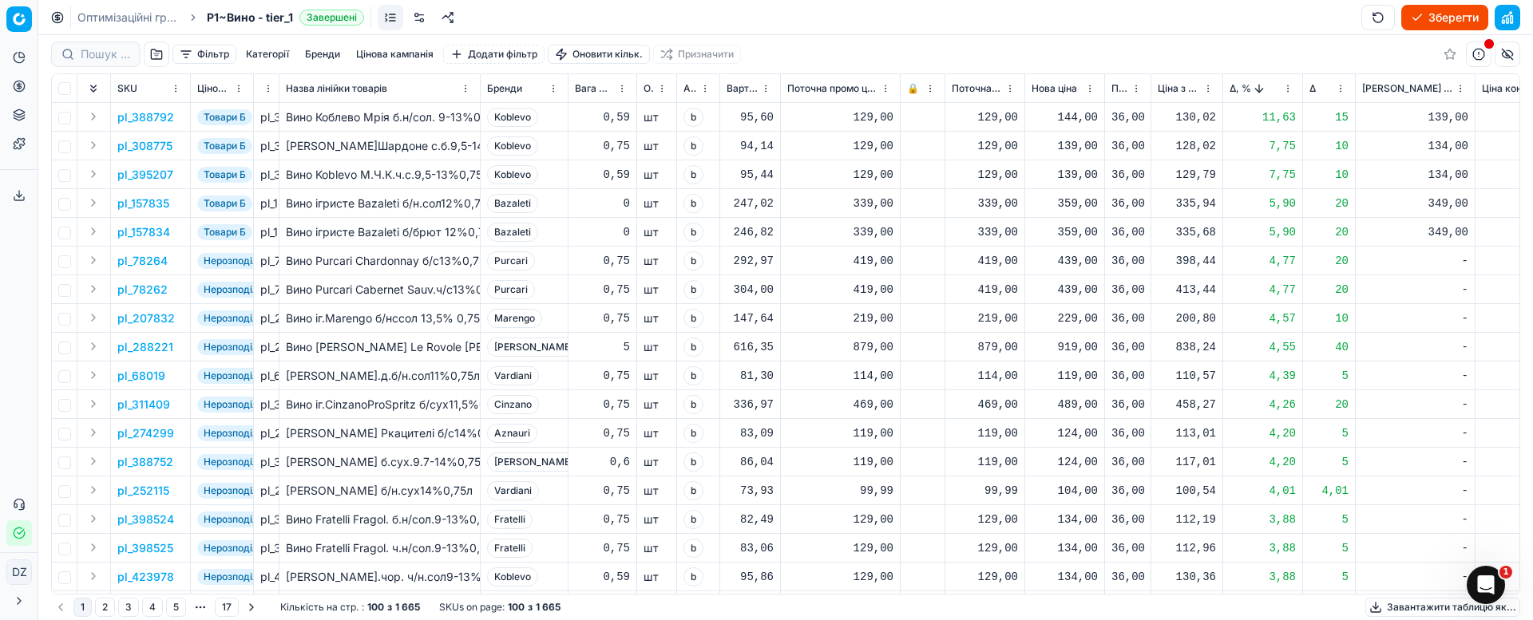
click at [409, 50] on button "Цінова кампанія" at bounding box center [395, 54] width 90 height 19
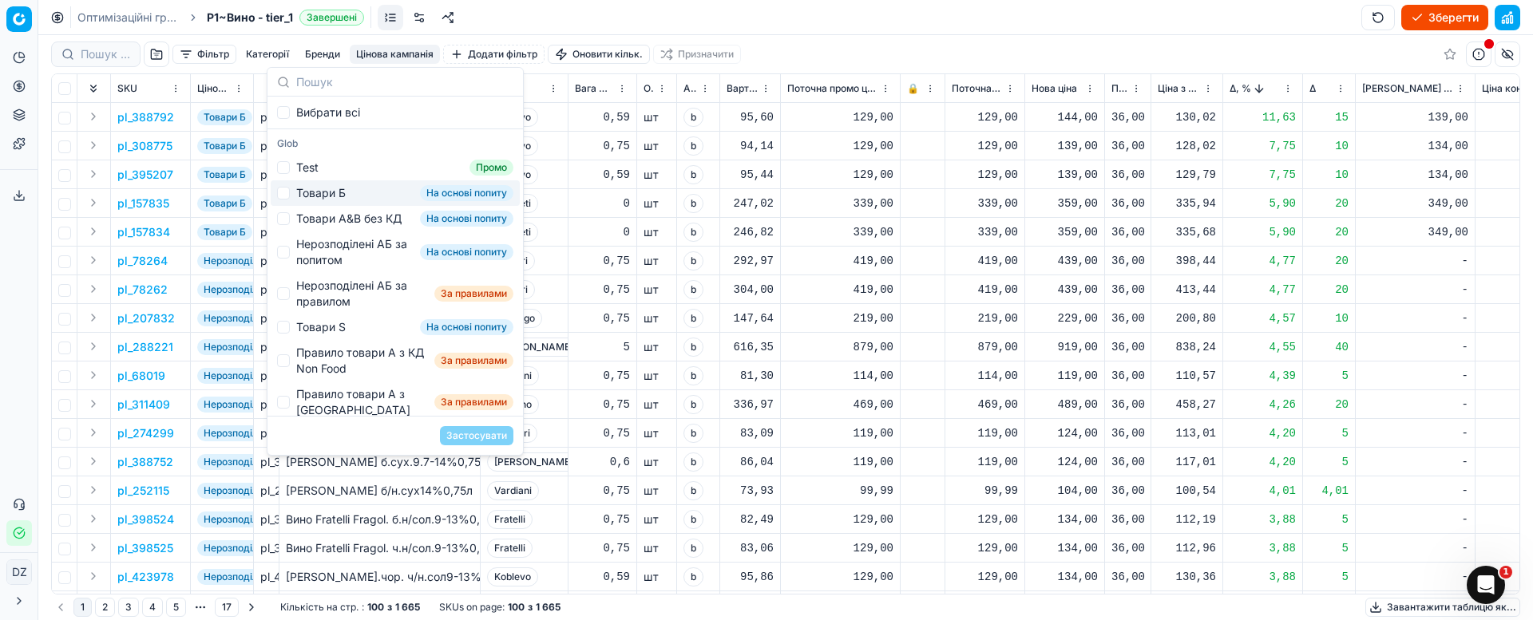
click at [299, 188] on div "Товари Б" at bounding box center [320, 193] width 49 height 16
checkbox input "true"
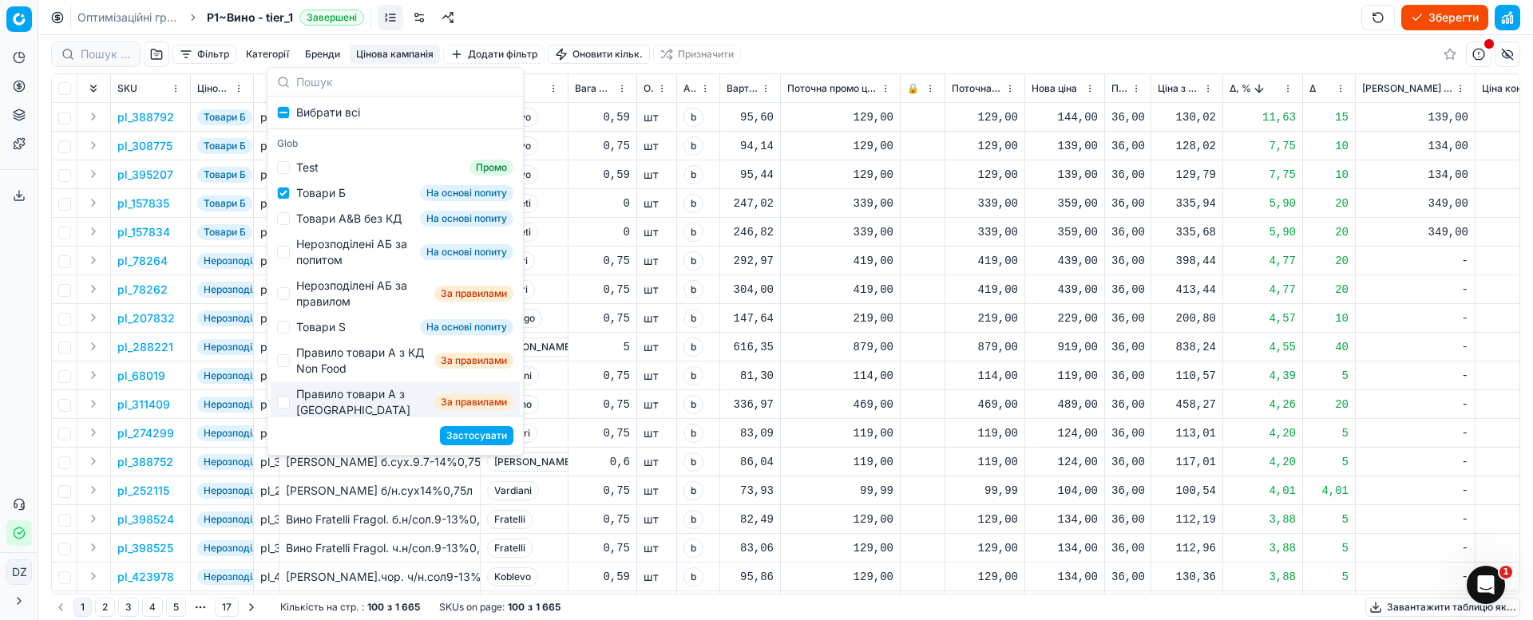
click at [464, 433] on button "Застосувати" at bounding box center [476, 435] width 73 height 19
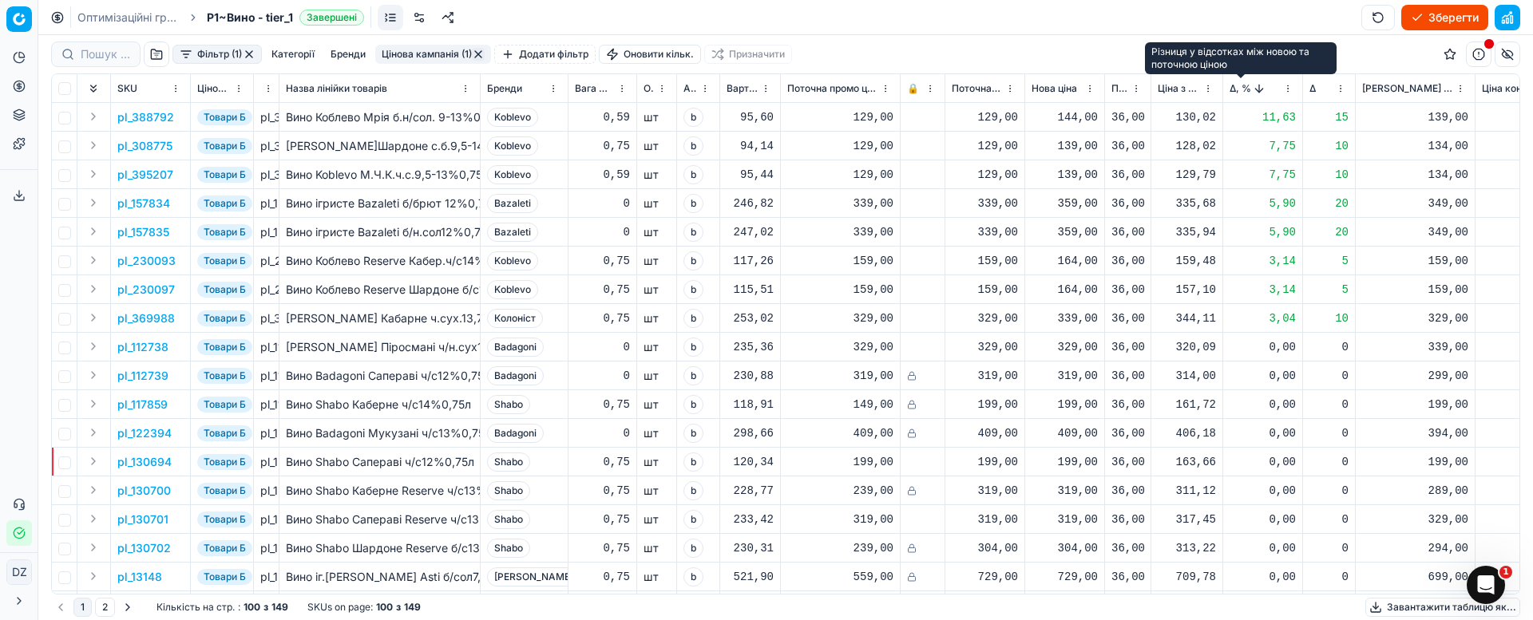
click at [1239, 86] on span "Δ, %" at bounding box center [1240, 88] width 22 height 13
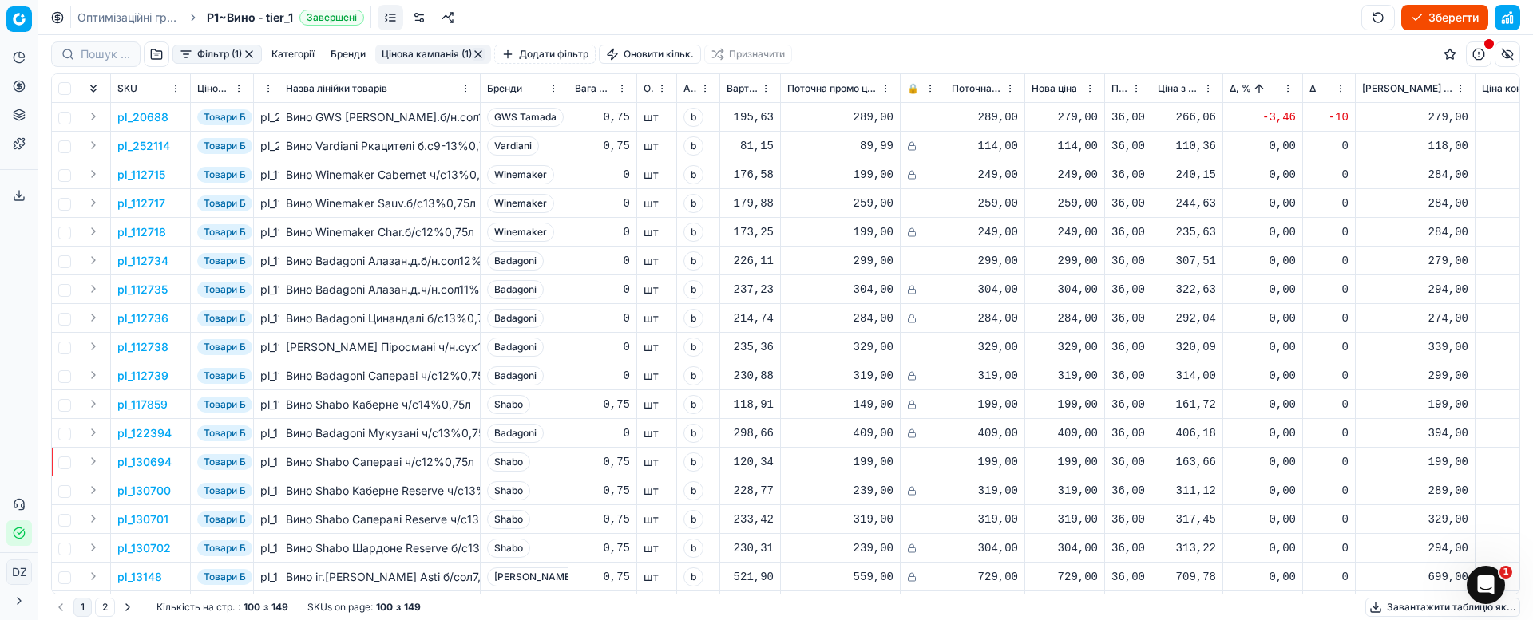
click at [137, 119] on p "pl_20688" at bounding box center [142, 117] width 51 height 16
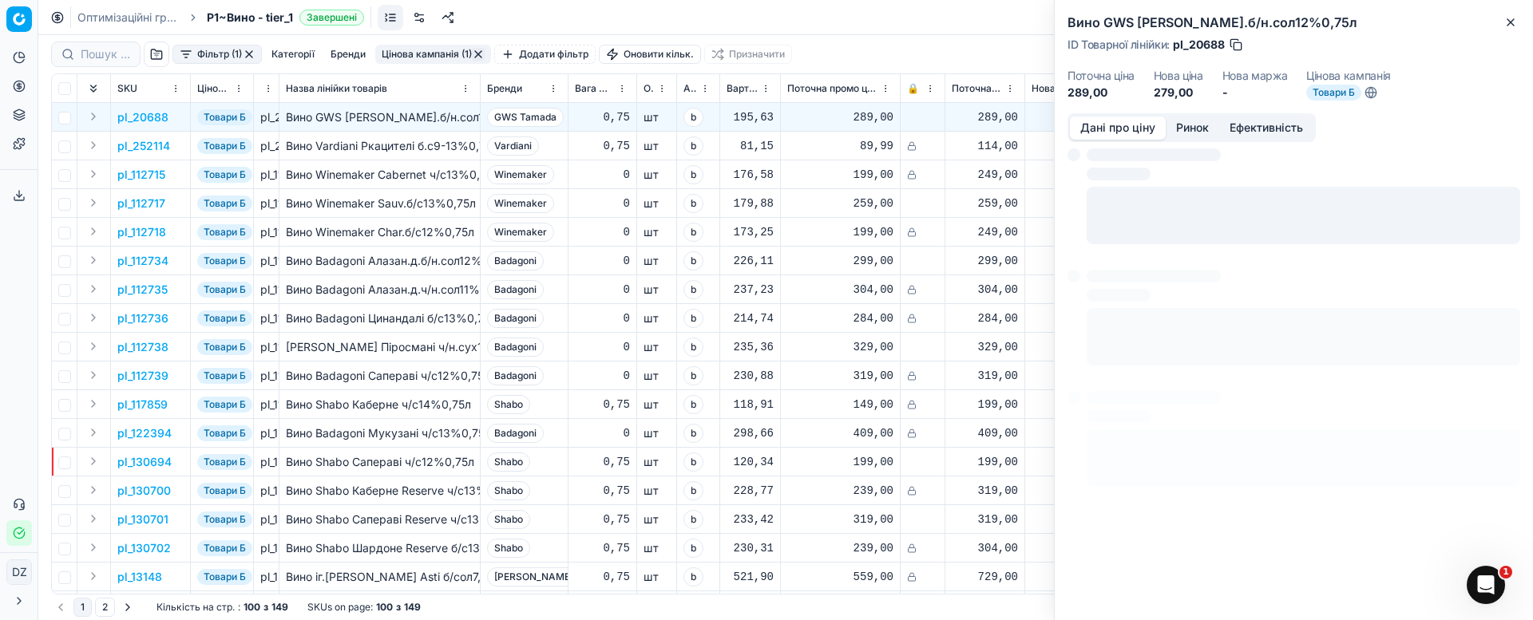
click at [1191, 127] on button "Ринок" at bounding box center [1192, 128] width 53 height 23
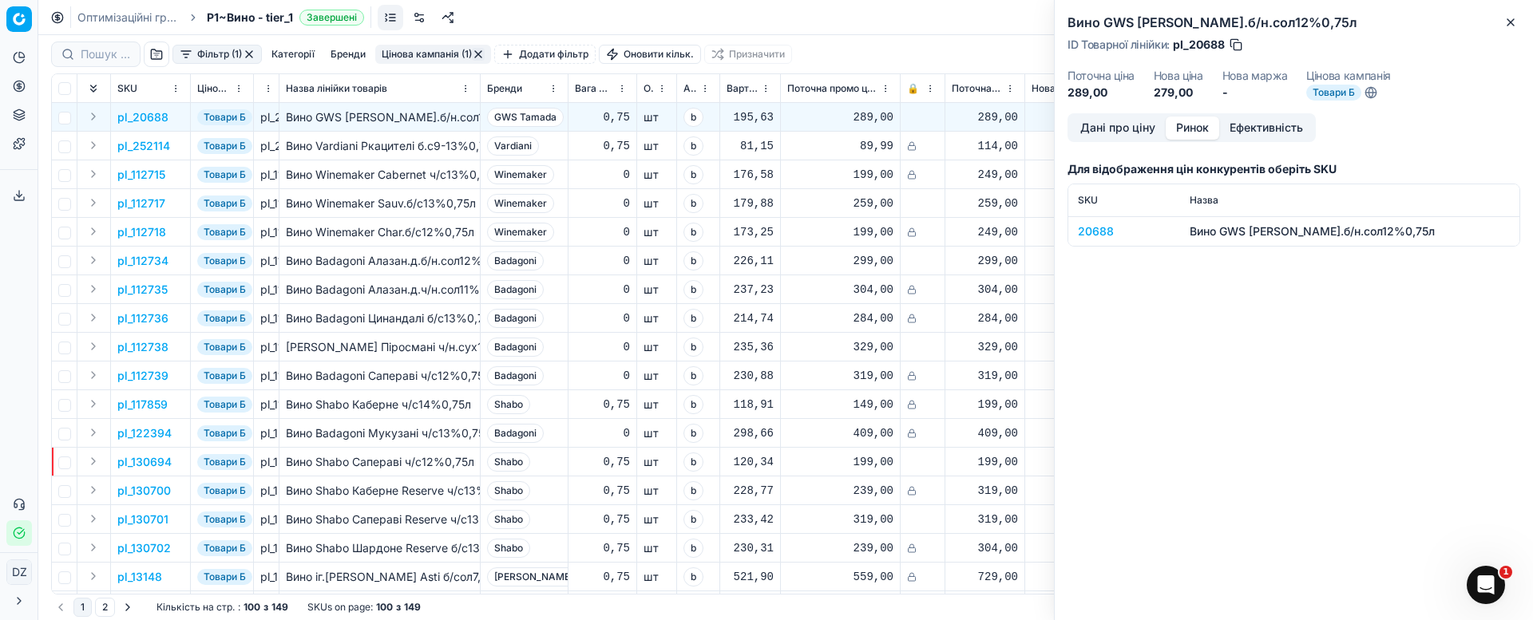
click at [1097, 235] on div "20688" at bounding box center [1124, 232] width 93 height 16
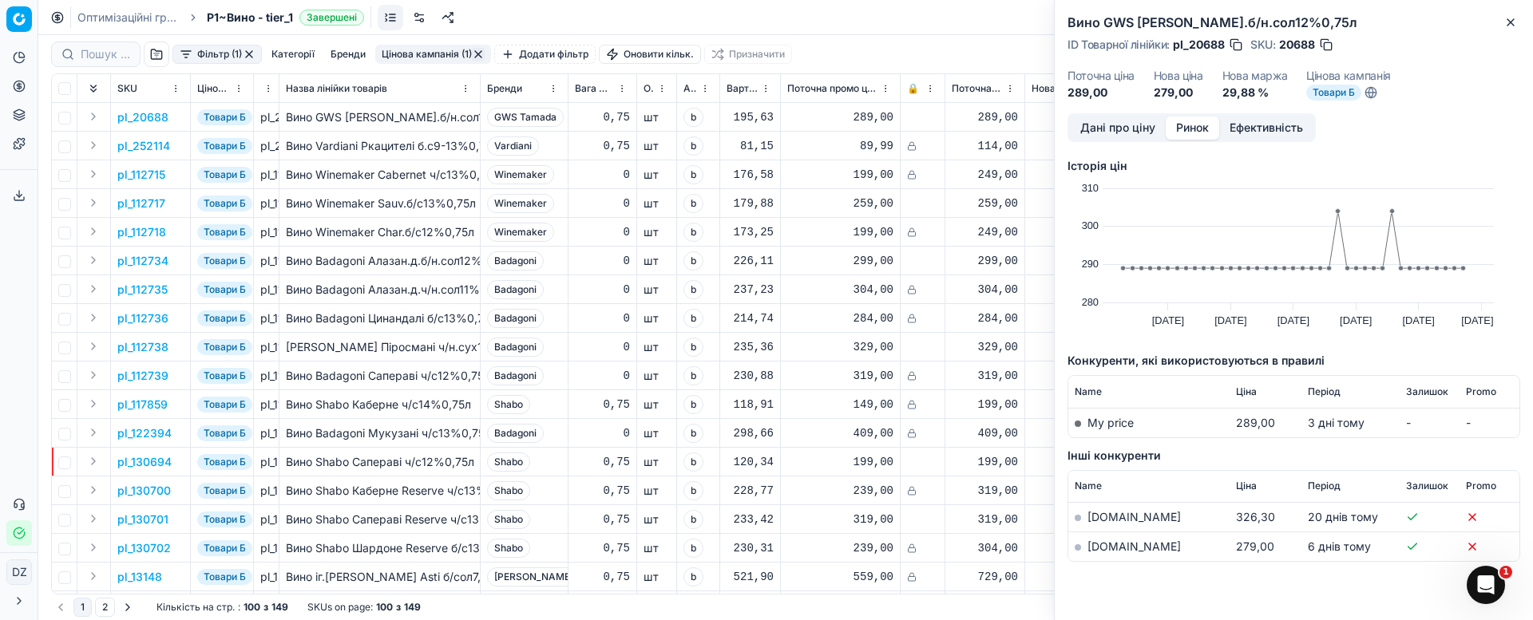
click at [1087, 553] on td "[DOMAIN_NAME]" at bounding box center [1148, 547] width 161 height 30
click at [1098, 547] on link "[DOMAIN_NAME]" at bounding box center [1133, 547] width 93 height 14
click at [1510, 18] on icon "button" at bounding box center [1510, 22] width 13 height 13
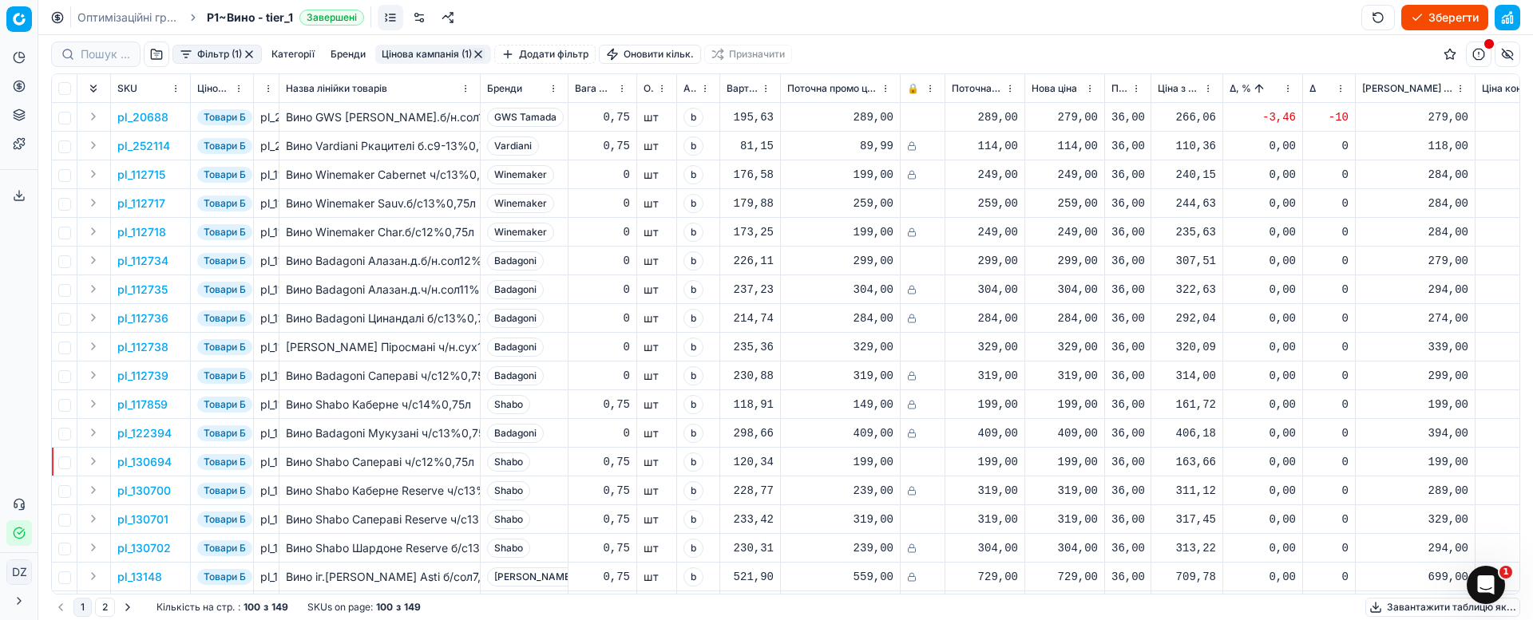
click at [1075, 119] on div "279,00" at bounding box center [1064, 117] width 66 height 16
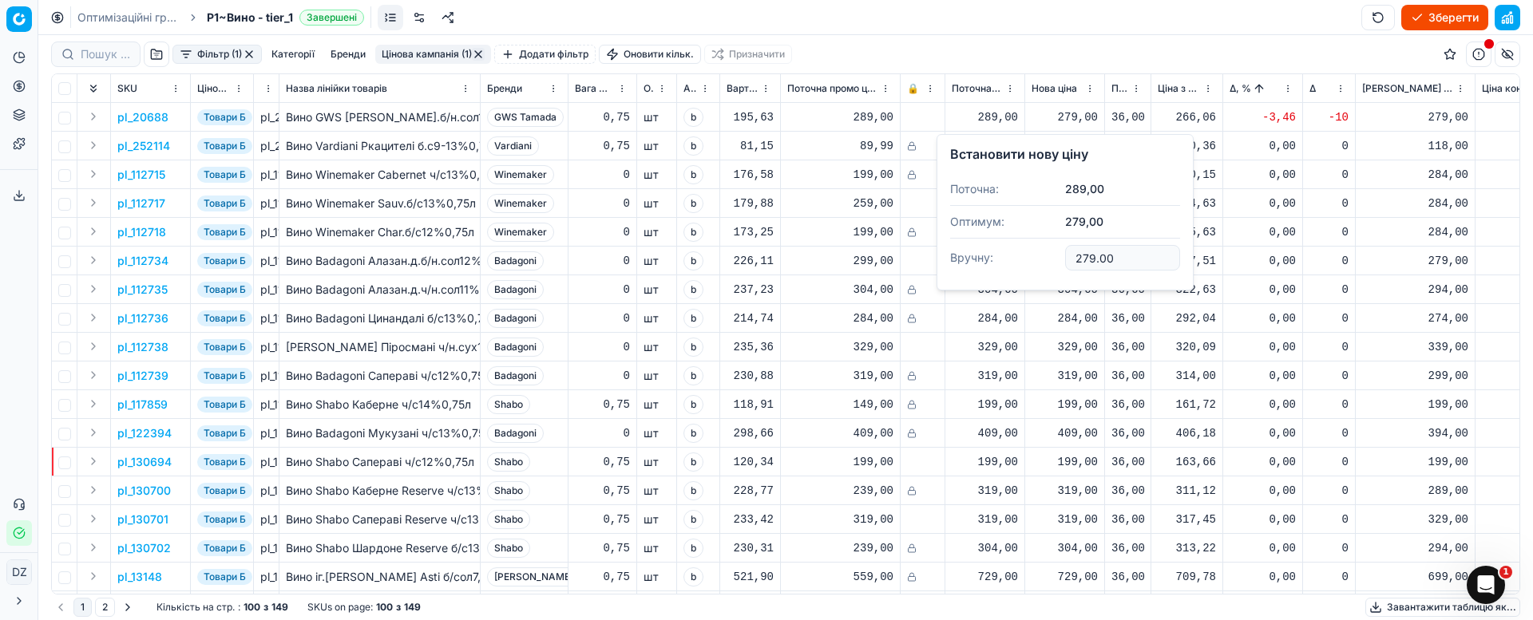
drag, startPoint x: 1133, startPoint y: 255, endPoint x: 1012, endPoint y: 254, distance: 120.6
click at [1012, 254] on dl "Поточна: 289,00 Оптимум: 279,00 Вручну: 279.00" at bounding box center [1065, 225] width 230 height 104
type input "289.00"
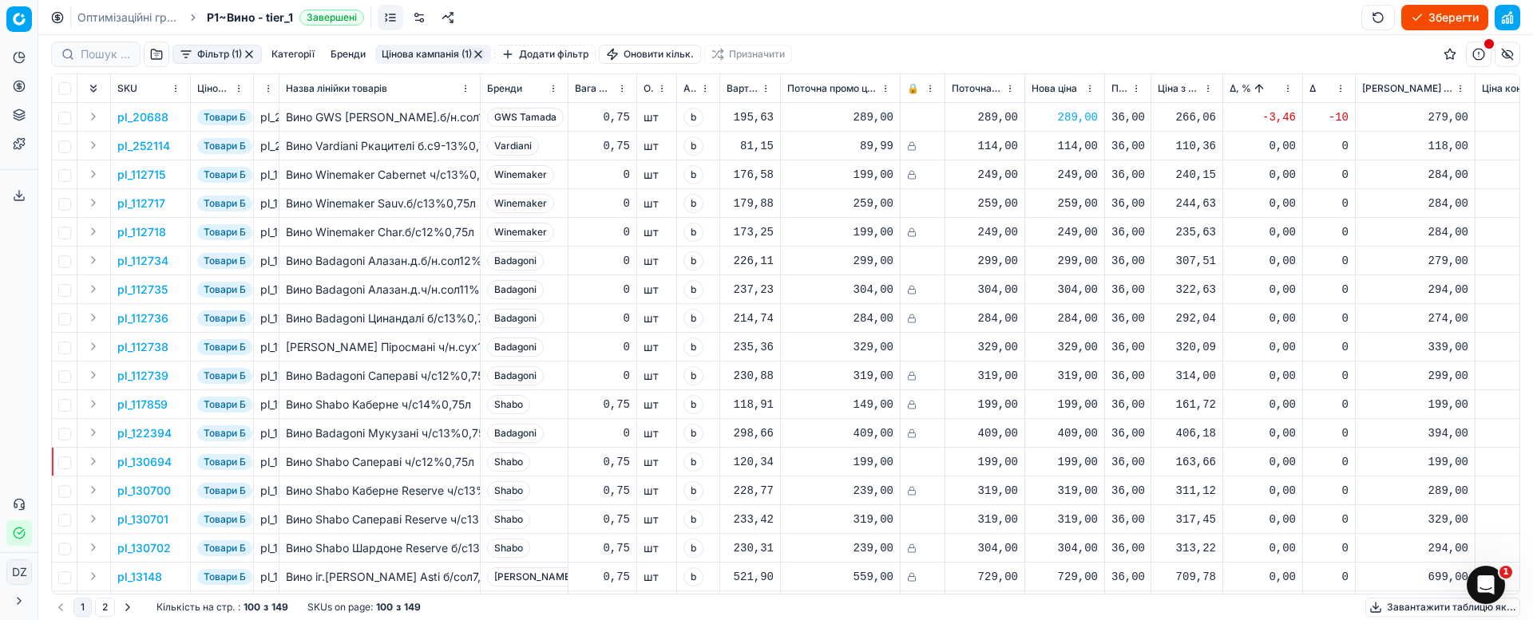
click at [142, 144] on p "pl_252114" at bounding box center [143, 146] width 53 height 16
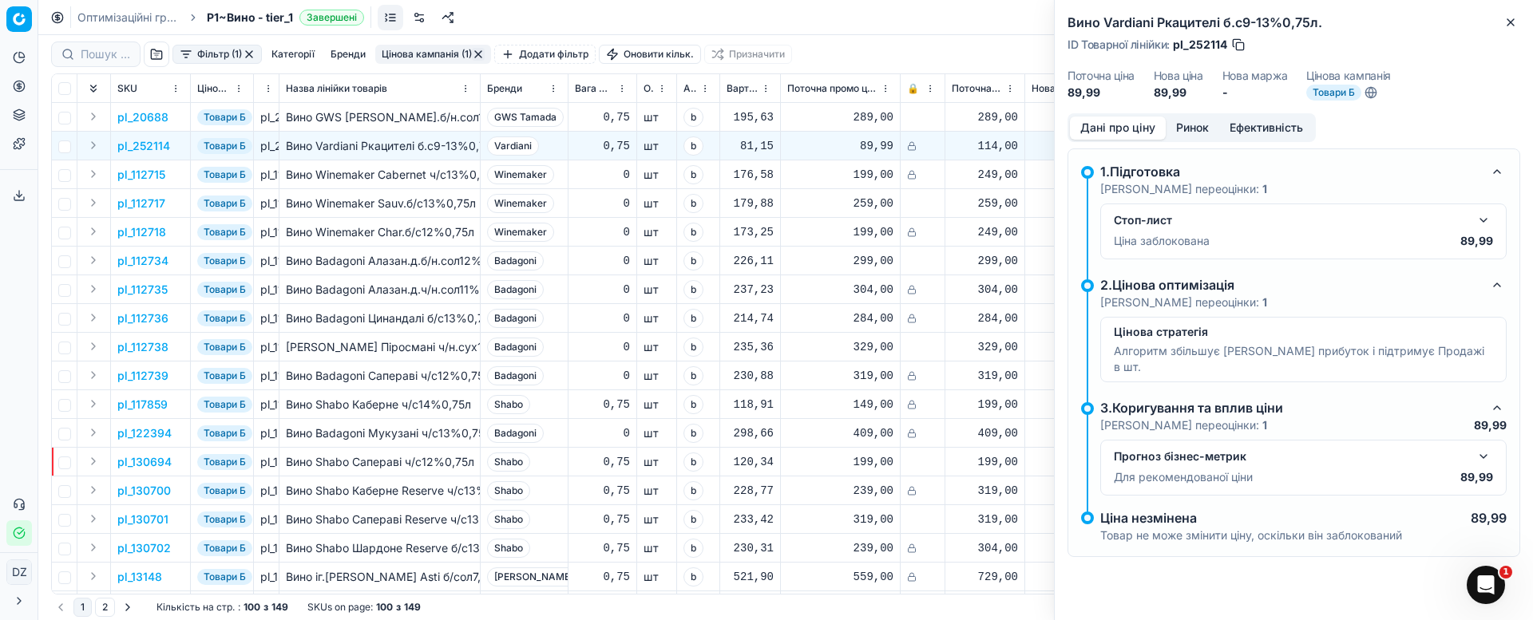
click at [976, 200] on div "259,00" at bounding box center [985, 204] width 66 height 16
click at [1517, 13] on button "Close" at bounding box center [1510, 22] width 19 height 19
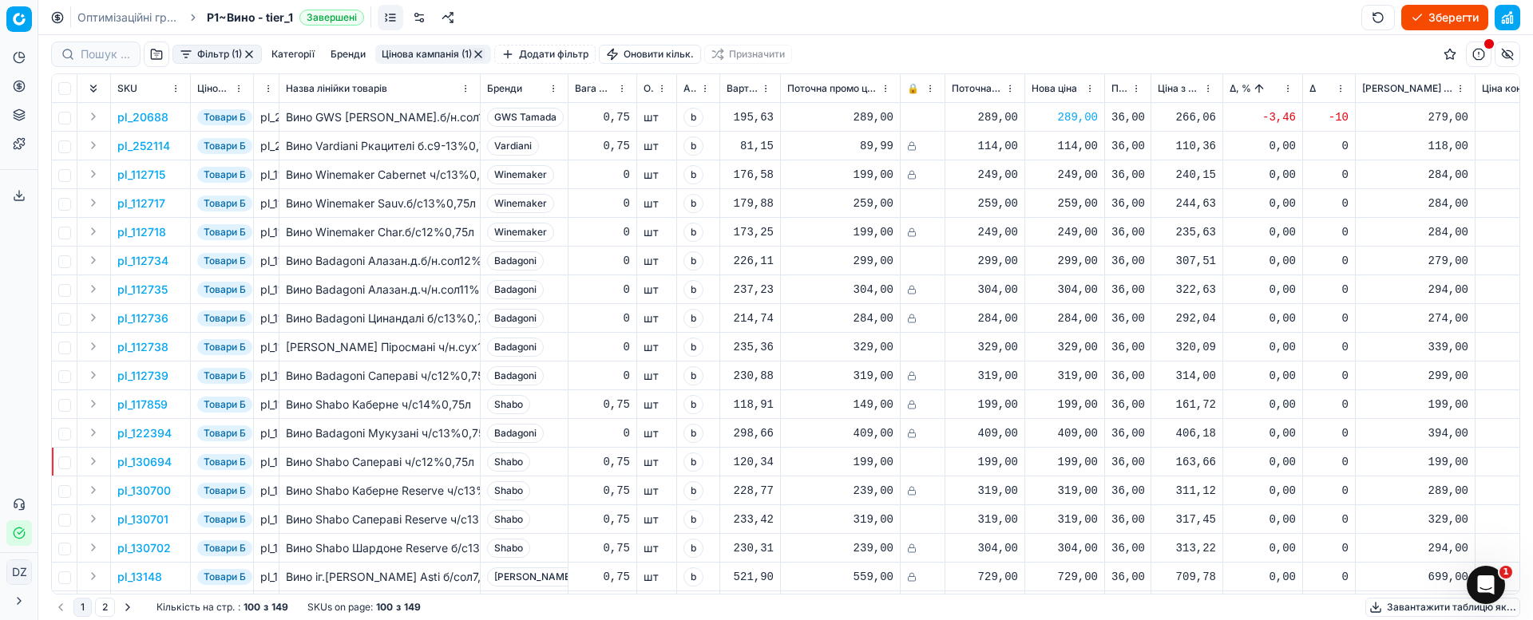
click at [147, 204] on p "pl_112717" at bounding box center [141, 204] width 48 height 16
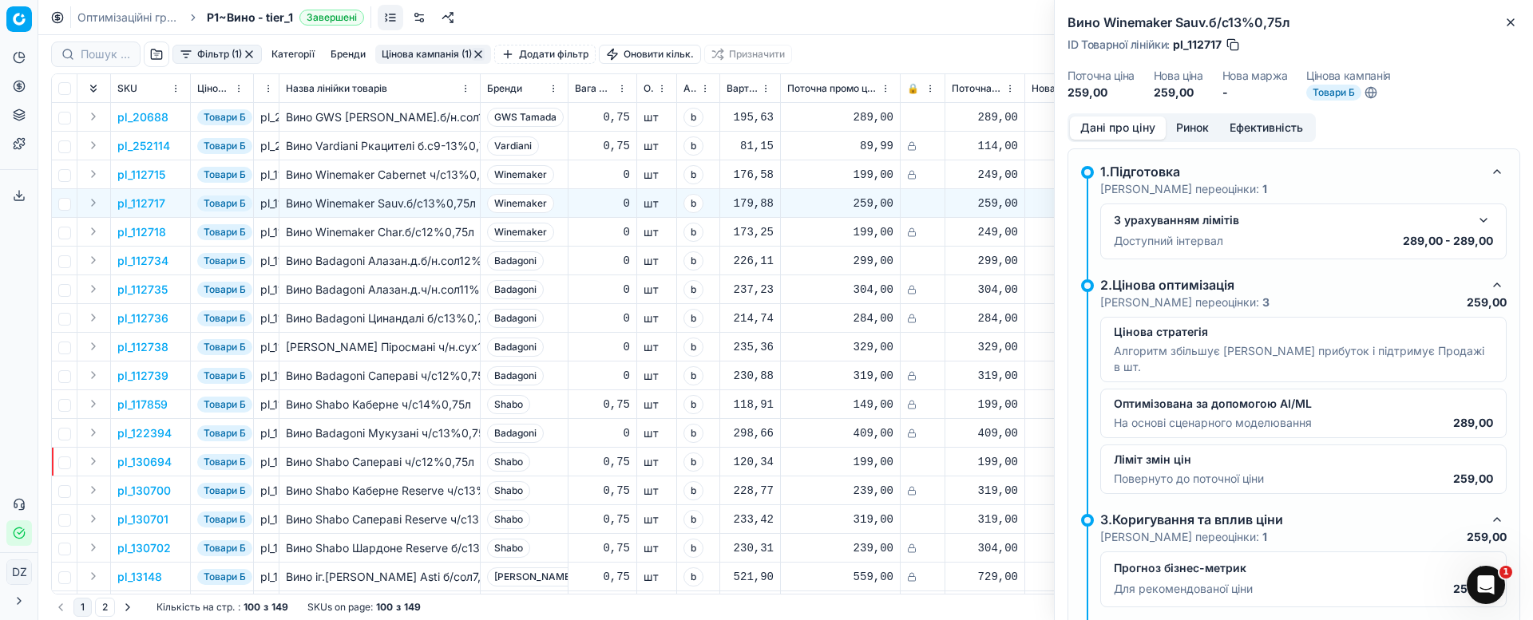
click at [1196, 125] on button "Ринок" at bounding box center [1192, 128] width 53 height 23
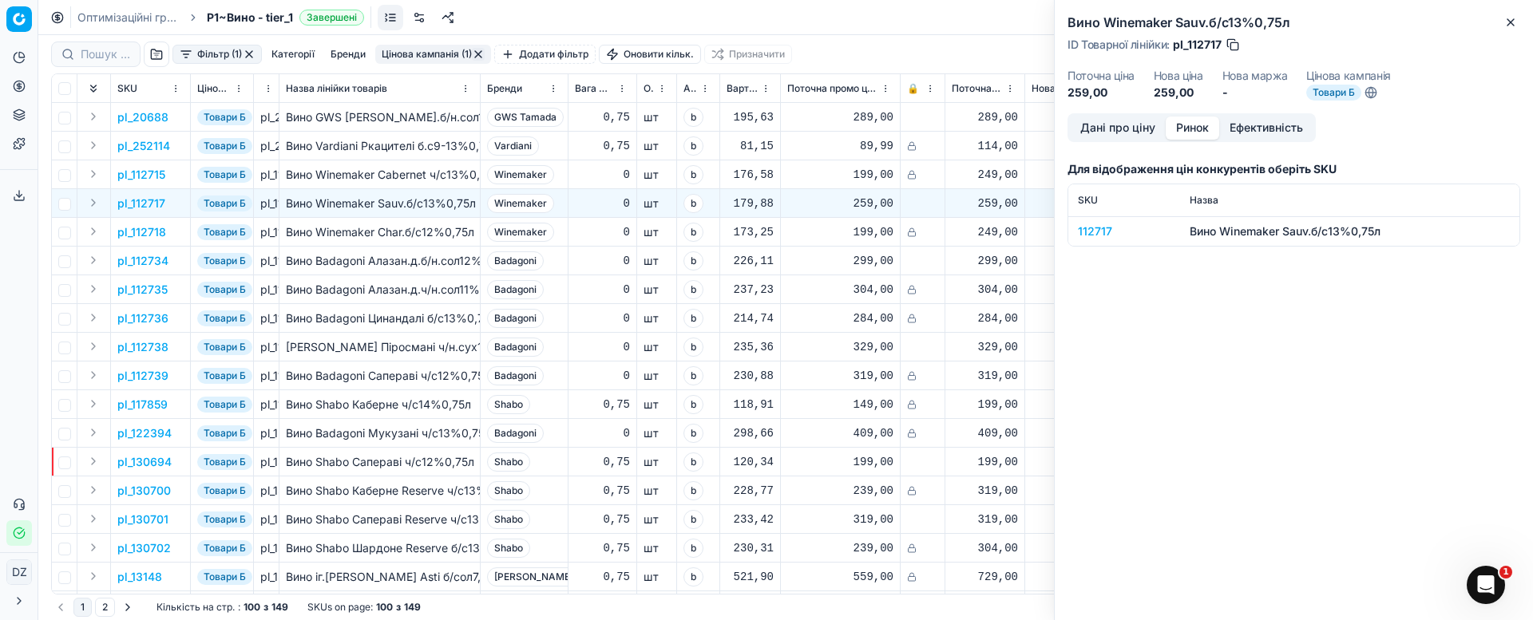
click at [1095, 229] on div "112717" at bounding box center [1124, 232] width 93 height 16
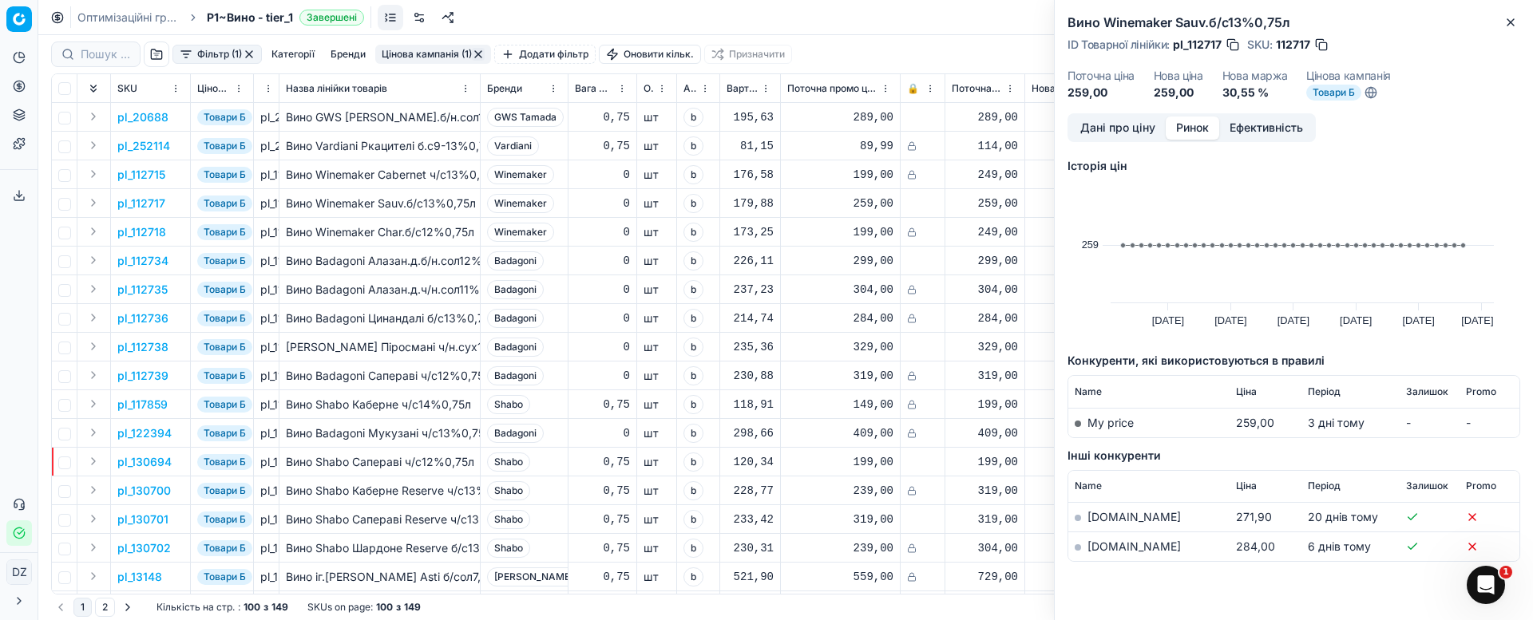
click at [1108, 544] on link "[DOMAIN_NAME]" at bounding box center [1133, 547] width 93 height 14
click at [1514, 17] on icon "button" at bounding box center [1510, 22] width 13 height 13
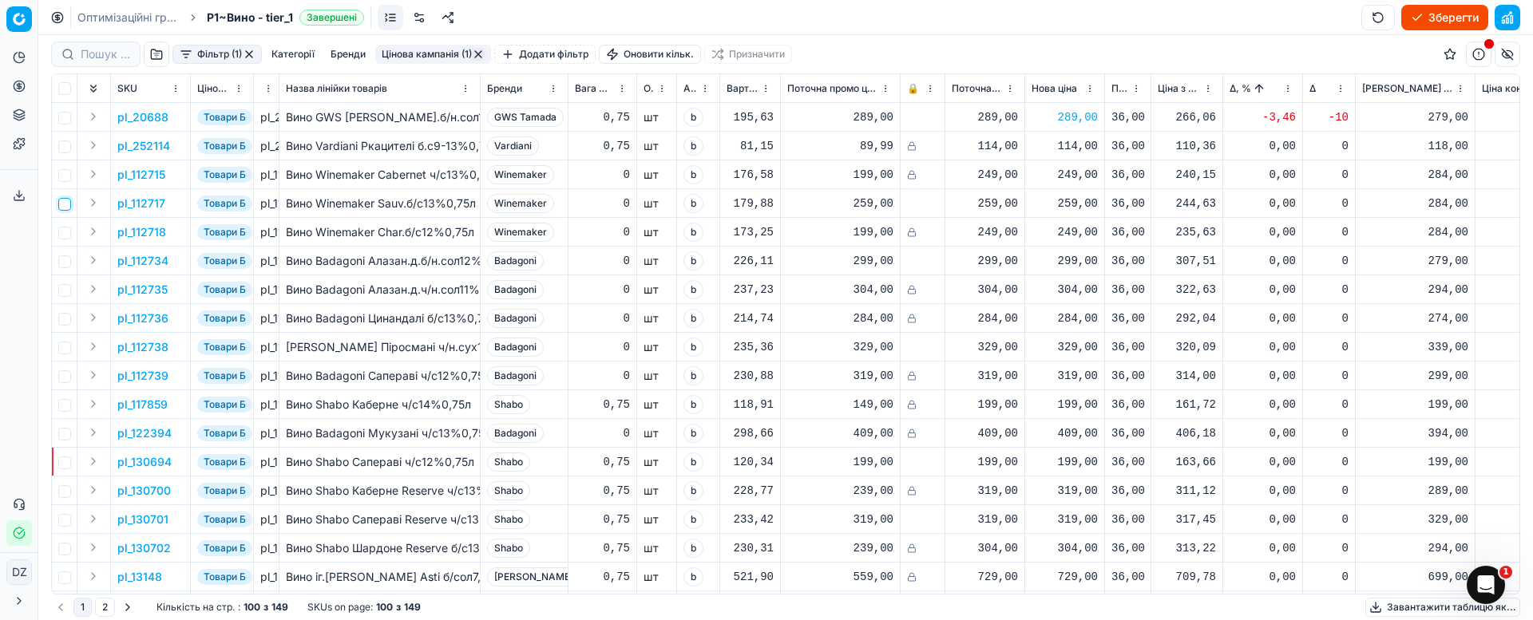
click at [67, 204] on input "checkbox" at bounding box center [64, 204] width 13 height 13
checkbox input "true"
click at [136, 204] on p "pl_112717" at bounding box center [141, 204] width 48 height 16
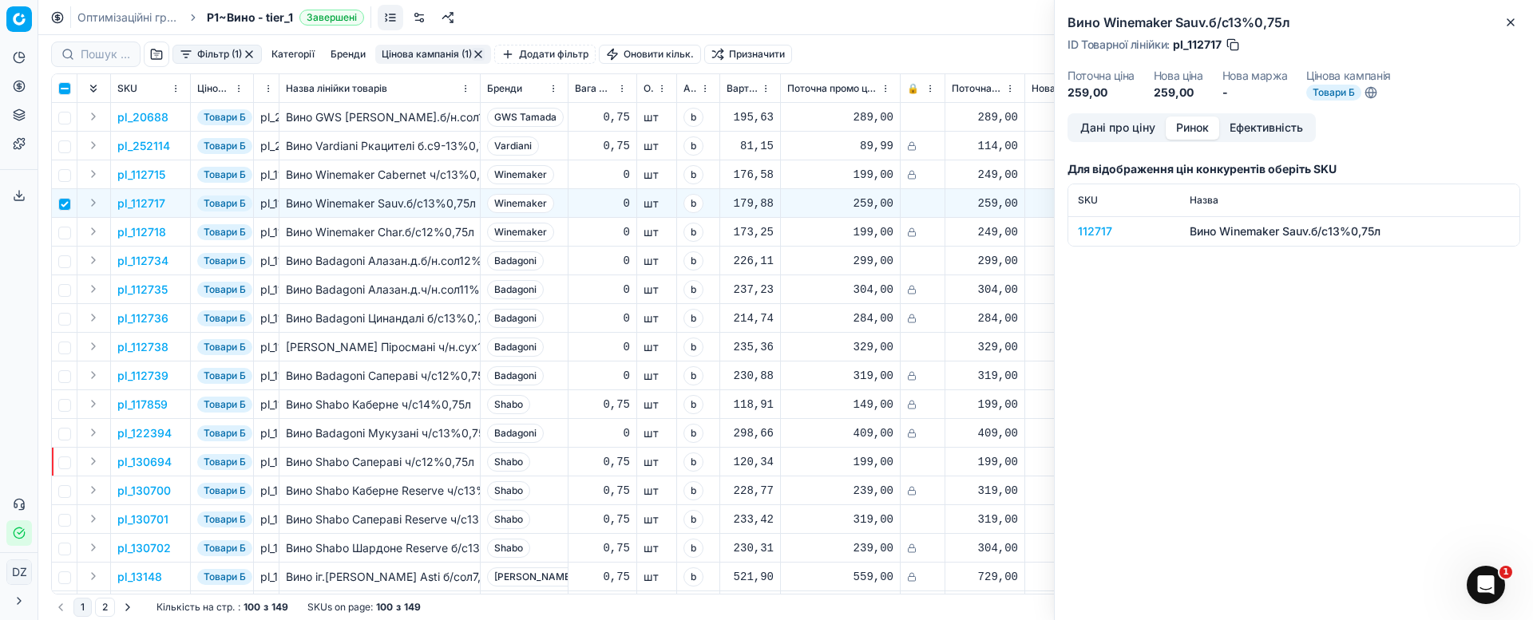
click at [1201, 127] on button "Ринок" at bounding box center [1192, 128] width 53 height 23
click at [1098, 225] on div "112717" at bounding box center [1124, 232] width 93 height 16
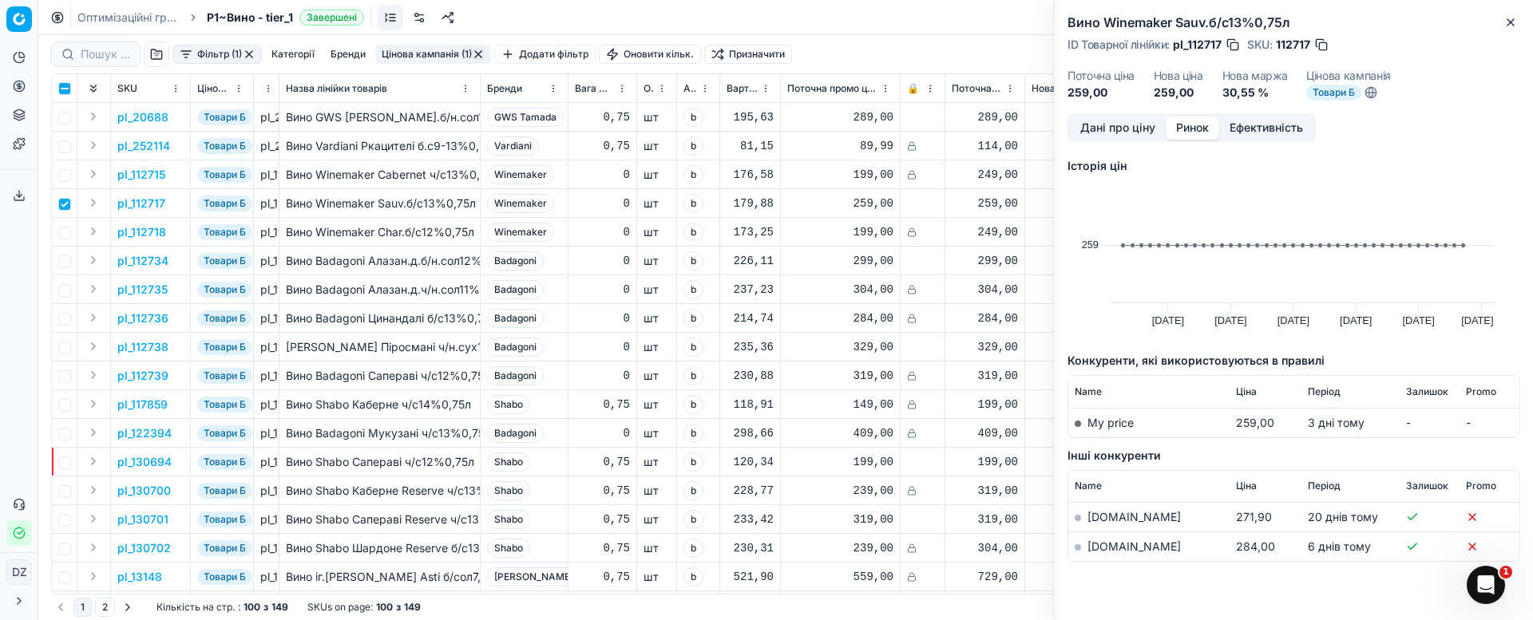
click at [1110, 544] on link "[DOMAIN_NAME]" at bounding box center [1133, 547] width 93 height 14
click at [1516, 14] on button "Close" at bounding box center [1510, 22] width 19 height 19
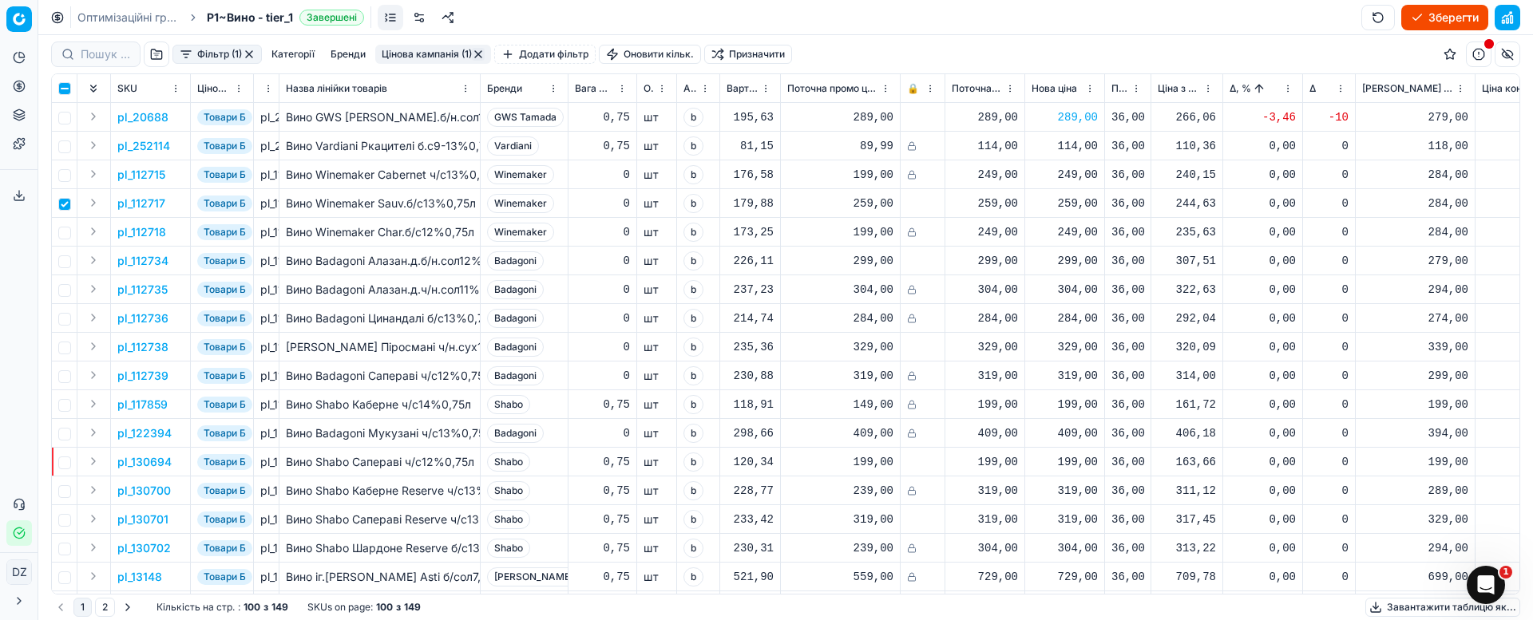
click at [1065, 202] on div "259,00" at bounding box center [1064, 204] width 66 height 16
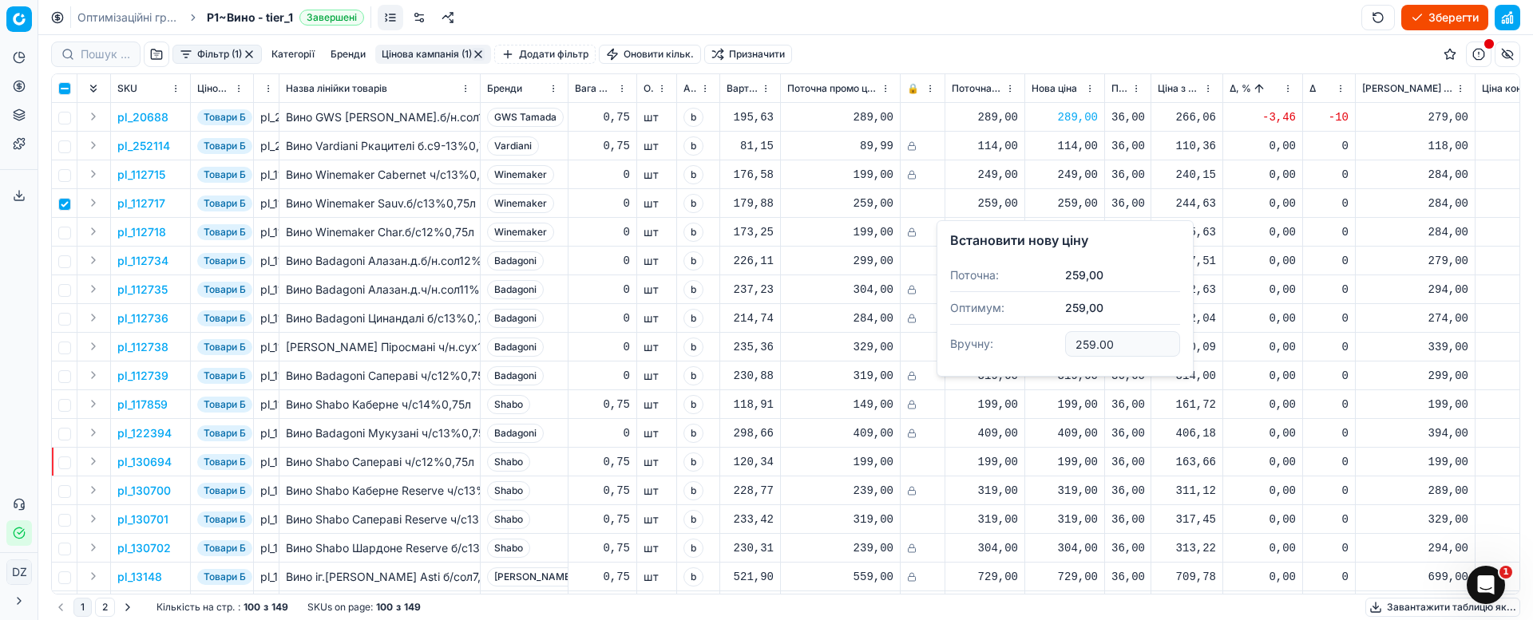
drag, startPoint x: 1130, startPoint y: 348, endPoint x: 1010, endPoint y: 345, distance: 119.8
click at [1010, 345] on dl "Поточна: 259,00 Оптимум: 259,00 Вручну: 259.00" at bounding box center [1065, 311] width 230 height 104
type input "264.00"
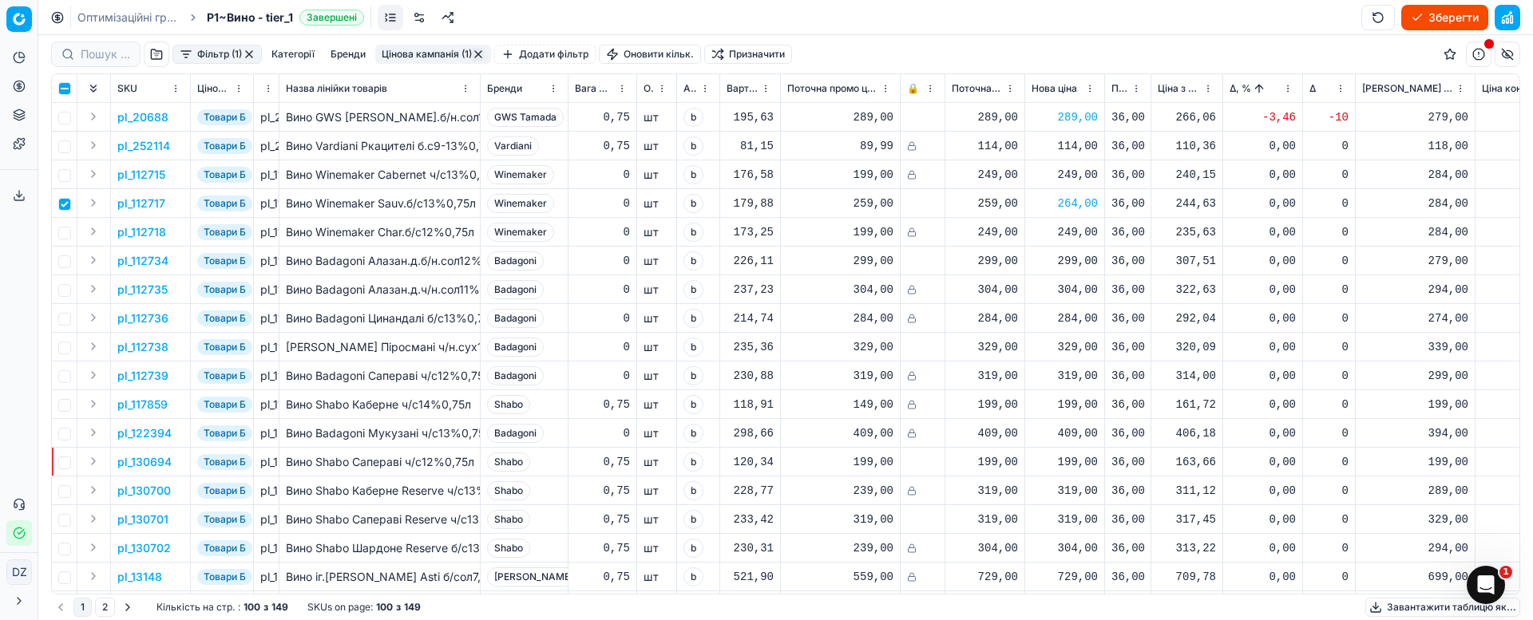
click at [72, 203] on td at bounding box center [65, 203] width 26 height 29
click at [62, 258] on input "checkbox" at bounding box center [64, 261] width 13 height 13
checkbox input "true"
click at [65, 204] on input "checkbox" at bounding box center [64, 204] width 13 height 13
checkbox input "false"
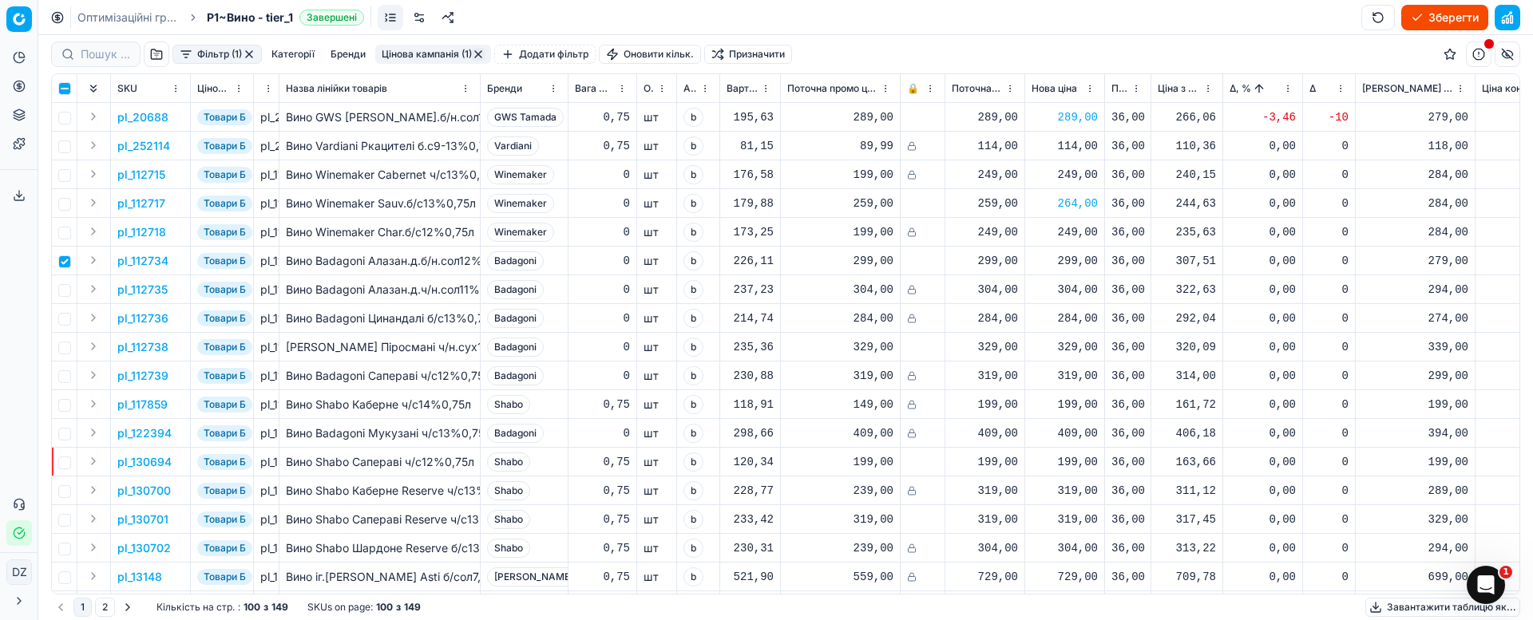
click at [1071, 263] on div "299,00" at bounding box center [1064, 261] width 66 height 16
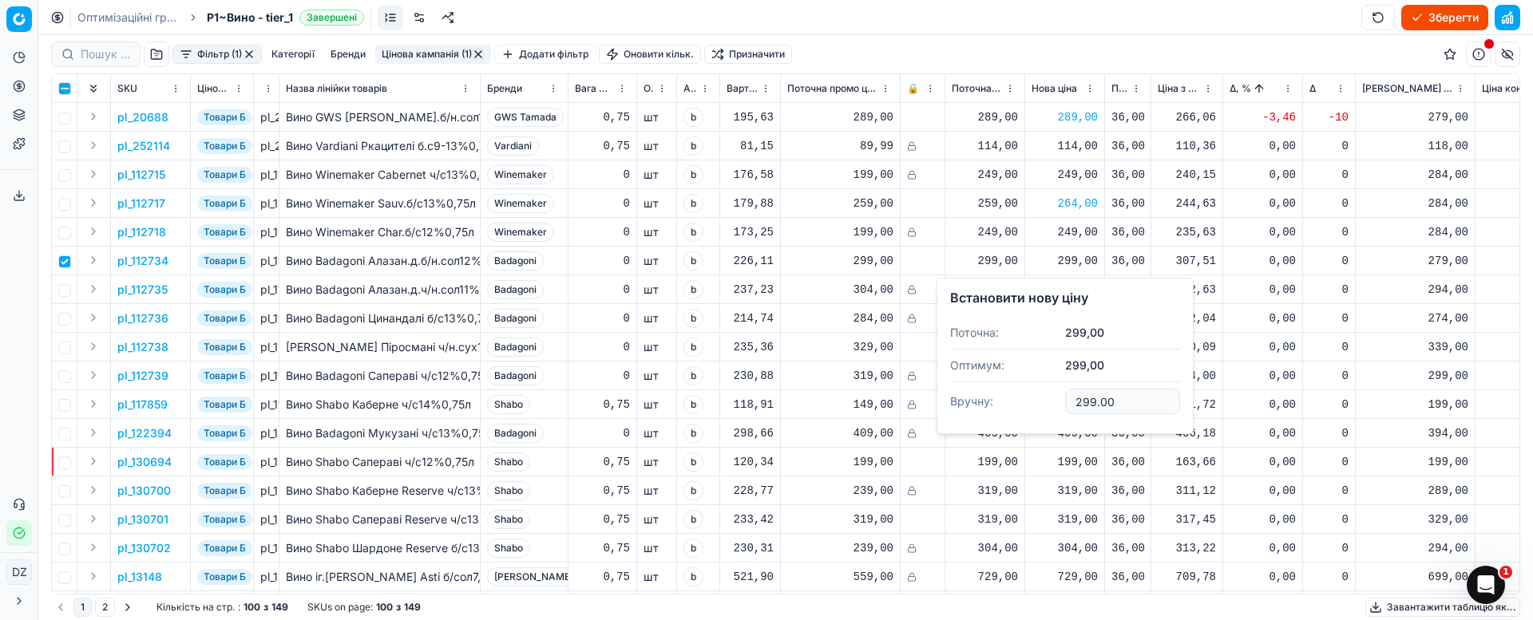
click at [710, 351] on div "b" at bounding box center [698, 347] width 30 height 19
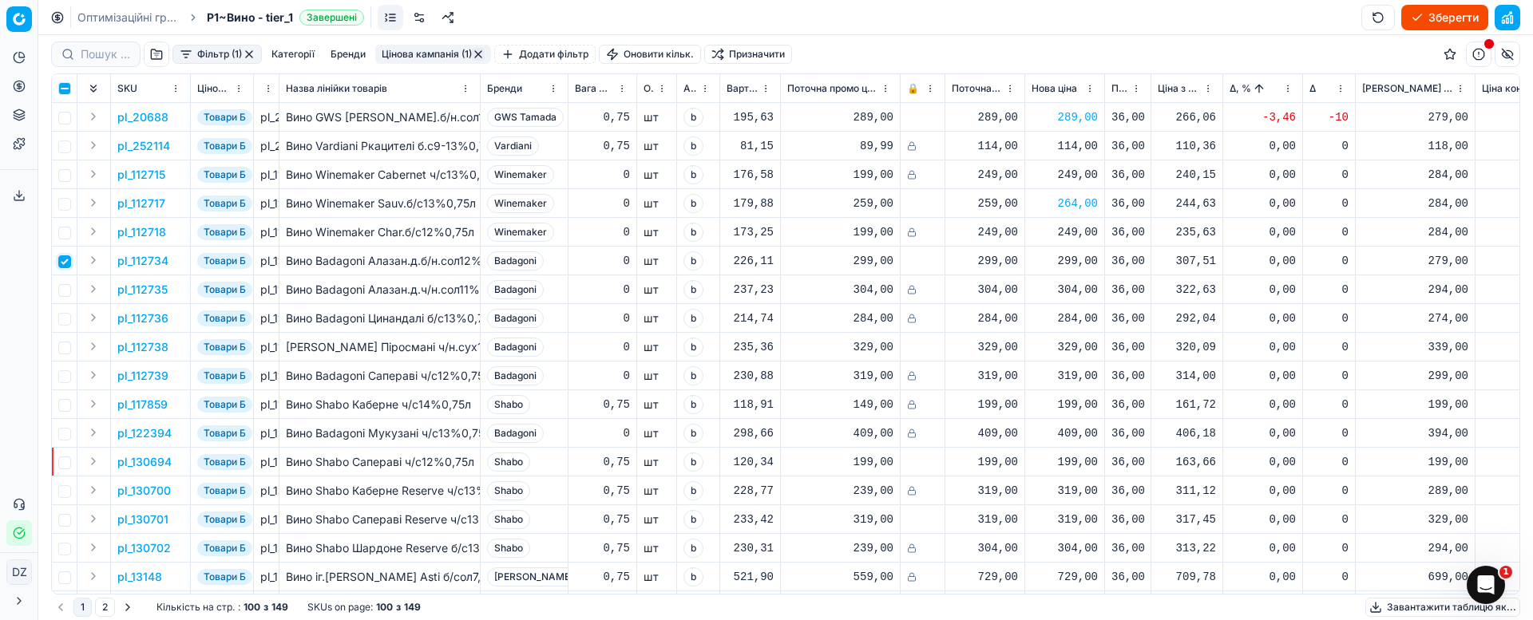
click at [63, 261] on input "checkbox" at bounding box center [64, 261] width 13 height 13
click at [67, 263] on input "checkbox" at bounding box center [64, 261] width 13 height 13
checkbox input "true"
drag, startPoint x: 172, startPoint y: 259, endPoint x: 132, endPoint y: 266, distance: 41.2
click at [132, 266] on td "pl_112734" at bounding box center [151, 261] width 80 height 29
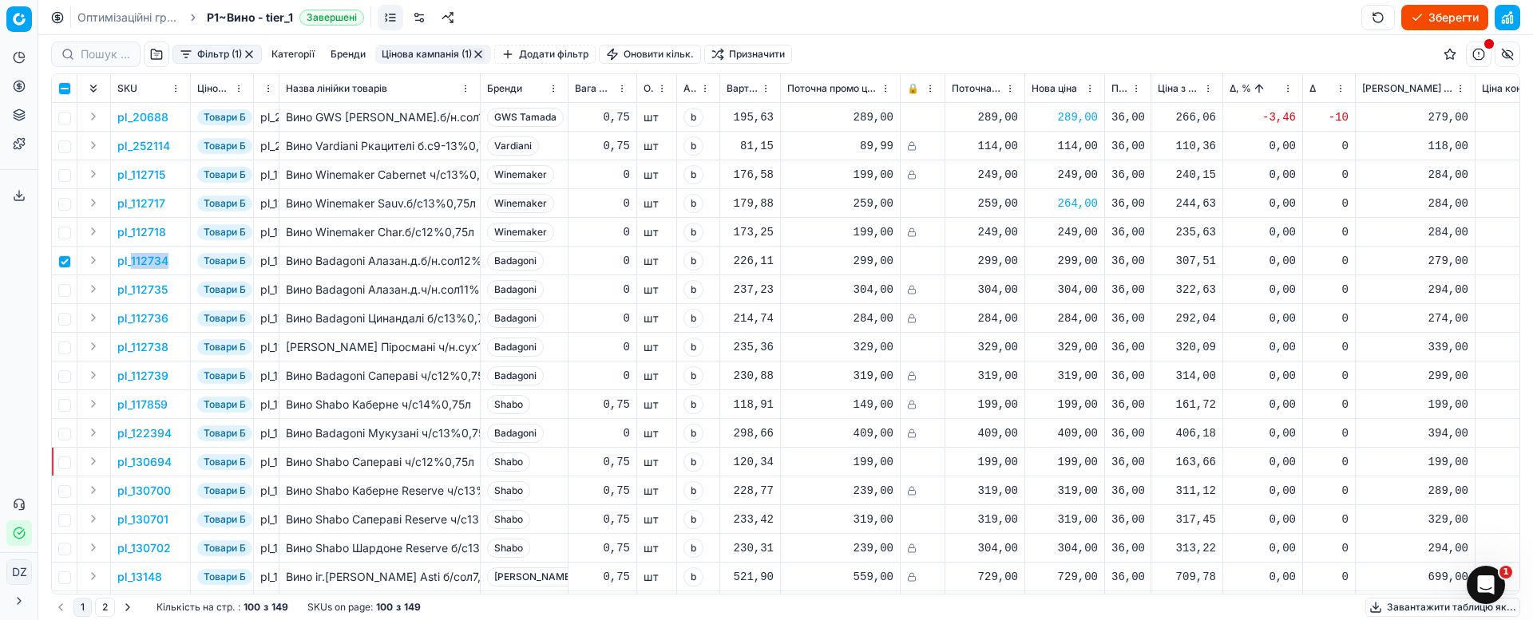
copy p "112734"
click at [1087, 259] on div "299,00" at bounding box center [1064, 261] width 66 height 16
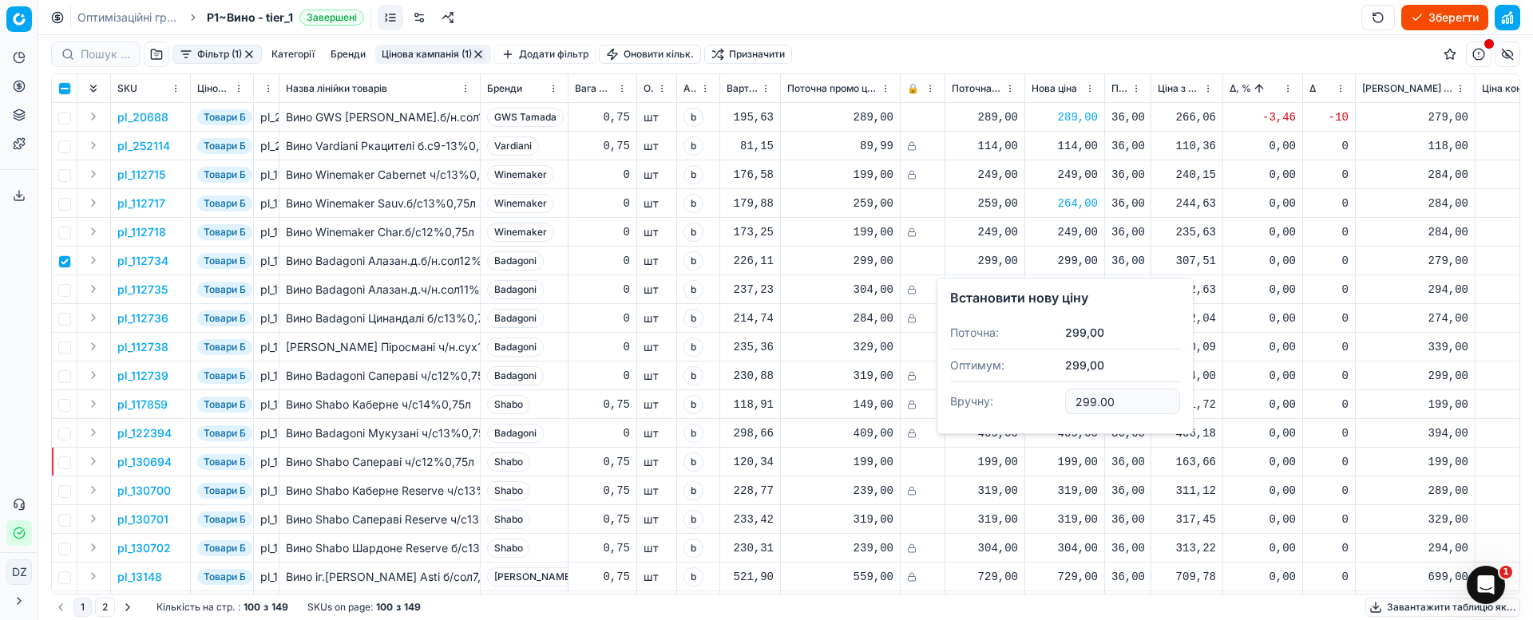
drag, startPoint x: 1093, startPoint y: 396, endPoint x: 1039, endPoint y: 394, distance: 53.5
click at [1039, 394] on dl "Поточна: 299,00 Оптимум: 299,00 Вручну: 299.00" at bounding box center [1065, 369] width 230 height 104
type input "289.00"
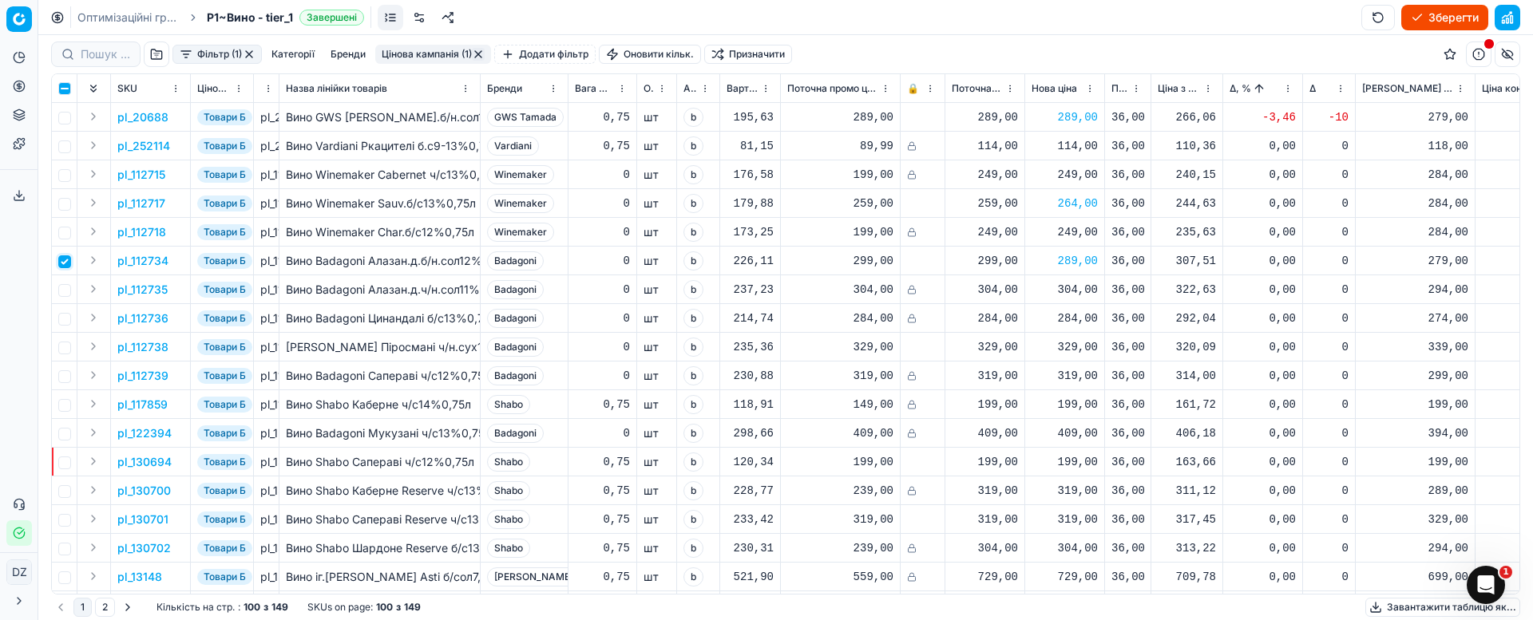
click at [67, 261] on input "checkbox" at bounding box center [64, 261] width 13 height 13
checkbox input "false"
click at [252, 55] on button "button" at bounding box center [249, 54] width 13 height 13
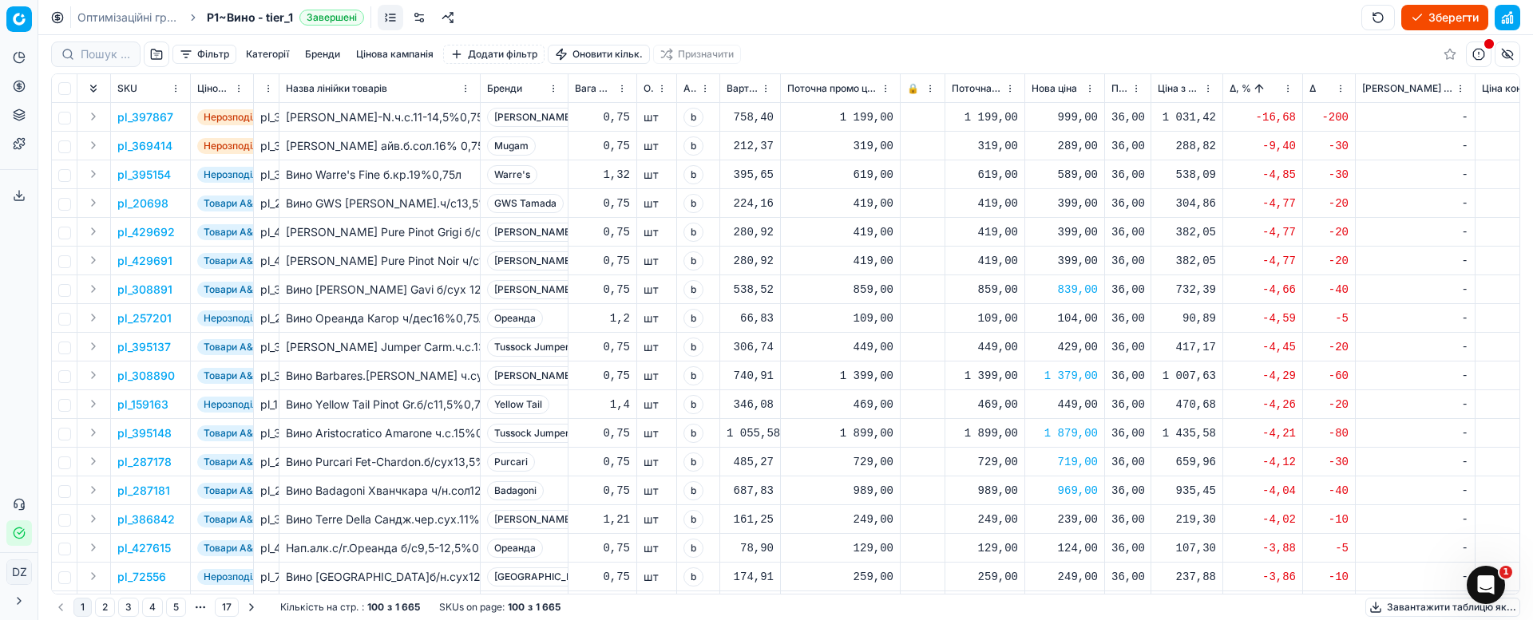
click at [159, 57] on button "button" at bounding box center [157, 55] width 26 height 26
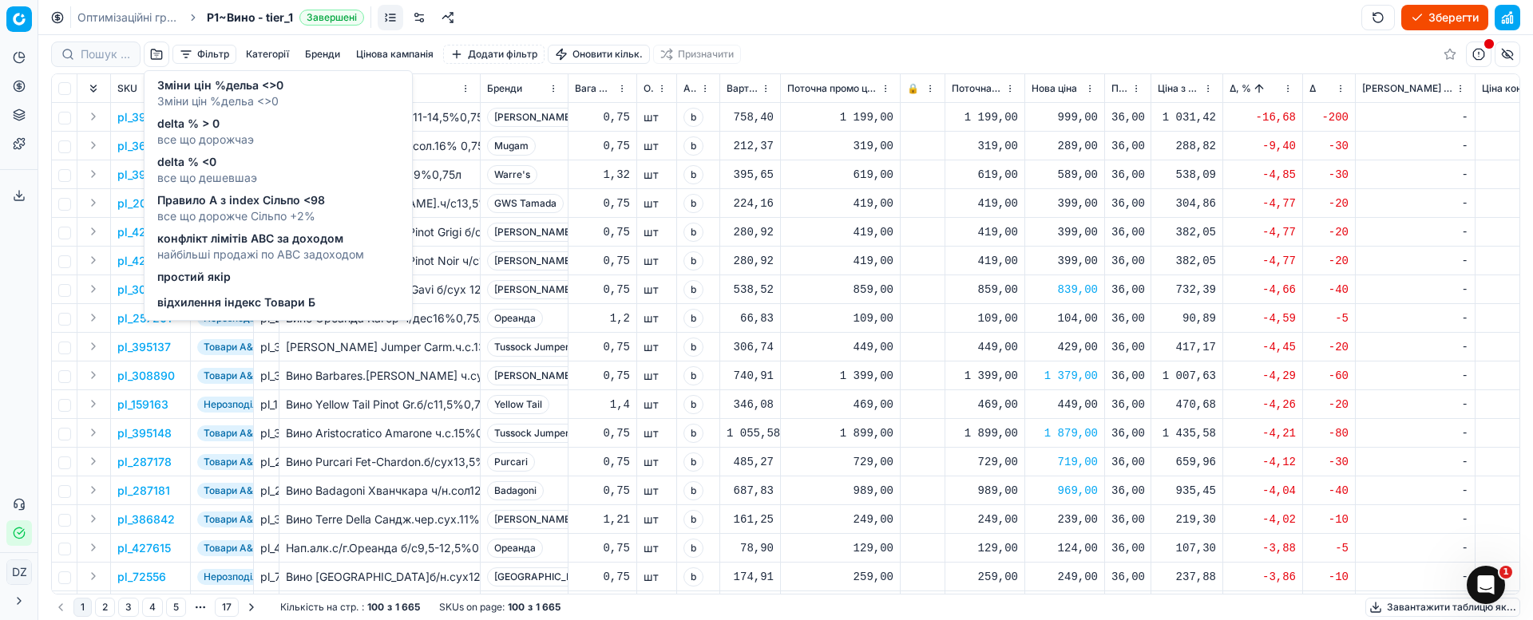
click at [293, 305] on span "відхилення індекс Товари Б" at bounding box center [236, 303] width 158 height 16
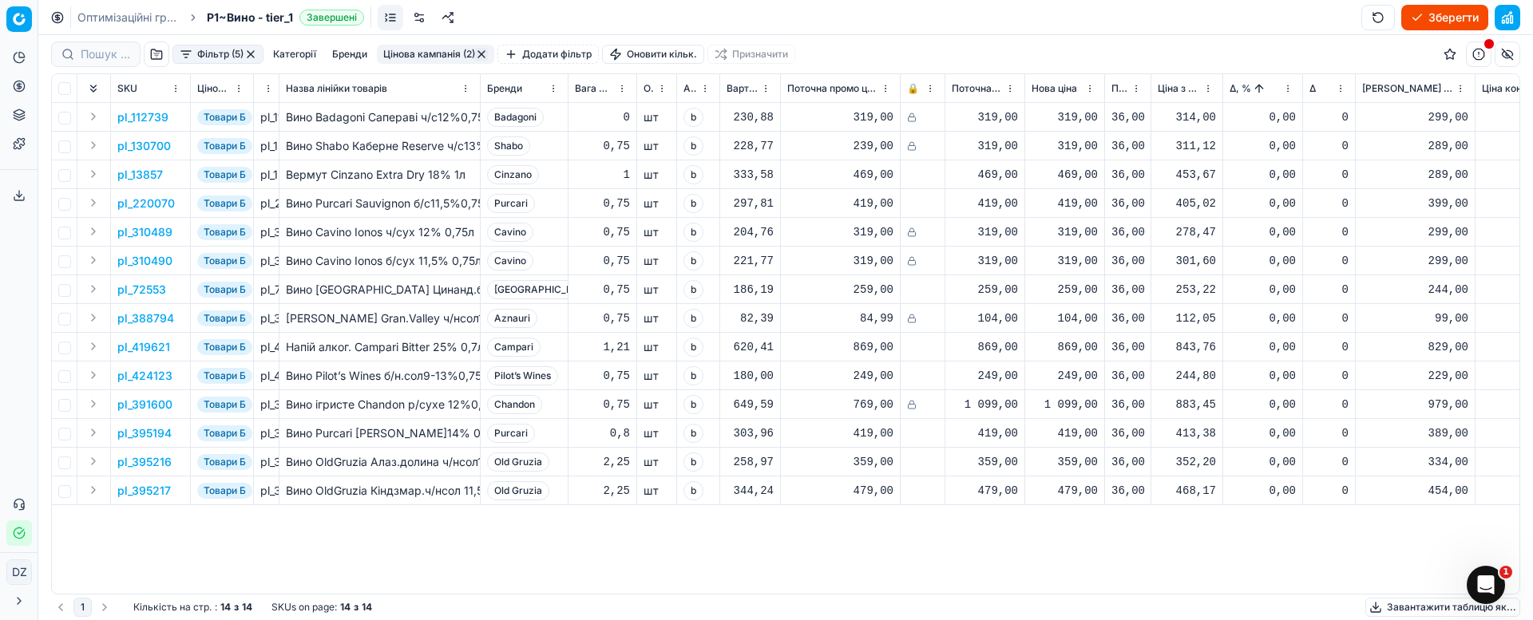
click at [150, 121] on p "pl_112739" at bounding box center [142, 117] width 51 height 16
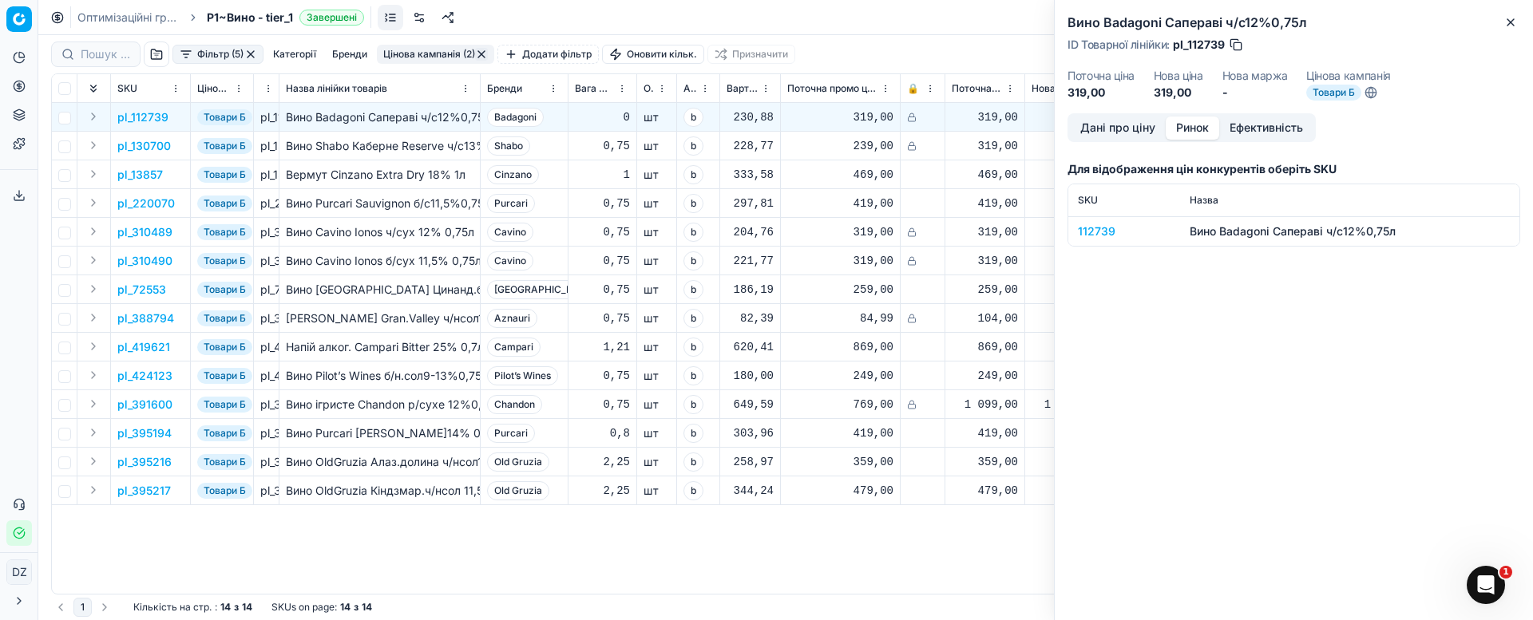
click at [1195, 121] on button "Ринок" at bounding box center [1192, 128] width 53 height 23
click at [1101, 231] on div "112739" at bounding box center [1124, 232] width 93 height 16
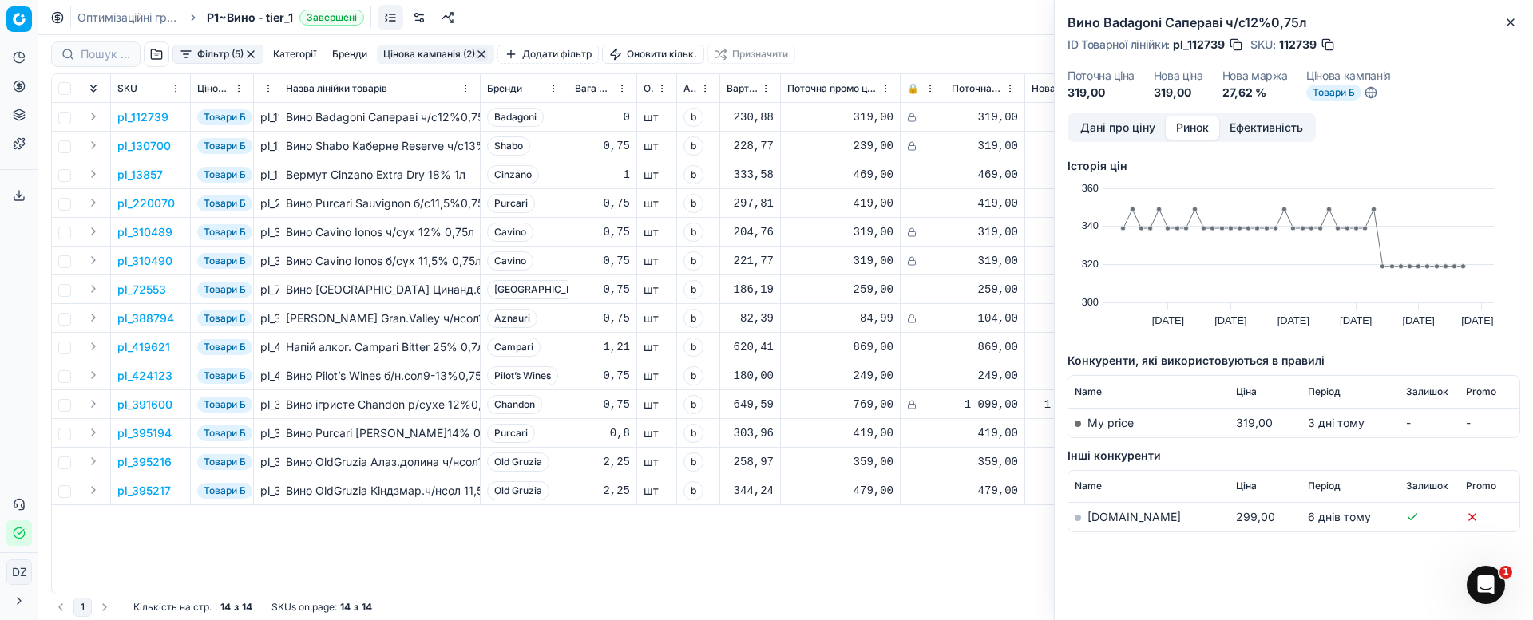
click at [1112, 518] on link "[DOMAIN_NAME]" at bounding box center [1133, 517] width 93 height 14
click at [1514, 17] on icon "button" at bounding box center [1510, 22] width 13 height 13
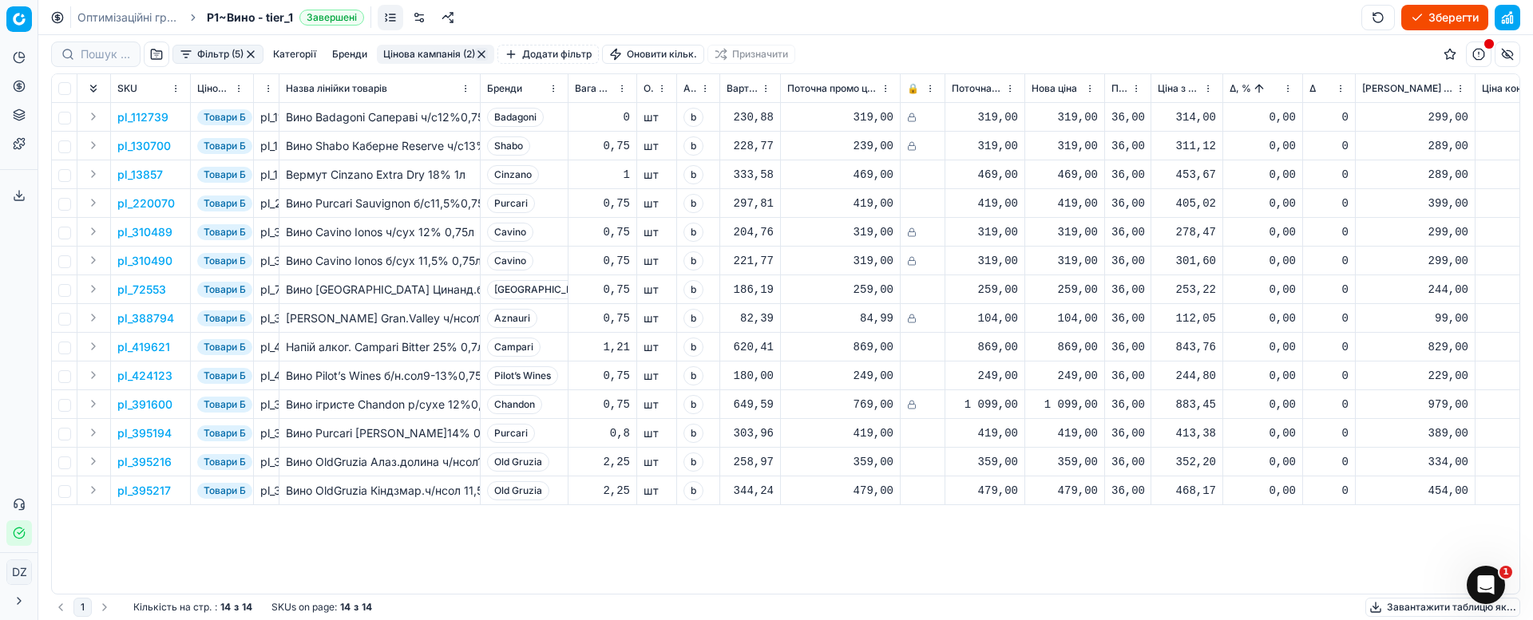
click at [1075, 121] on div "319,00" at bounding box center [1064, 117] width 66 height 16
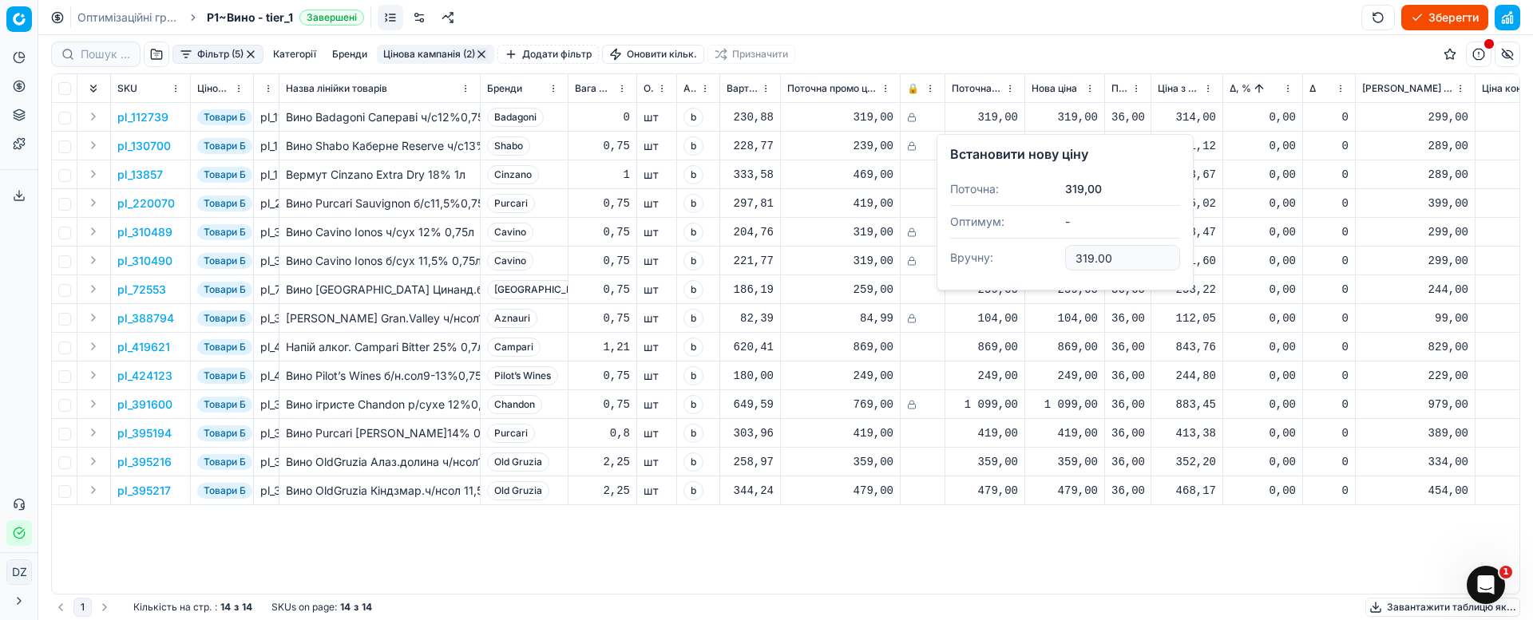
drag, startPoint x: 1132, startPoint y: 251, endPoint x: 1007, endPoint y: 238, distance: 126.1
click at [1007, 237] on dl "Поточна: 319,00 Оптимум: - Вручну: 319.00" at bounding box center [1065, 225] width 230 height 104
type input "309.00"
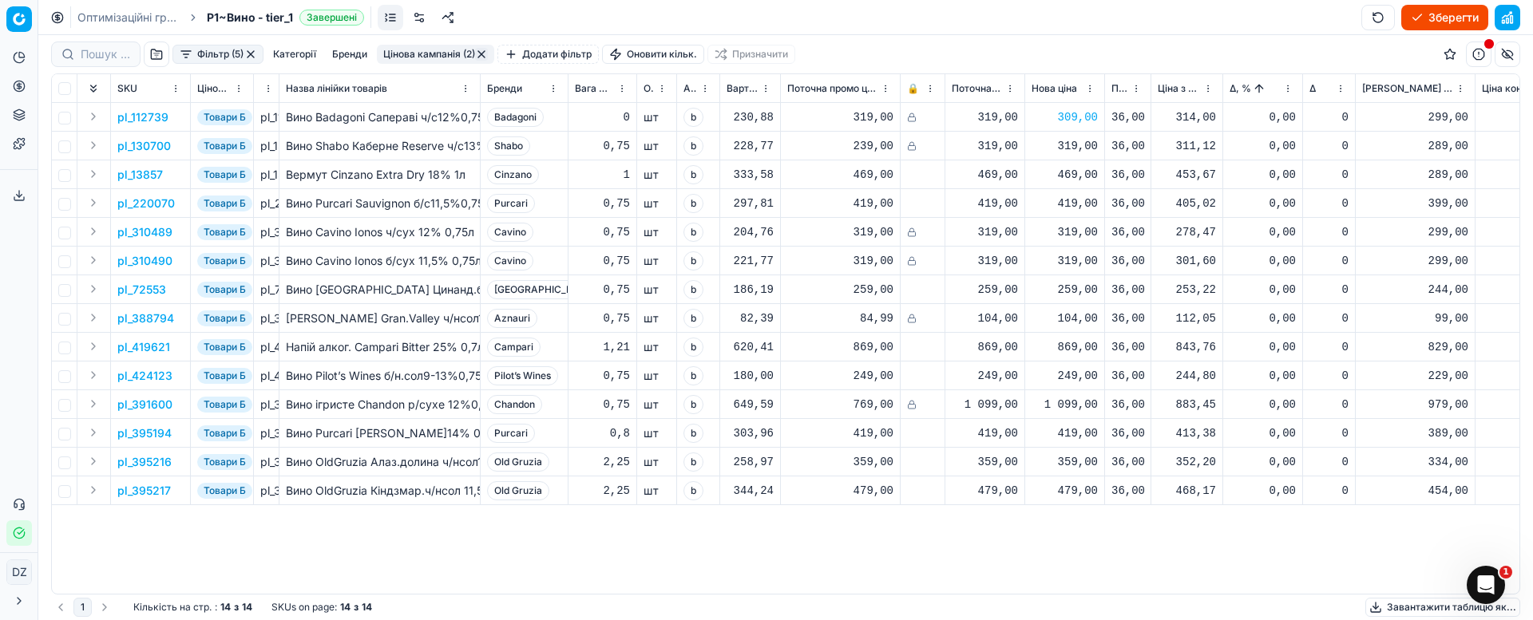
click at [1059, 118] on div "309,00" at bounding box center [1064, 117] width 66 height 16
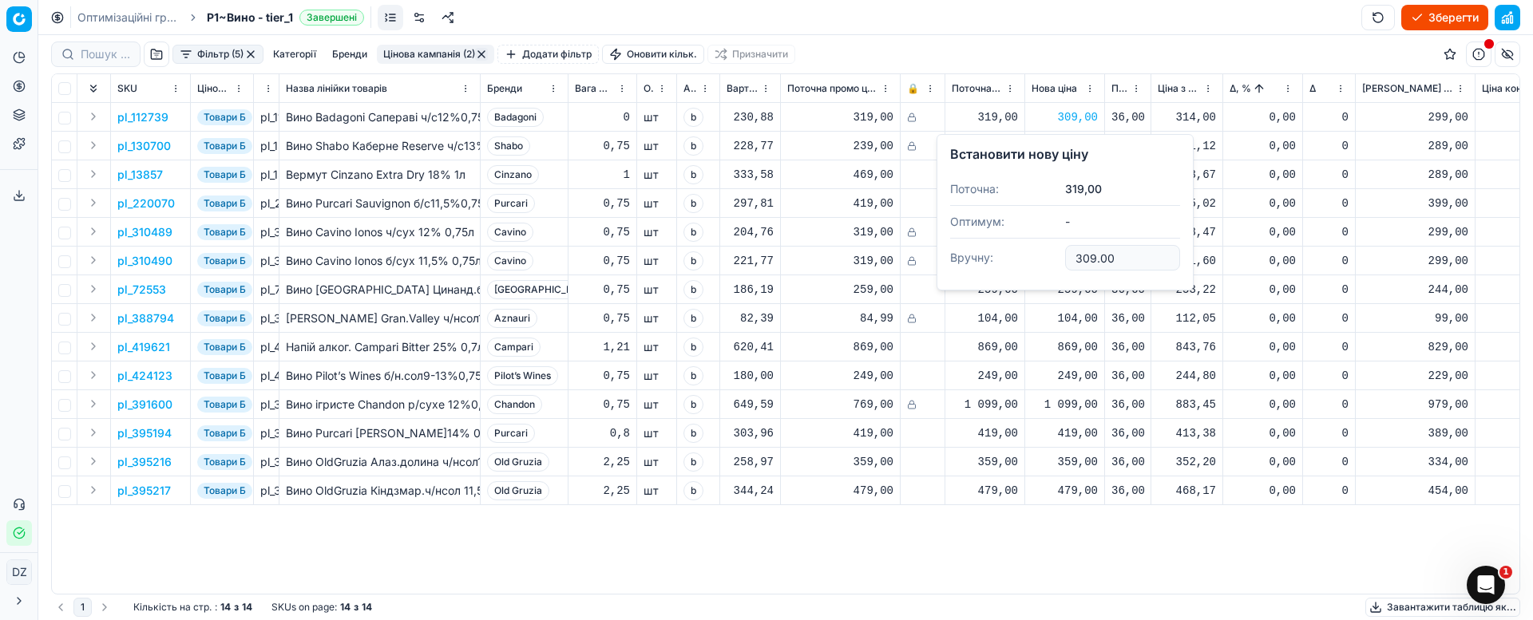
drag, startPoint x: 1134, startPoint y: 244, endPoint x: 1035, endPoint y: 248, distance: 98.3
click at [1041, 248] on dl "Поточна: 319,00 Оптимум: - Вручну: 309.00" at bounding box center [1065, 225] width 230 height 104
type input "319.00"
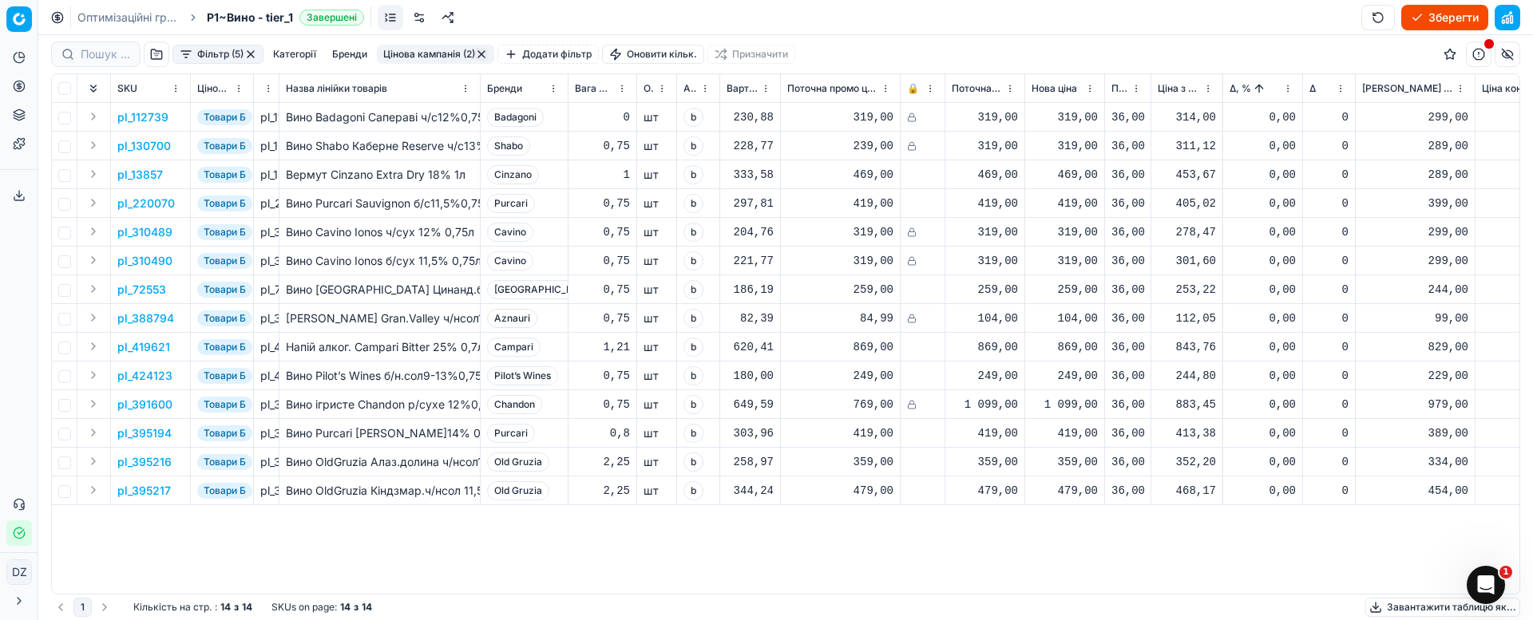
click at [148, 176] on p "pl_13857" at bounding box center [140, 175] width 46 height 16
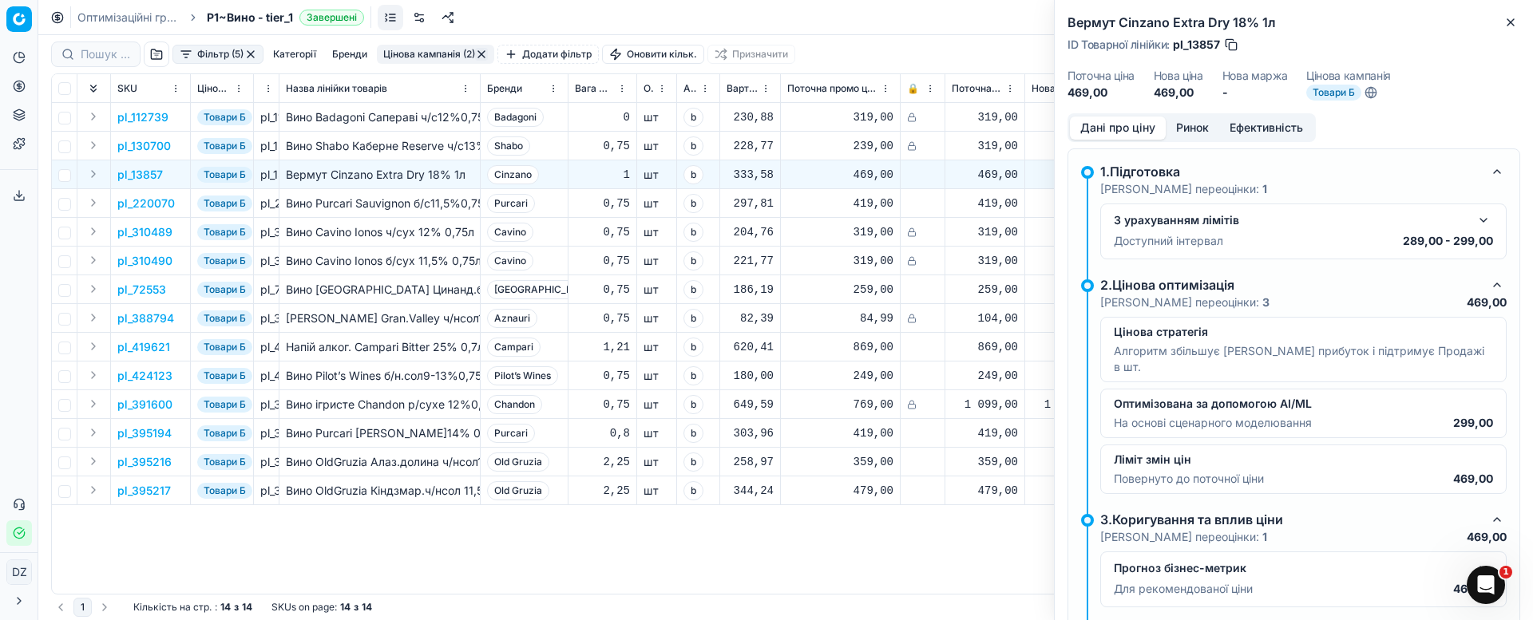
click at [1202, 124] on button "Ринок" at bounding box center [1192, 128] width 53 height 23
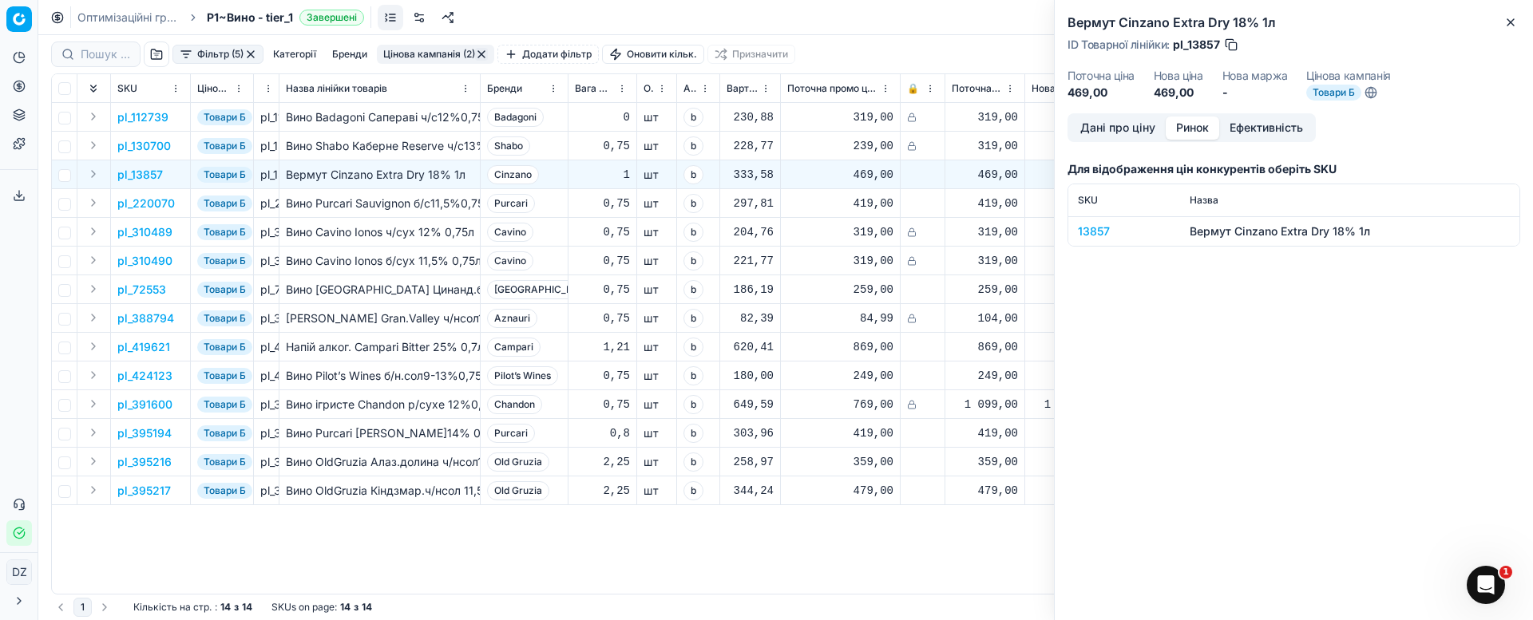
click at [1103, 227] on div "13857" at bounding box center [1124, 232] width 93 height 16
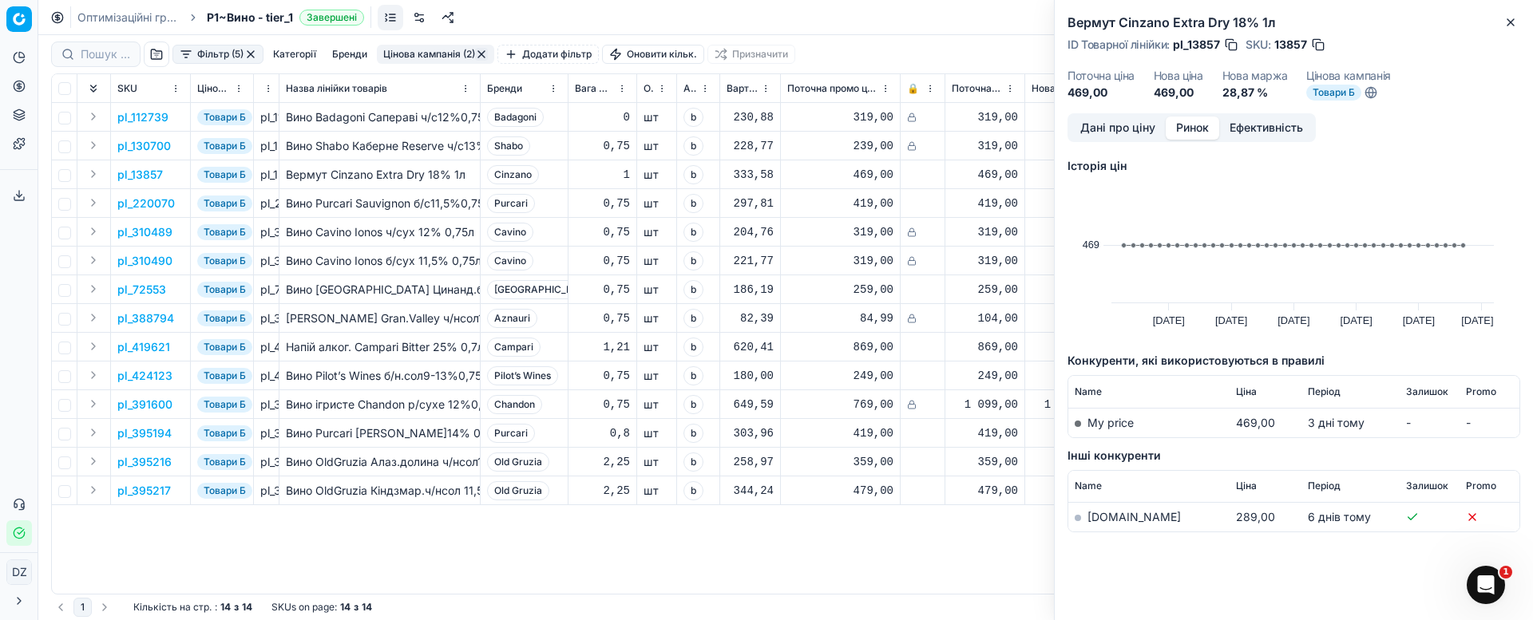
click at [1117, 515] on link "[DOMAIN_NAME]" at bounding box center [1133, 517] width 93 height 14
click at [1514, 23] on icon "button" at bounding box center [1510, 22] width 13 height 13
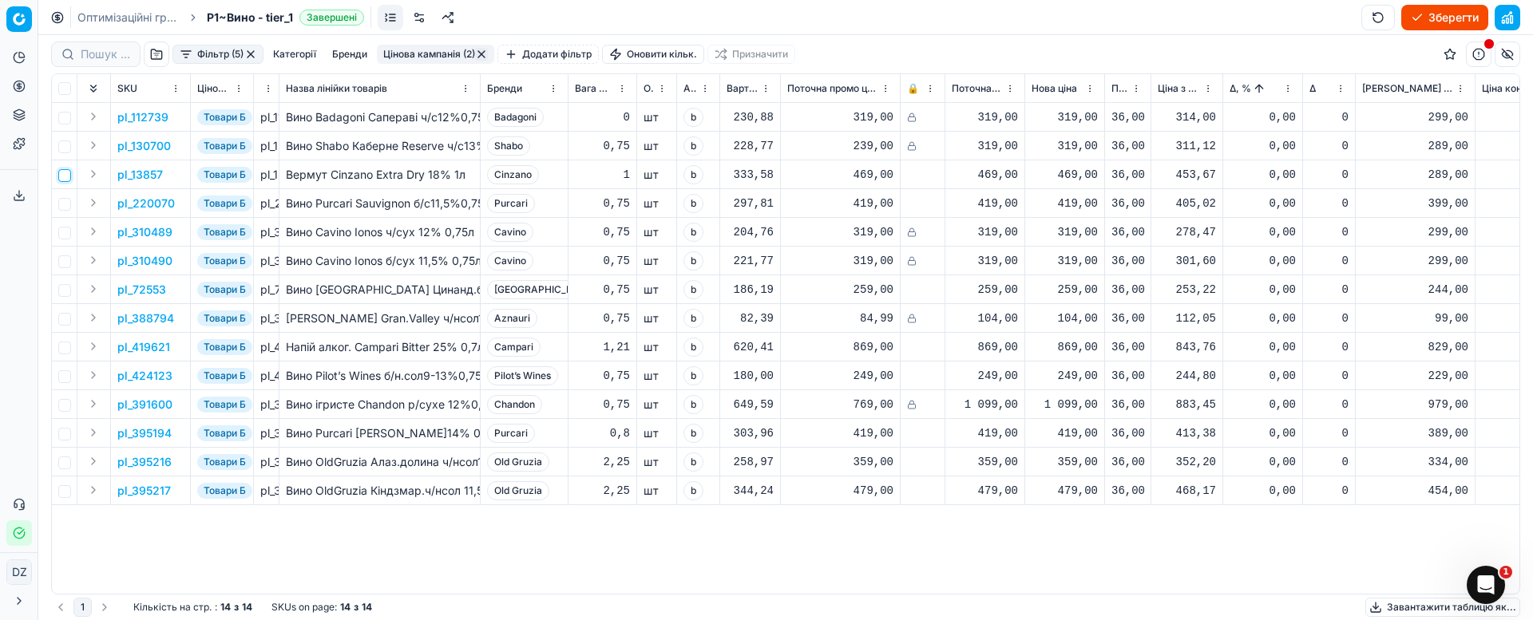
click at [65, 176] on input "checkbox" at bounding box center [64, 175] width 13 height 13
checkbox input "true"
click at [144, 172] on p "pl_13857" at bounding box center [140, 175] width 46 height 16
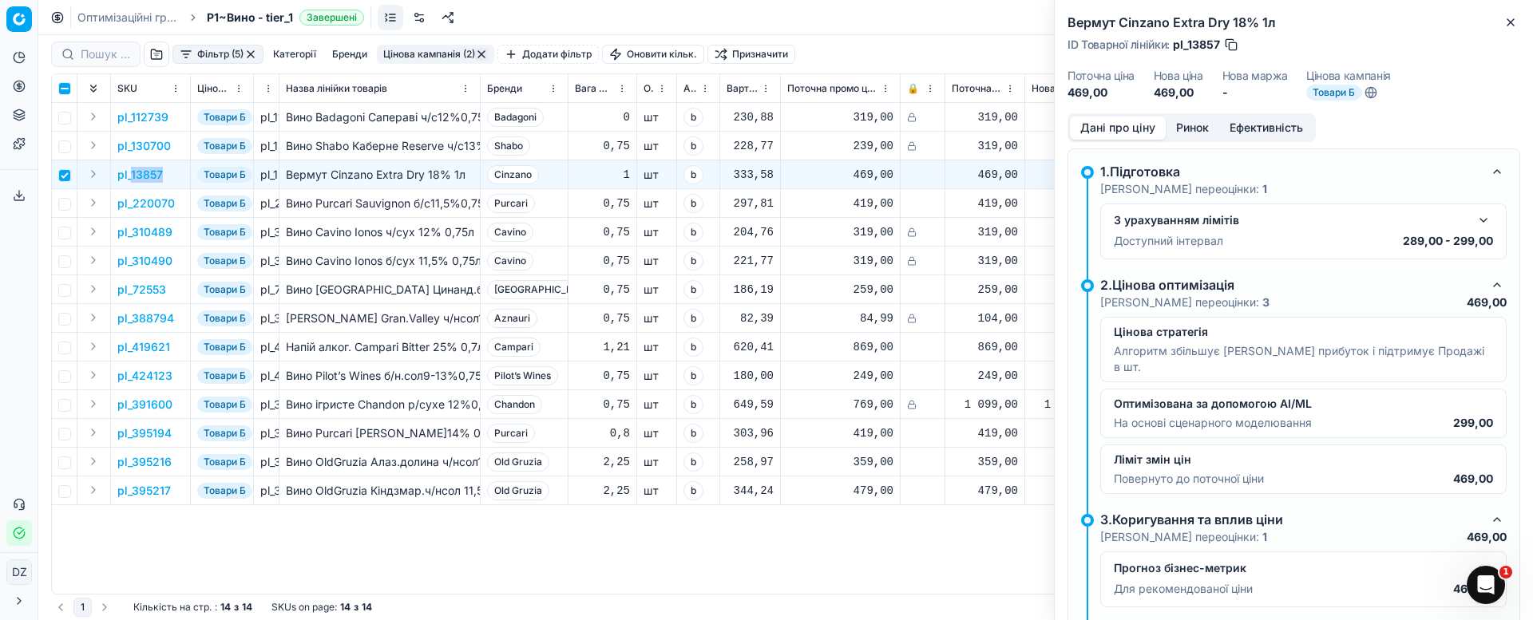
drag, startPoint x: 177, startPoint y: 172, endPoint x: 133, endPoint y: 177, distance: 44.2
click at [133, 177] on td "pl_13857" at bounding box center [151, 174] width 80 height 29
copy p "13857"
click at [1509, 18] on icon "button" at bounding box center [1510, 22] width 13 height 13
